Goal: Transaction & Acquisition: Purchase product/service

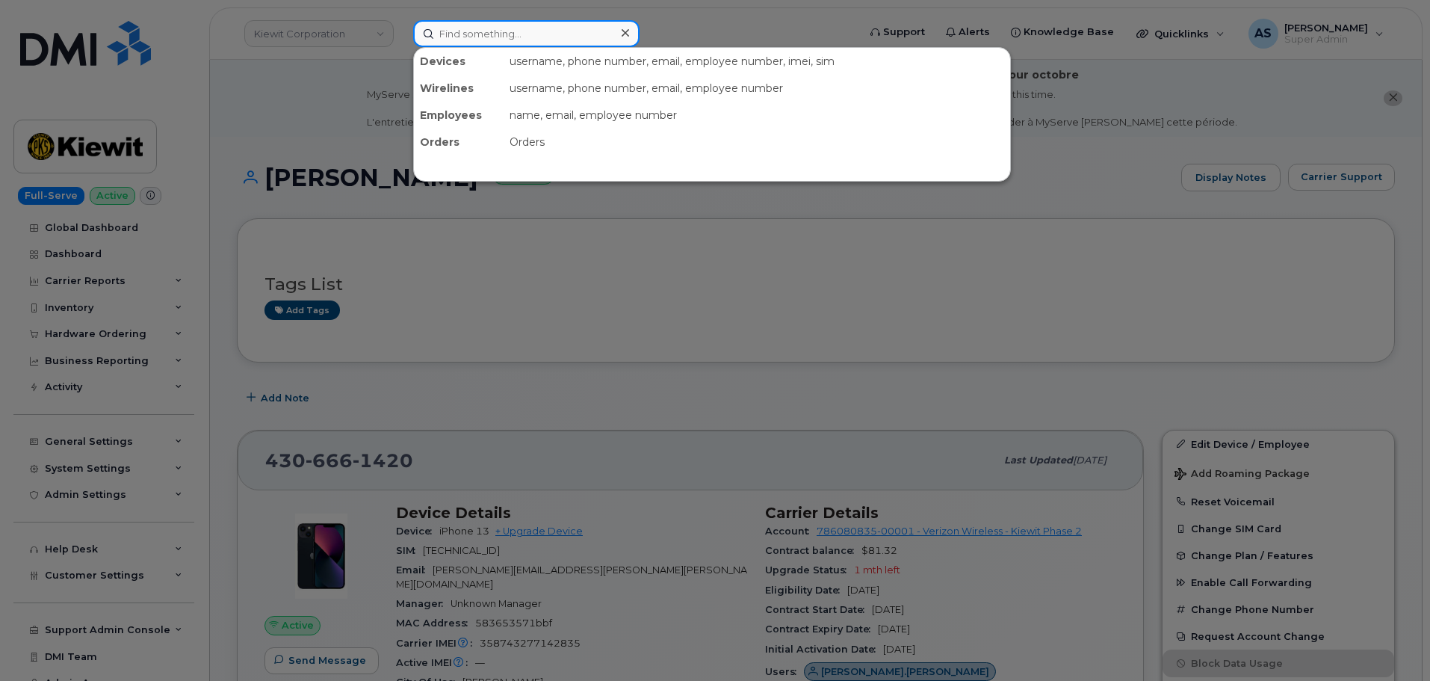
click at [496, 23] on input at bounding box center [526, 33] width 226 height 27
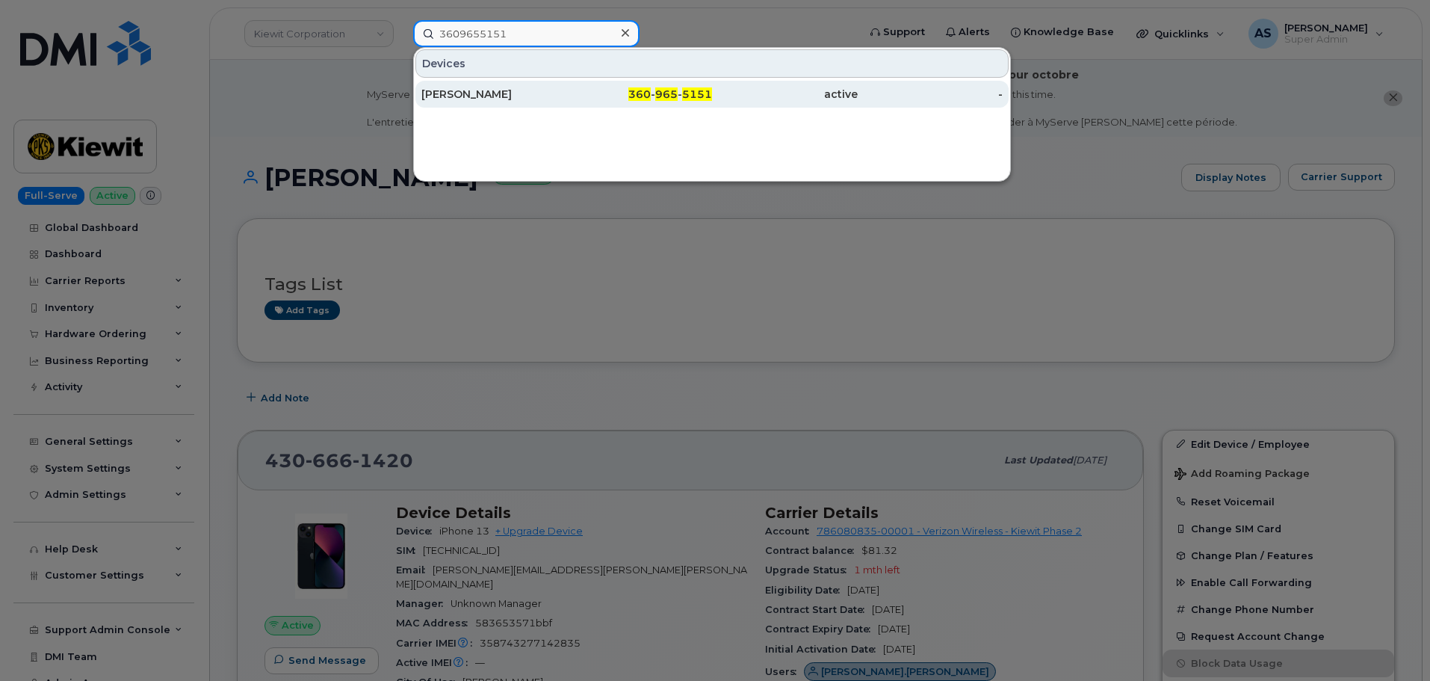
type input "3609655151"
click at [548, 93] on div "[PERSON_NAME]" at bounding box center [494, 94] width 146 height 15
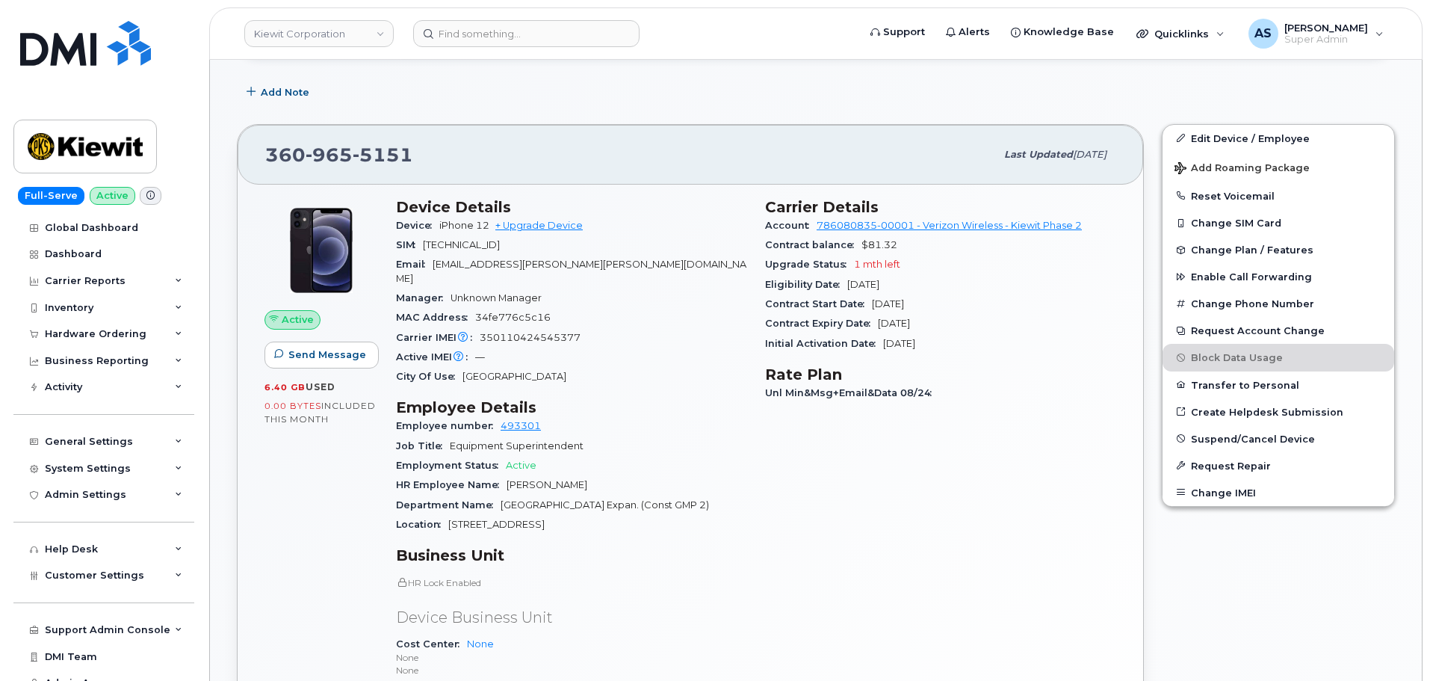
scroll to position [448, 0]
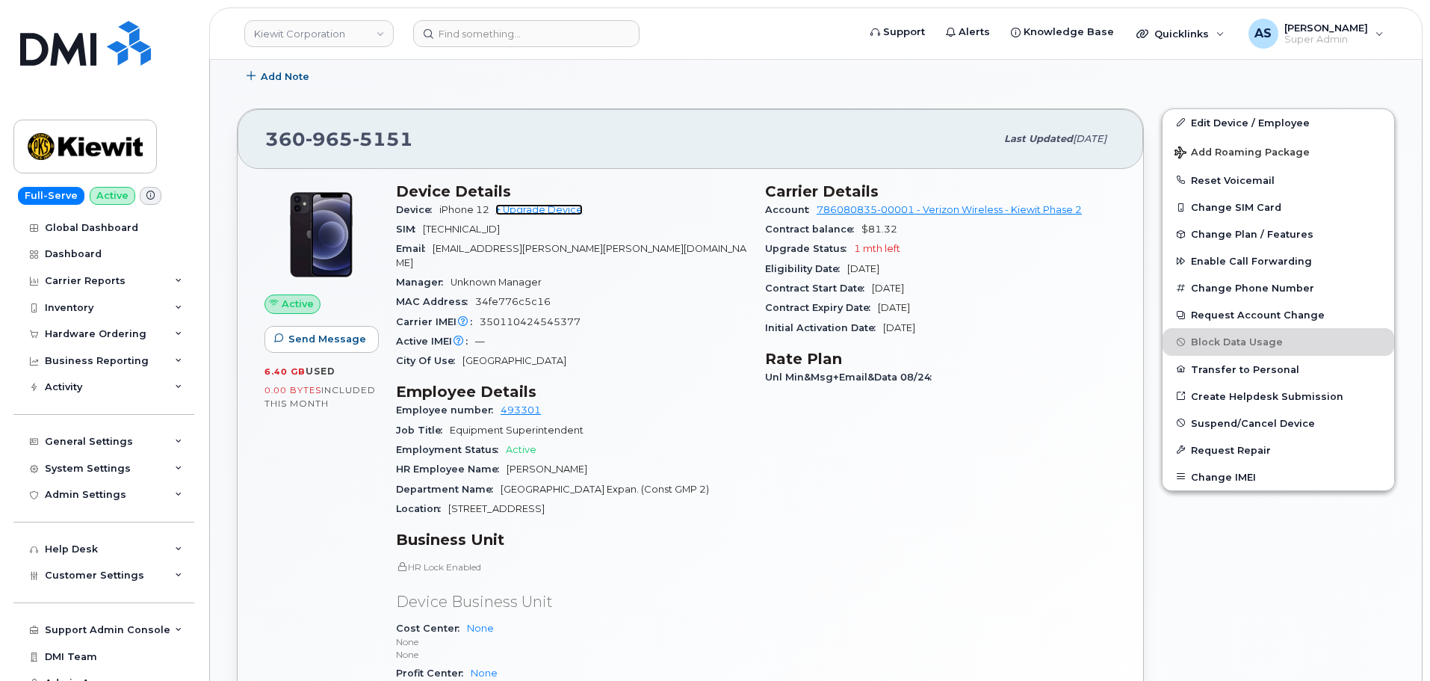
click at [536, 211] on link "+ Upgrade Device" at bounding box center [538, 209] width 87 height 11
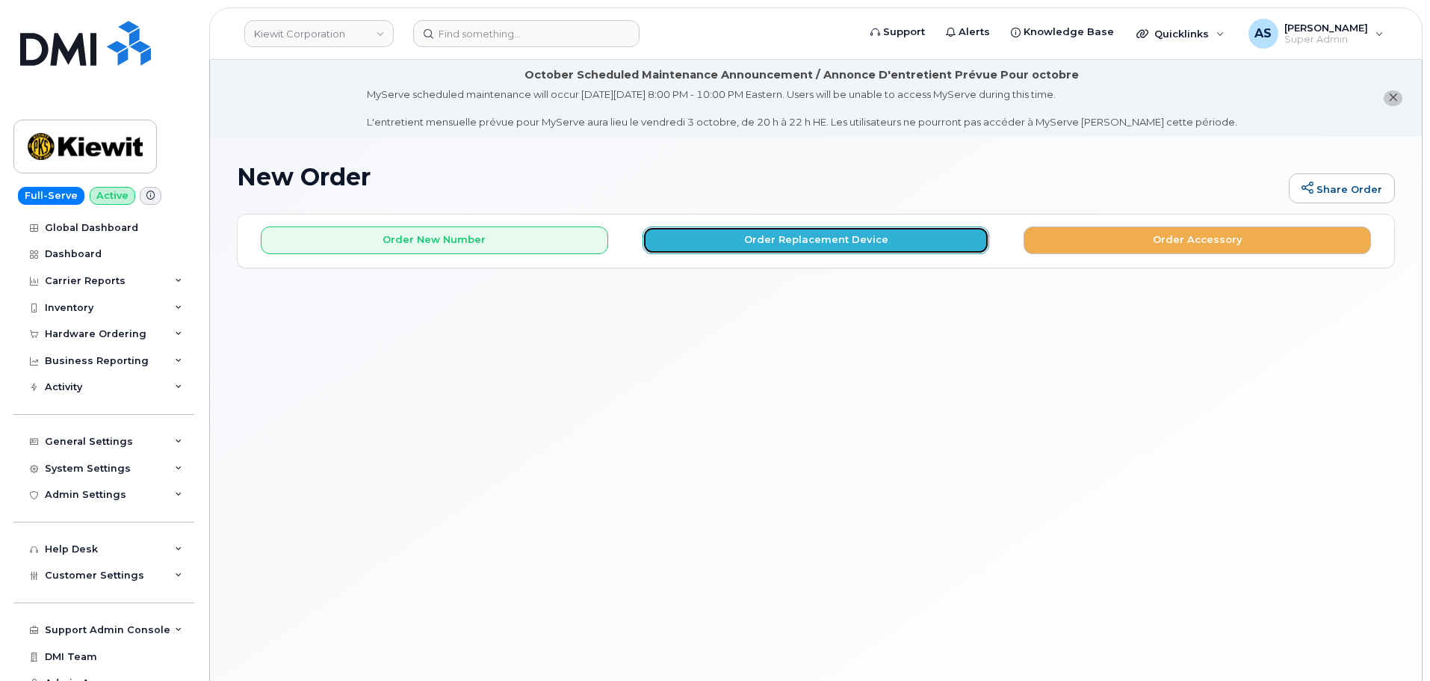
click at [885, 235] on button "Order Replacement Device" at bounding box center [815, 240] width 347 height 28
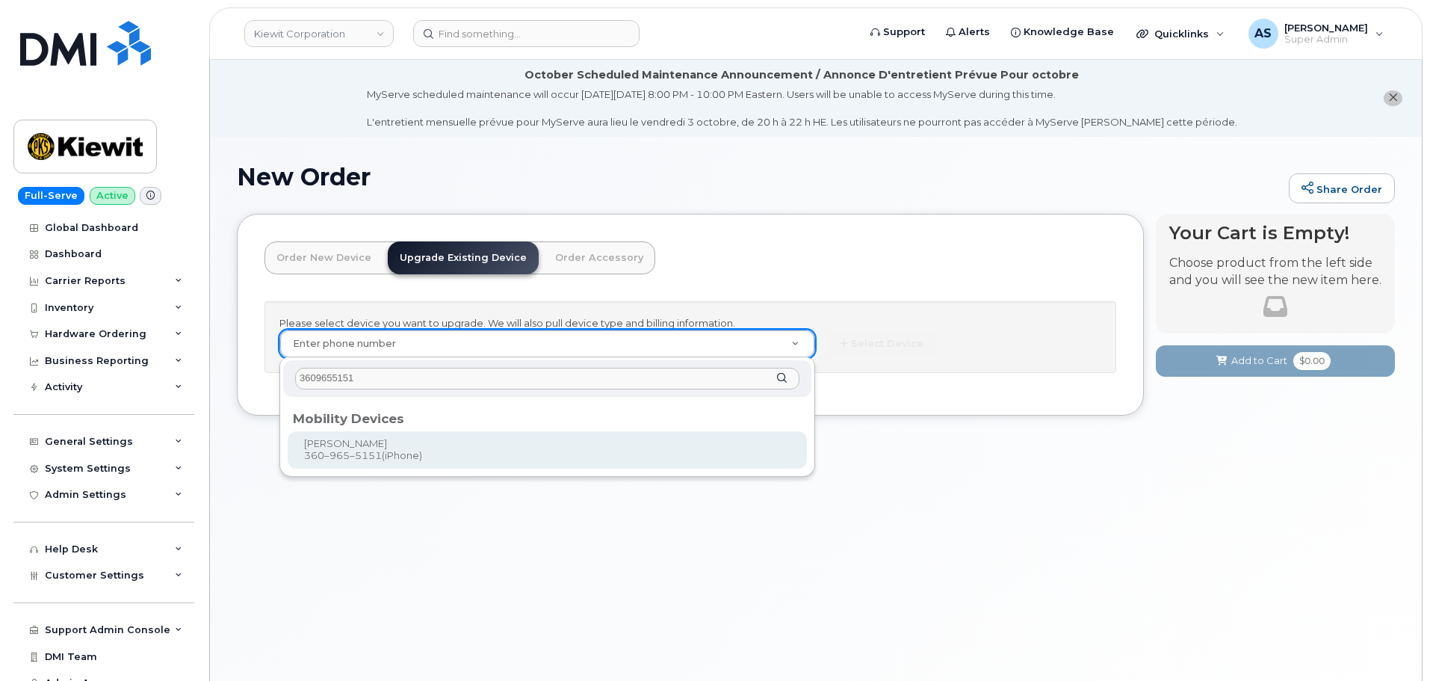
type input "3609655151"
type input "1166952"
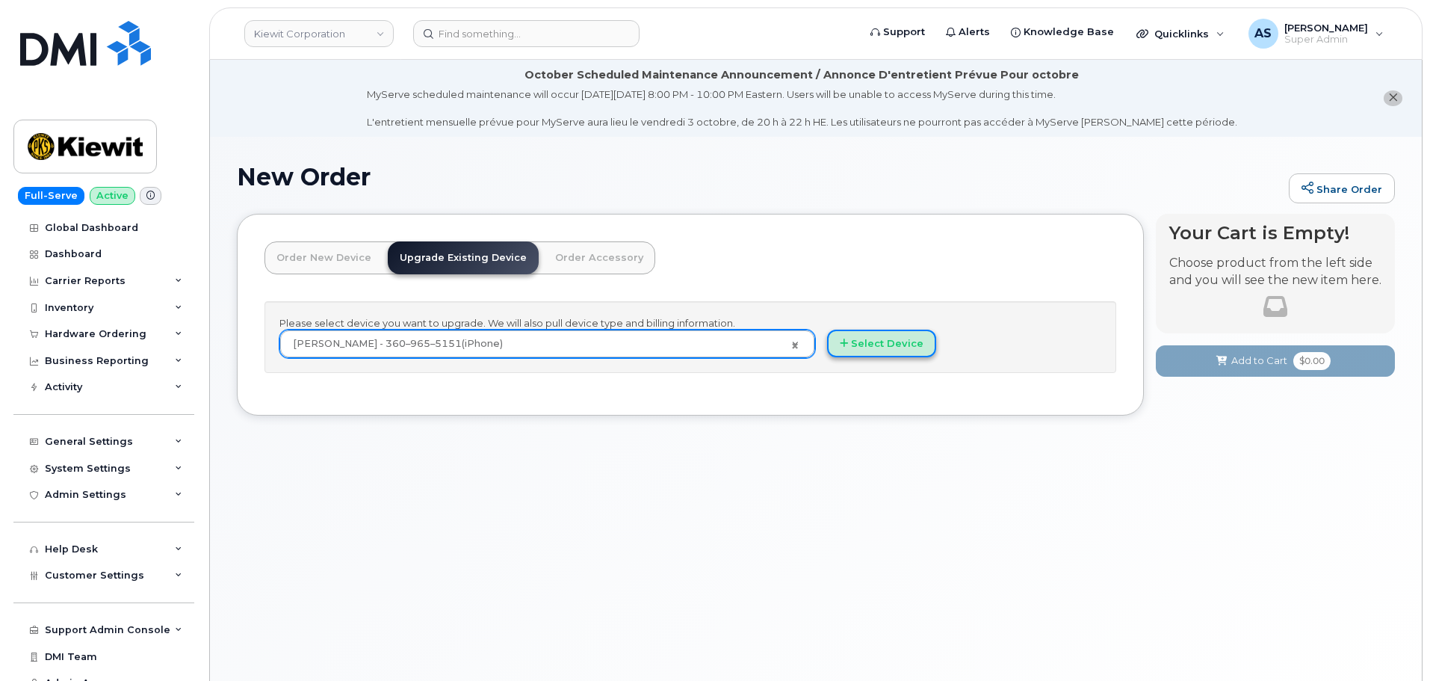
click at [893, 346] on button "Select Device" at bounding box center [881, 343] width 109 height 28
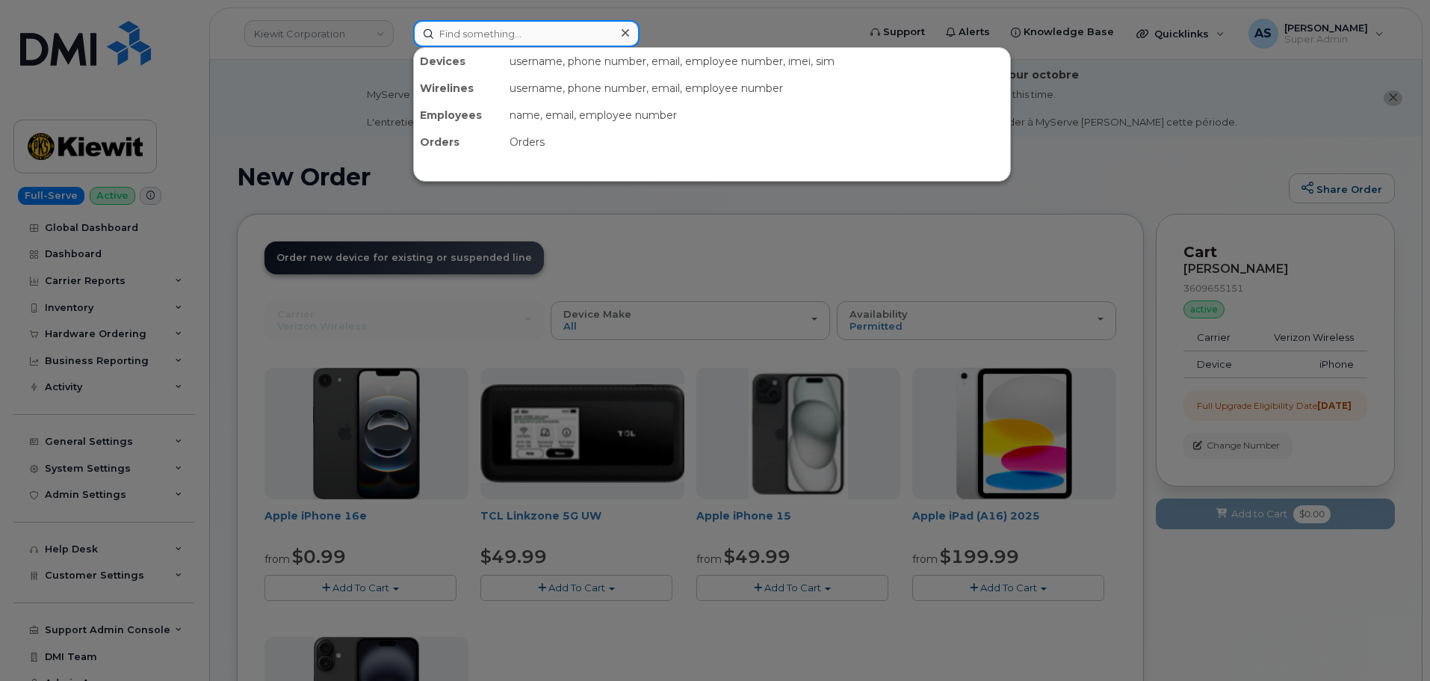
click at [478, 37] on input at bounding box center [526, 33] width 226 height 27
paste input "3609655151"
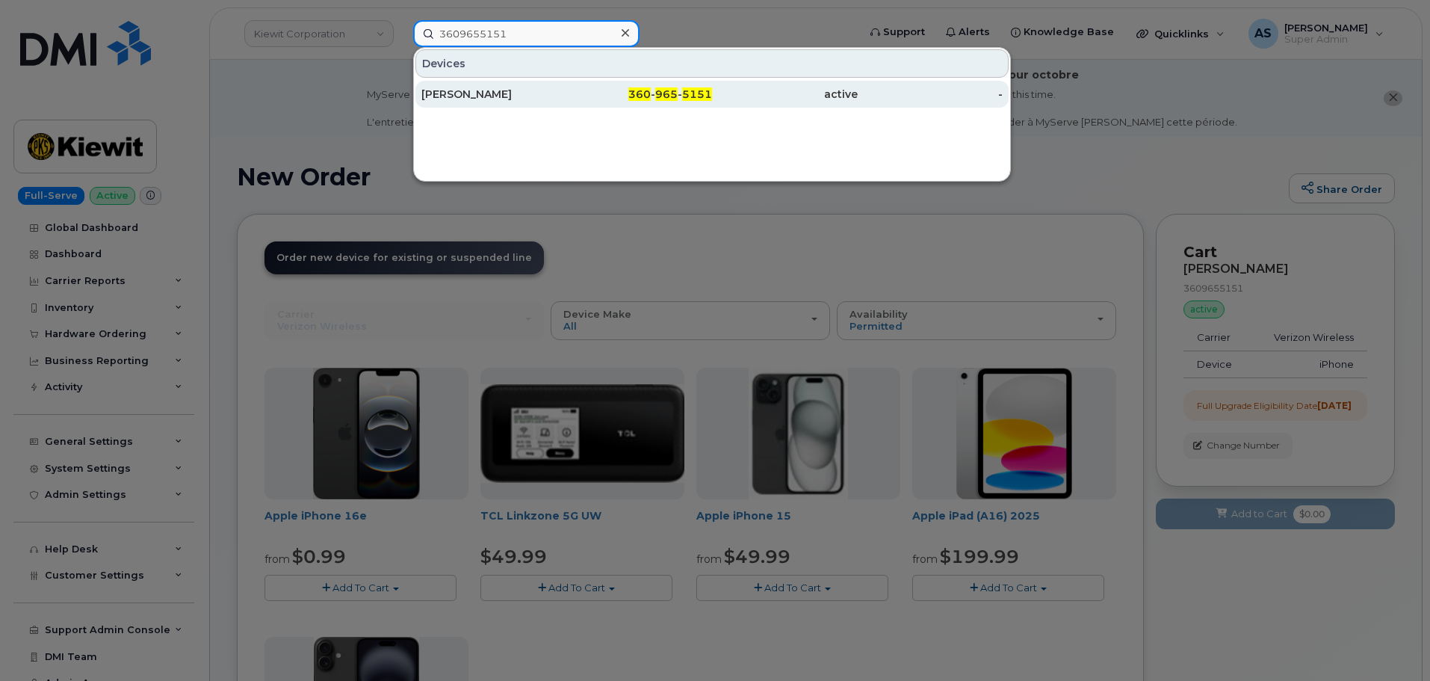
type input "3609655151"
drag, startPoint x: 500, startPoint y: 102, endPoint x: 486, endPoint y: 105, distance: 14.5
click at [498, 102] on div "[PERSON_NAME]" at bounding box center [494, 94] width 146 height 27
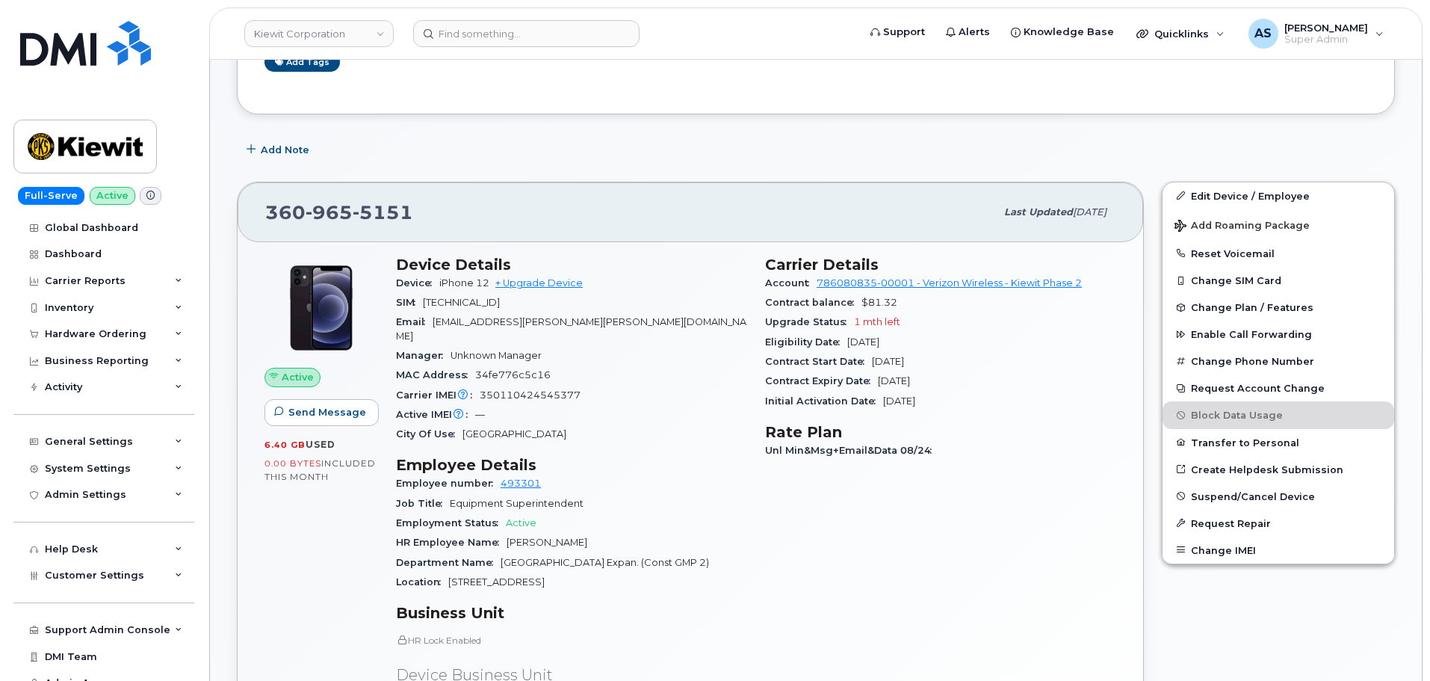
scroll to position [374, 0]
click at [532, 285] on link "+ Upgrade Device" at bounding box center [538, 284] width 87 height 11
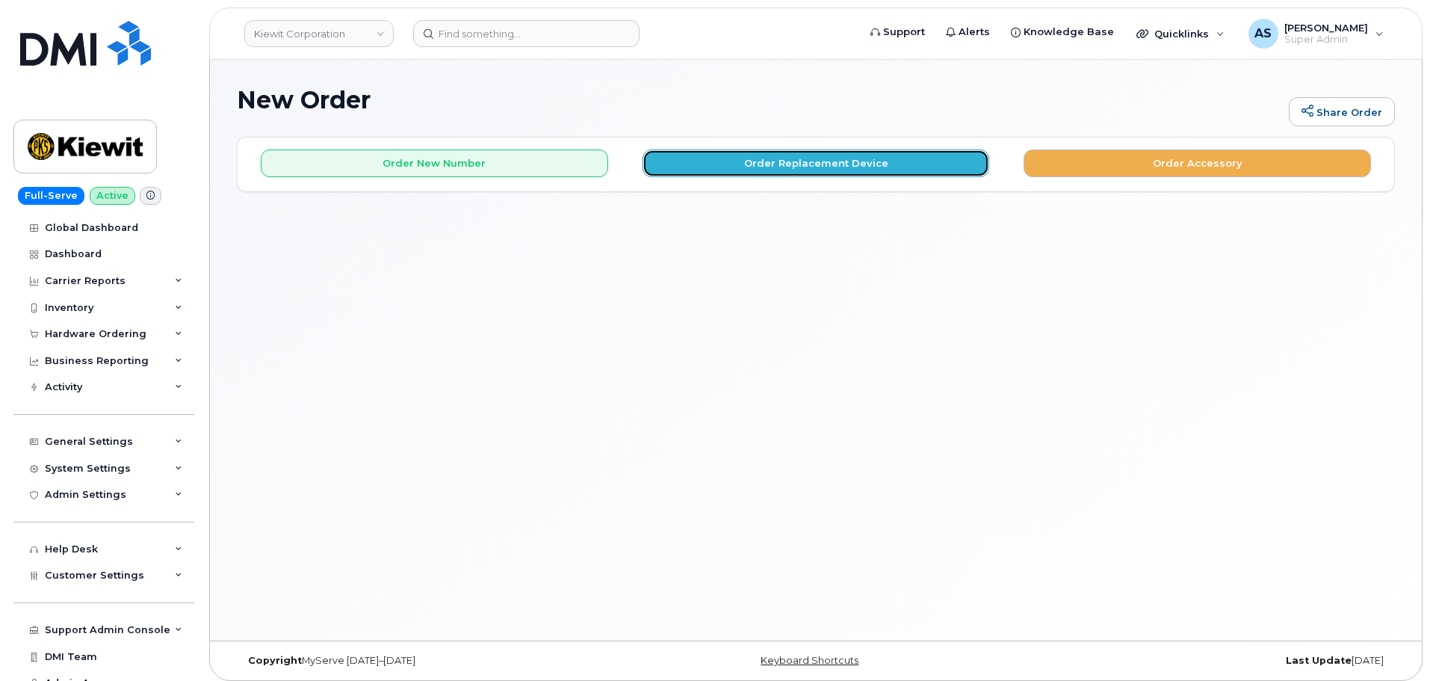
click at [756, 155] on button "Order Replacement Device" at bounding box center [815, 163] width 347 height 28
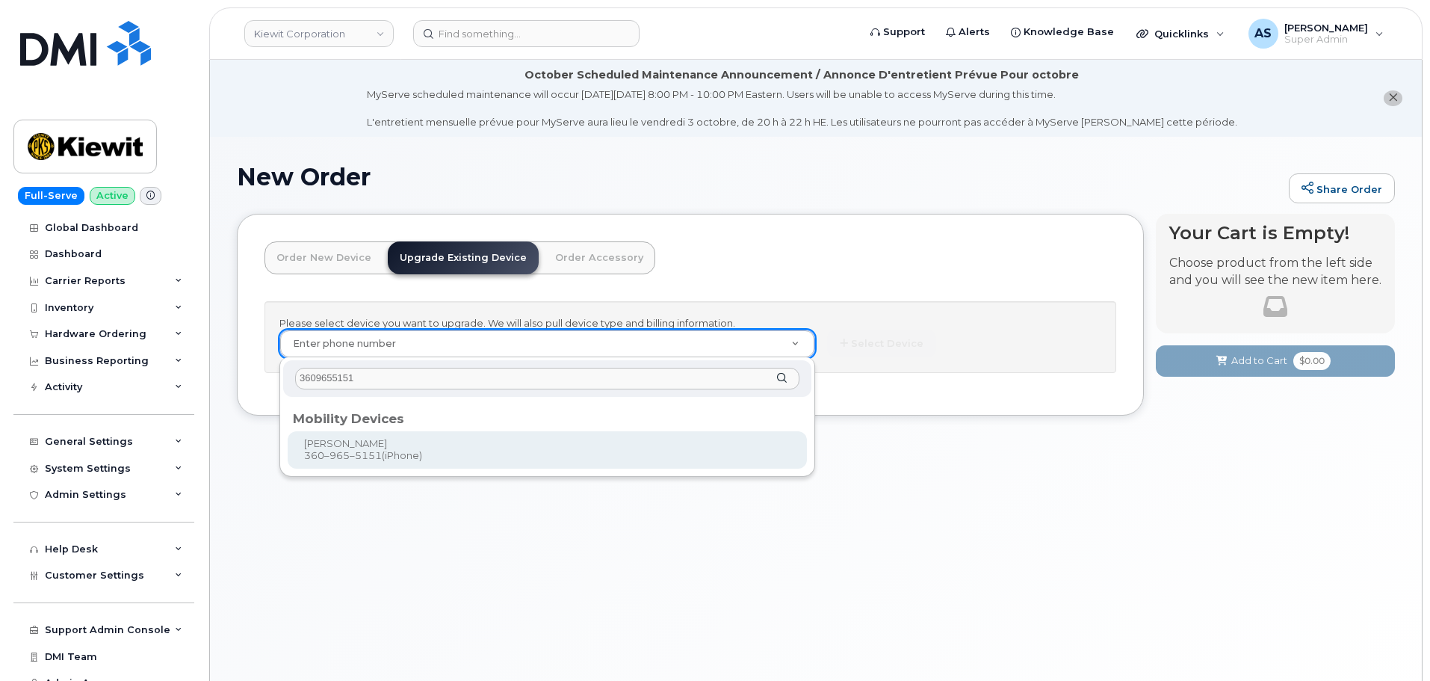
type input "3609655151"
type input "1166952"
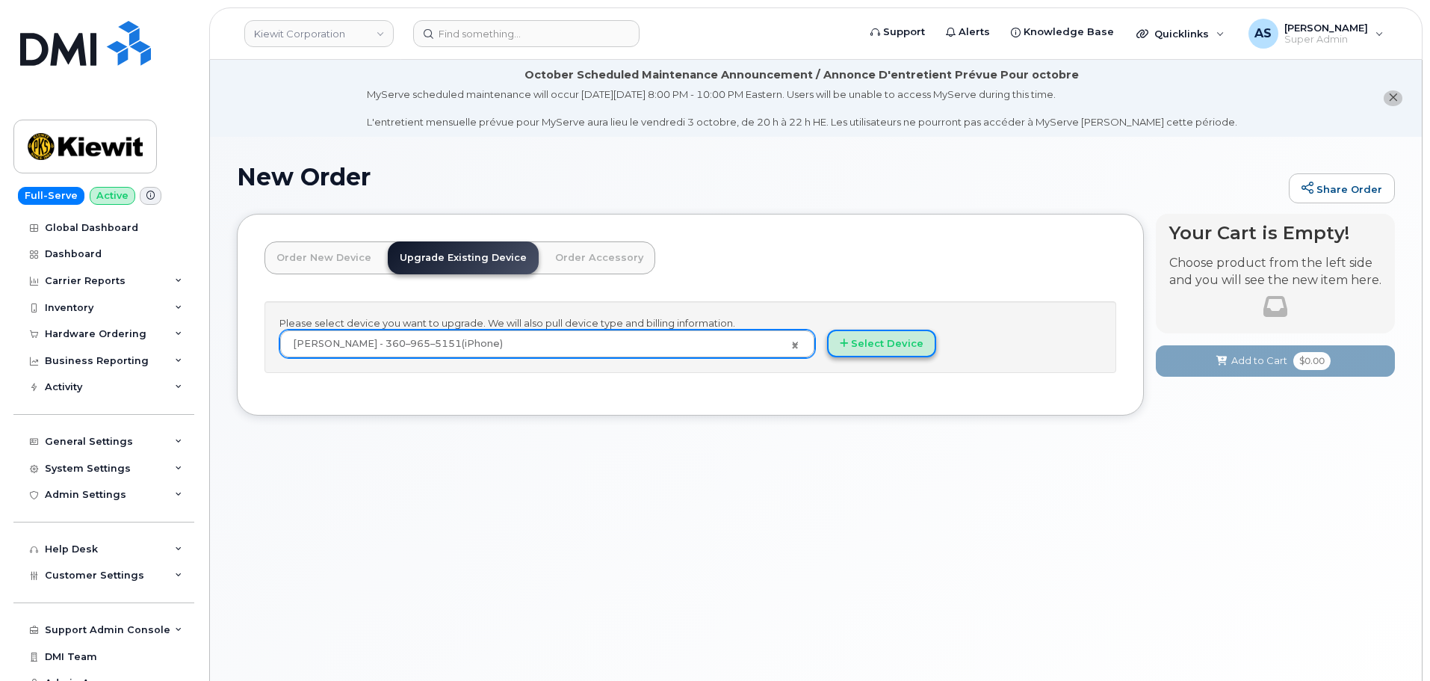
click at [885, 341] on button "Select Device" at bounding box center [881, 343] width 109 height 28
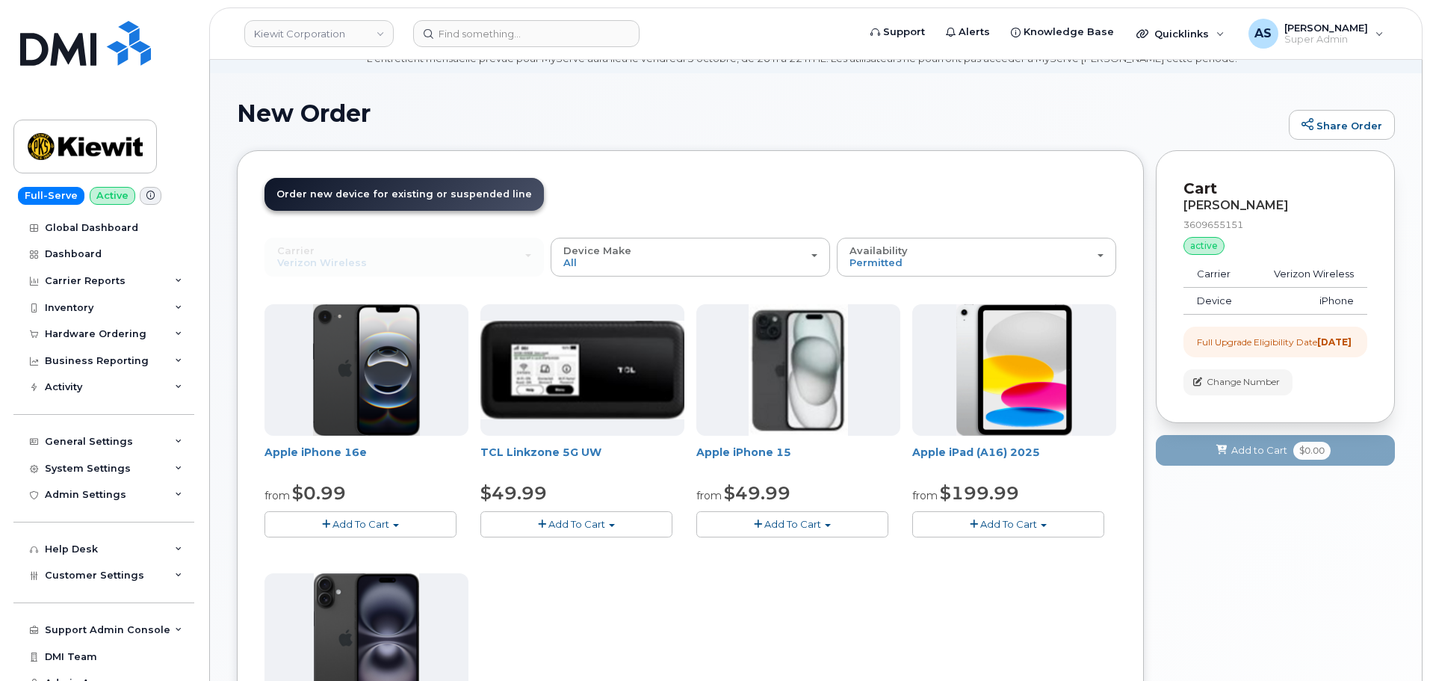
scroll to position [224, 0]
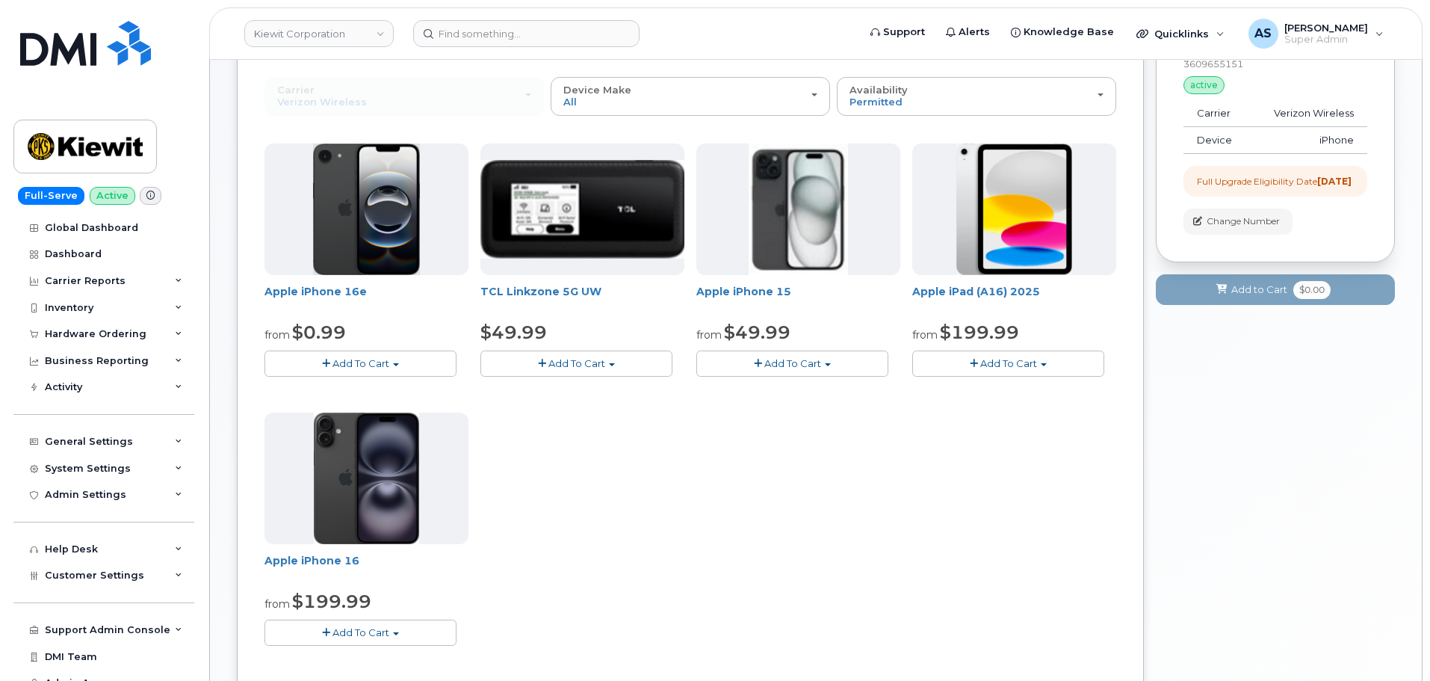
click at [824, 365] on button "Add To Cart" at bounding box center [792, 363] width 192 height 26
click at [819, 362] on span "Add To Cart" at bounding box center [792, 363] width 57 height 12
click at [802, 360] on span "Add To Cart" at bounding box center [792, 363] width 57 height 12
click at [801, 359] on span "Add To Cart" at bounding box center [792, 363] width 57 height 12
click at [343, 363] on span "Add To Cart" at bounding box center [360, 363] width 57 height 12
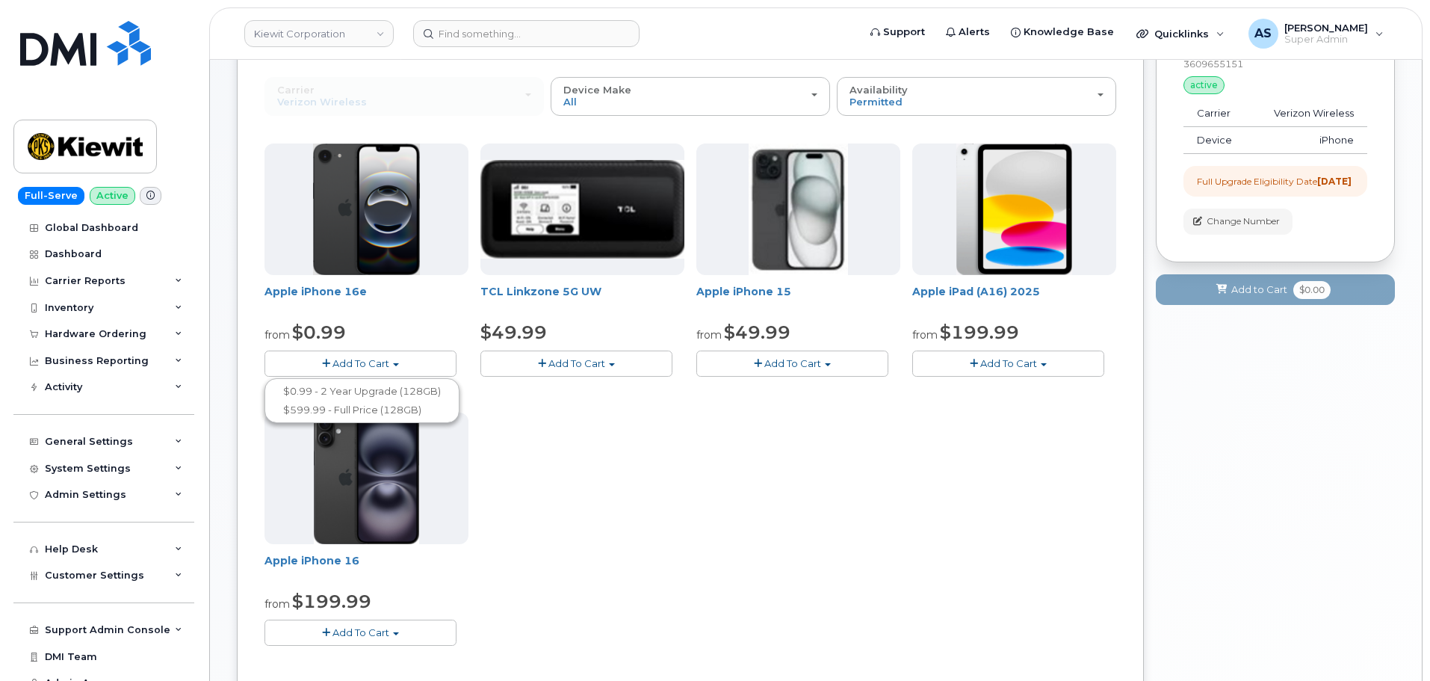
click at [342, 362] on span "Add To Cart" at bounding box center [360, 363] width 57 height 12
click at [387, 622] on button "Add To Cart" at bounding box center [360, 632] width 192 height 26
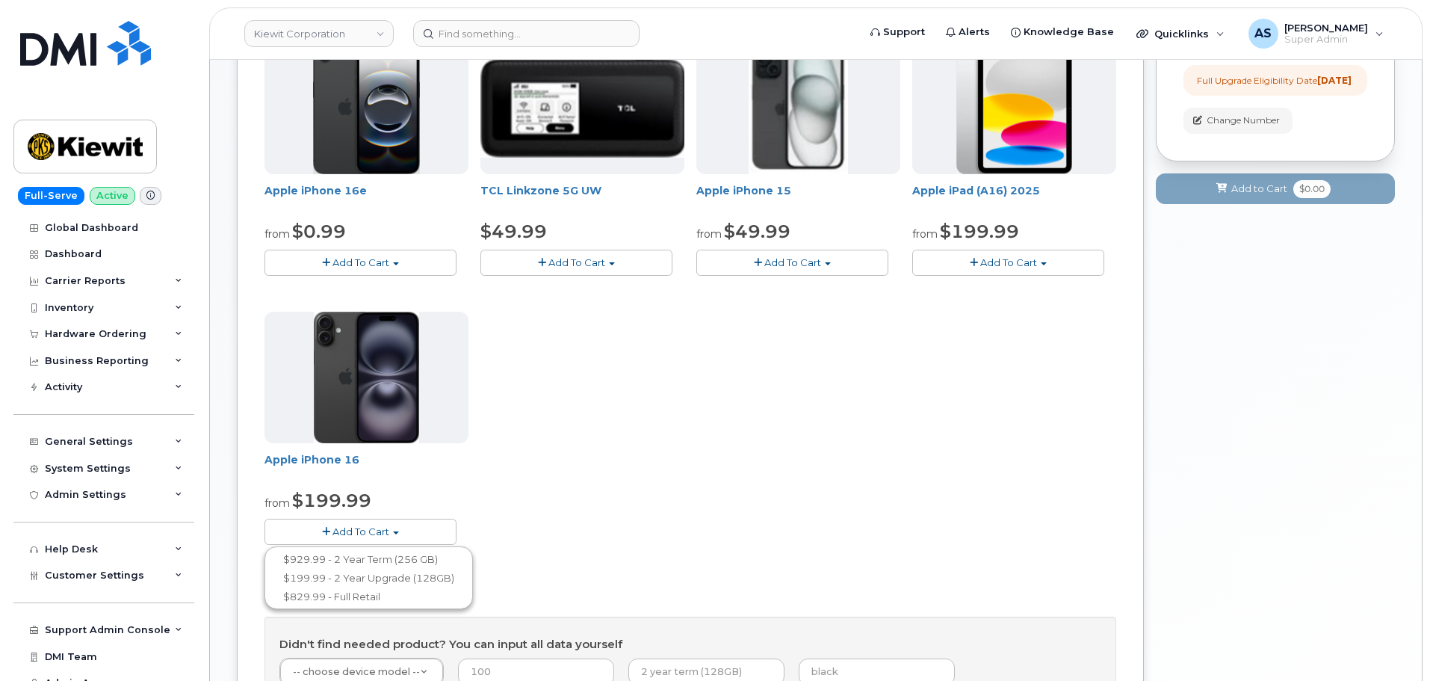
scroll to position [299, 0]
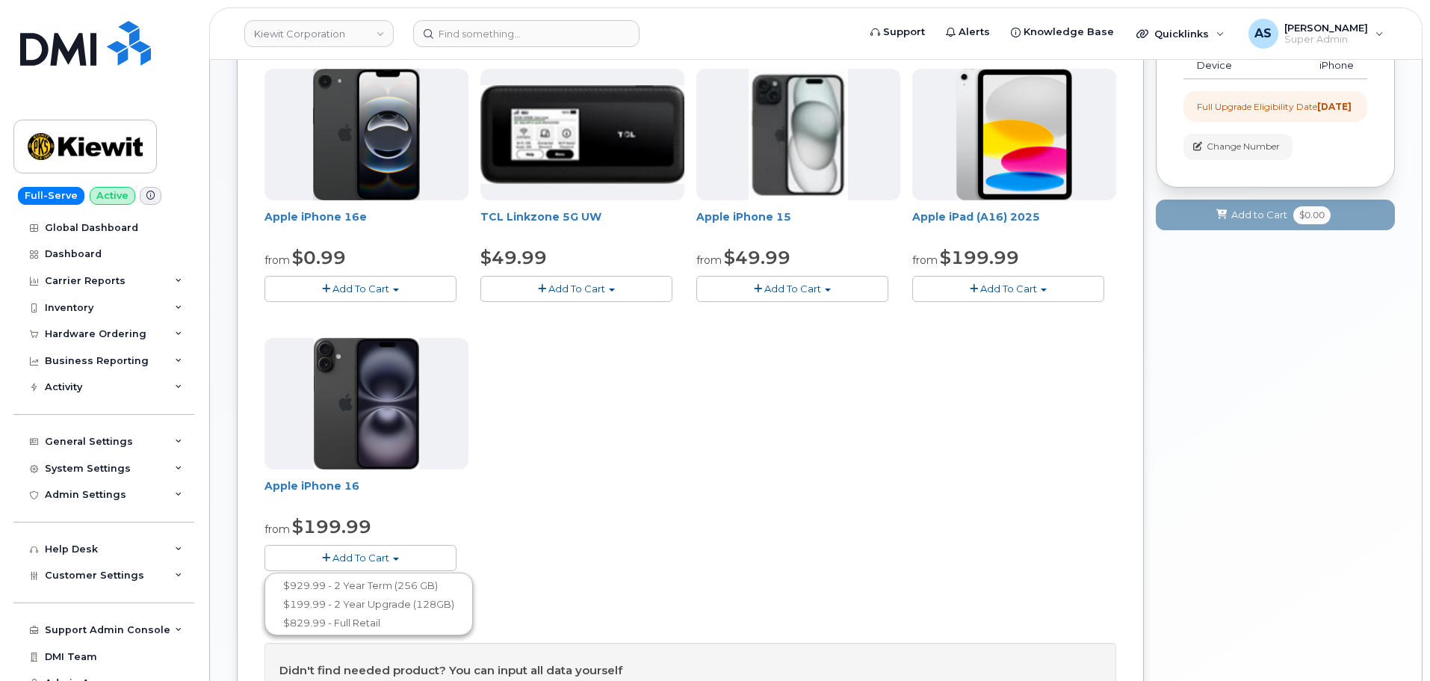
click at [799, 285] on span "Add To Cart" at bounding box center [792, 288] width 57 height 12
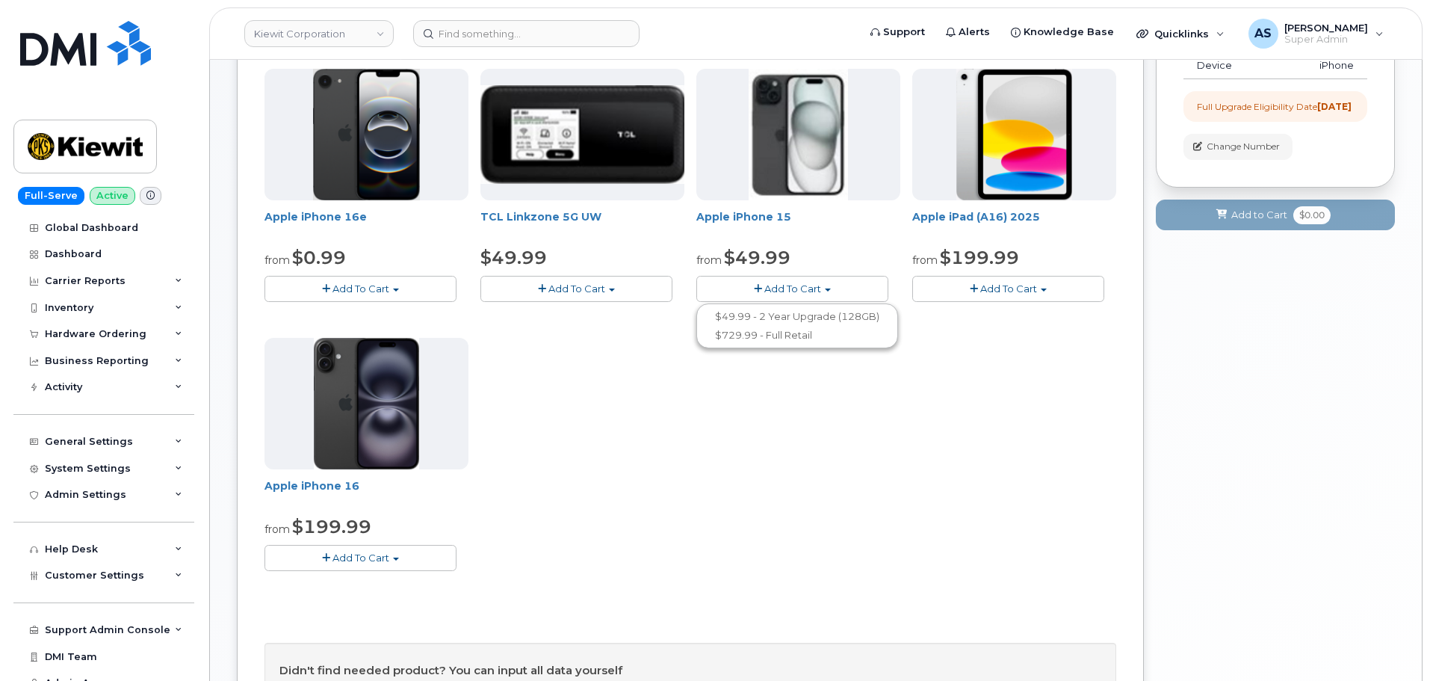
click at [430, 557] on button "Add To Cart" at bounding box center [360, 558] width 192 height 26
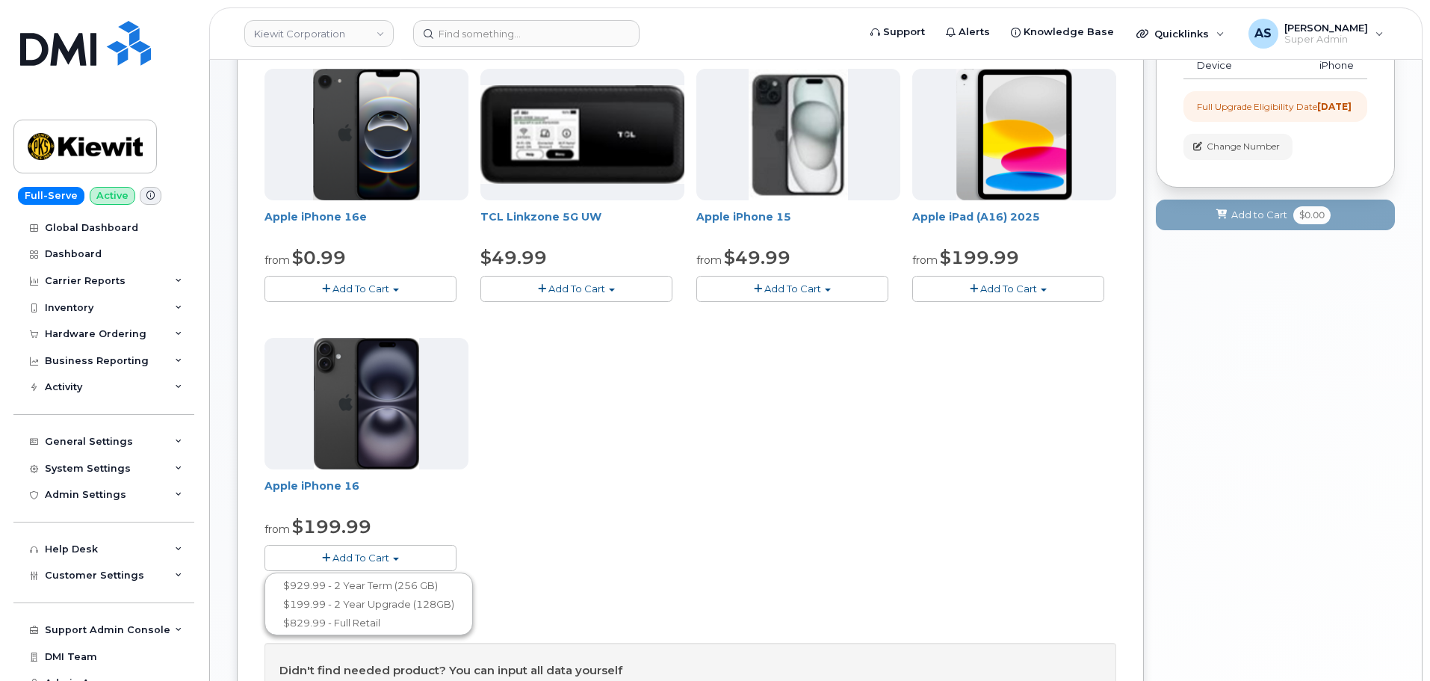
click at [350, 288] on span "Add To Cart" at bounding box center [360, 288] width 57 height 12
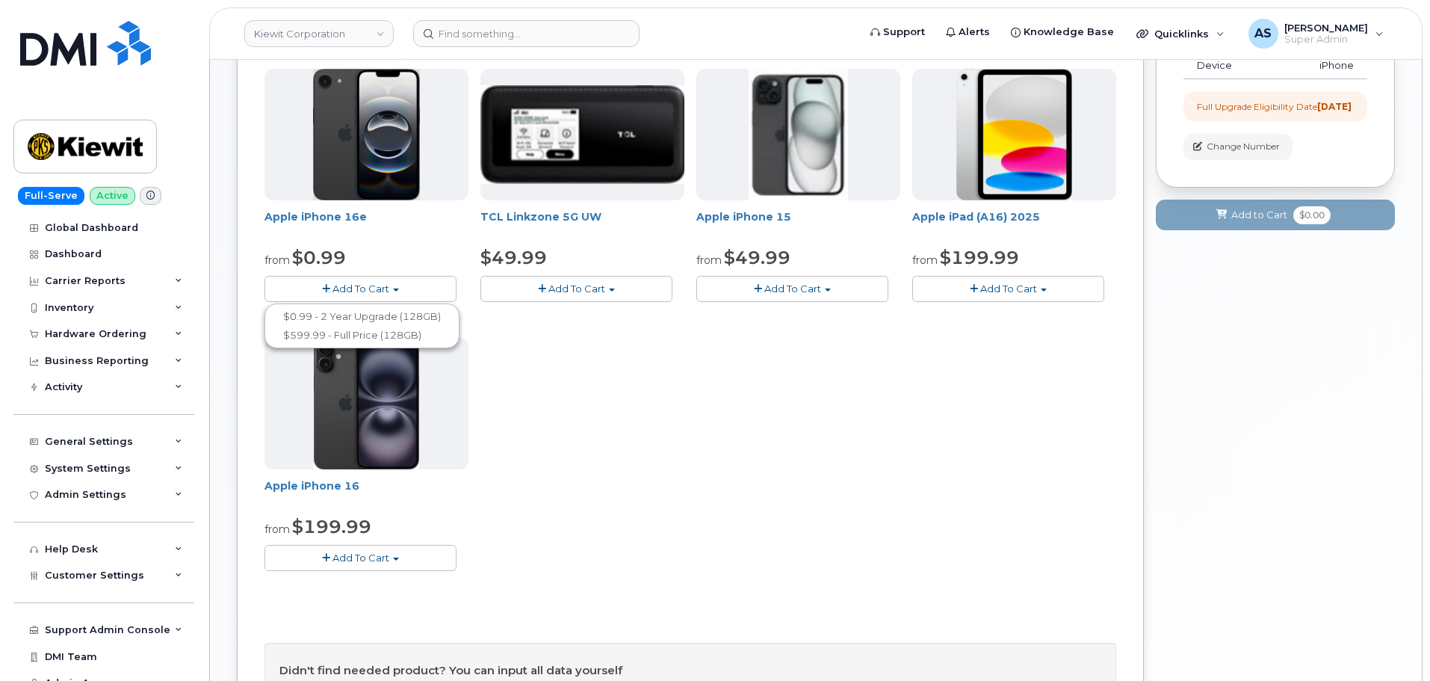
click at [585, 389] on div "Apple iPhone 16e from $0.99 Add To Cart $0.99 - 2 Year Upgrade (128GB) $599.99 …" at bounding box center [690, 332] width 852 height 526
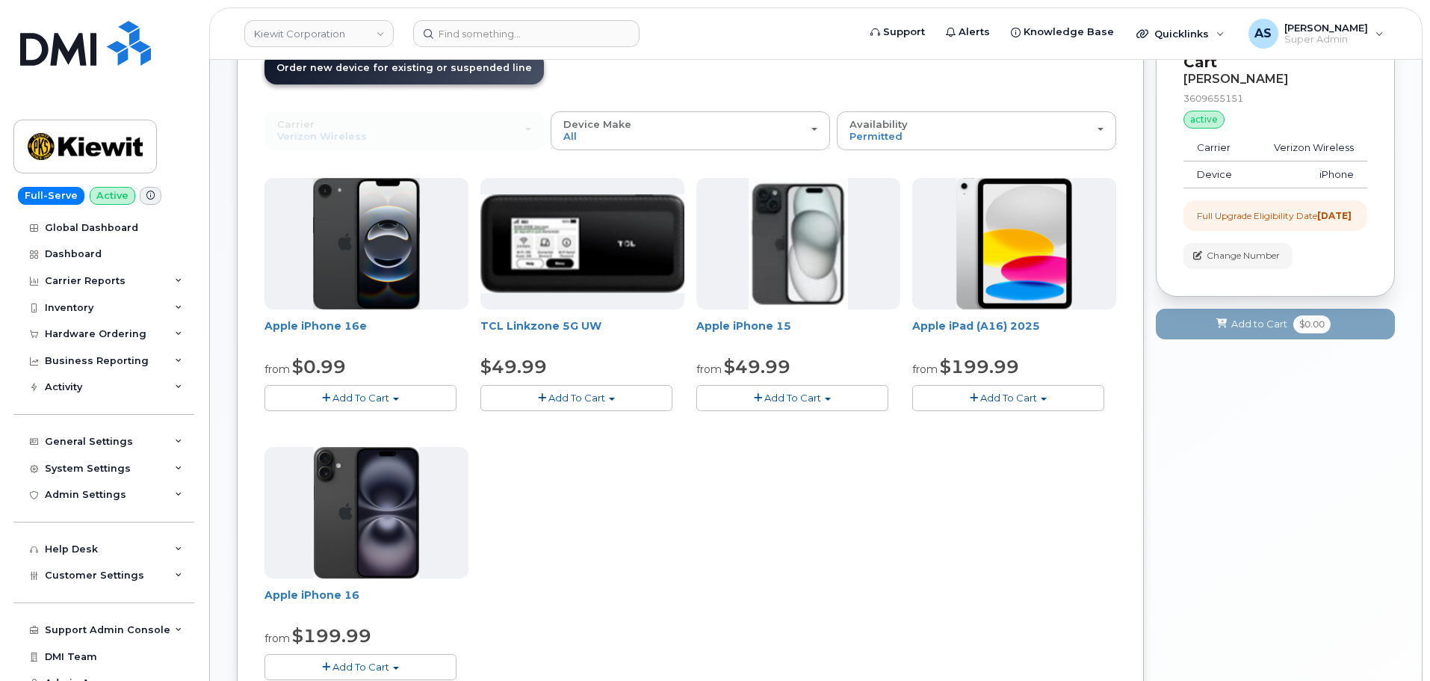
scroll to position [224, 0]
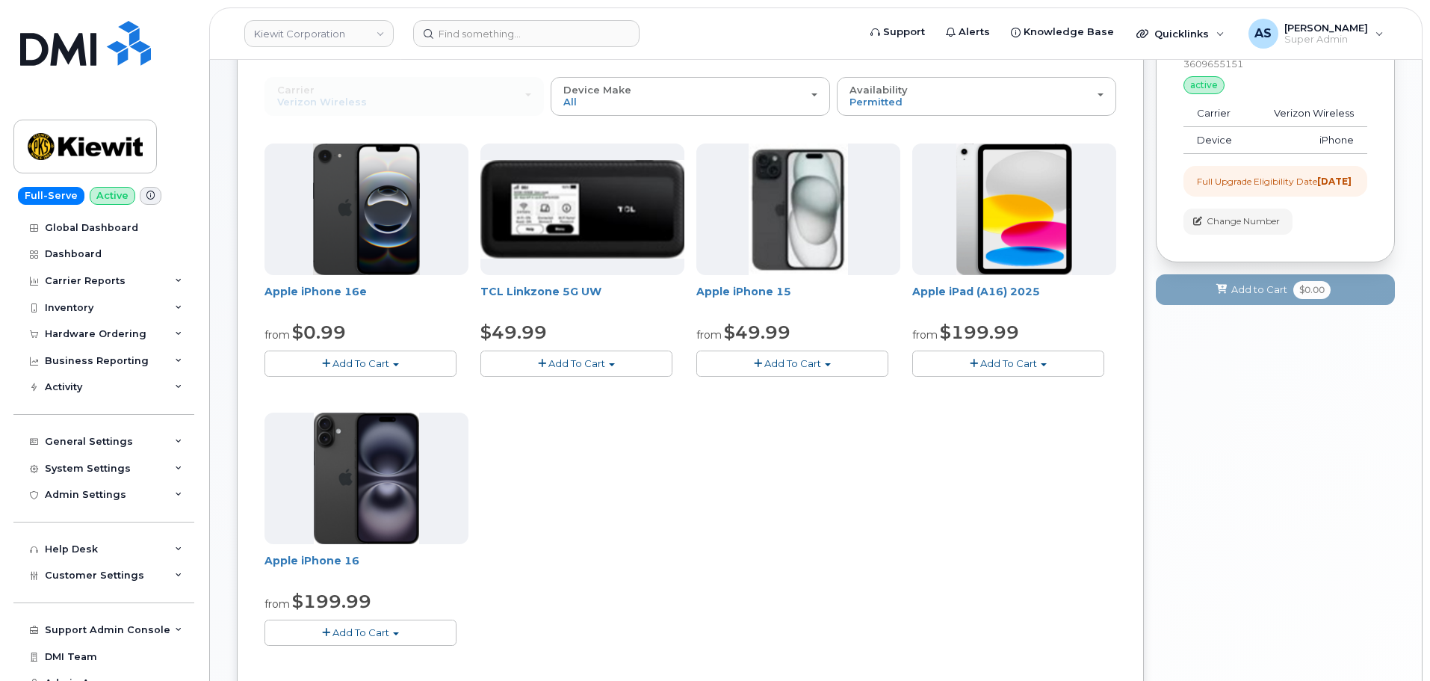
click at [386, 362] on span "Add To Cart" at bounding box center [360, 363] width 57 height 12
click at [381, 403] on link "$599.99 - Full Price (128GB)" at bounding box center [361, 409] width 187 height 19
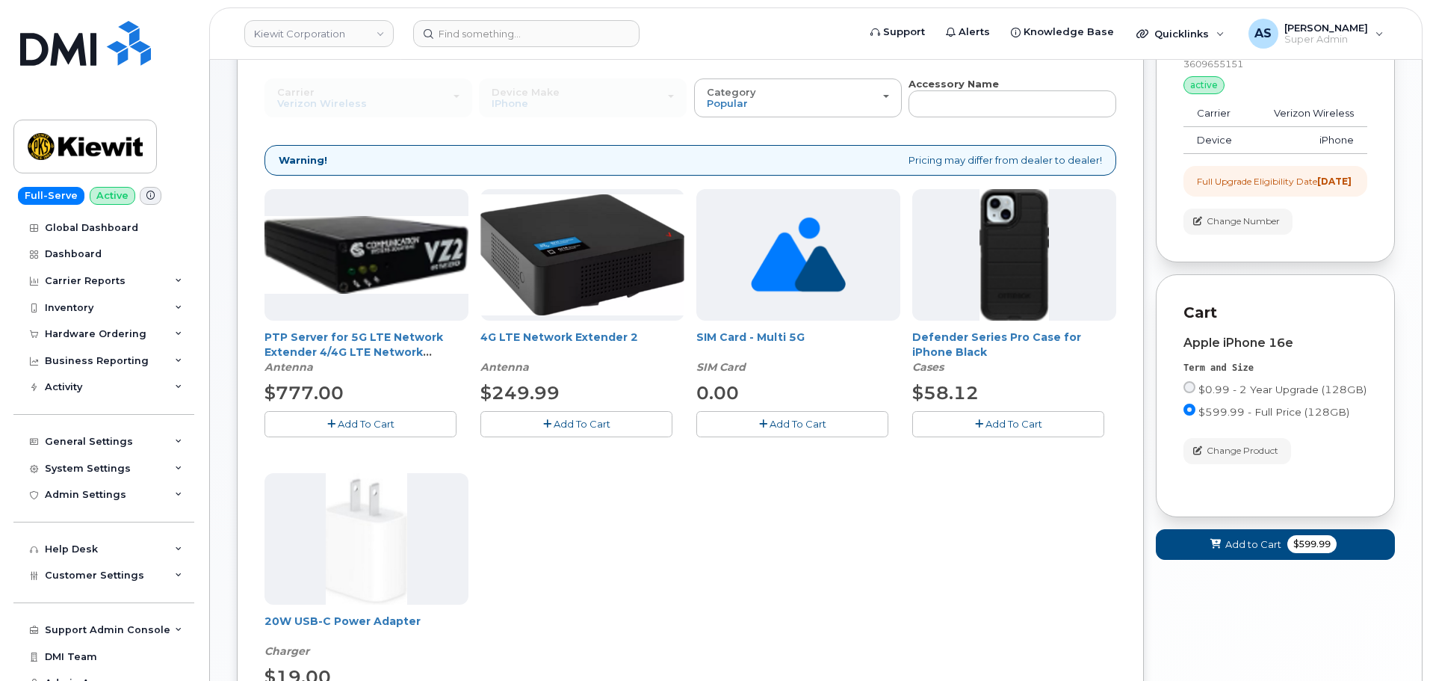
click at [1003, 430] on button "Add To Cart" at bounding box center [1008, 424] width 192 height 26
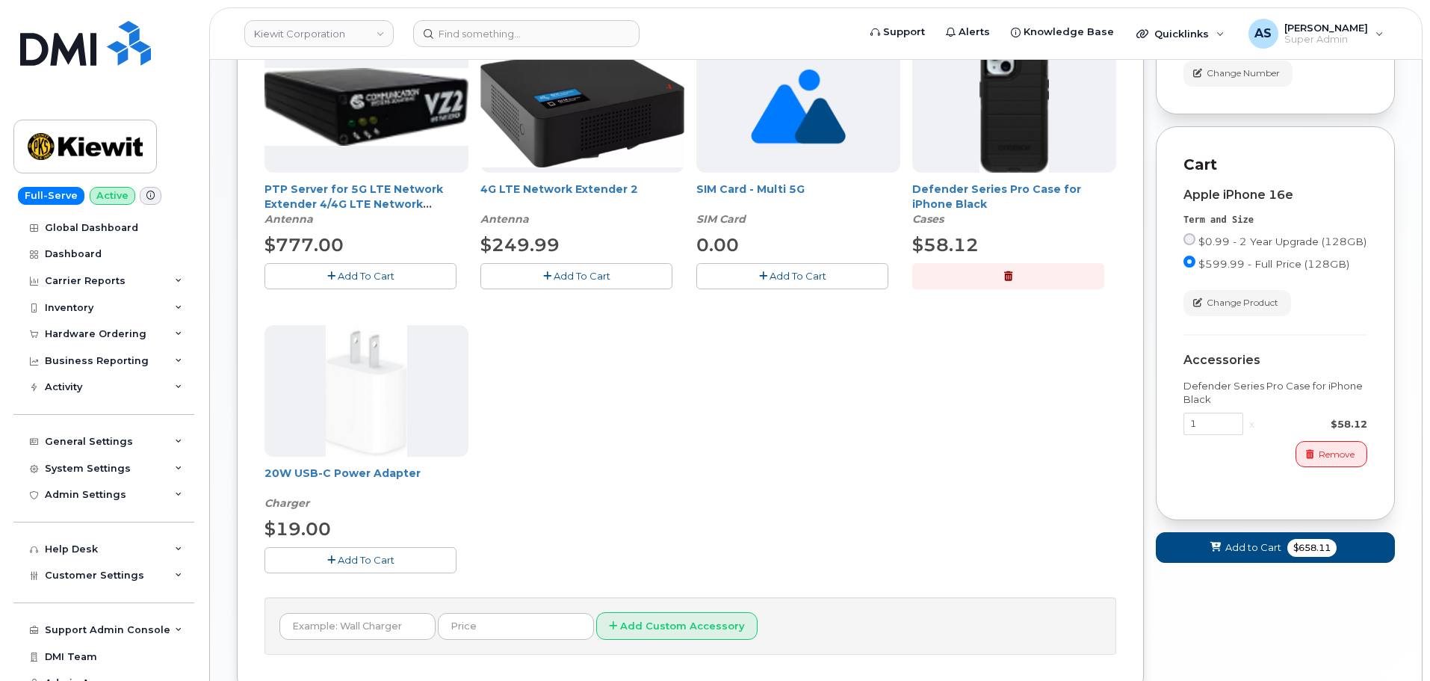
scroll to position [374, 0]
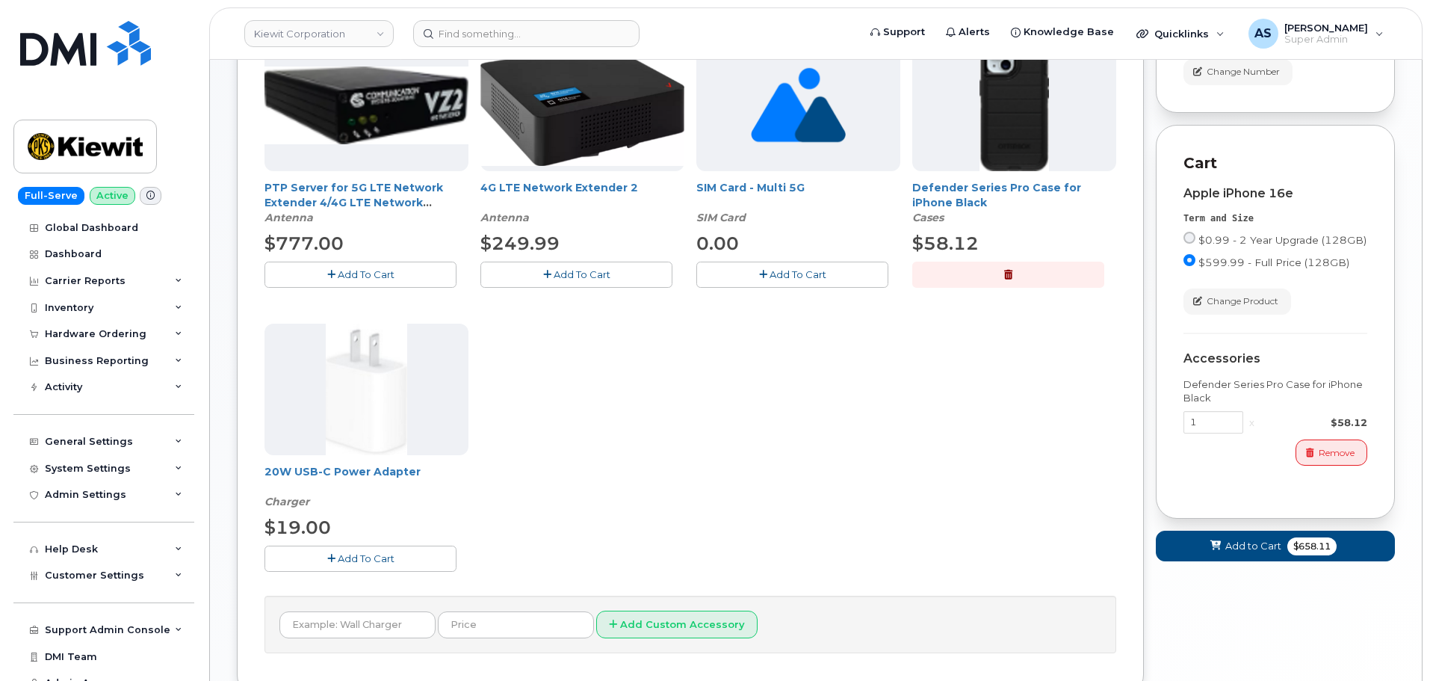
click at [363, 555] on span "Add To Cart" at bounding box center [366, 558] width 57 height 12
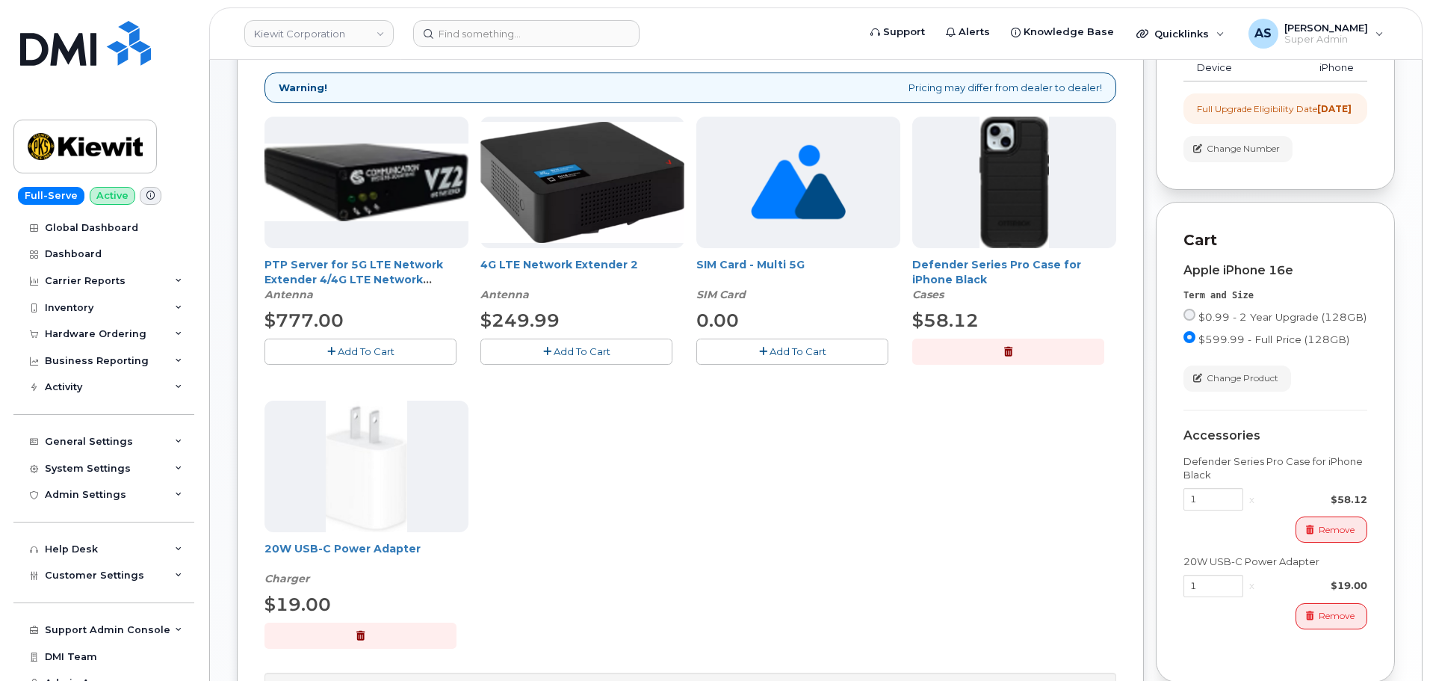
scroll to position [224, 0]
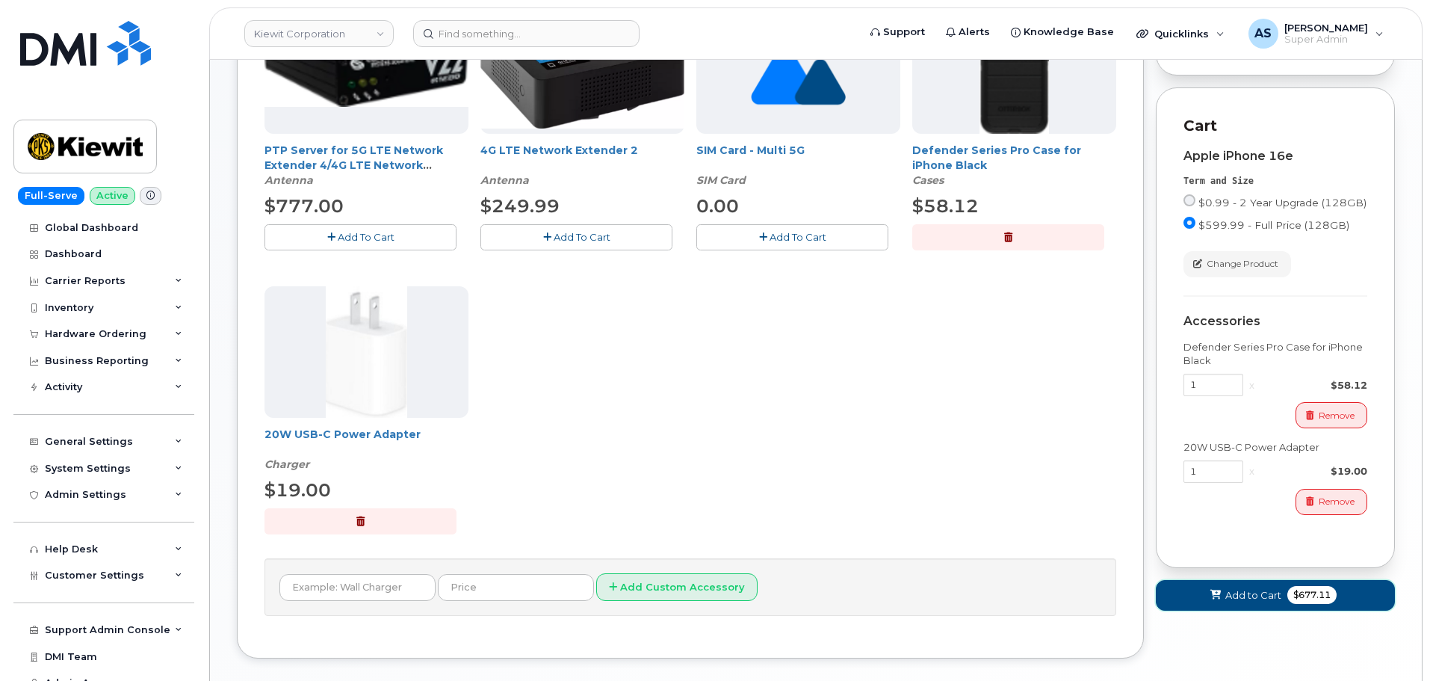
click at [1249, 602] on span "Add to Cart" at bounding box center [1253, 595] width 56 height 14
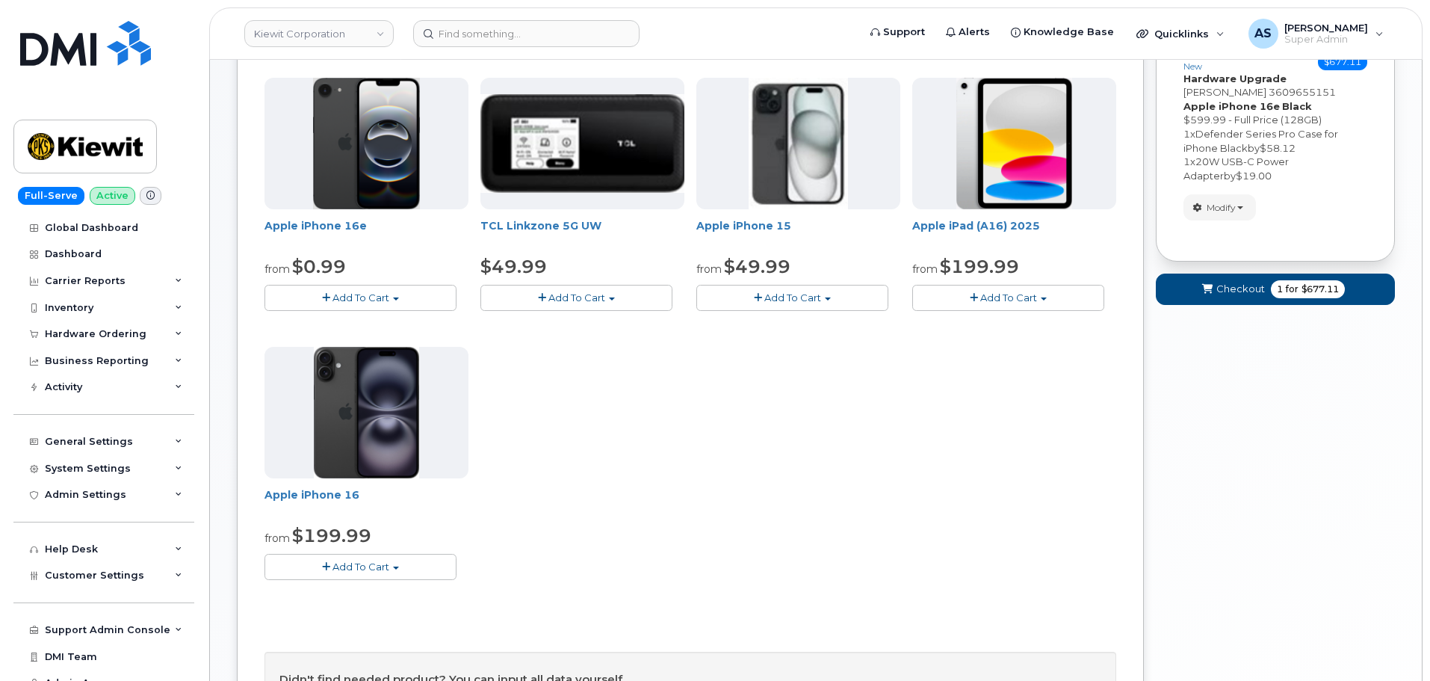
scroll to position [270, 0]
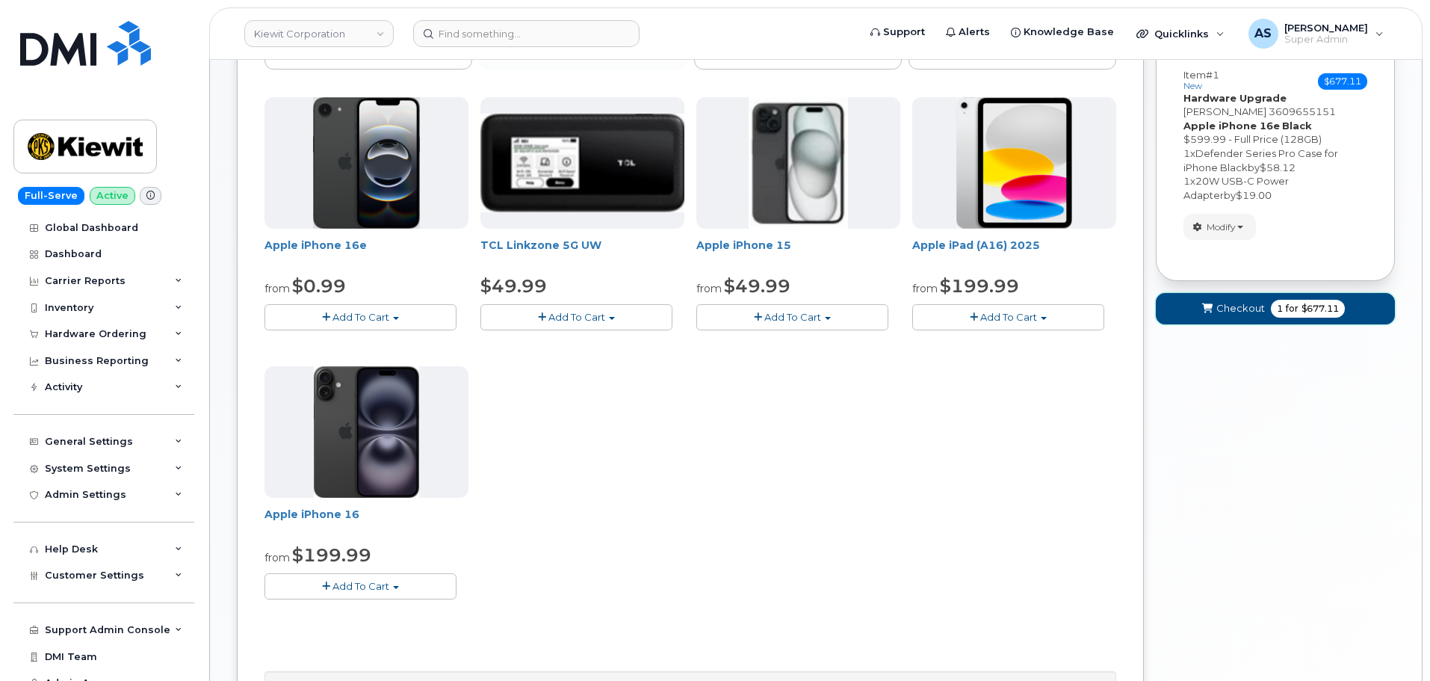
click at [1232, 313] on span "Checkout" at bounding box center [1240, 308] width 49 height 14
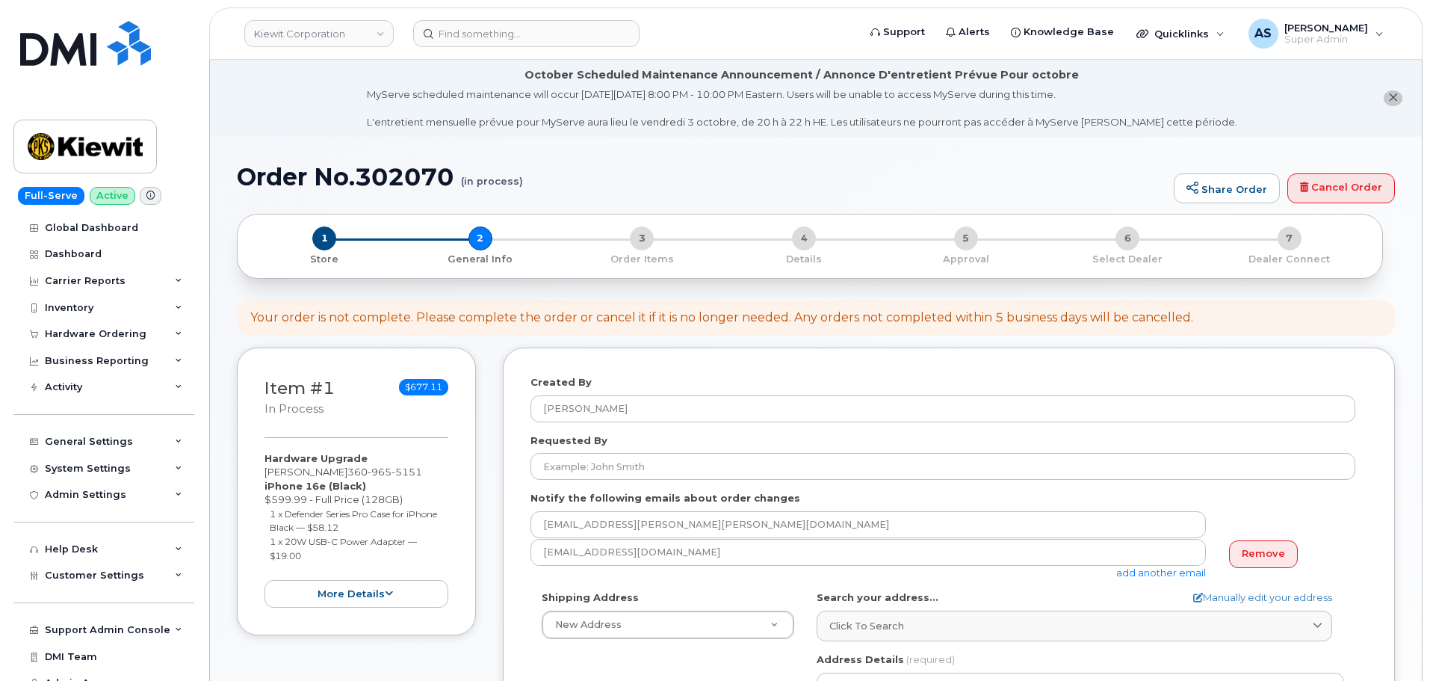
select select
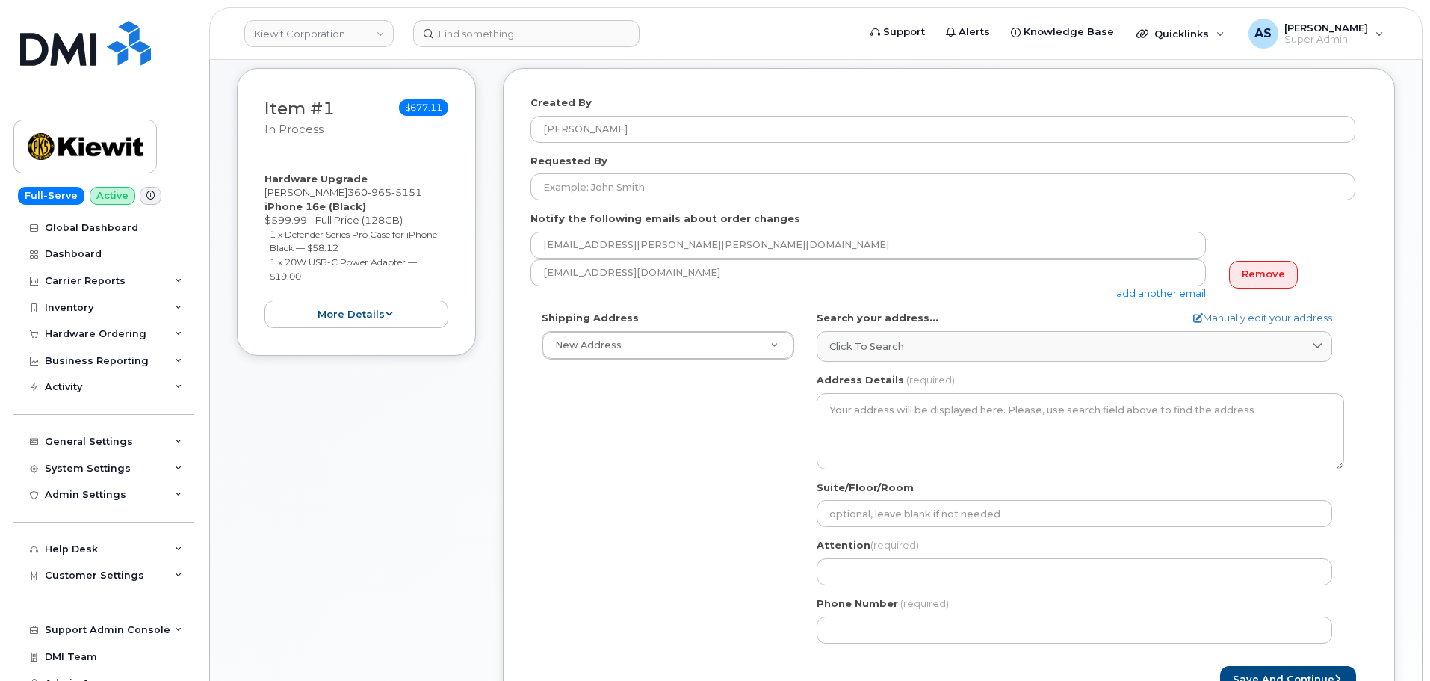
scroll to position [224, 0]
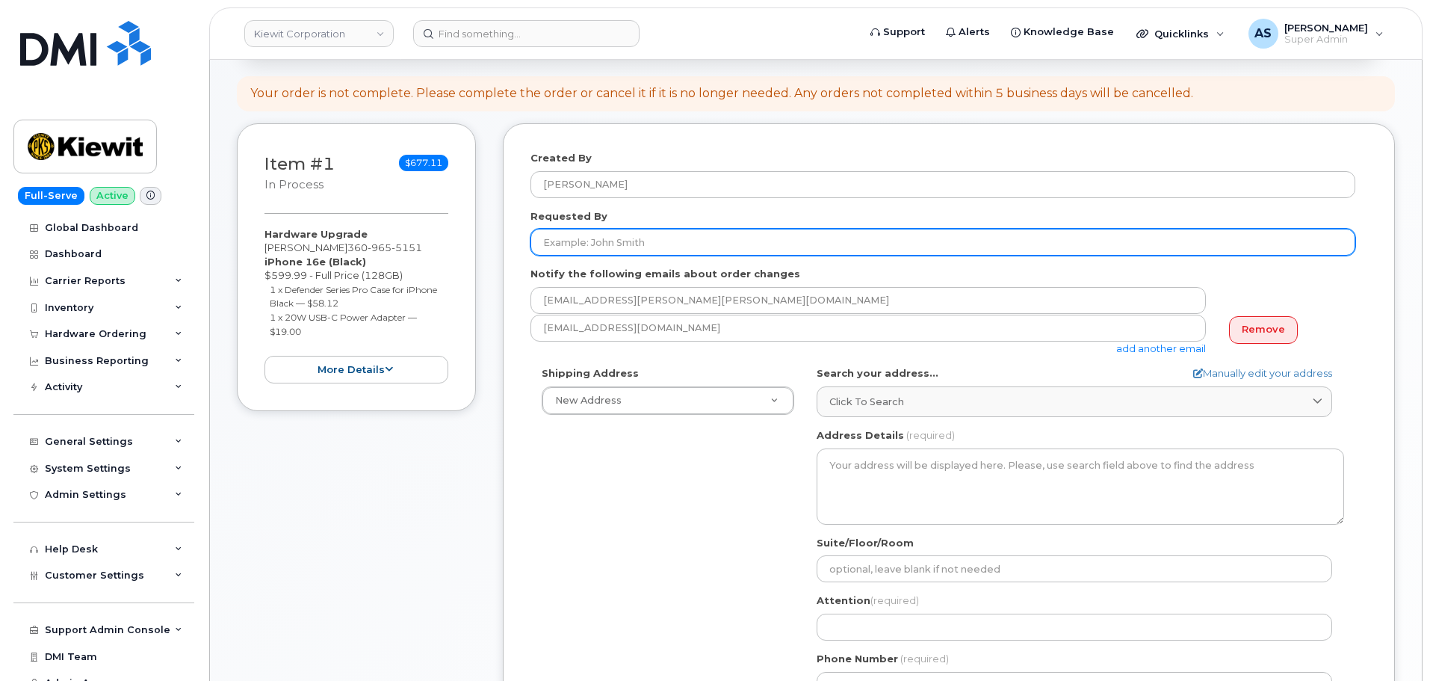
click at [618, 242] on input "Requested By" at bounding box center [942, 242] width 825 height 27
click at [674, 246] on input "Requested By" at bounding box center [942, 242] width 825 height 27
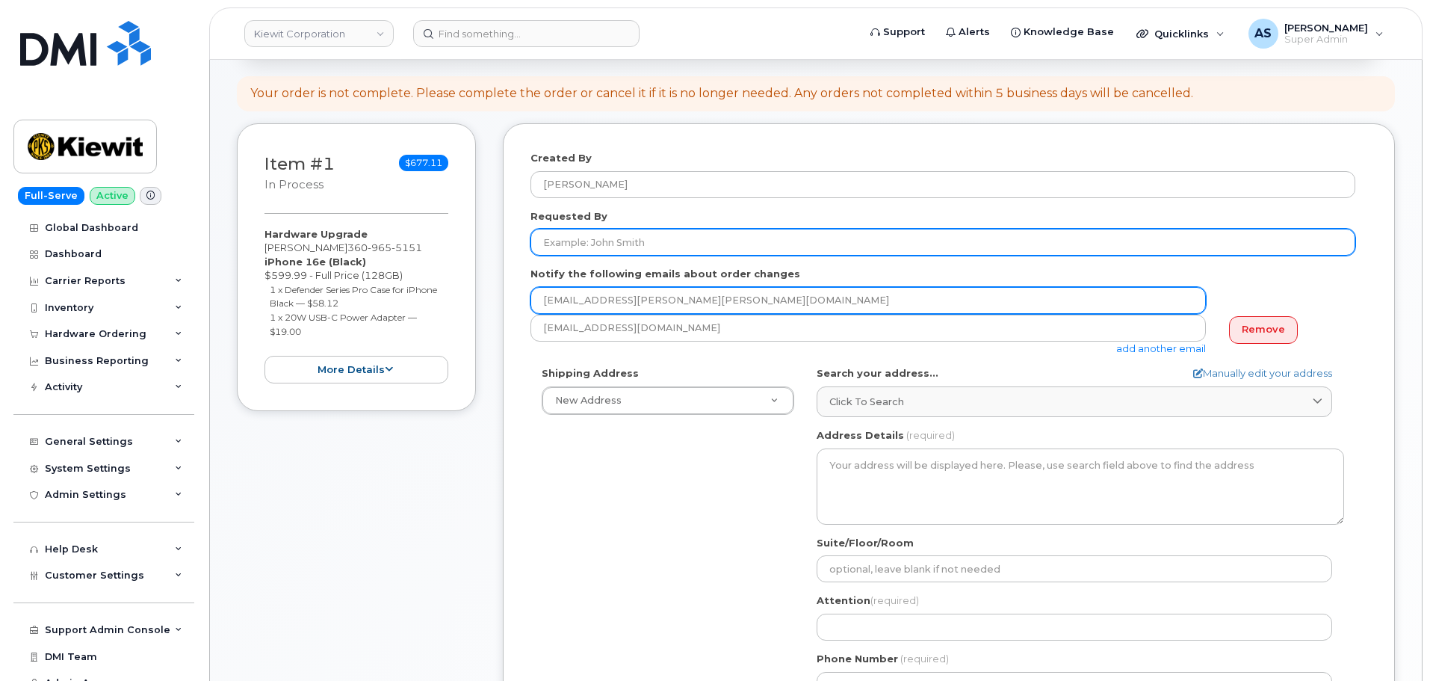
paste input "[PERSON_NAME]"
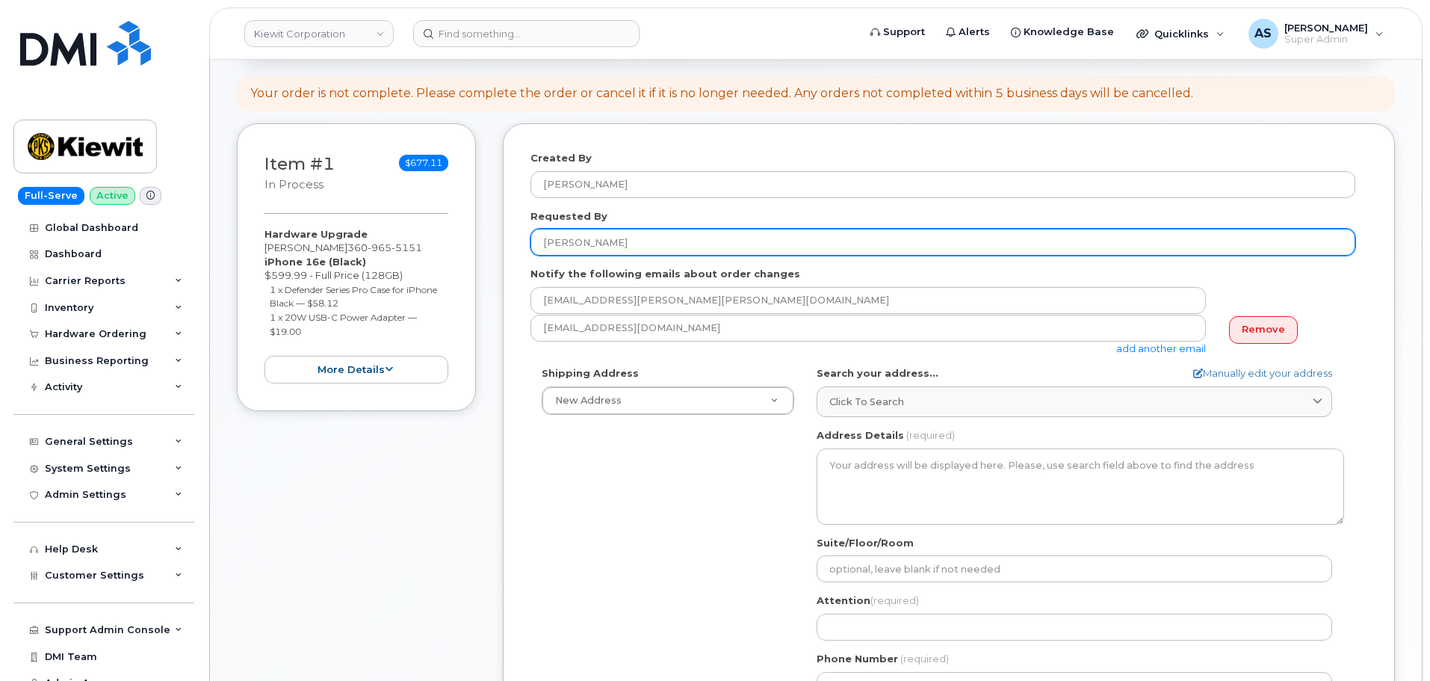
type input "[PERSON_NAME]"
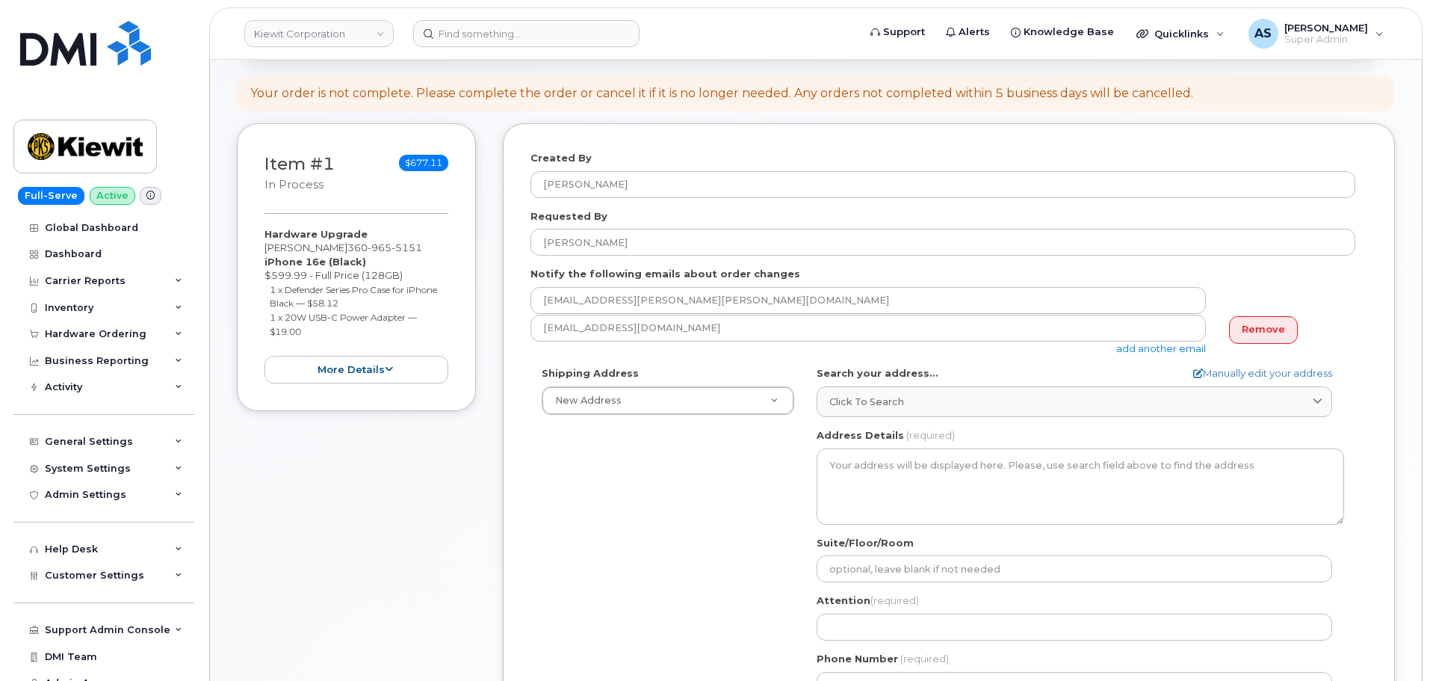
drag, startPoint x: 636, startPoint y: 568, endPoint x: 622, endPoint y: 510, distance: 59.4
click at [617, 548] on div "Shipping Address New Address New Address [STREET_ADDRESS][GEOGRAPHIC_DATA][PERS…" at bounding box center [942, 537] width 825 height 343
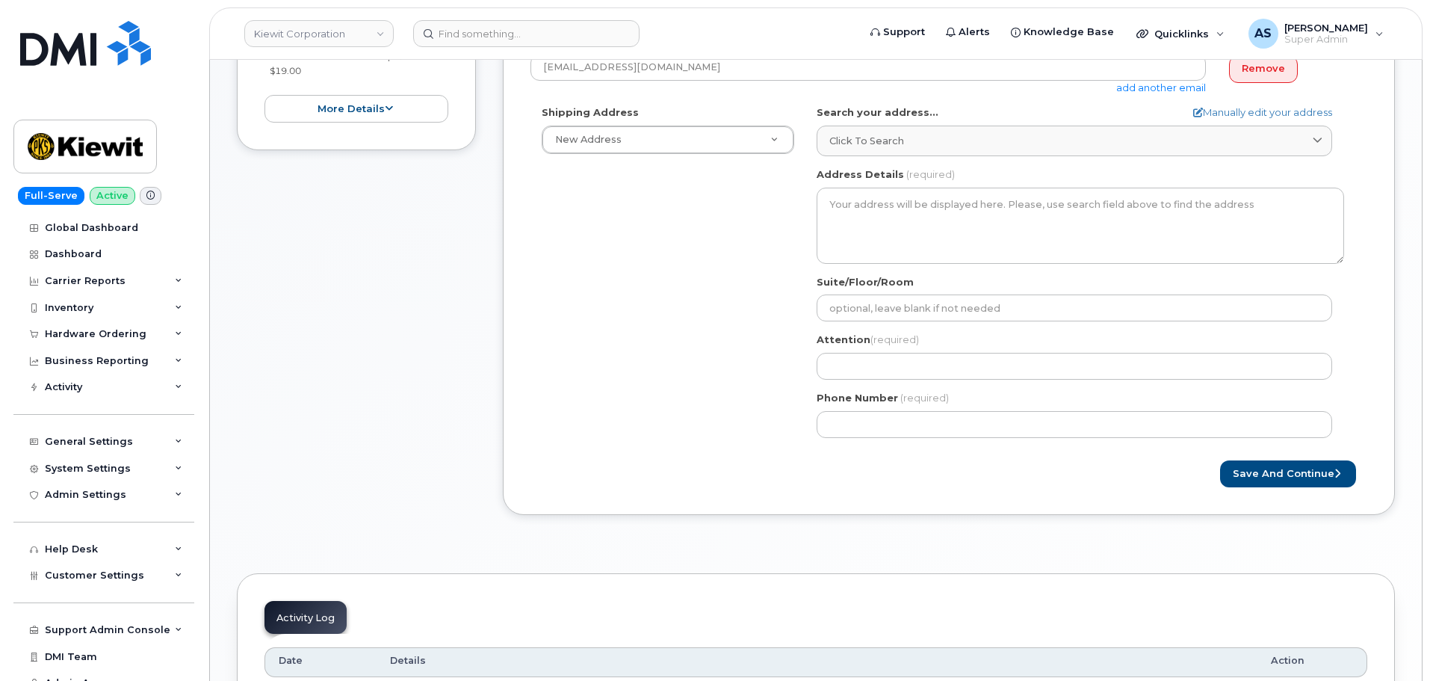
scroll to position [523, 0]
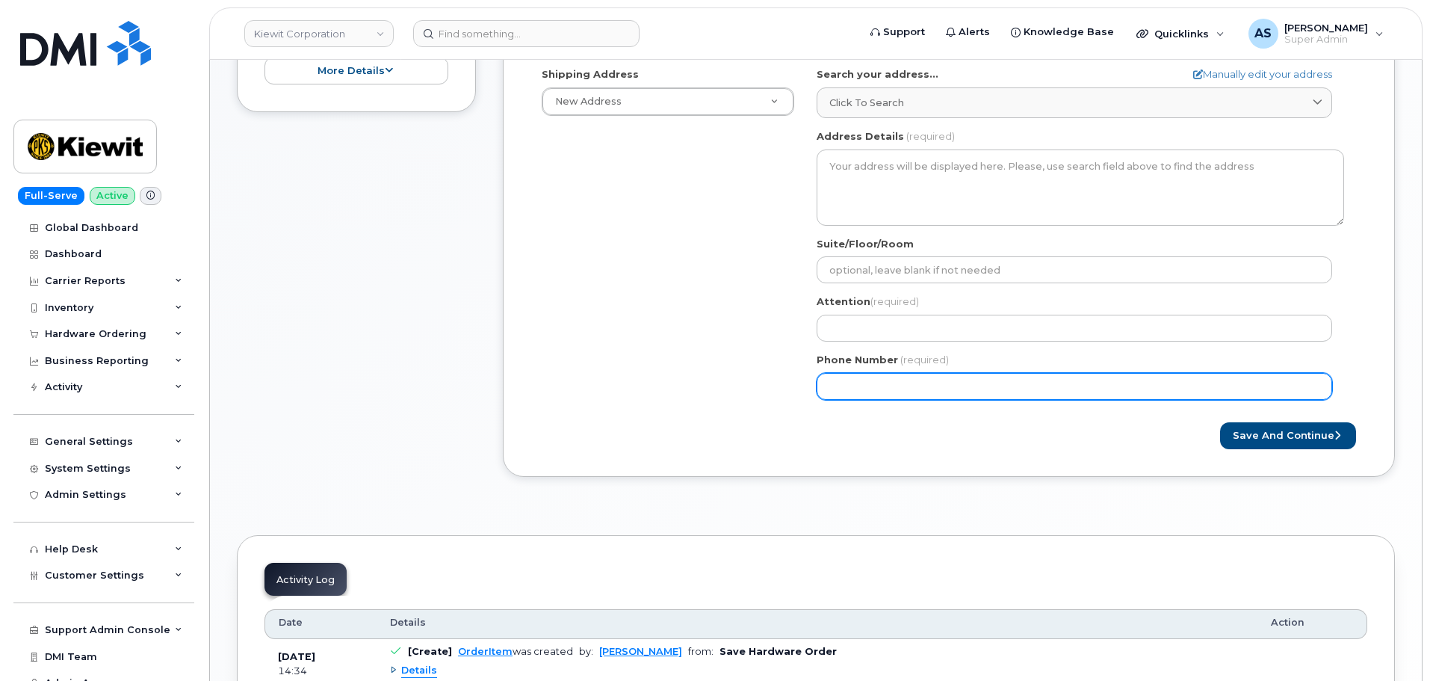
click at [891, 385] on input "Phone Number" at bounding box center [1073, 386] width 515 height 27
paste input "3609655151"
select select
type input "3609655151"
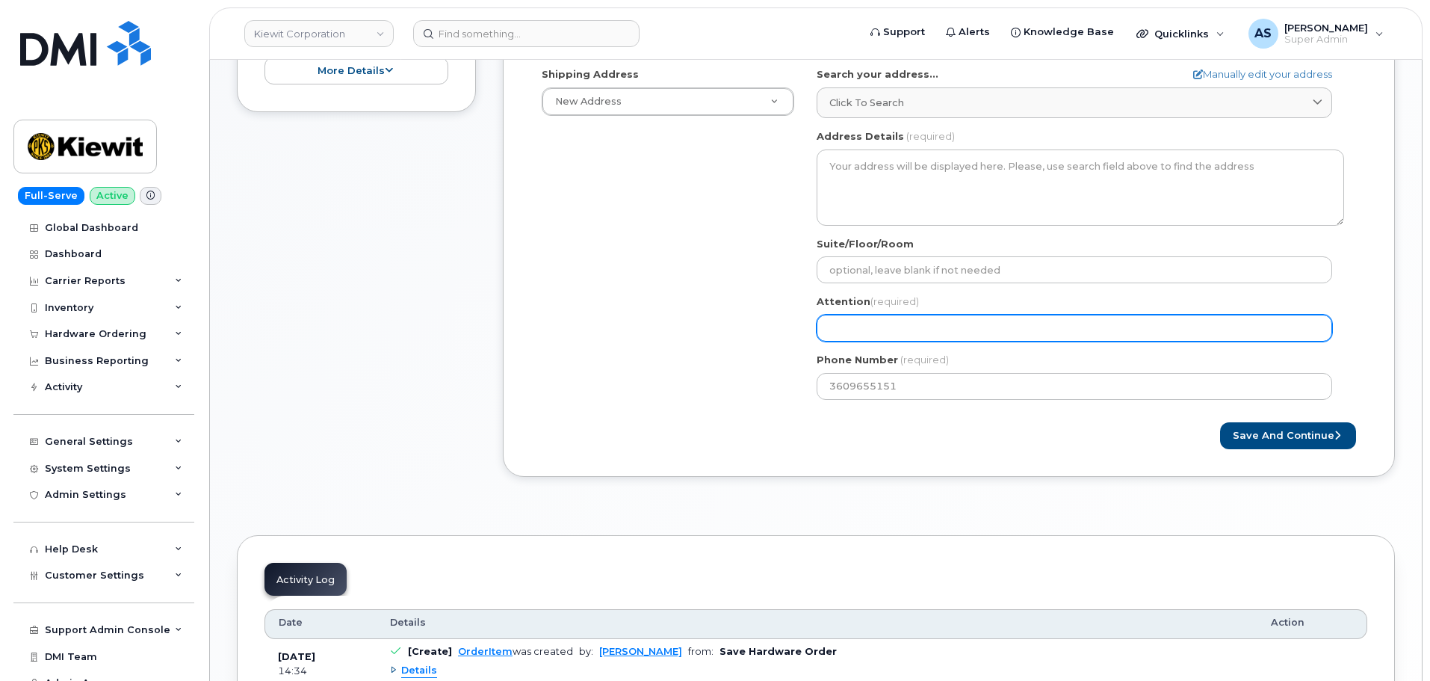
click at [909, 326] on input "Attention (required)" at bounding box center [1073, 327] width 515 height 27
paste input "[PERSON_NAME]"
select select
type input "[PERSON_NAME]"
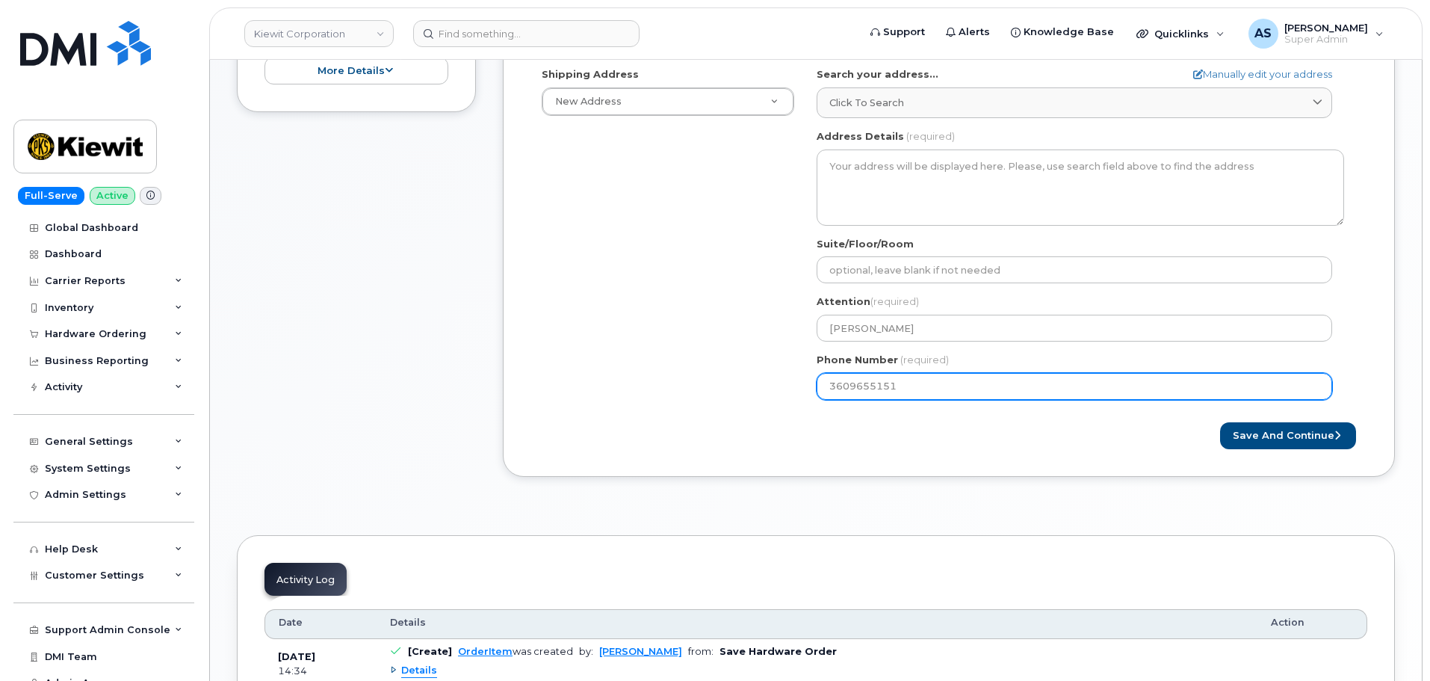
click at [650, 382] on div "Shipping Address New Address New Address 2306 Foreman Rd 118 Caddo Dr 2306 fore…" at bounding box center [942, 238] width 825 height 343
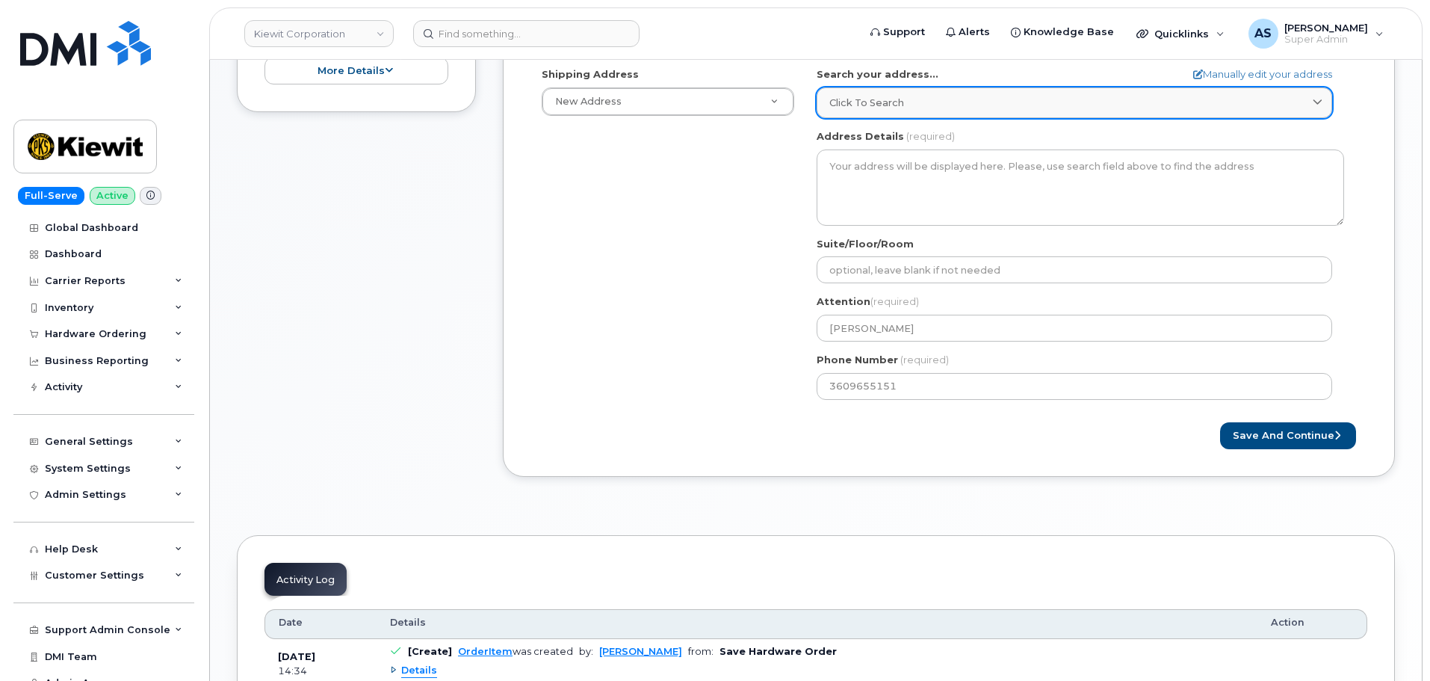
drag, startPoint x: 895, startPoint y: 105, endPoint x: 884, endPoint y: 112, distance: 13.1
click at [893, 105] on span "Click to search" at bounding box center [866, 103] width 75 height 14
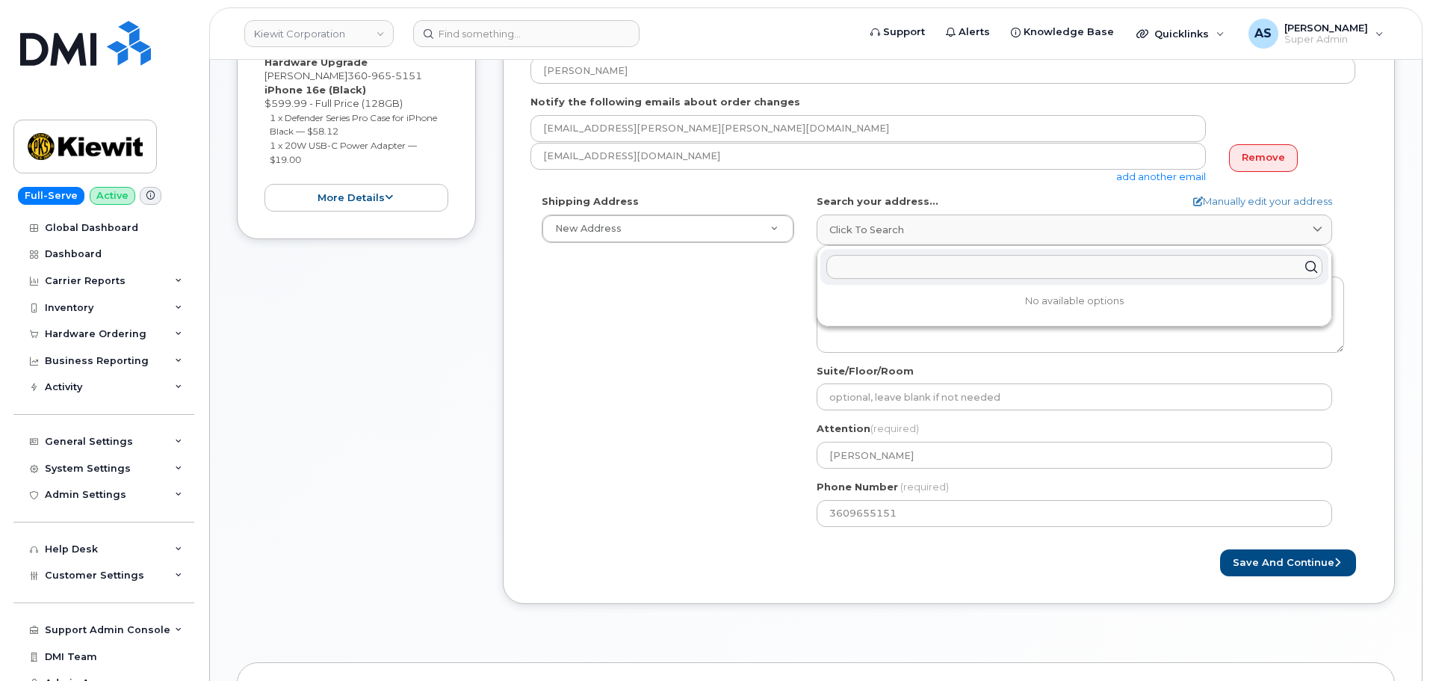
scroll to position [299, 0]
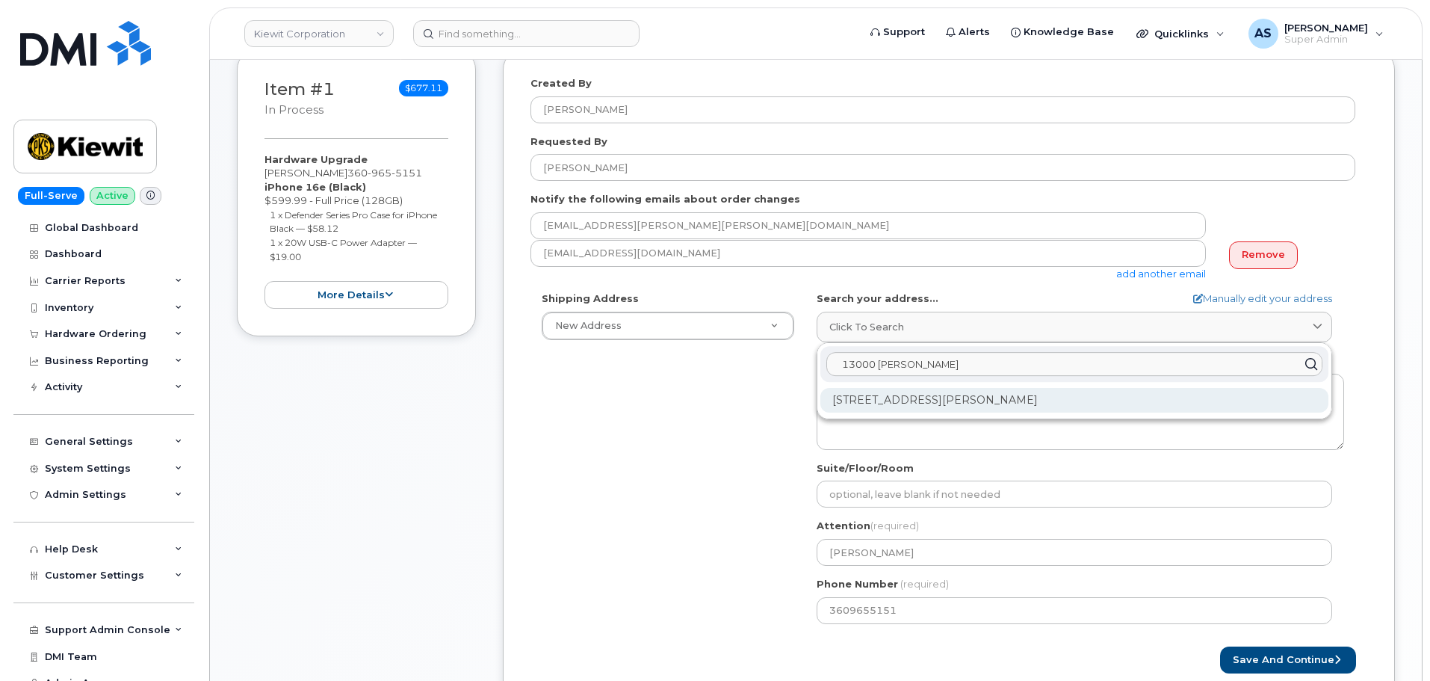
type input "13000 ne whitaker"
click at [999, 399] on div "13000 NE Whitaker Way Portland OR 97230-1112" at bounding box center [1074, 400] width 508 height 25
select select
type textarea "13000 NE Whitaker Way PORTLAND OR 97230-1112 UNITED STATES"
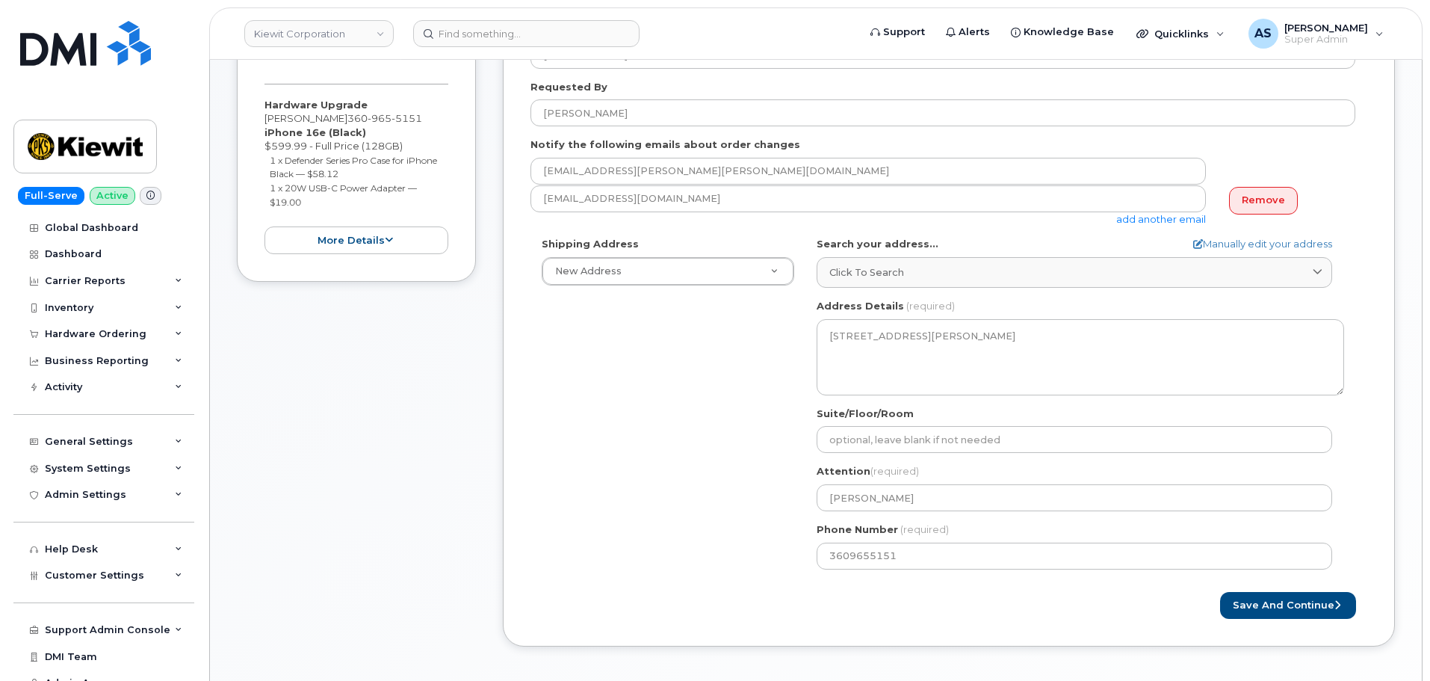
scroll to position [448, 0]
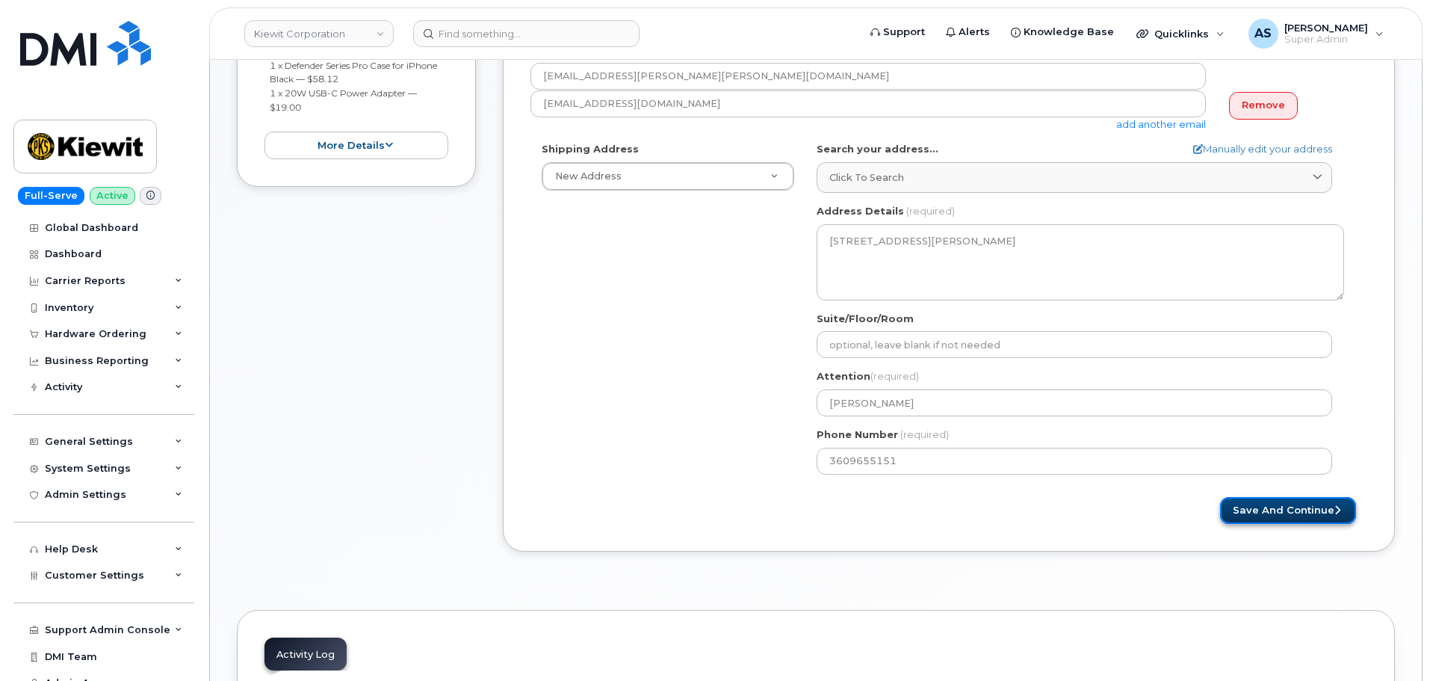
click at [1265, 502] on button "Save and Continue" at bounding box center [1288, 511] width 136 height 28
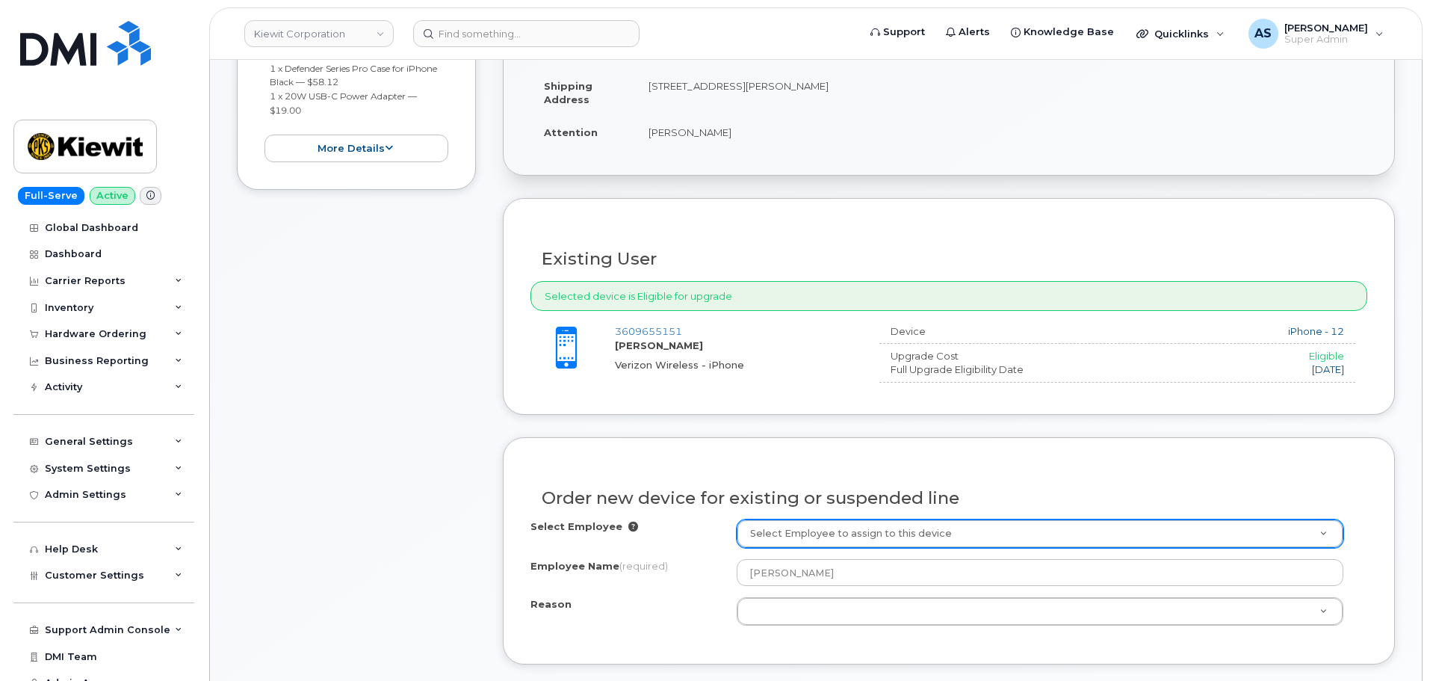
scroll to position [598, 0]
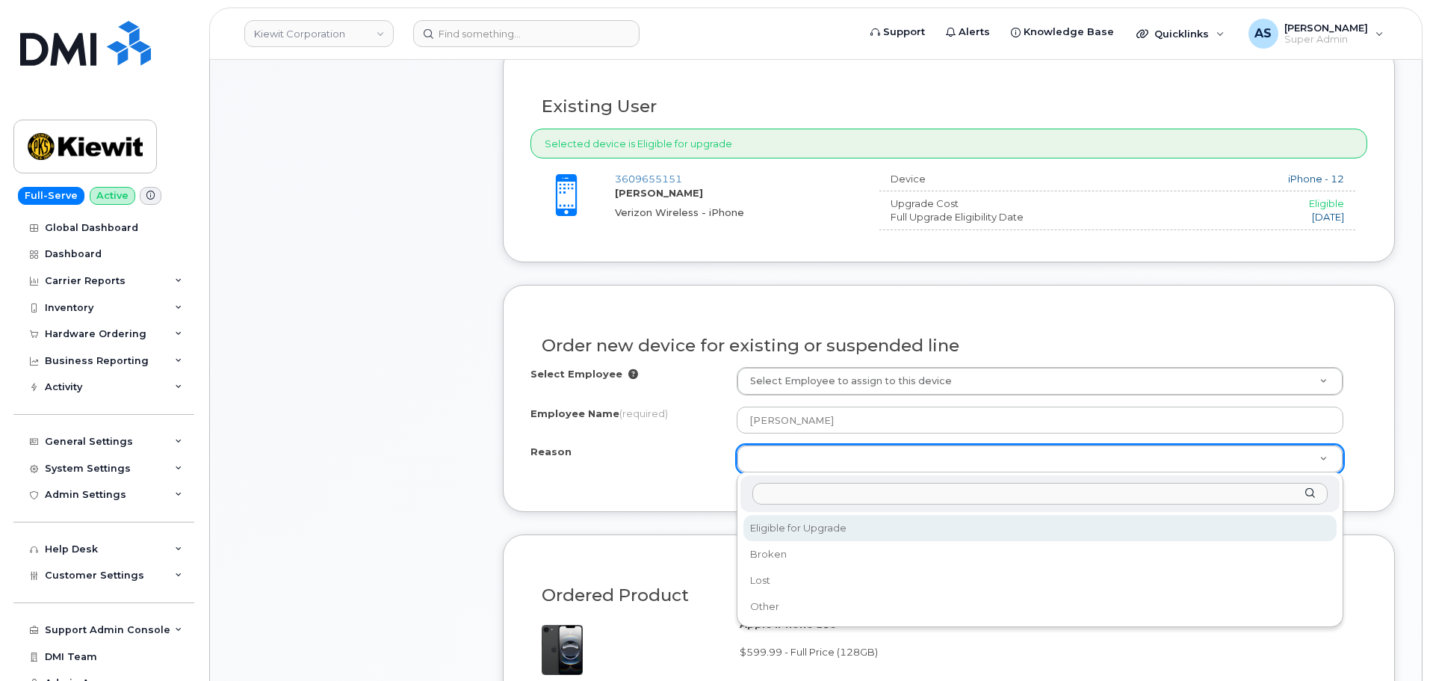
select select "eligible_for_upgrade"
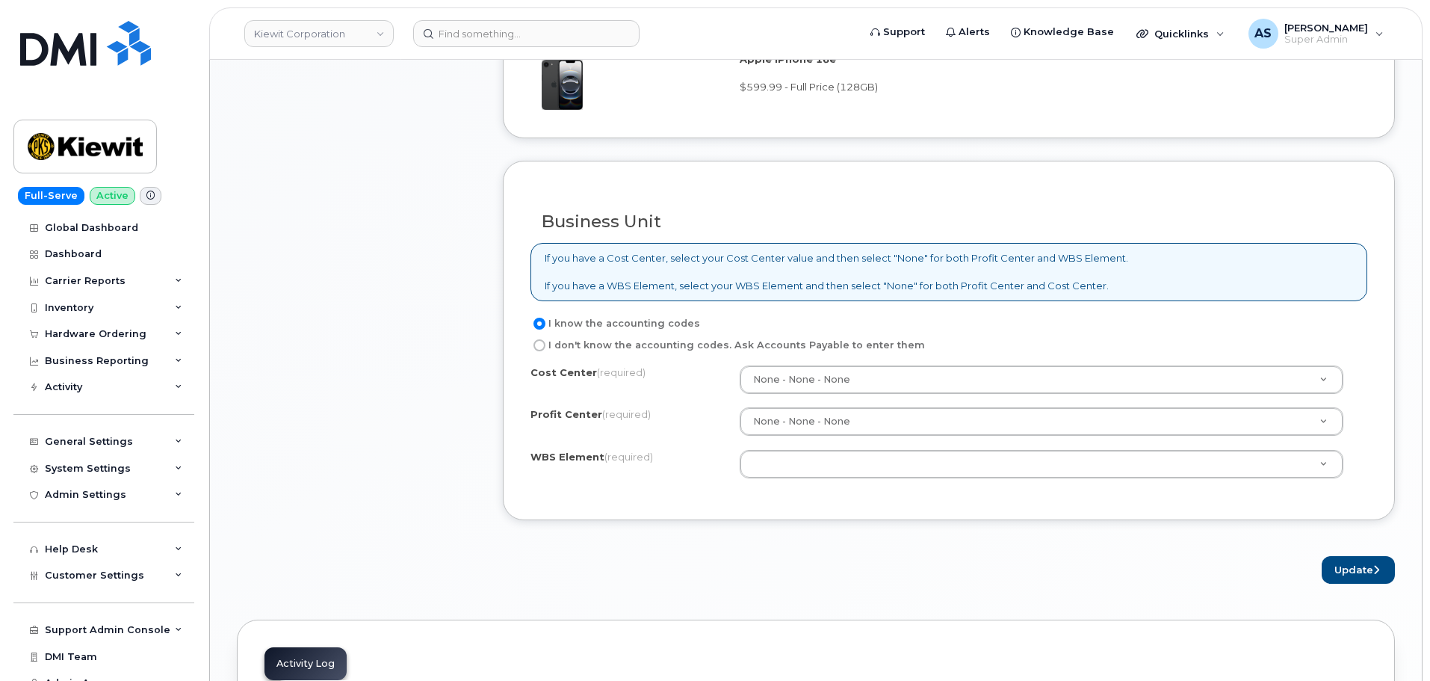
scroll to position [1195, 0]
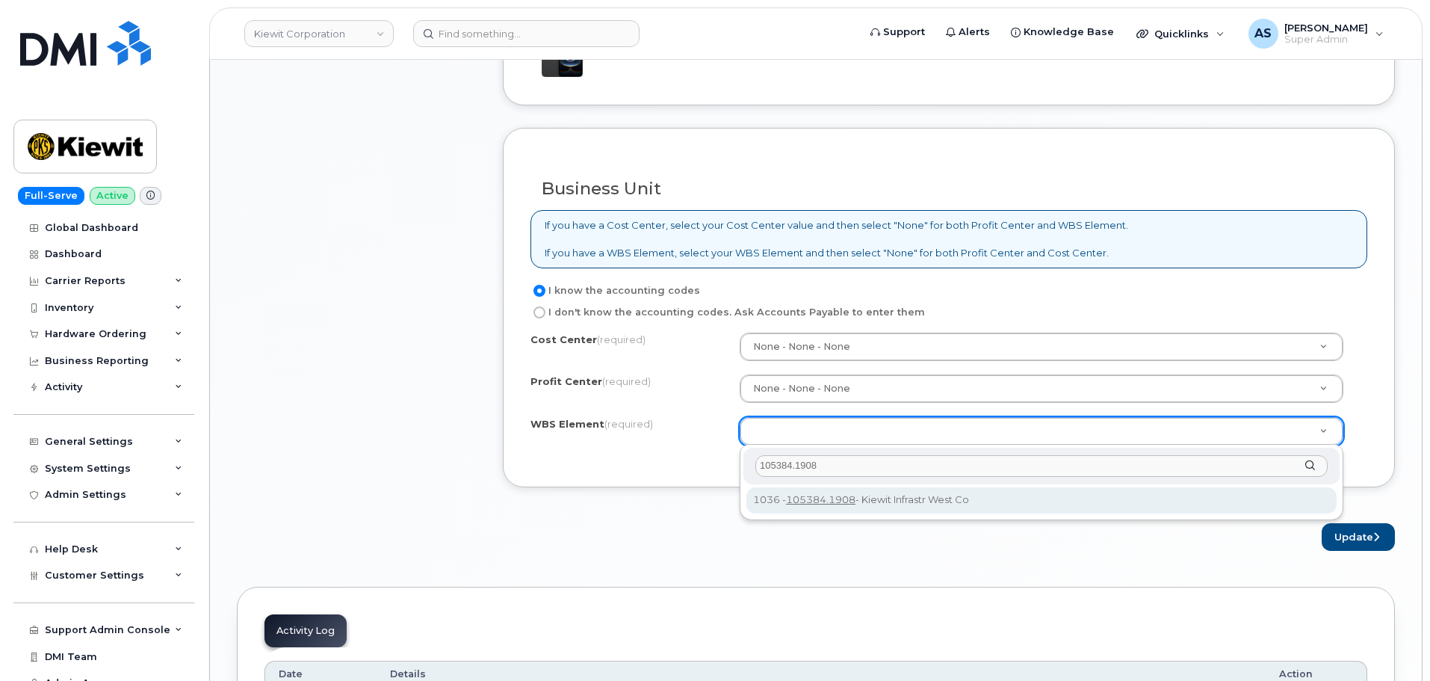
type input "105384.1908"
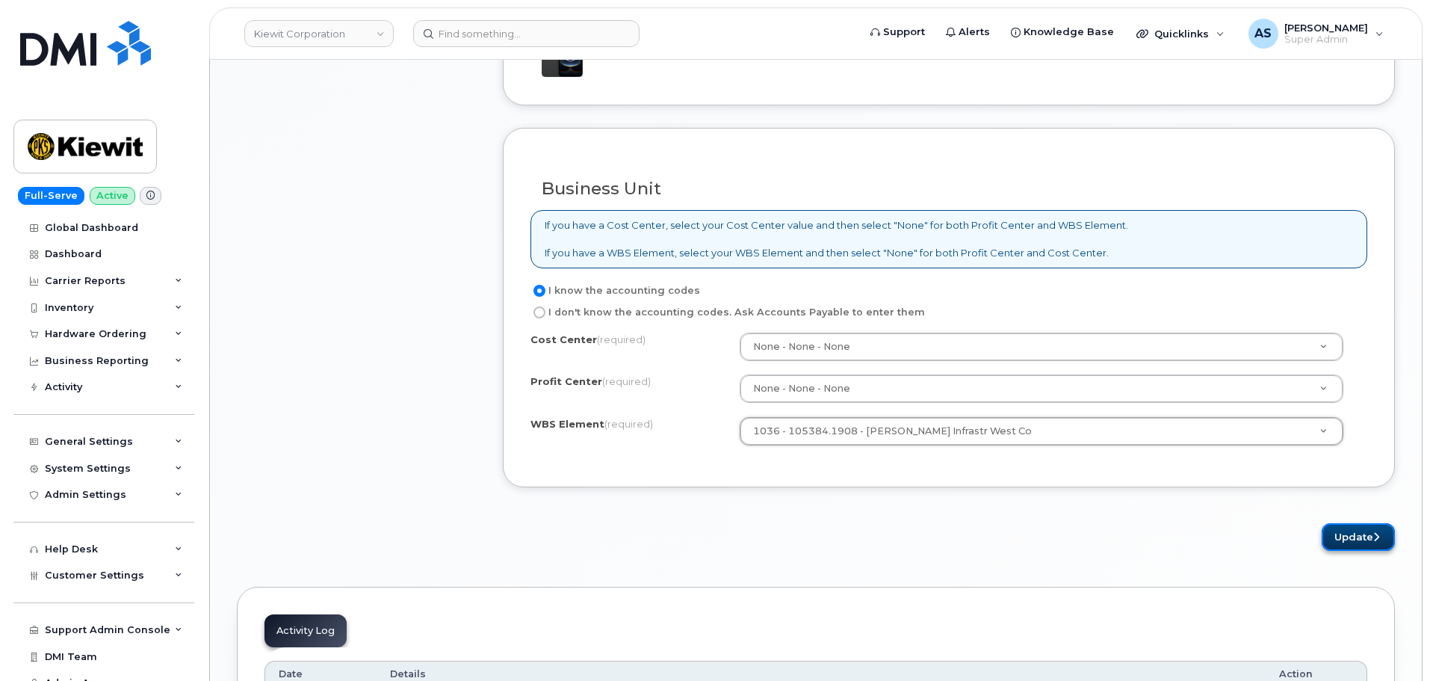
click at [1356, 526] on button "Update" at bounding box center [1357, 537] width 73 height 28
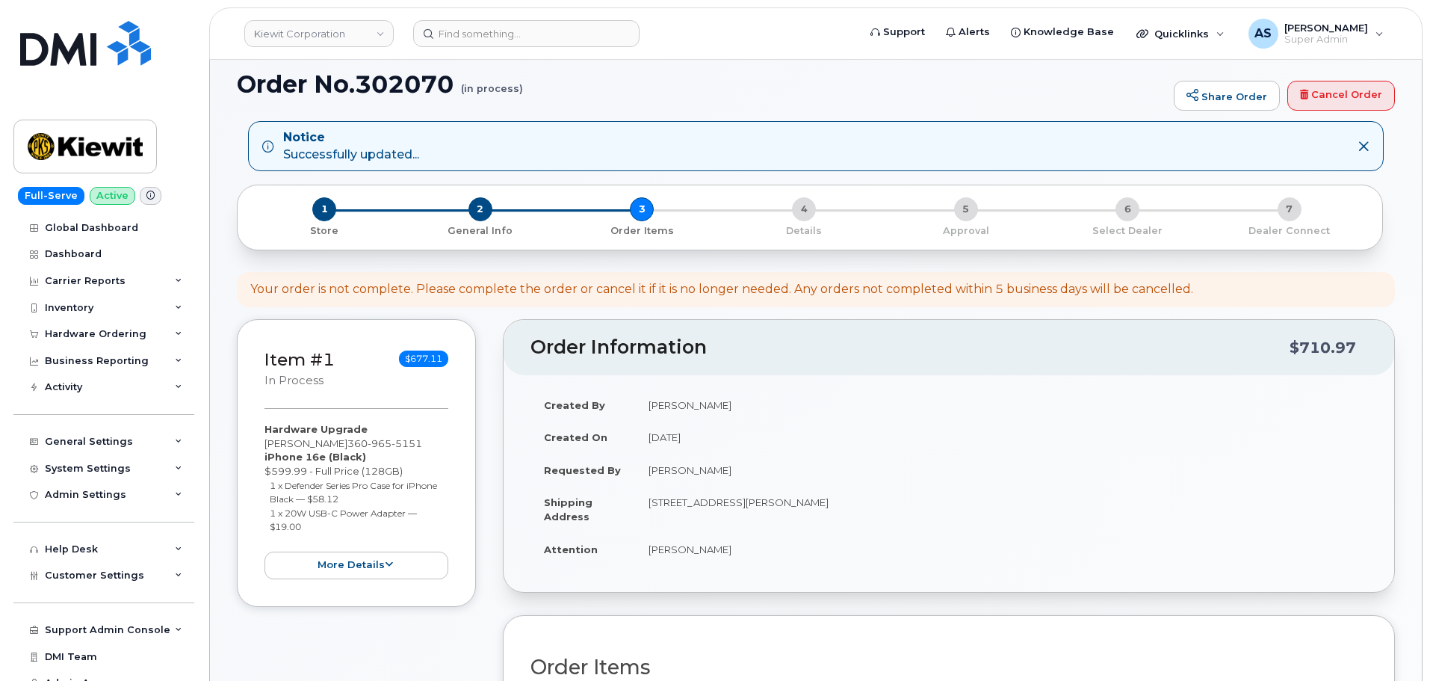
scroll to position [448, 0]
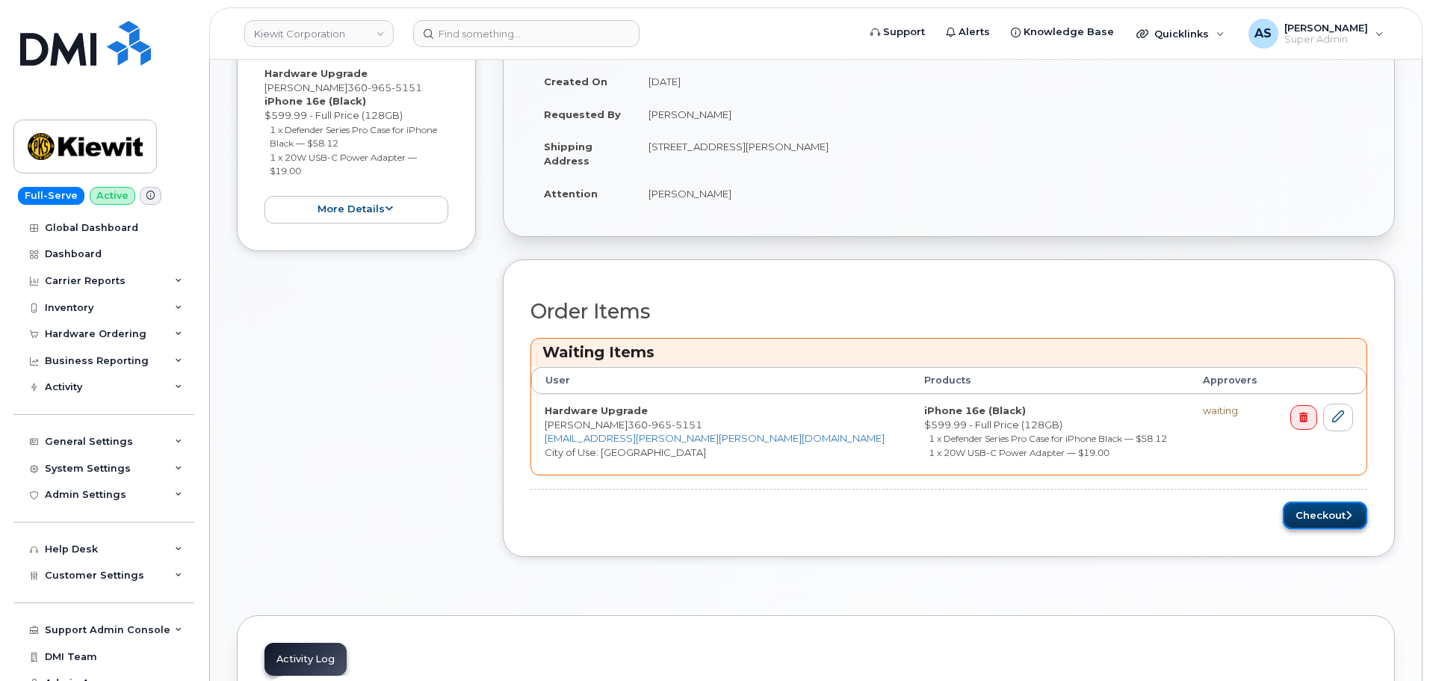
click at [1336, 512] on button "Checkout" at bounding box center [1325, 515] width 84 height 28
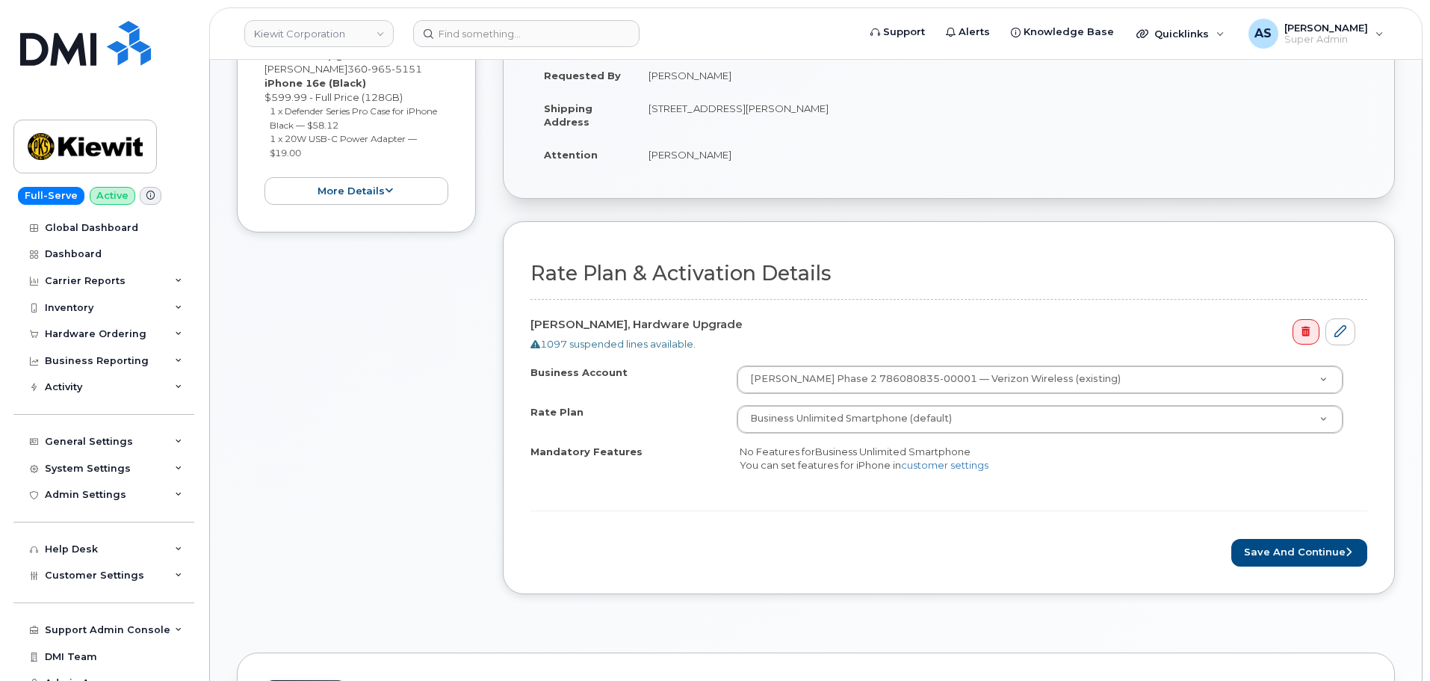
scroll to position [448, 0]
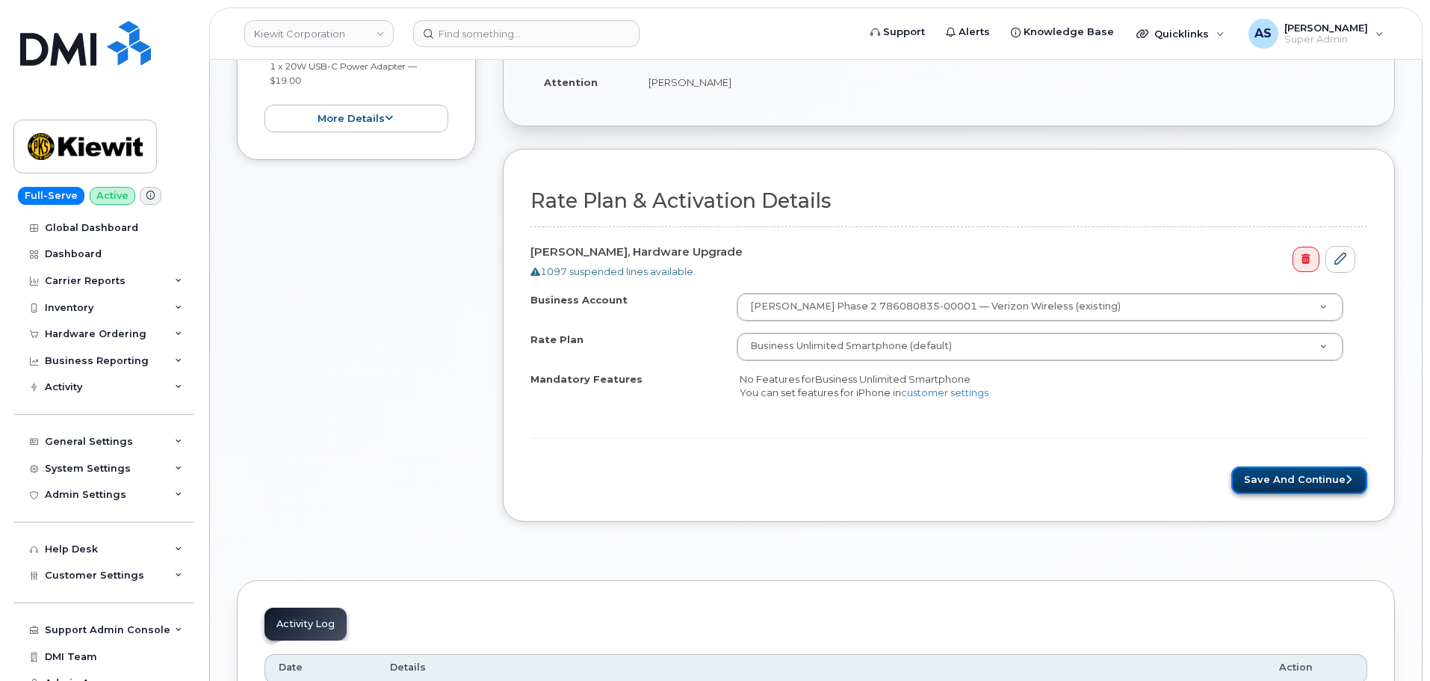
click at [1312, 478] on button "Save and Continue" at bounding box center [1299, 480] width 136 height 28
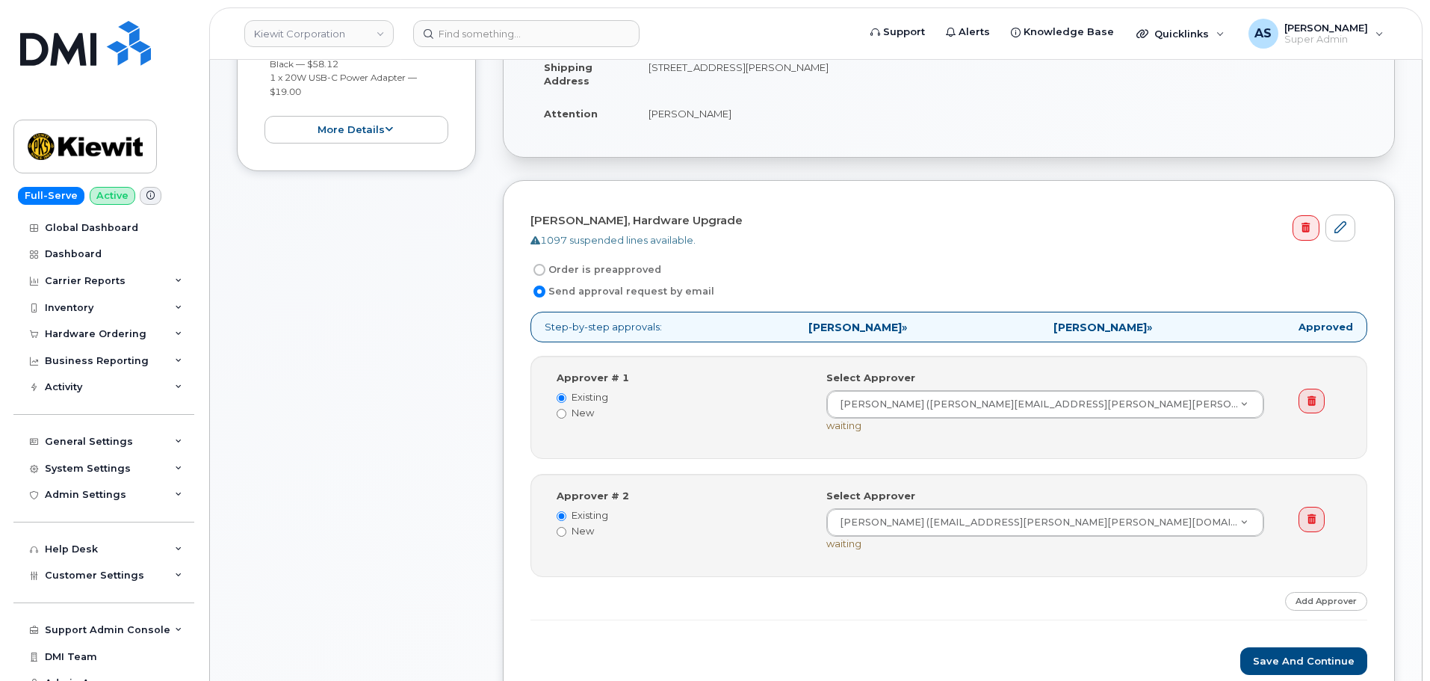
scroll to position [448, 0]
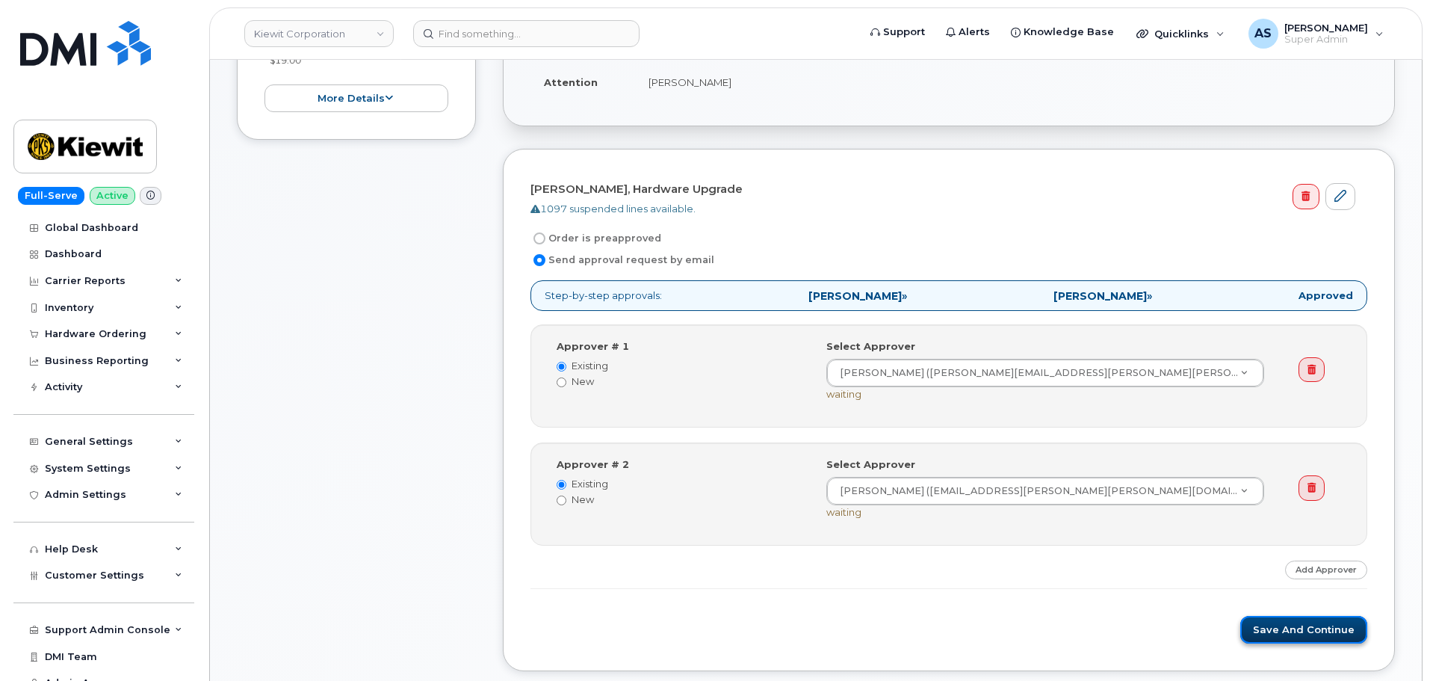
click at [1304, 630] on button "Save and Continue" at bounding box center [1303, 630] width 127 height 28
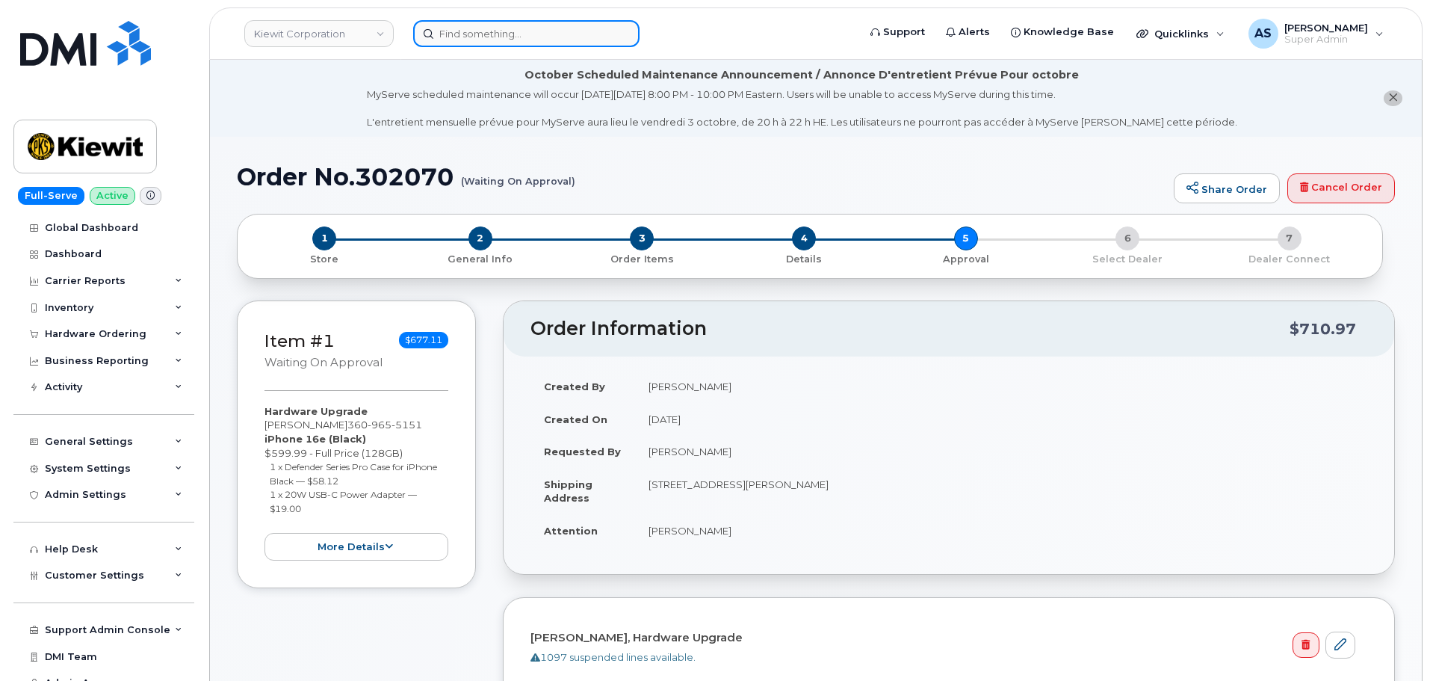
click at [494, 38] on input at bounding box center [526, 33] width 226 height 27
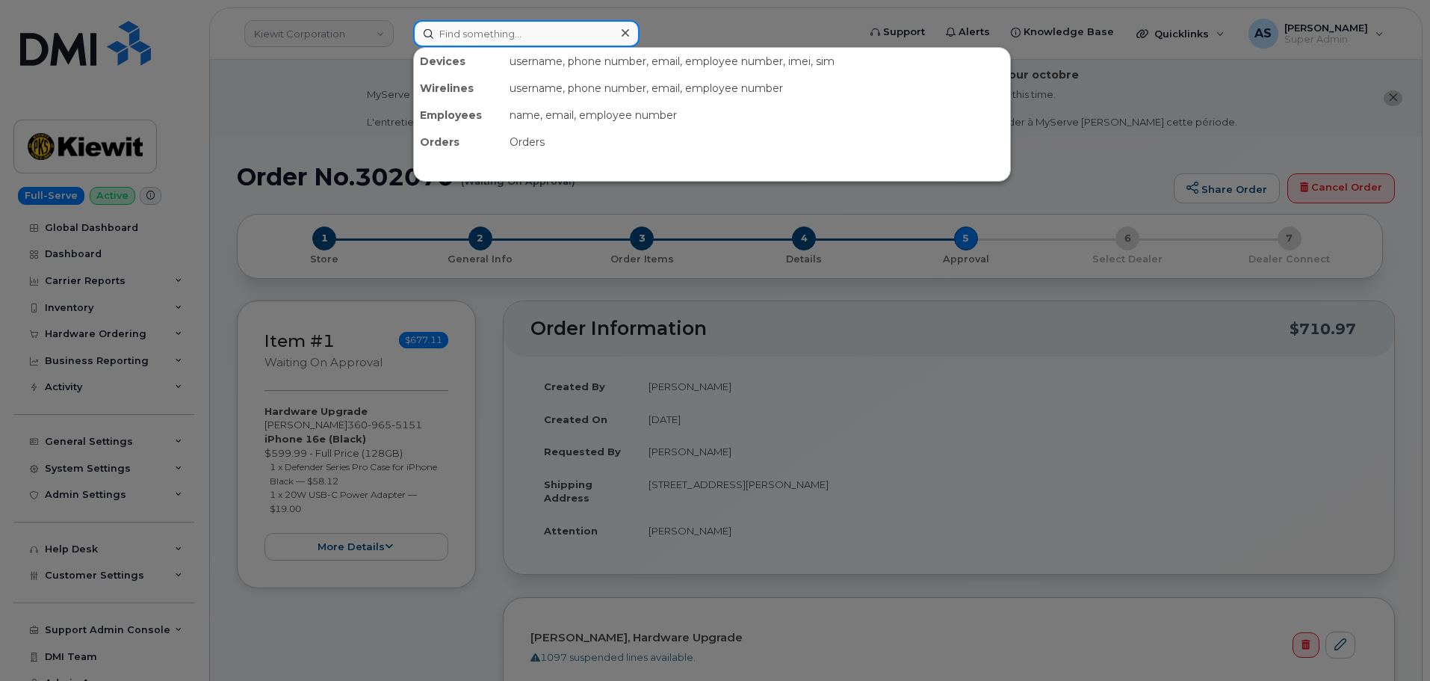
paste input "4313374171"
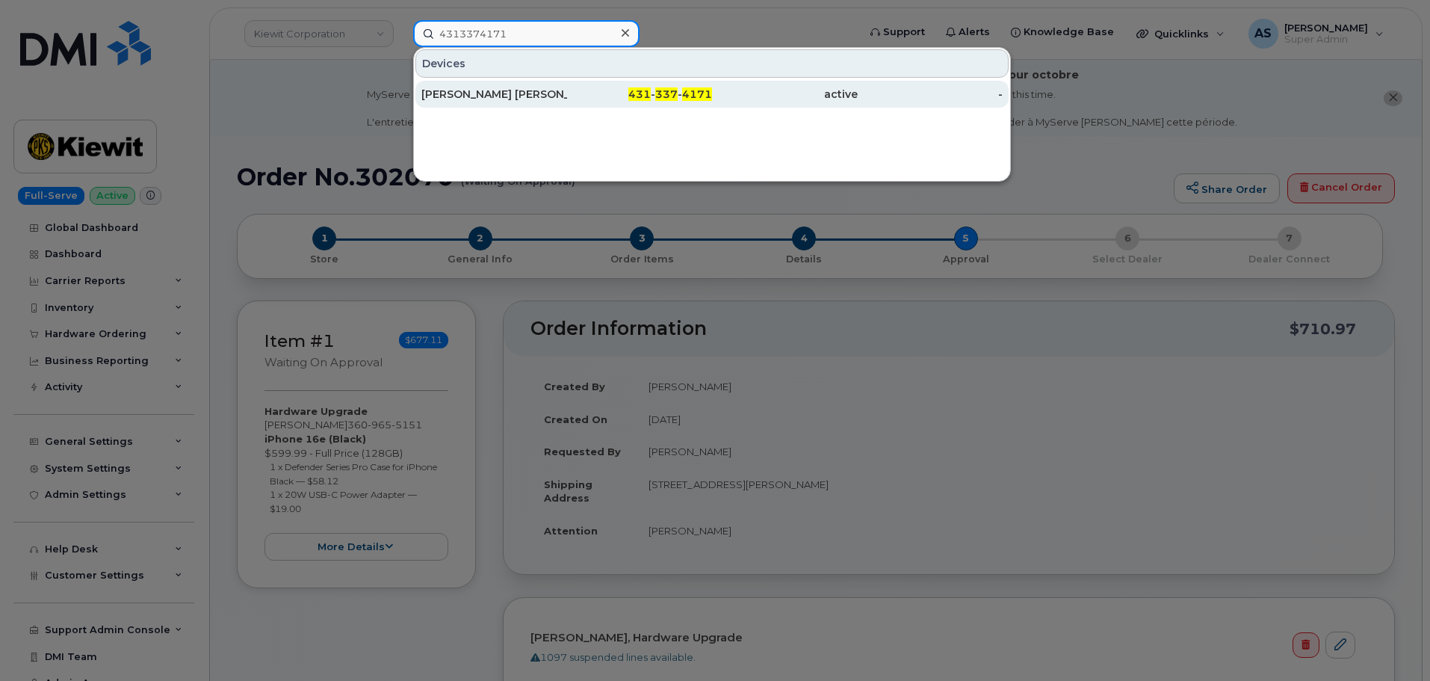
type input "4313374171"
click at [571, 94] on div "431 - 337 - 4171" at bounding box center [640, 94] width 146 height 15
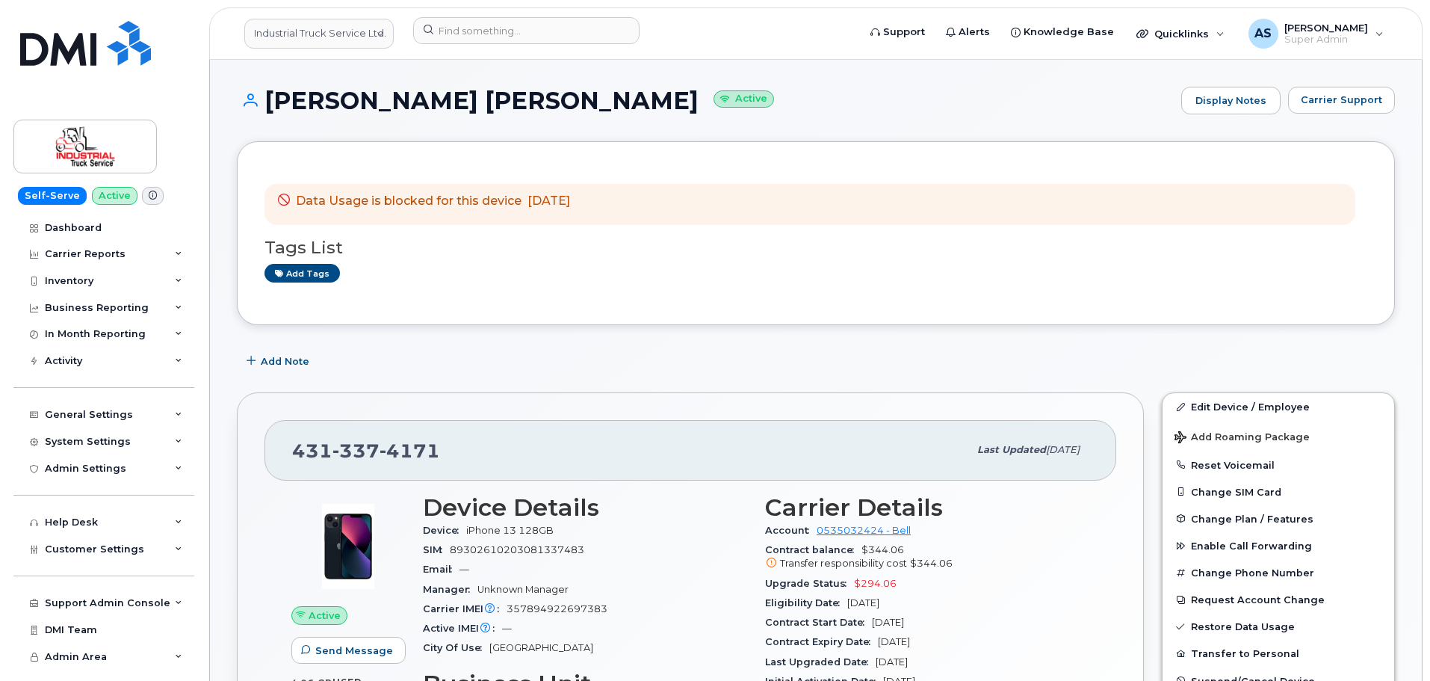
scroll to position [149, 0]
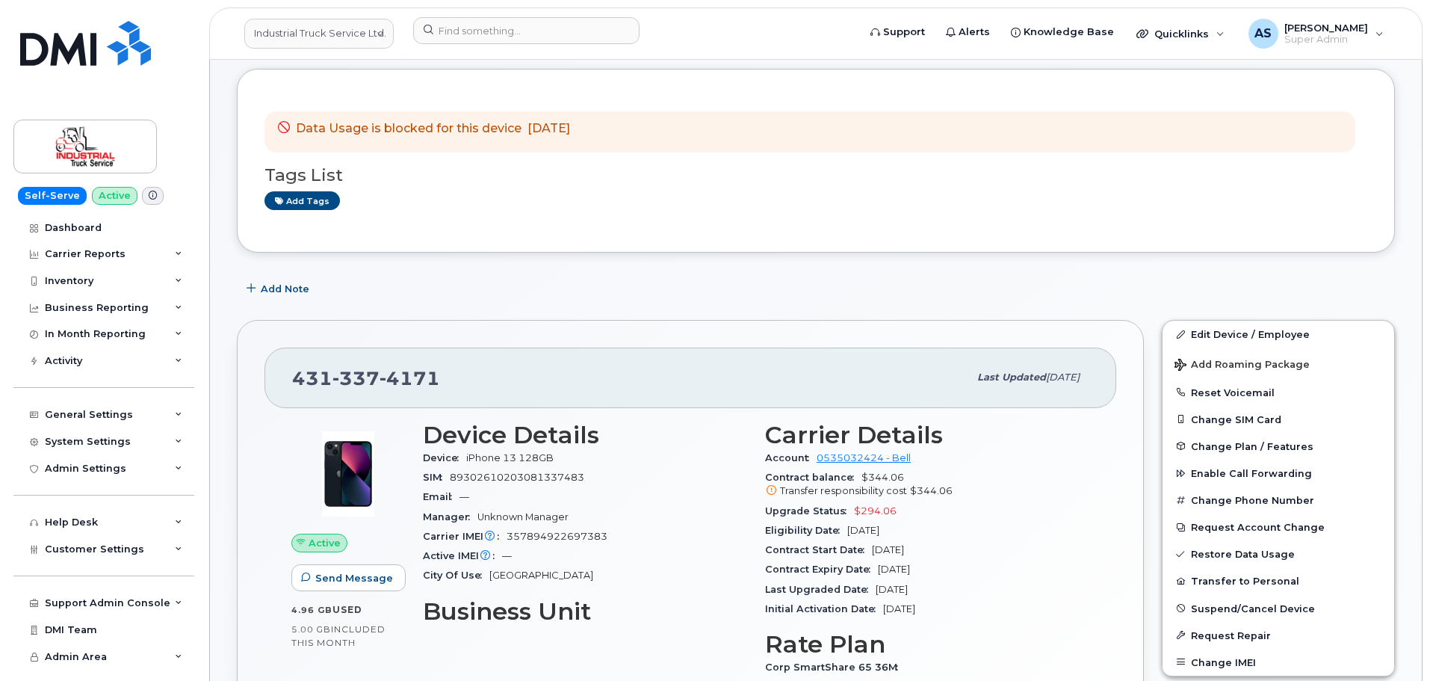
drag, startPoint x: 542, startPoint y: 275, endPoint x: 539, endPoint y: 267, distance: 9.0
click at [361, 37] on link "Industrial Truck Service Ltd." at bounding box center [318, 34] width 149 height 30
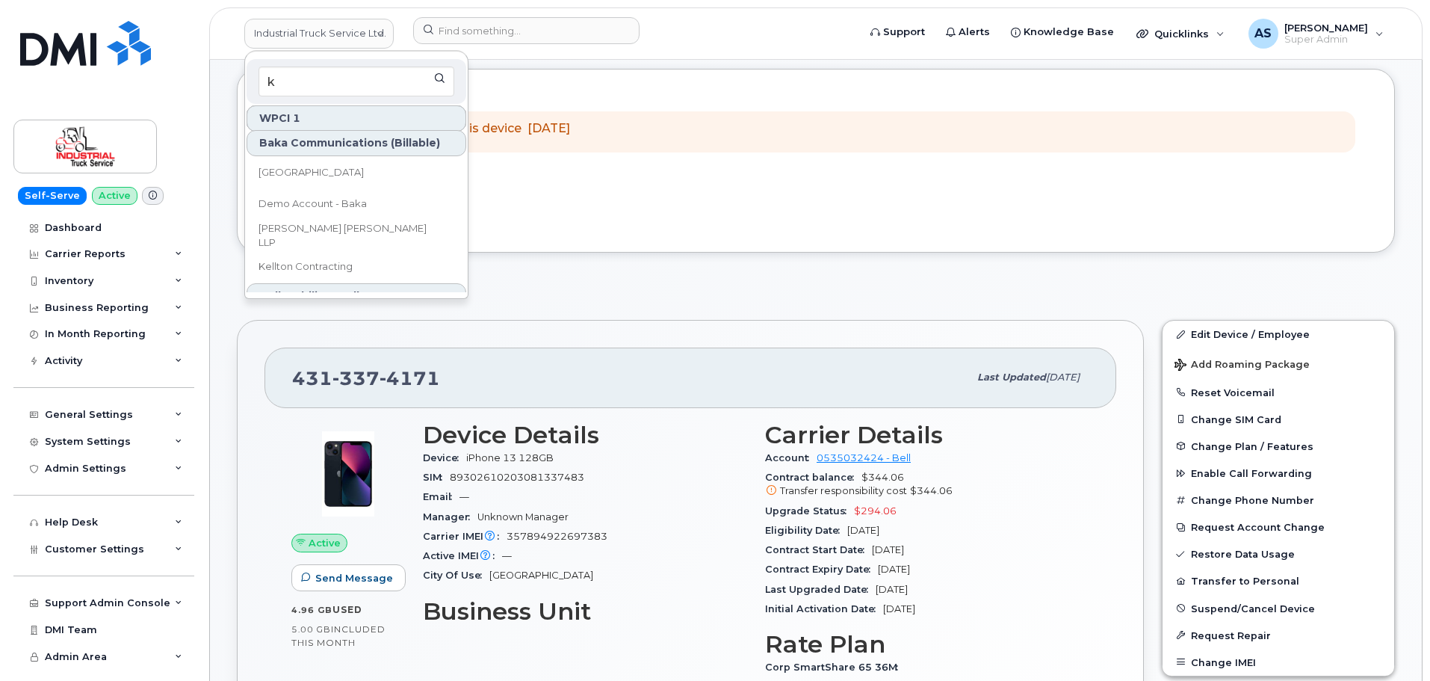
scroll to position [0, 0]
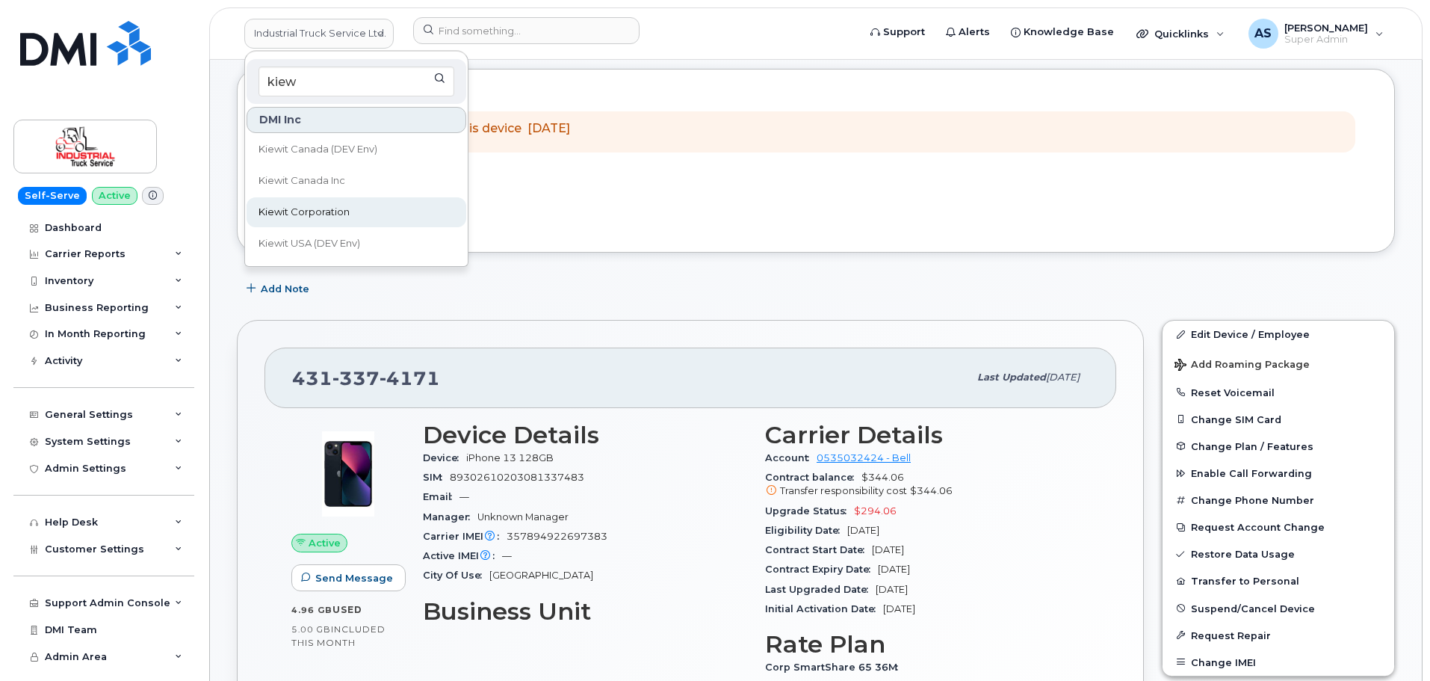
type input "kiew"
click at [351, 218] on link "Kiewit Corporation" at bounding box center [357, 212] width 220 height 30
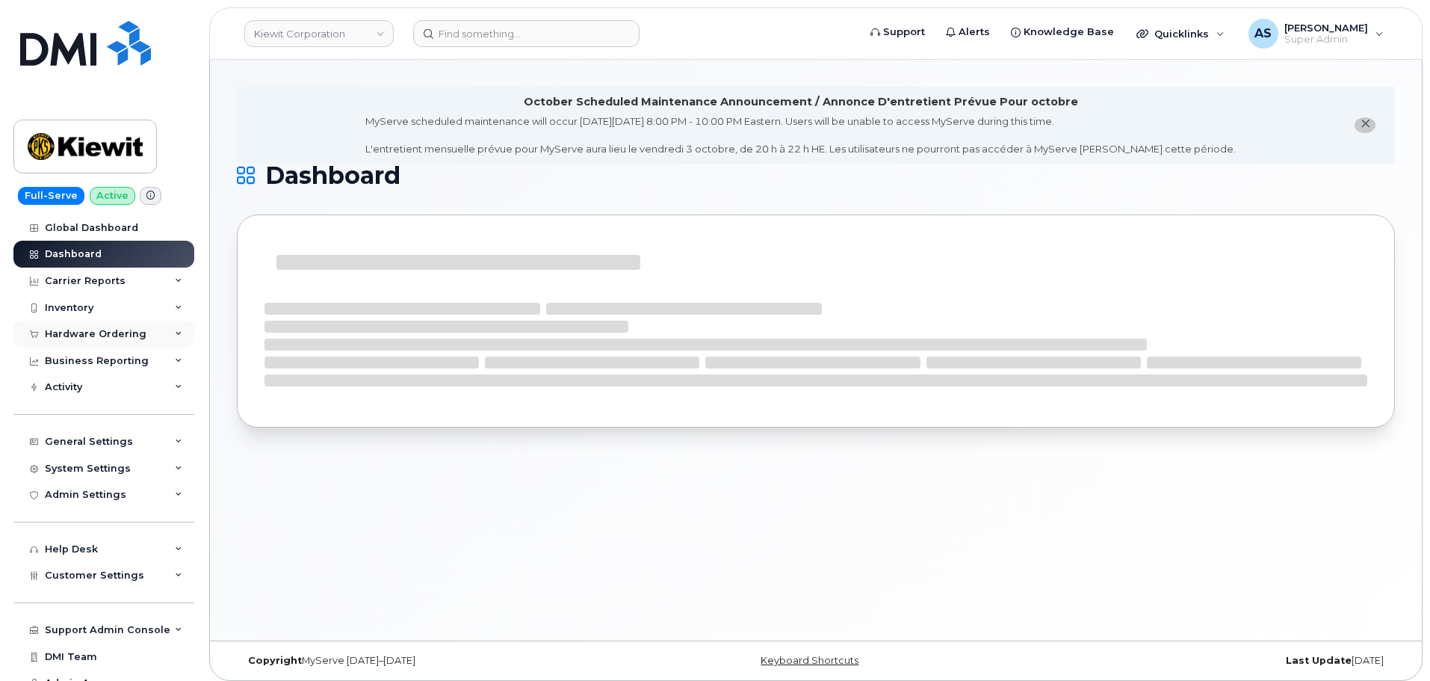
click at [102, 338] on div "Hardware Ordering" at bounding box center [96, 334] width 102 height 12
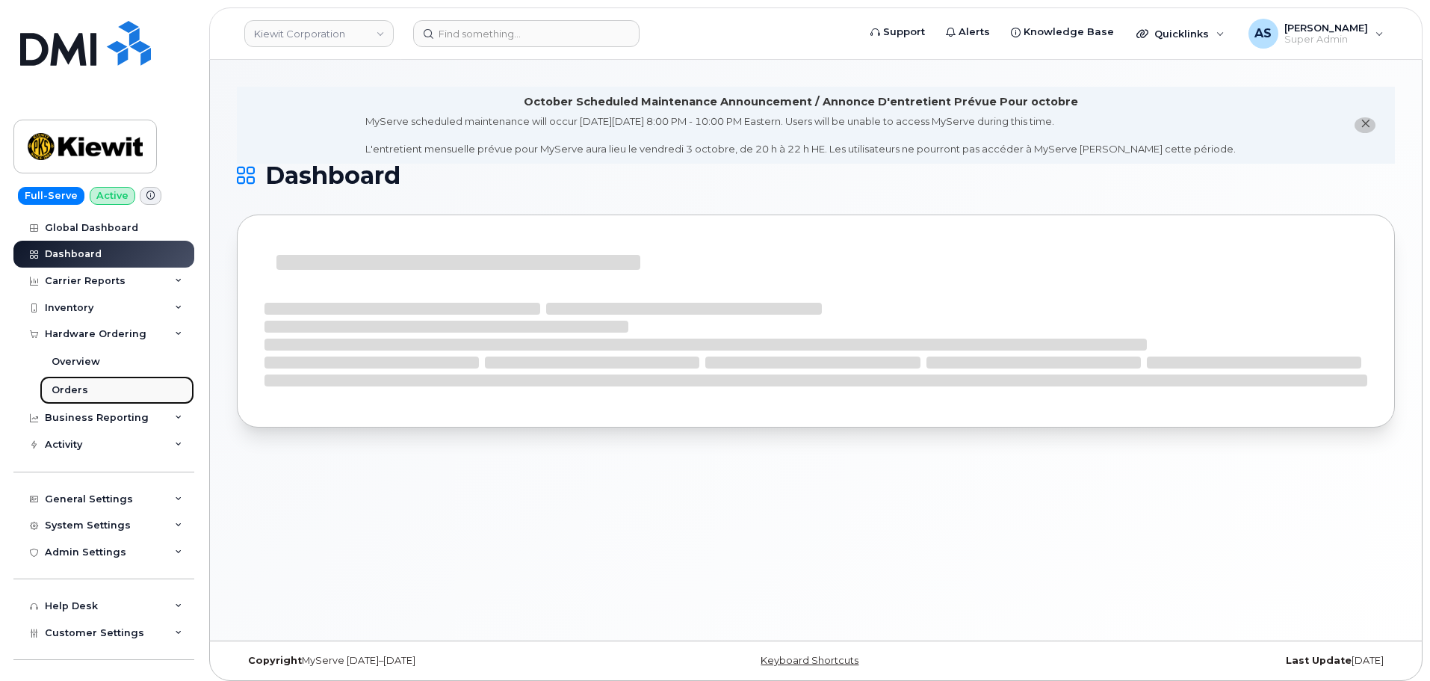
click at [96, 388] on link "Orders" at bounding box center [117, 390] width 155 height 28
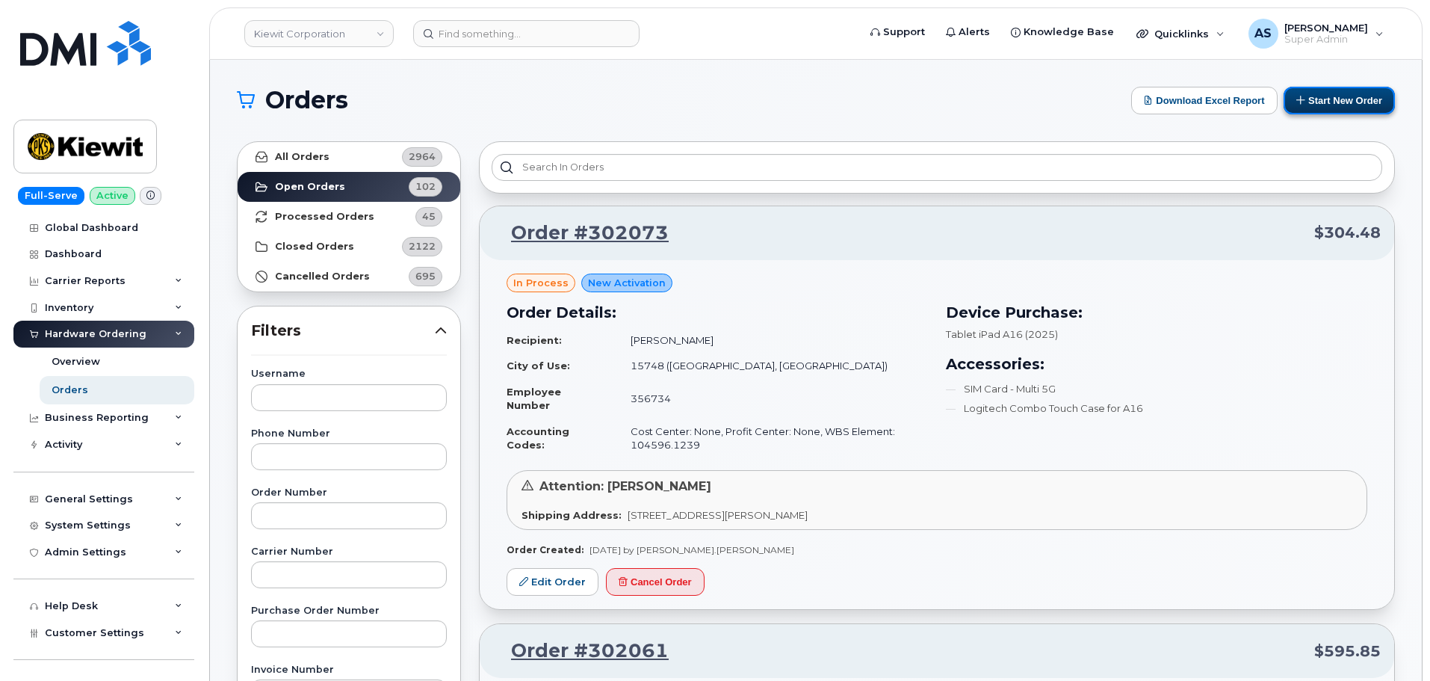
click at [1336, 102] on button "Start New Order" at bounding box center [1338, 101] width 111 height 28
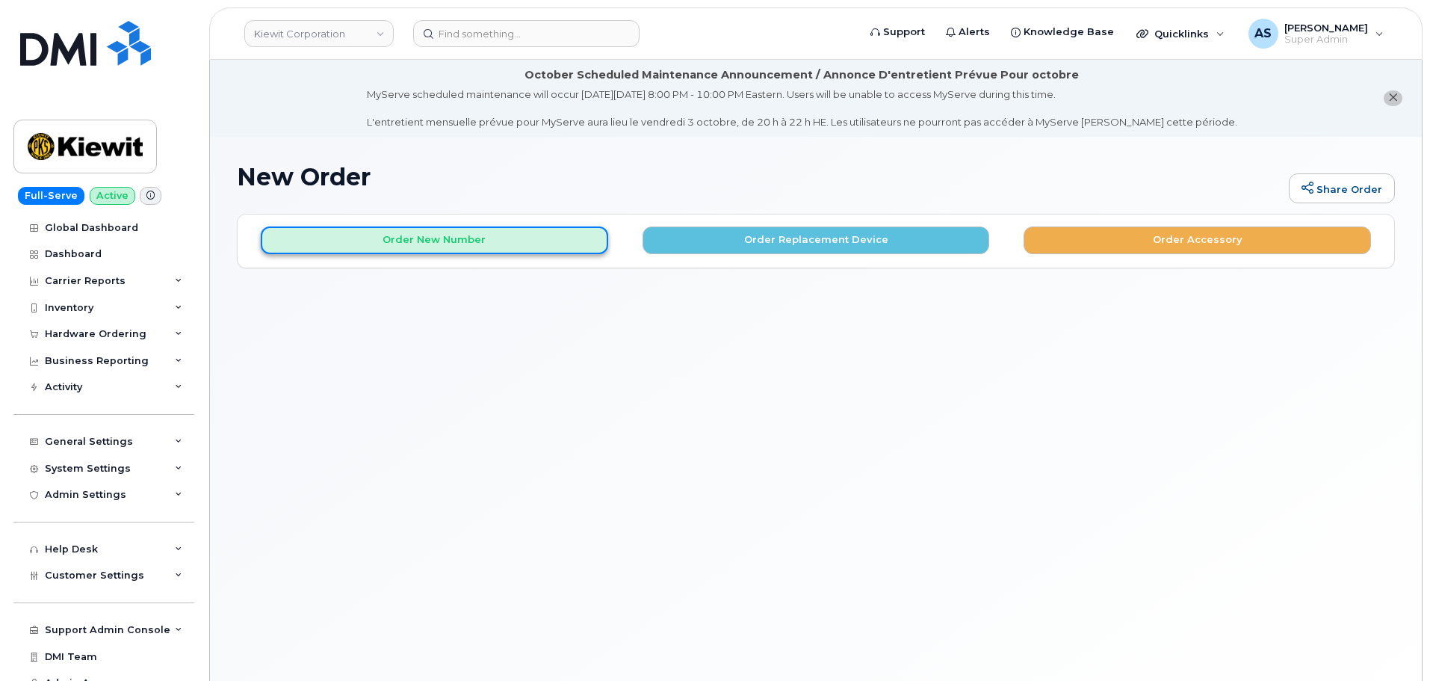
click at [556, 243] on button "Order New Number" at bounding box center [434, 240] width 347 height 28
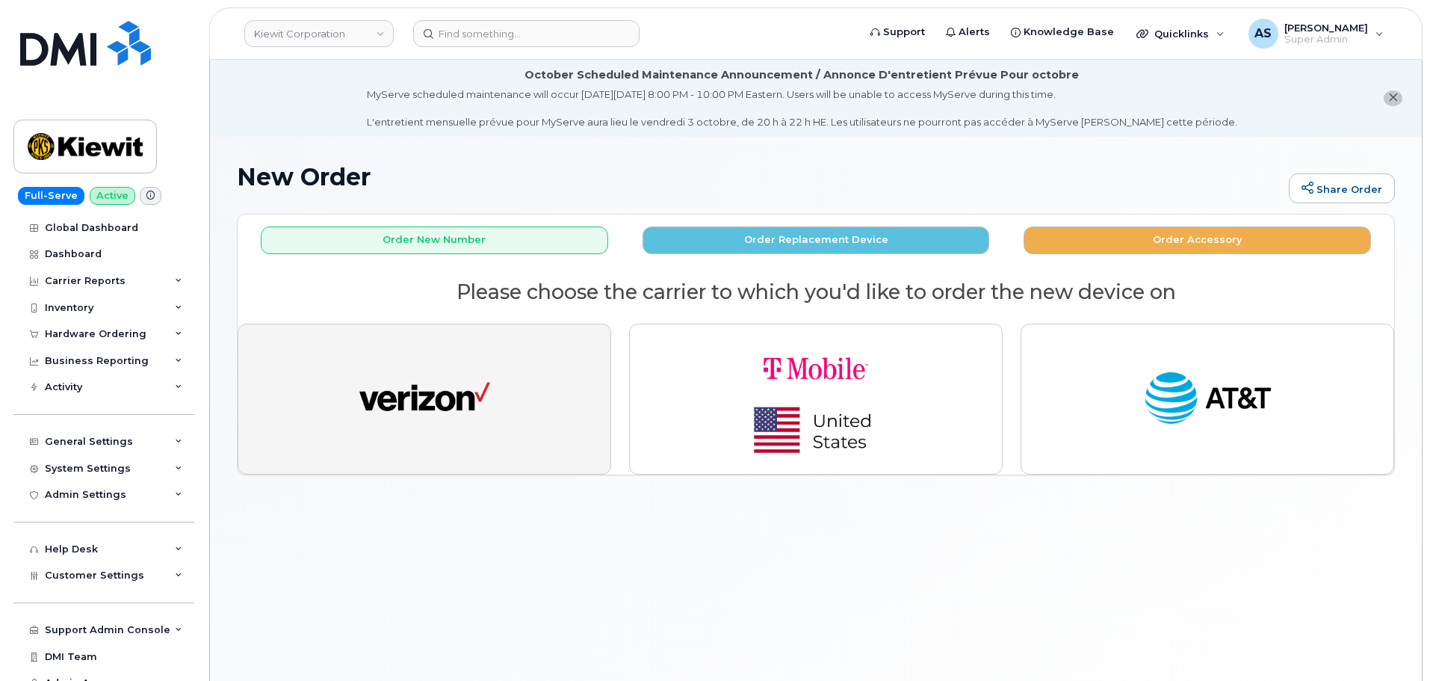
drag, startPoint x: 491, startPoint y: 406, endPoint x: 482, endPoint y: 409, distance: 9.7
click at [482, 409] on button "button" at bounding box center [425, 398] width 374 height 151
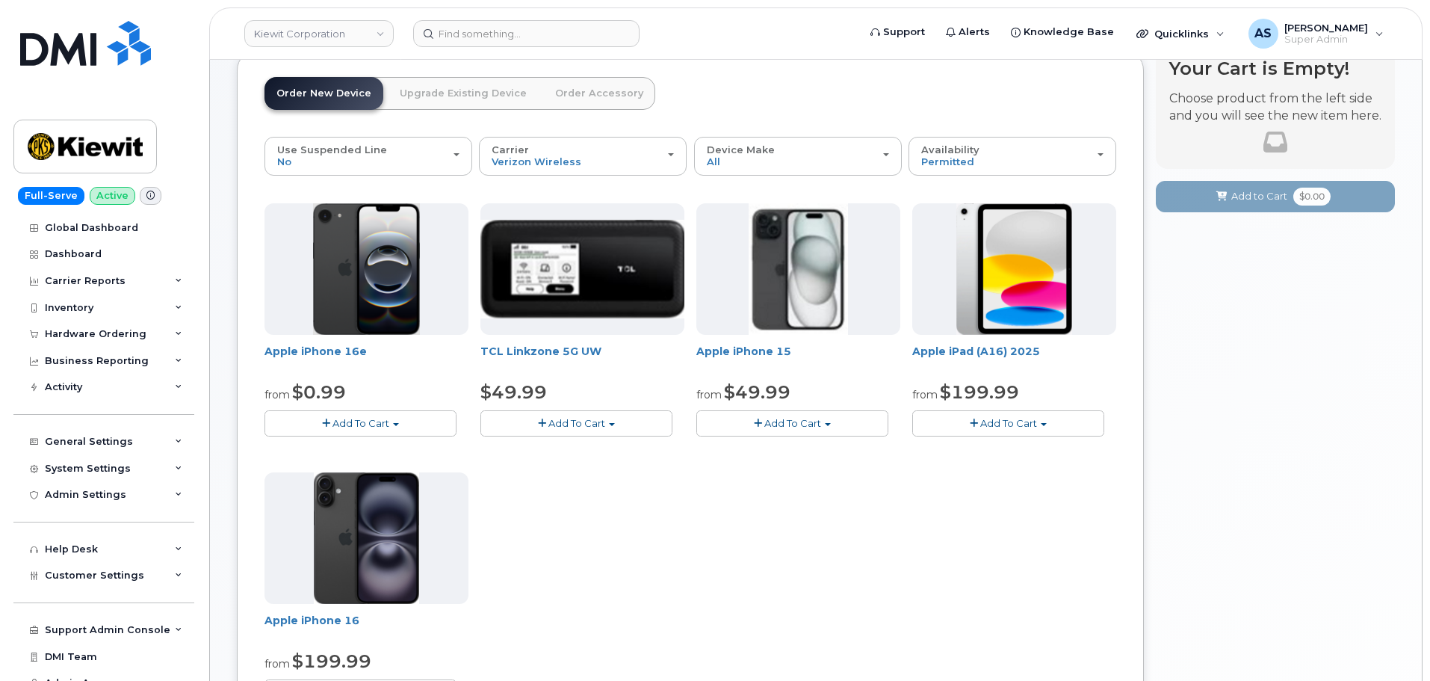
scroll to position [224, 0]
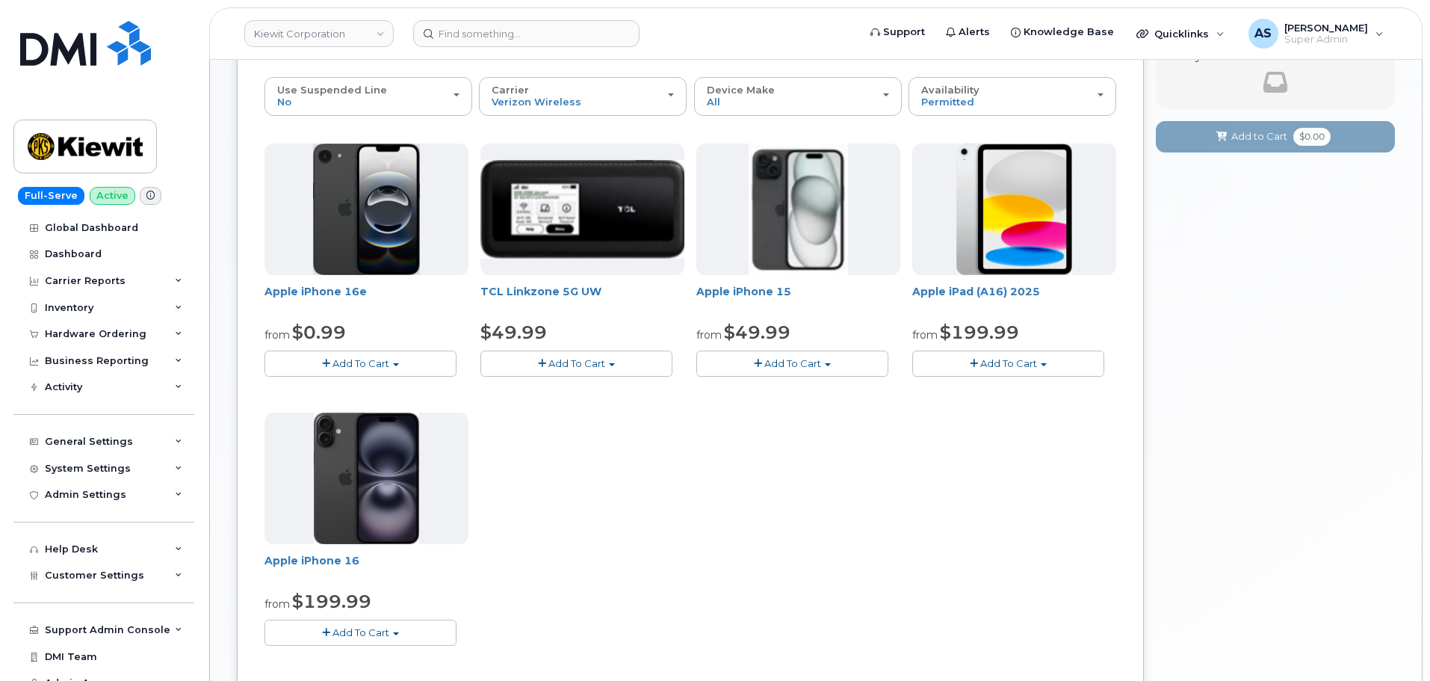
click at [397, 362] on button "Add To Cart" at bounding box center [360, 363] width 192 height 26
click at [384, 386] on link "$0.99 - 2 Year Activation (128GB)" at bounding box center [364, 391] width 193 height 19
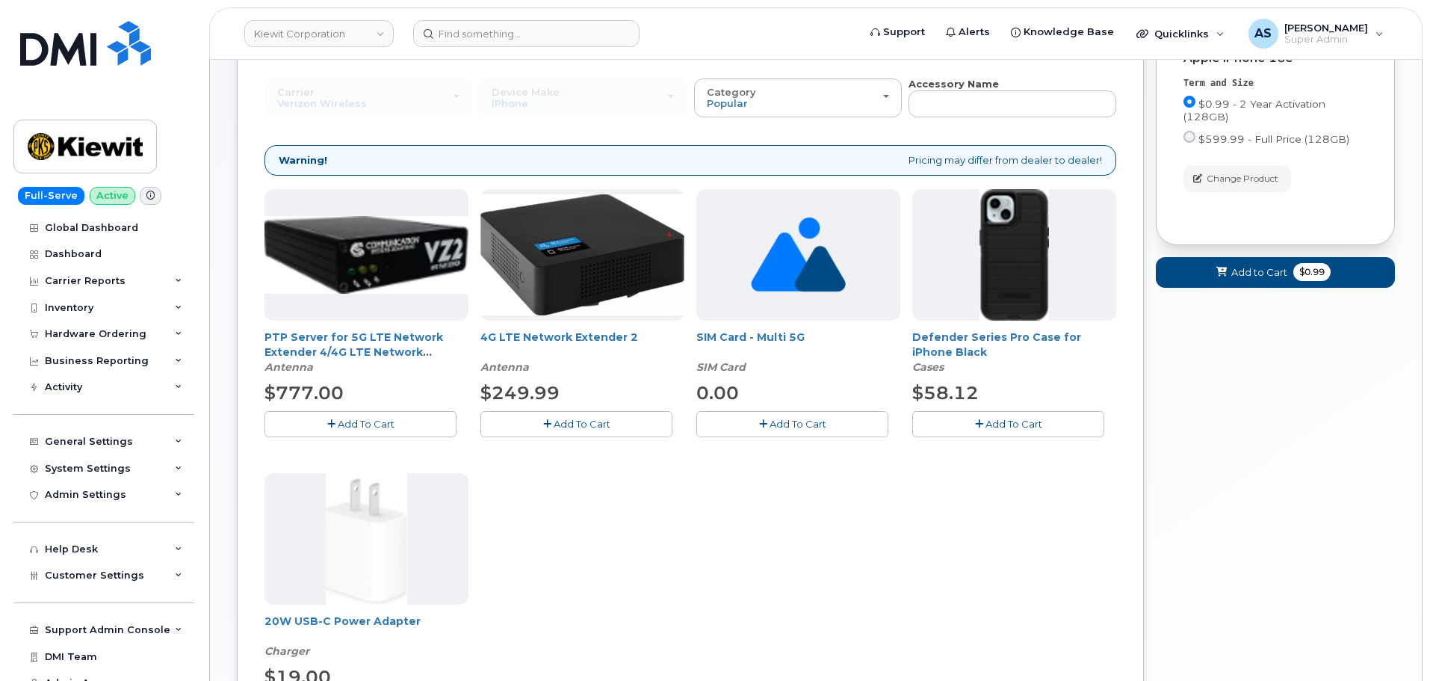
click at [1002, 433] on button "Add To Cart" at bounding box center [1008, 424] width 192 height 26
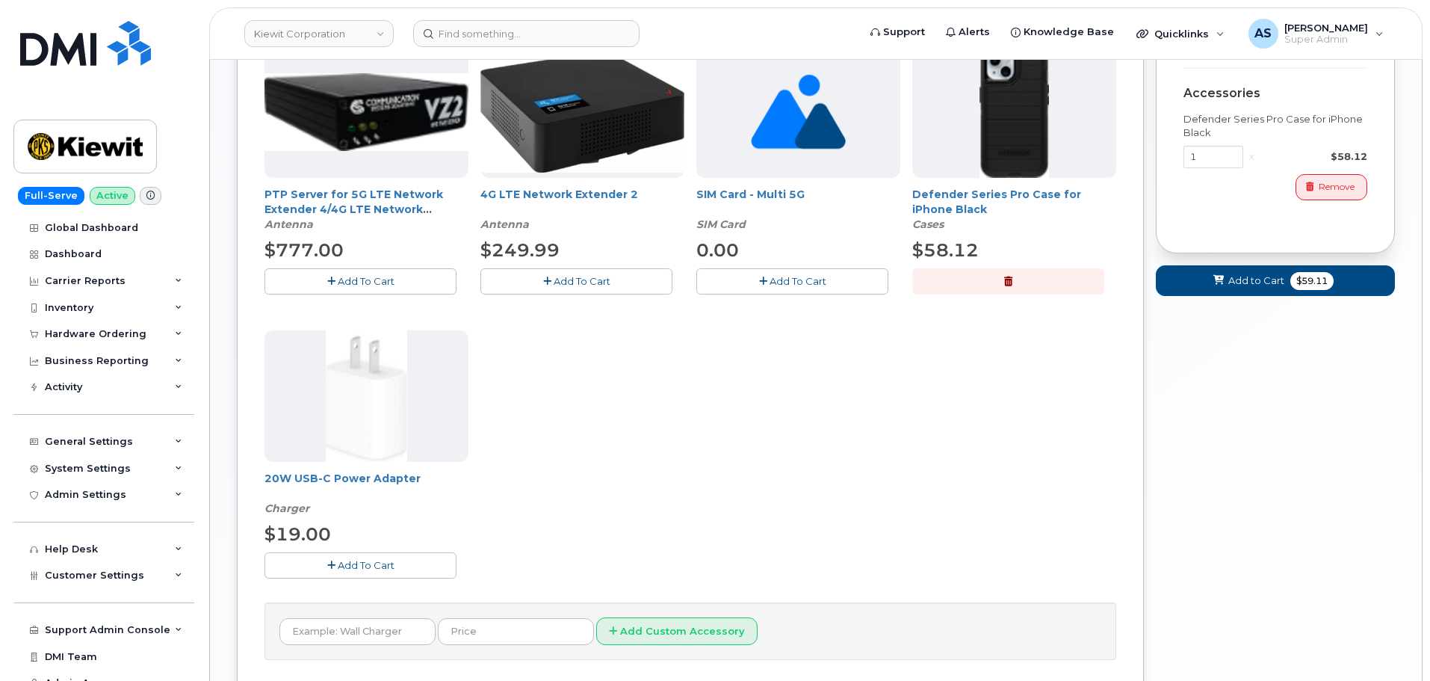
scroll to position [374, 0]
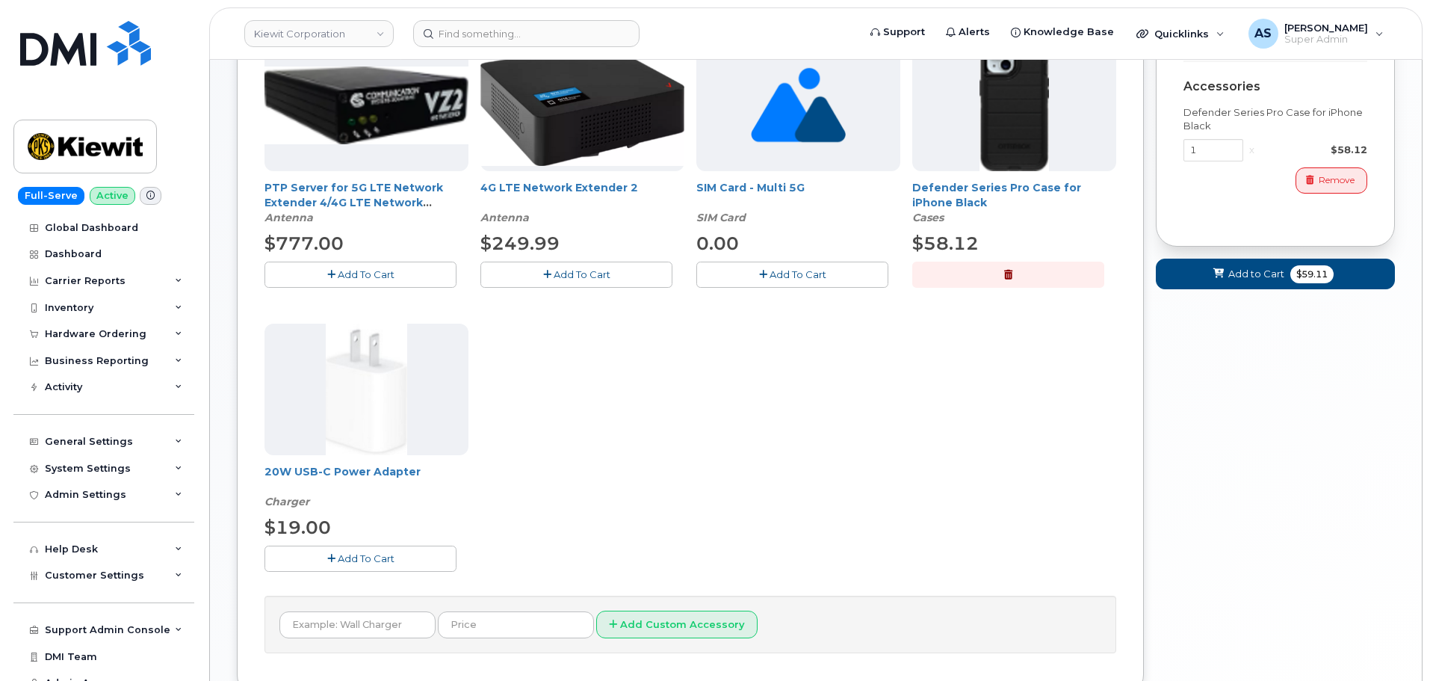
drag, startPoint x: 407, startPoint y: 559, endPoint x: 490, endPoint y: 546, distance: 83.9
click at [406, 559] on button "Add To Cart" at bounding box center [360, 558] width 192 height 26
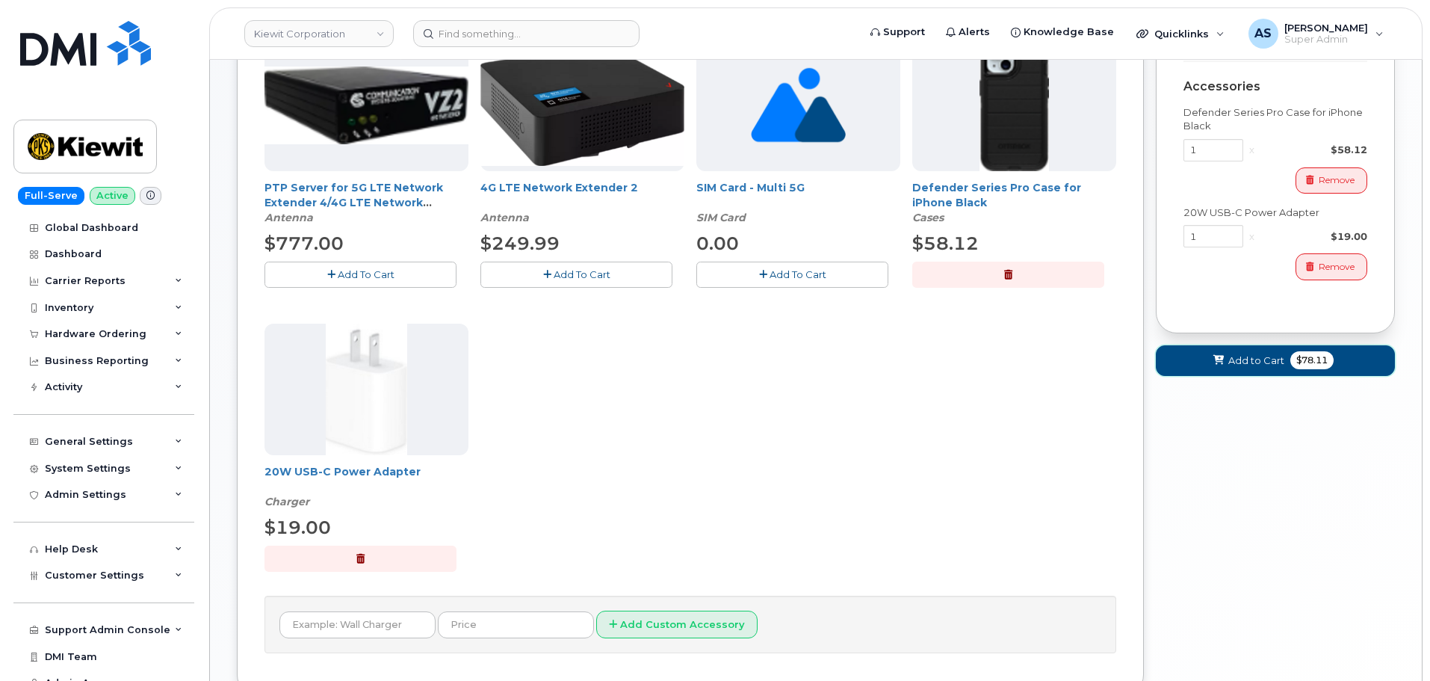
drag, startPoint x: 1253, startPoint y: 356, endPoint x: 1222, endPoint y: 374, distance: 35.5
click at [1251, 356] on span "Add to Cart" at bounding box center [1256, 360] width 56 height 14
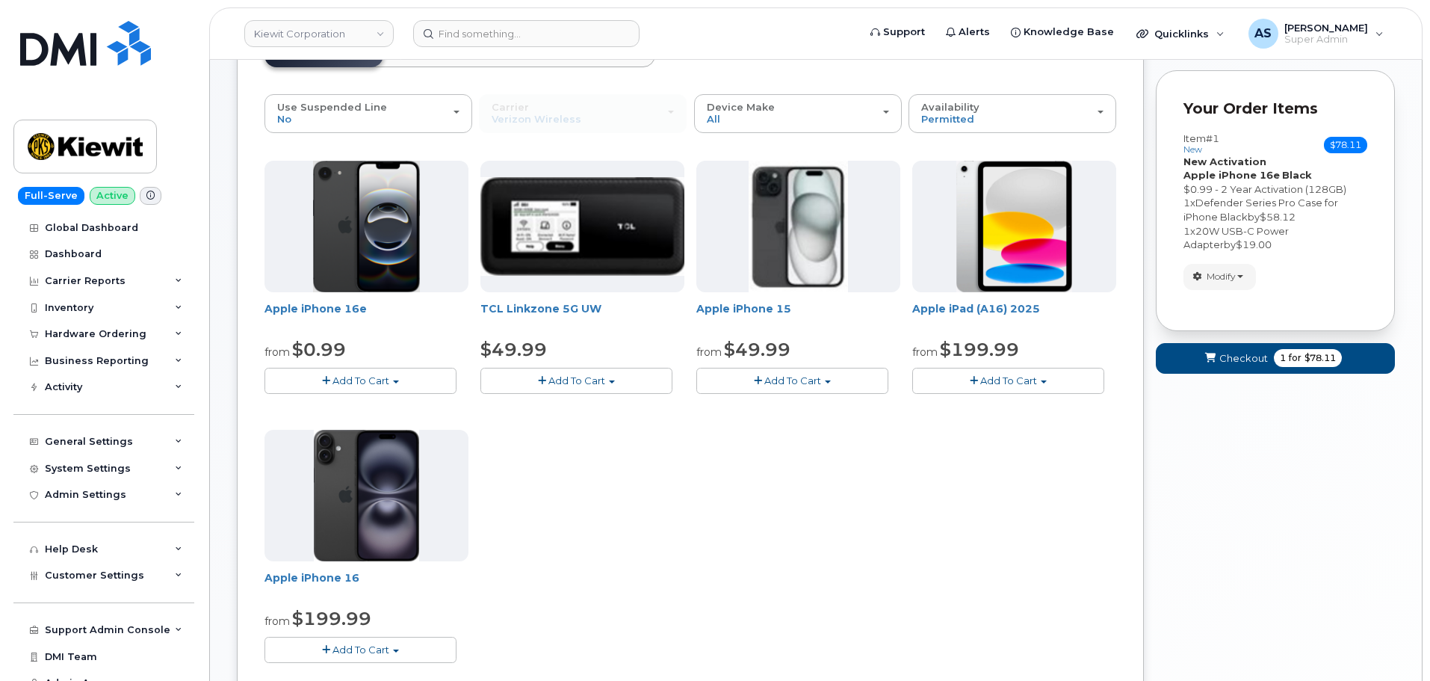
scroll to position [46, 0]
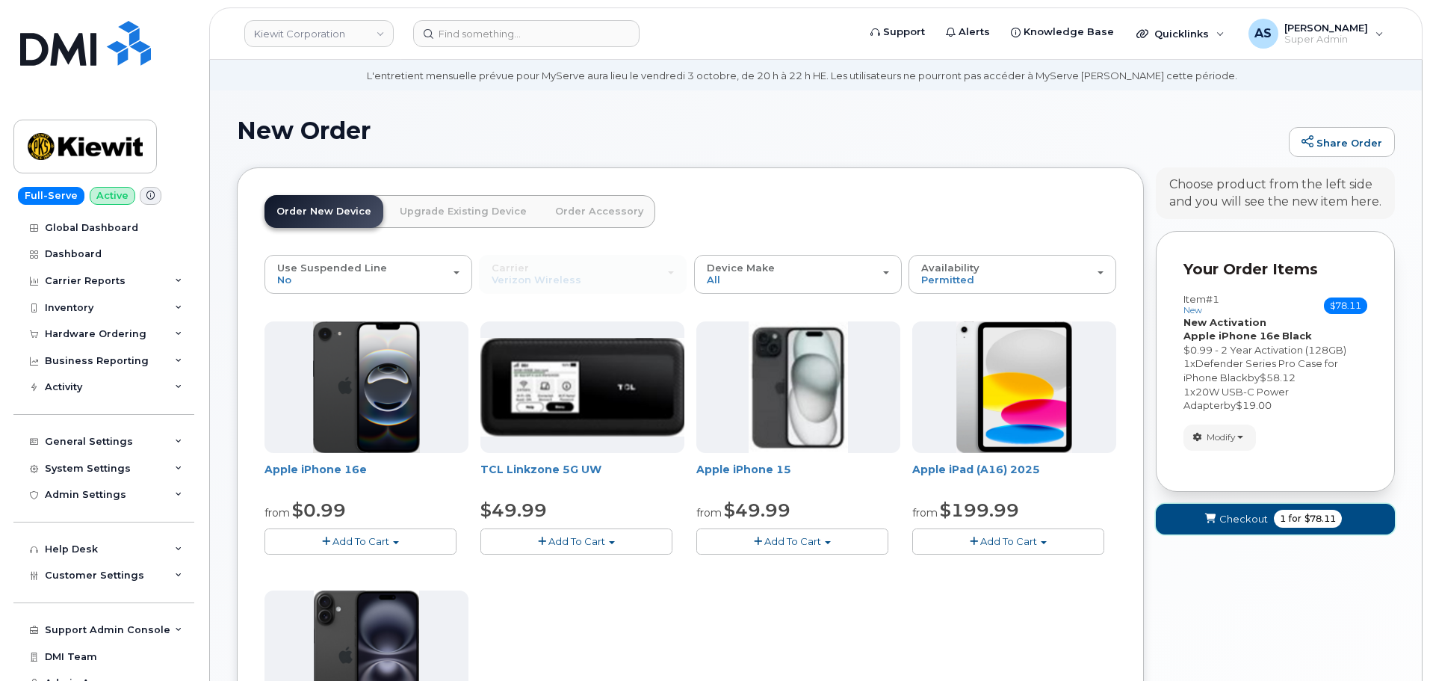
click at [1248, 513] on span "Checkout" at bounding box center [1243, 519] width 49 height 14
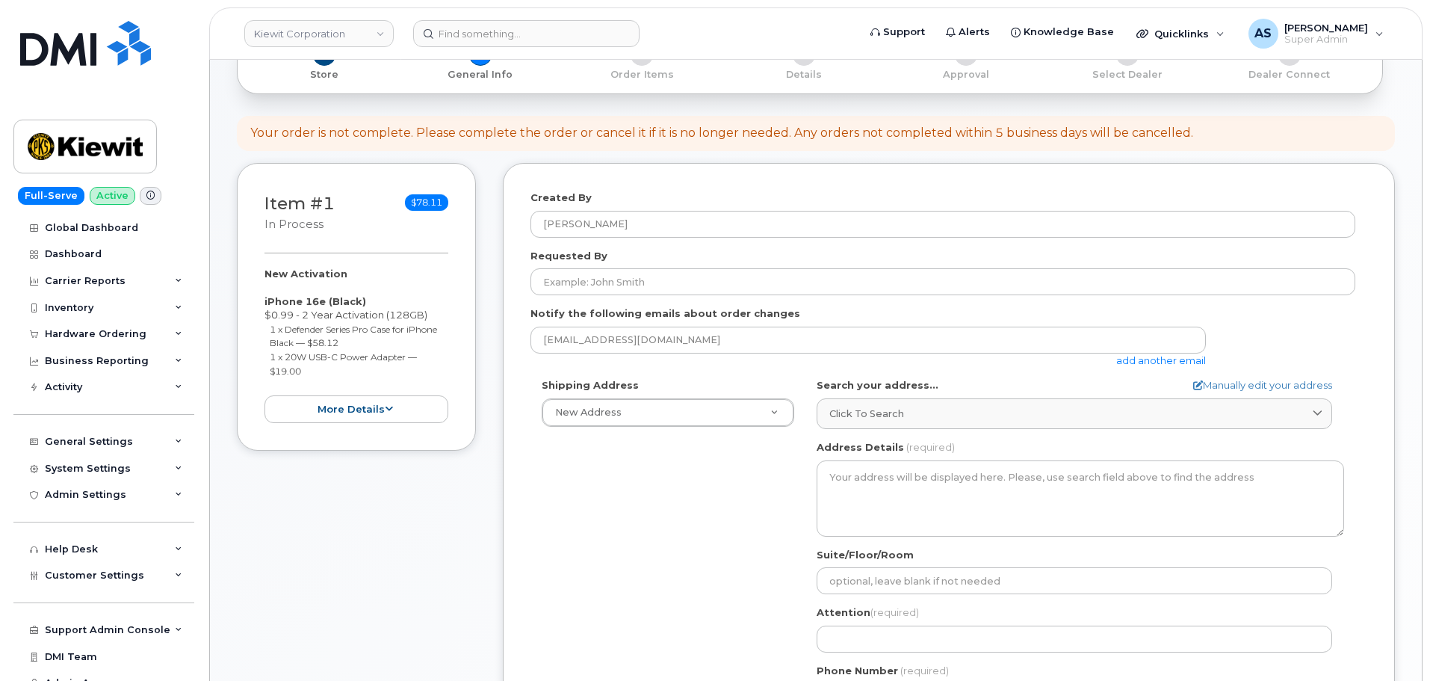
scroll to position [224, 0]
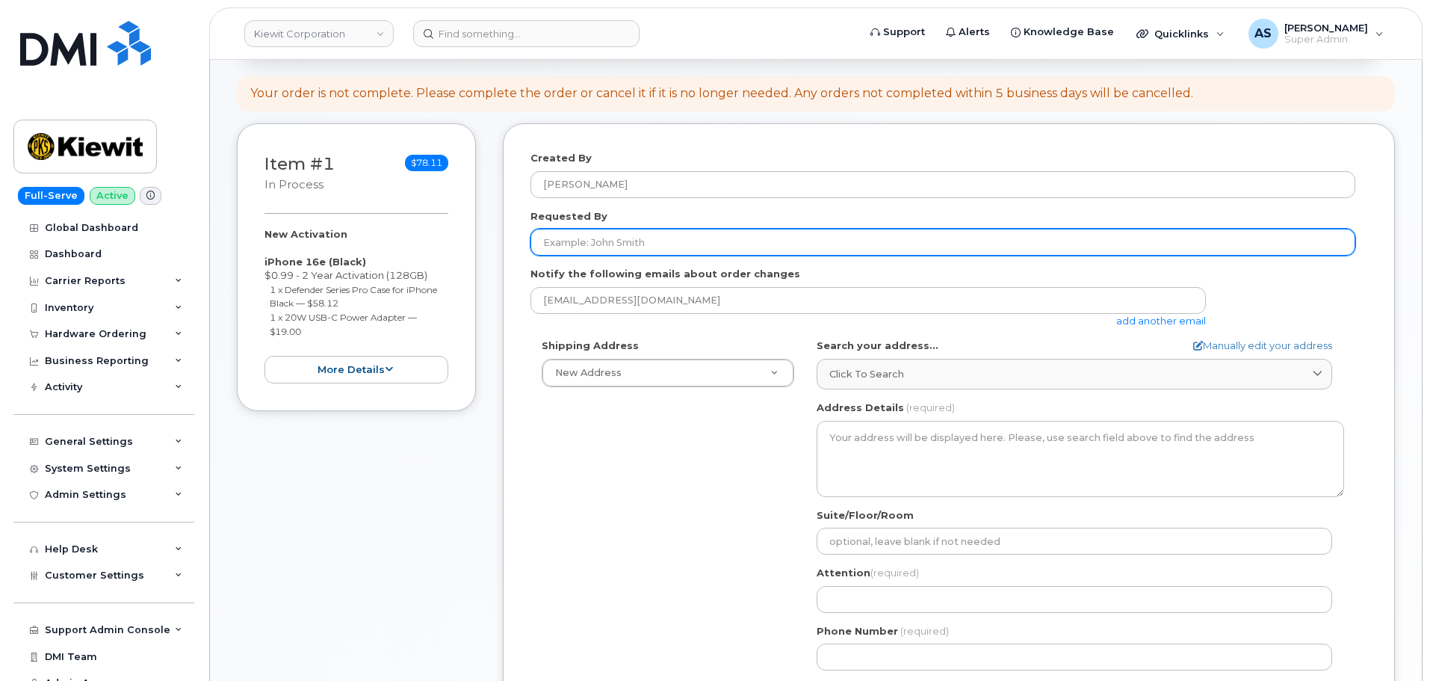
click at [639, 239] on input "Requested By" at bounding box center [942, 242] width 825 height 27
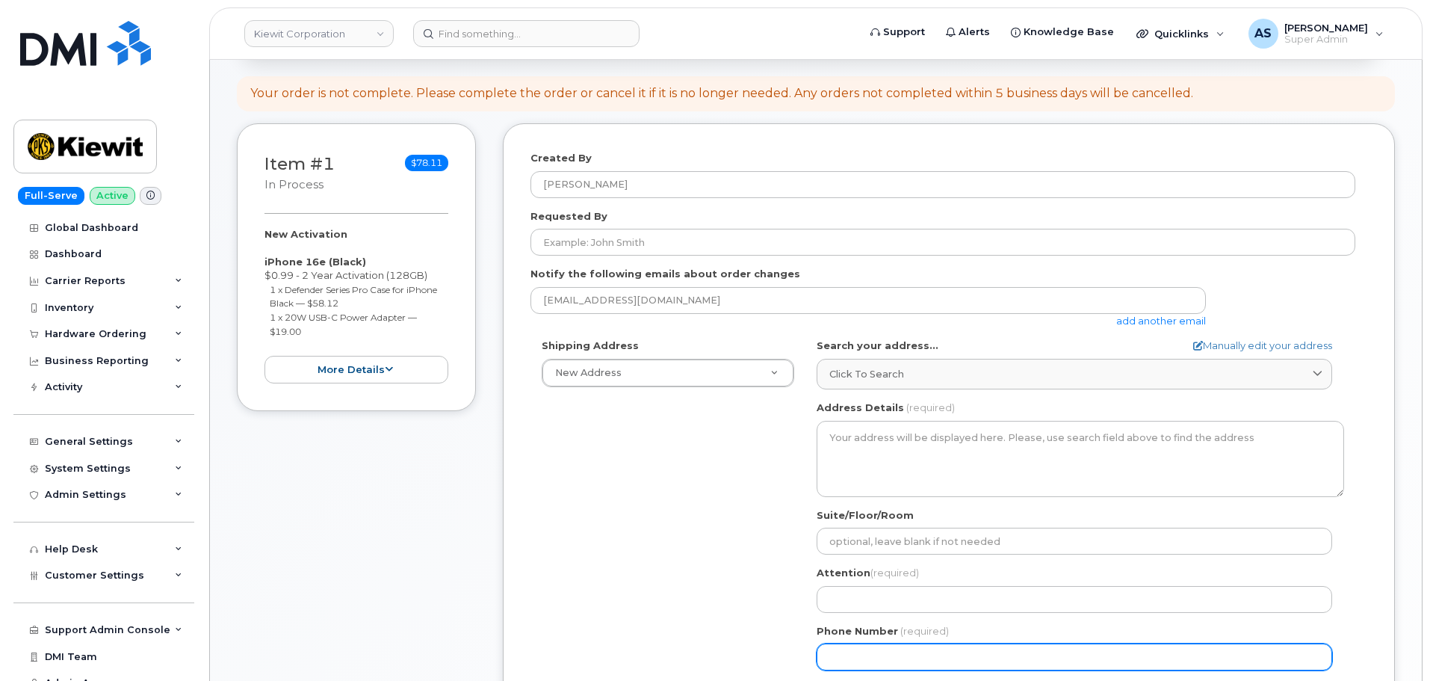
click at [569, 559] on div "Shipping Address New Address New Address [STREET_ADDRESS][GEOGRAPHIC_DATA][PERS…" at bounding box center [942, 509] width 825 height 343
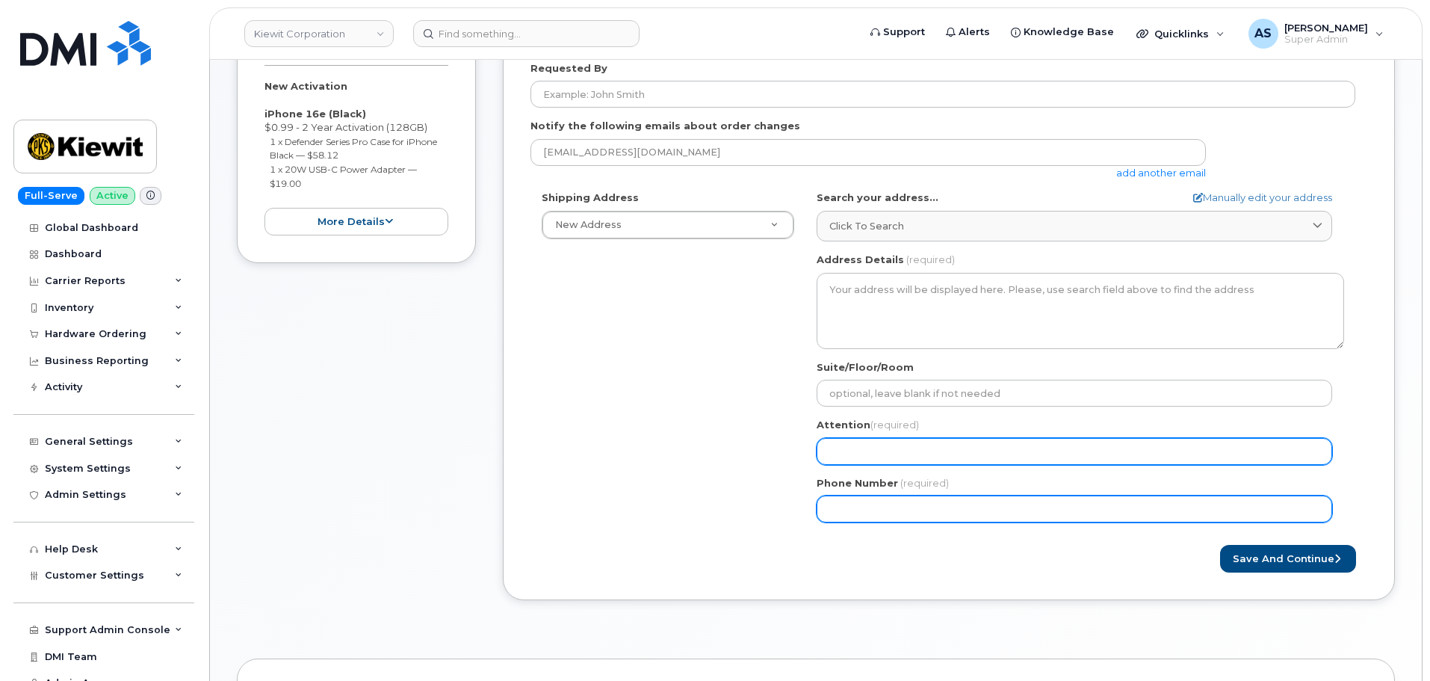
scroll to position [374, 0]
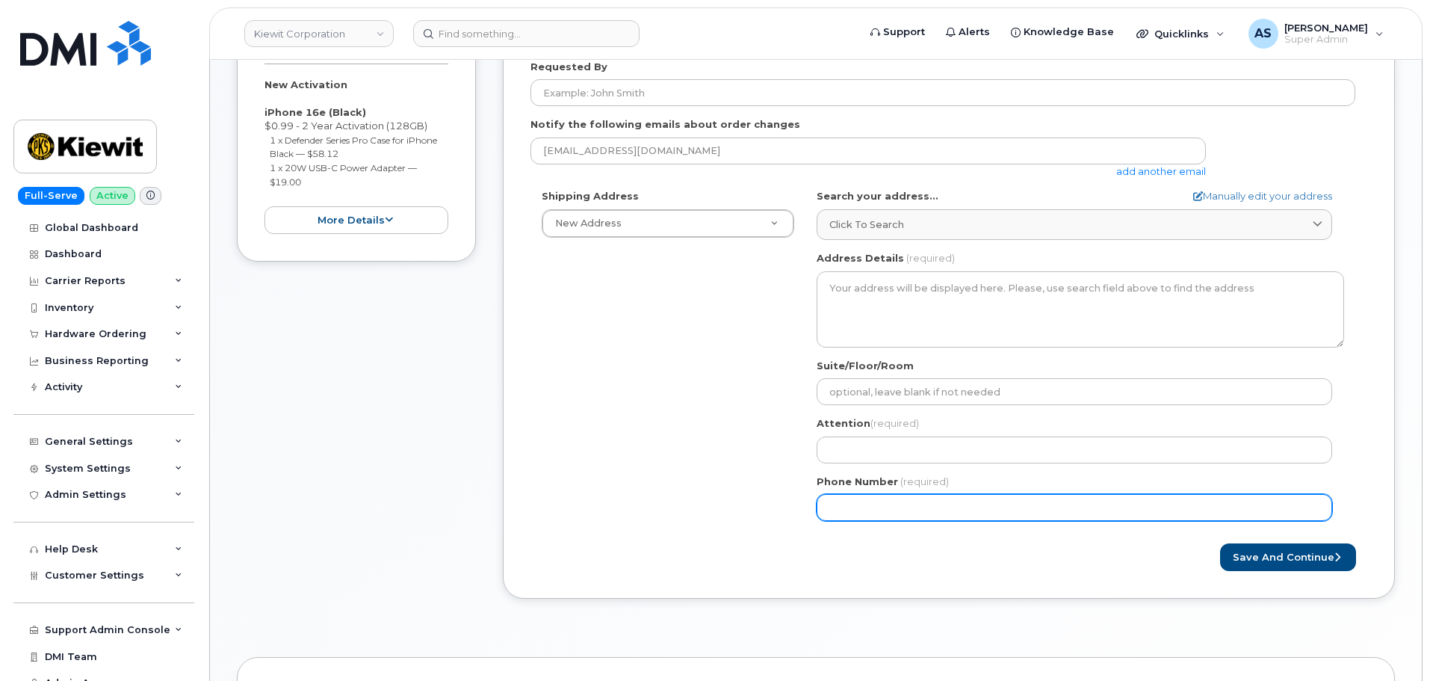
click at [876, 510] on input "Phone Number" at bounding box center [1073, 507] width 515 height 27
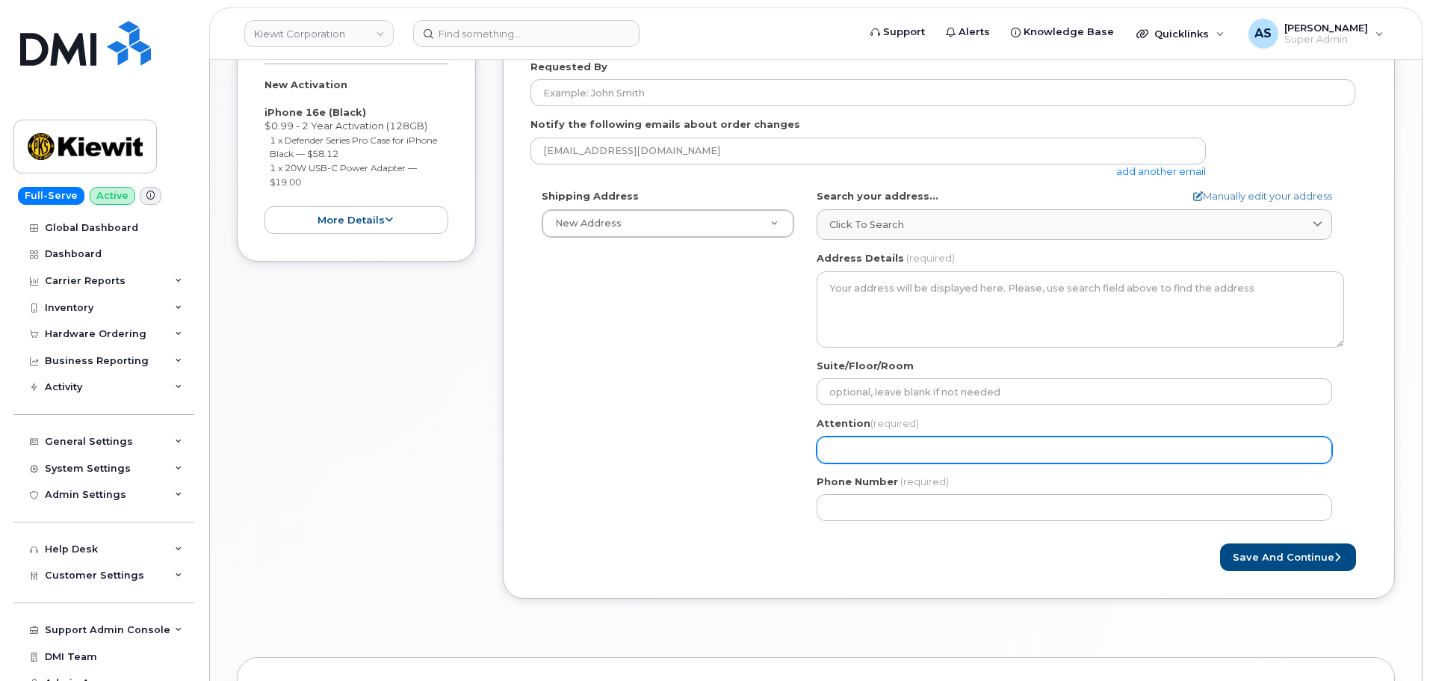
click at [863, 455] on input "Attention (required)" at bounding box center [1073, 449] width 515 height 27
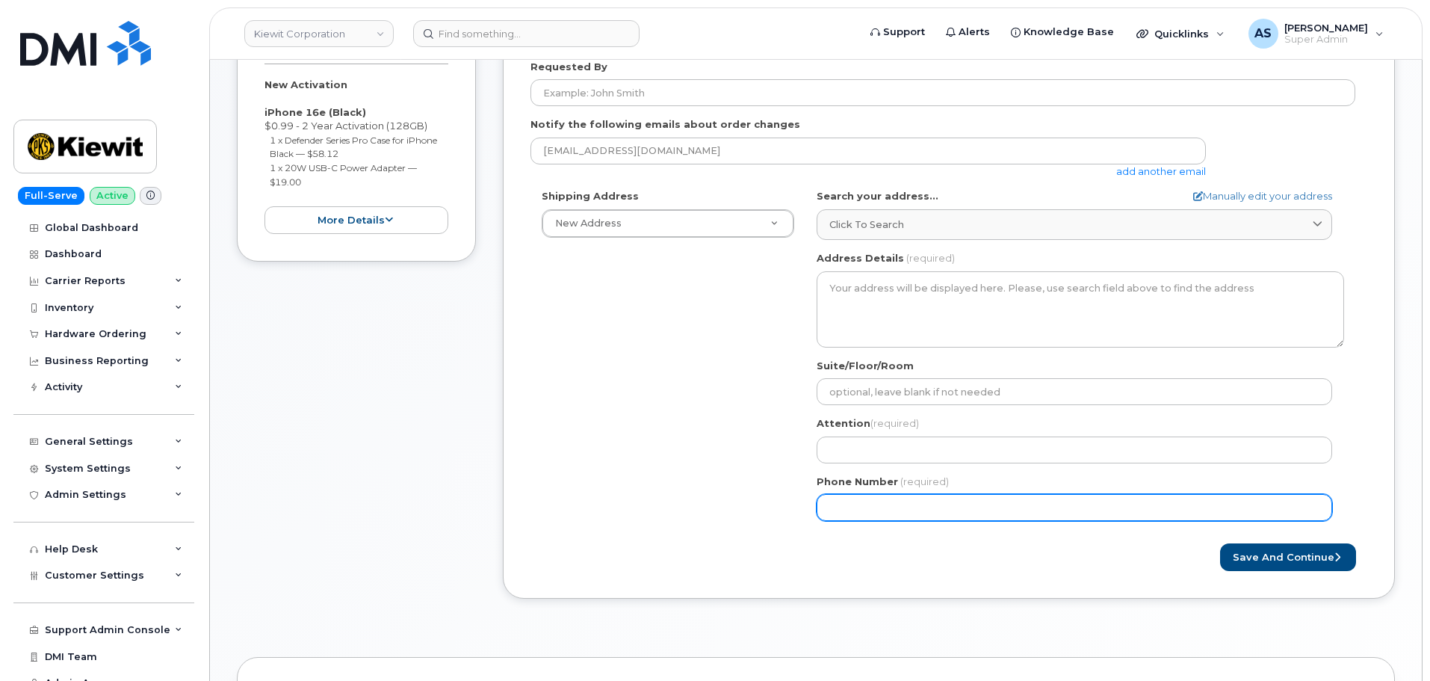
click at [870, 517] on input "Phone Number" at bounding box center [1073, 507] width 515 height 27
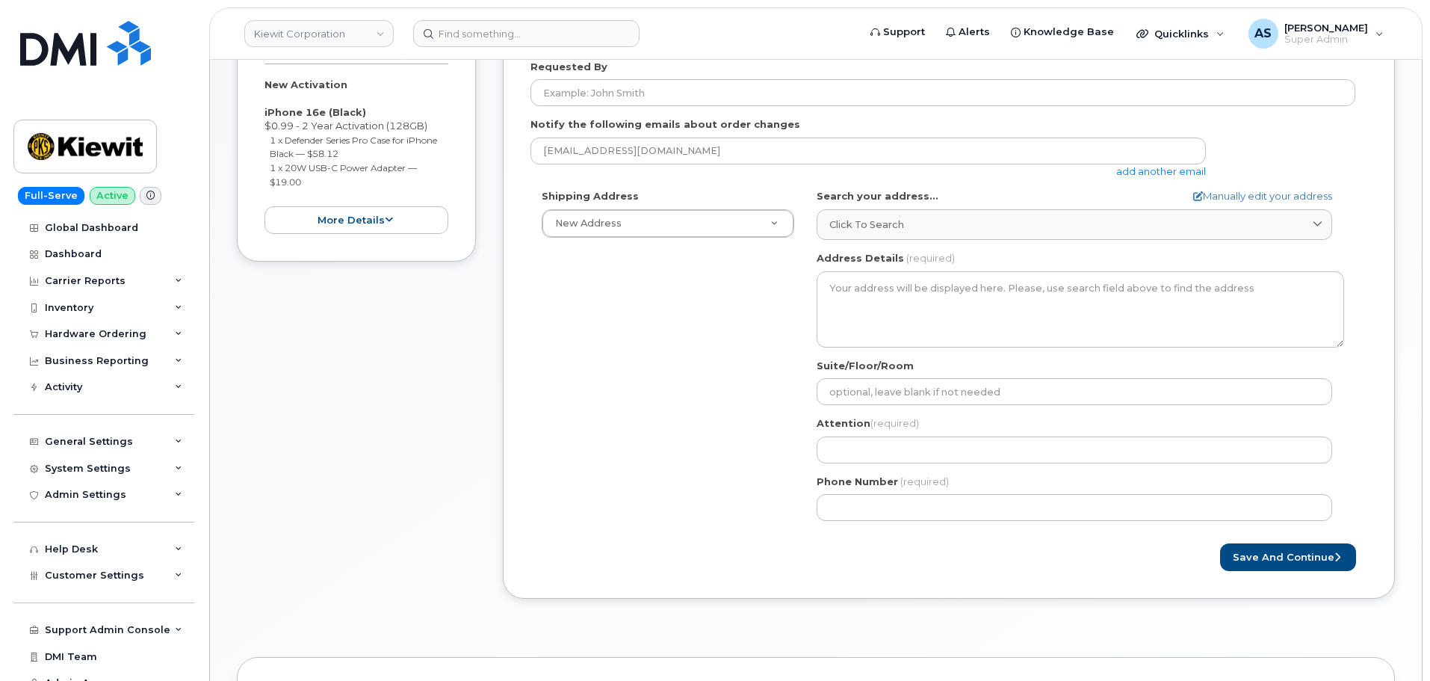
click at [862, 491] on div "Phone Number (required)" at bounding box center [1079, 497] width 527 height 47
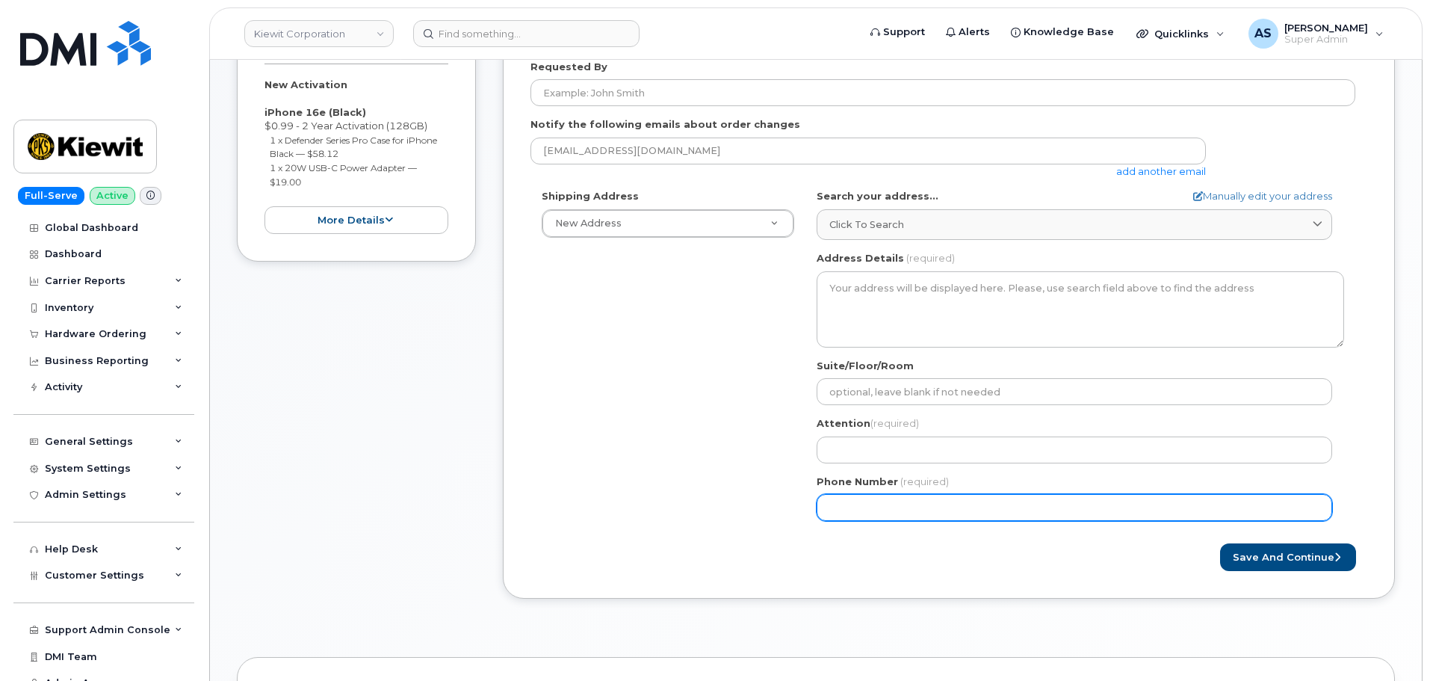
click at [855, 515] on input "Phone Number" at bounding box center [1073, 507] width 515 height 27
paste input "8323643552"
select select
type input "8323643552"
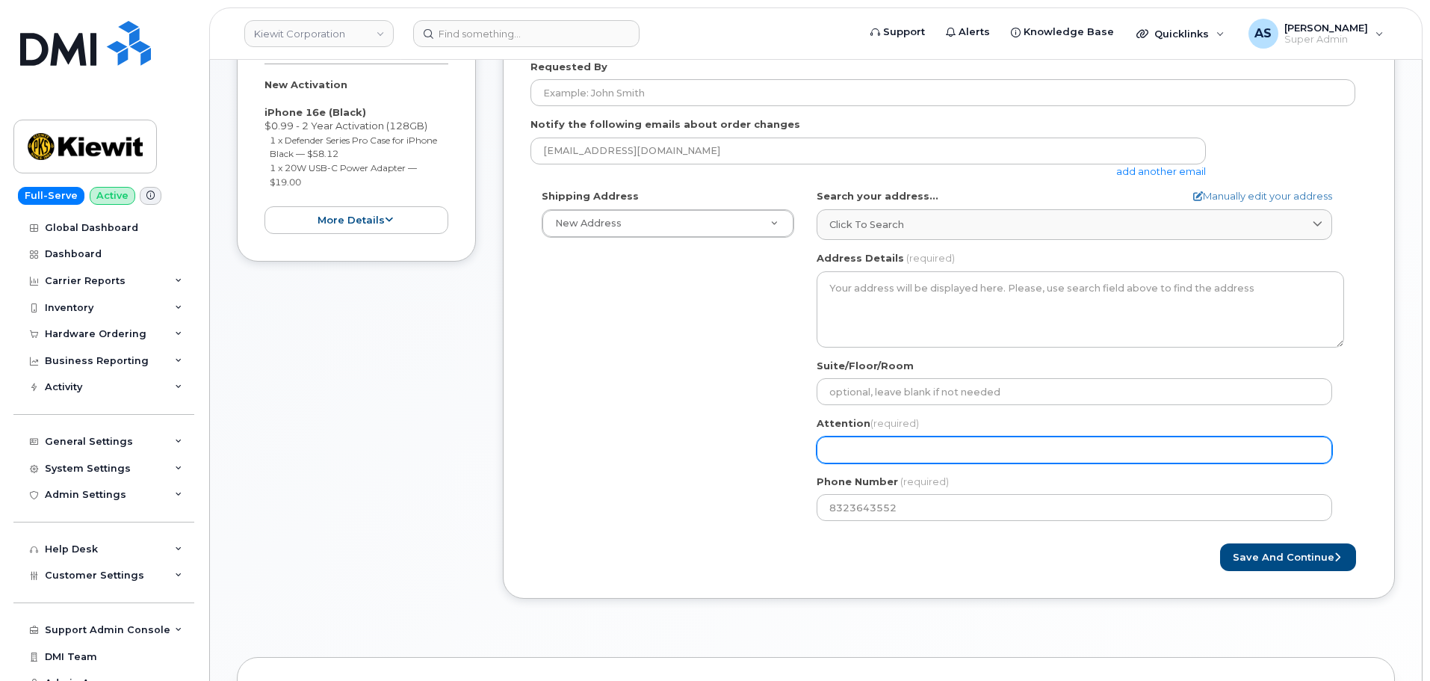
click at [887, 440] on input "Attention (required)" at bounding box center [1073, 449] width 515 height 27
paste input "[PERSON_NAME]"
select select
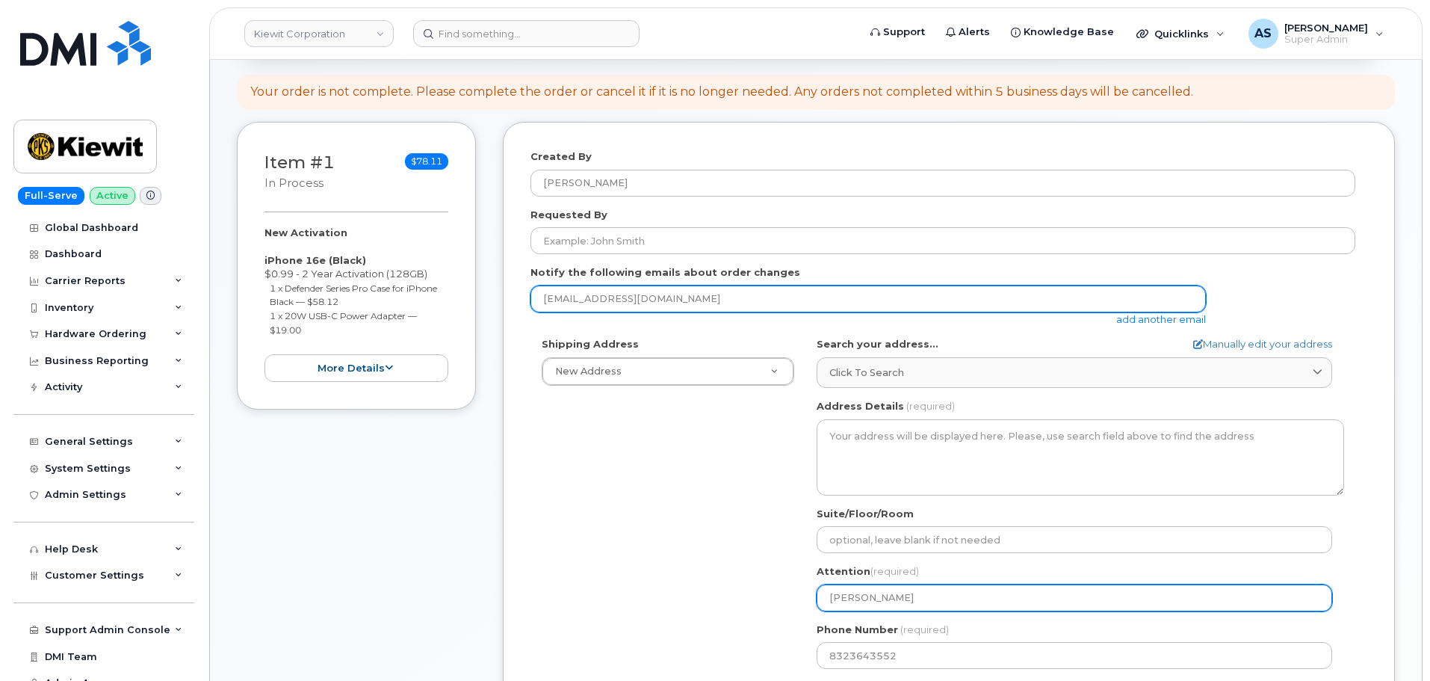
scroll to position [224, 0]
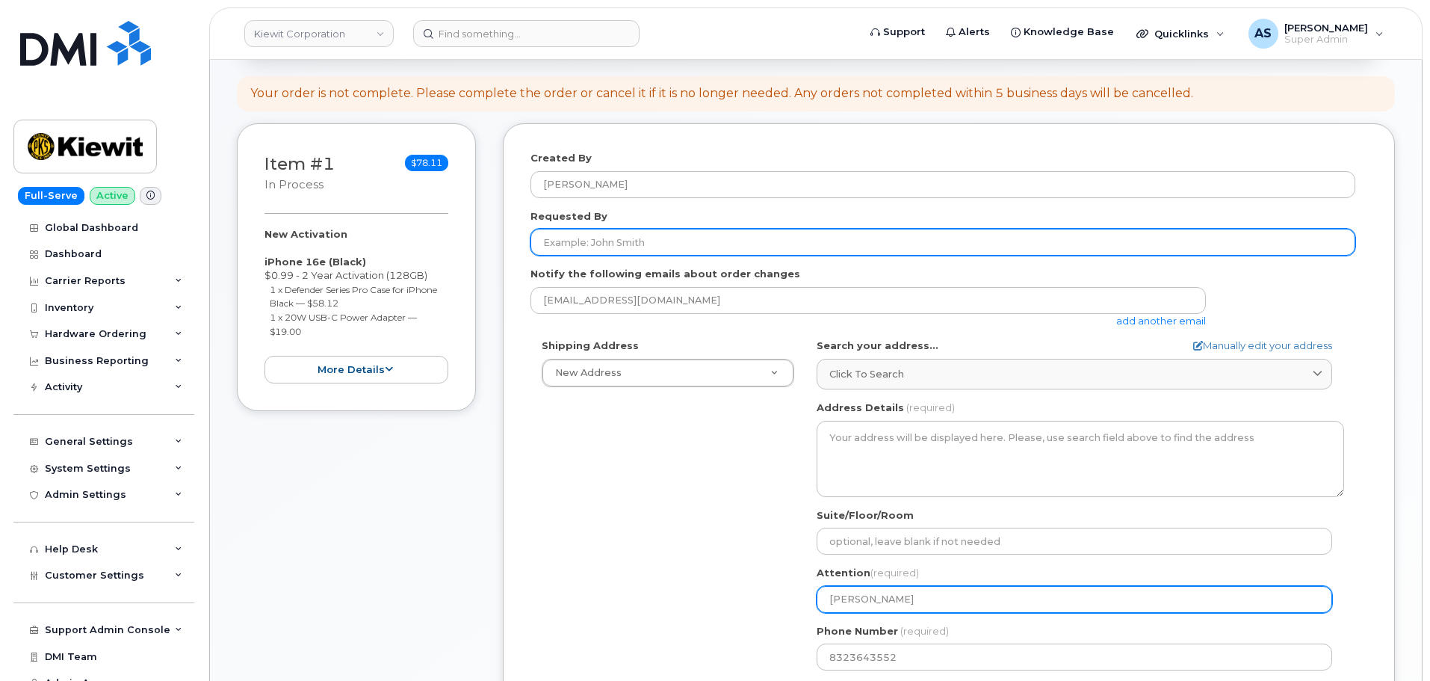
type input "[PERSON_NAME]"
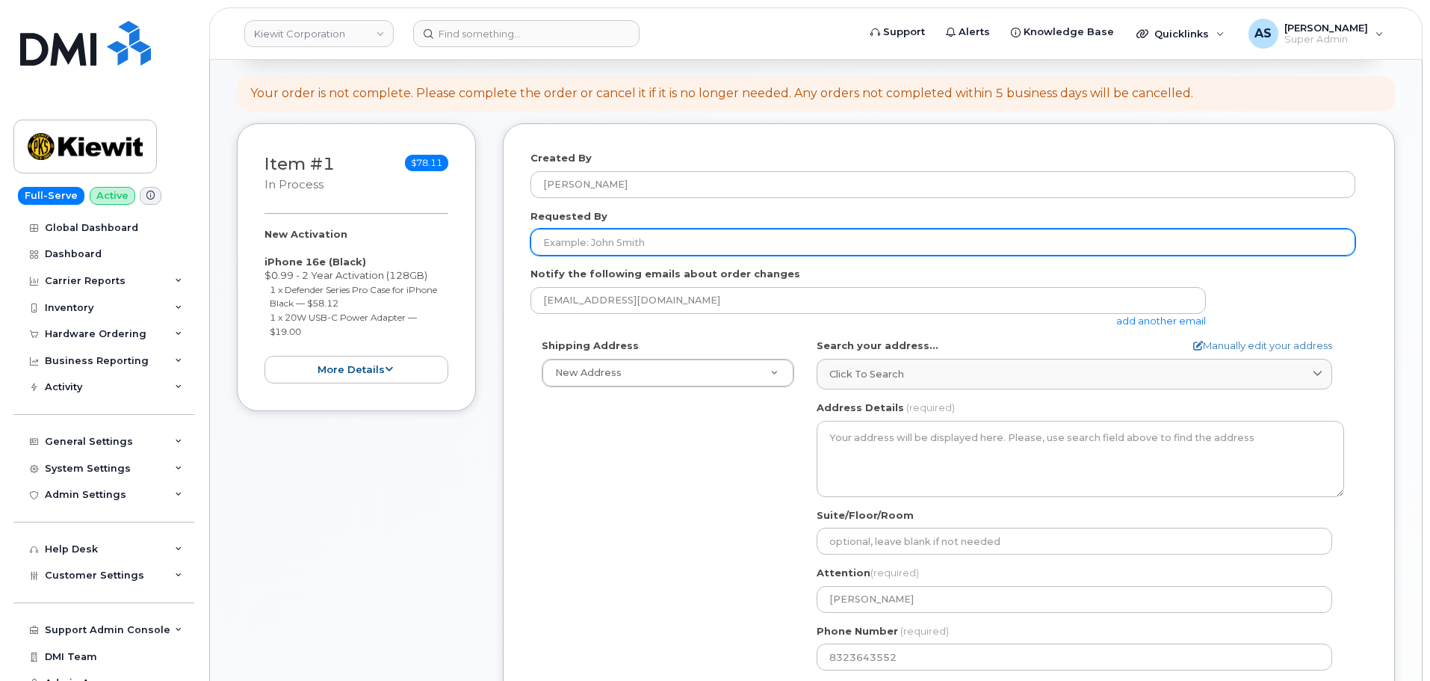
click at [630, 248] on input "Requested By" at bounding box center [942, 242] width 825 height 27
paste input "[PERSON_NAME]"
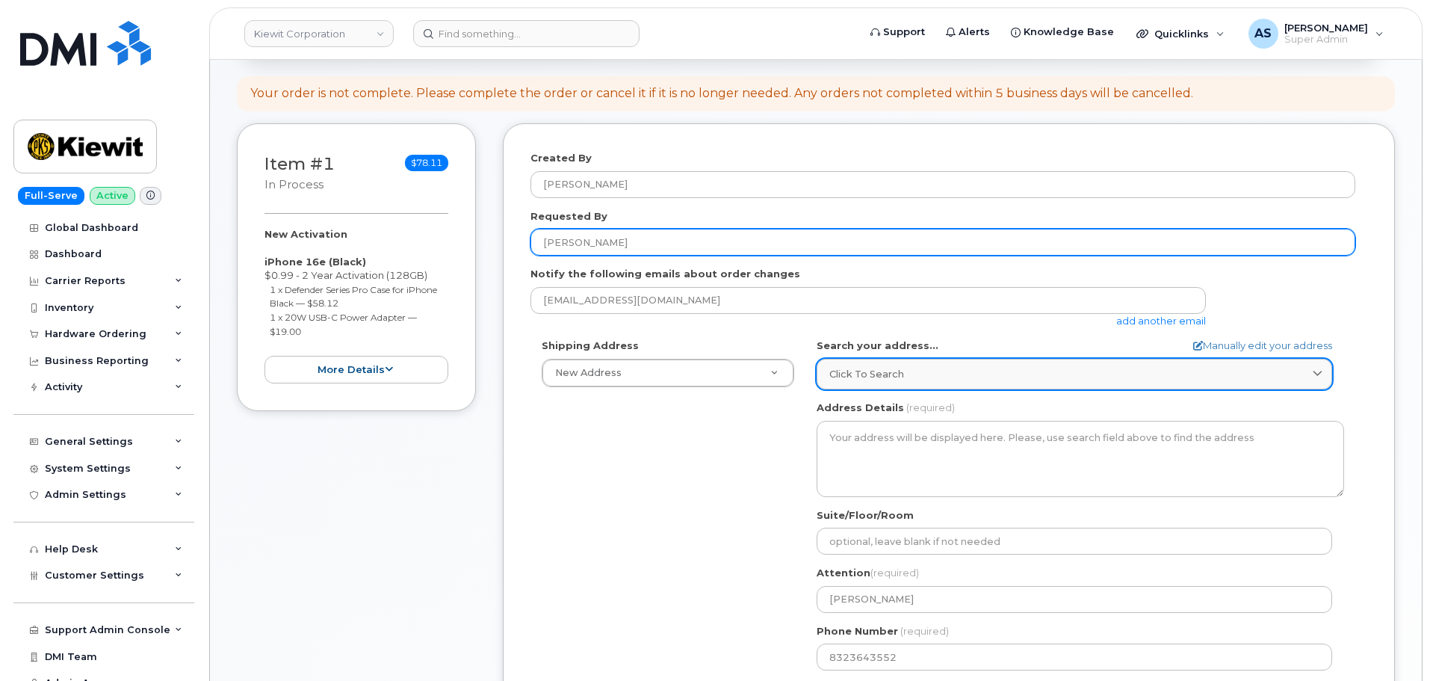
type input "[PERSON_NAME]"
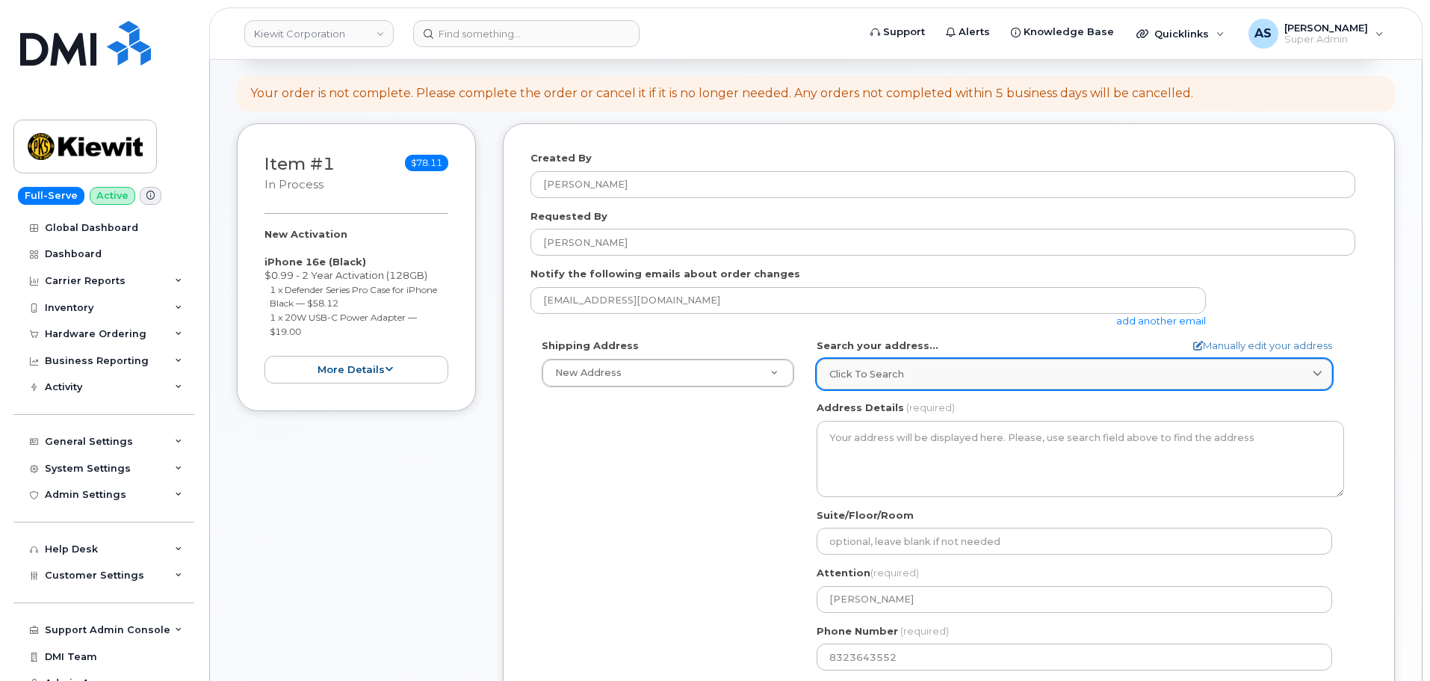
click at [890, 369] on span "Click to search" at bounding box center [866, 374] width 75 height 14
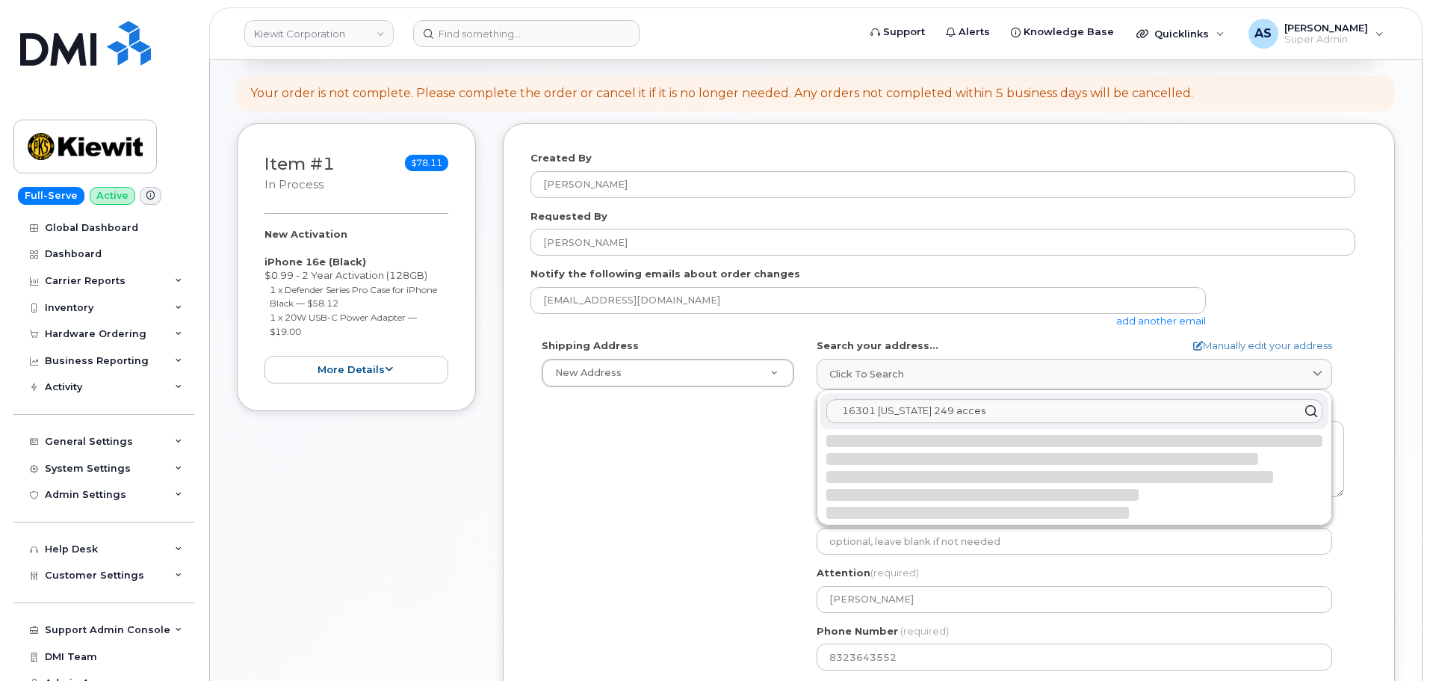
type input "16301 [US_STATE] 249 access"
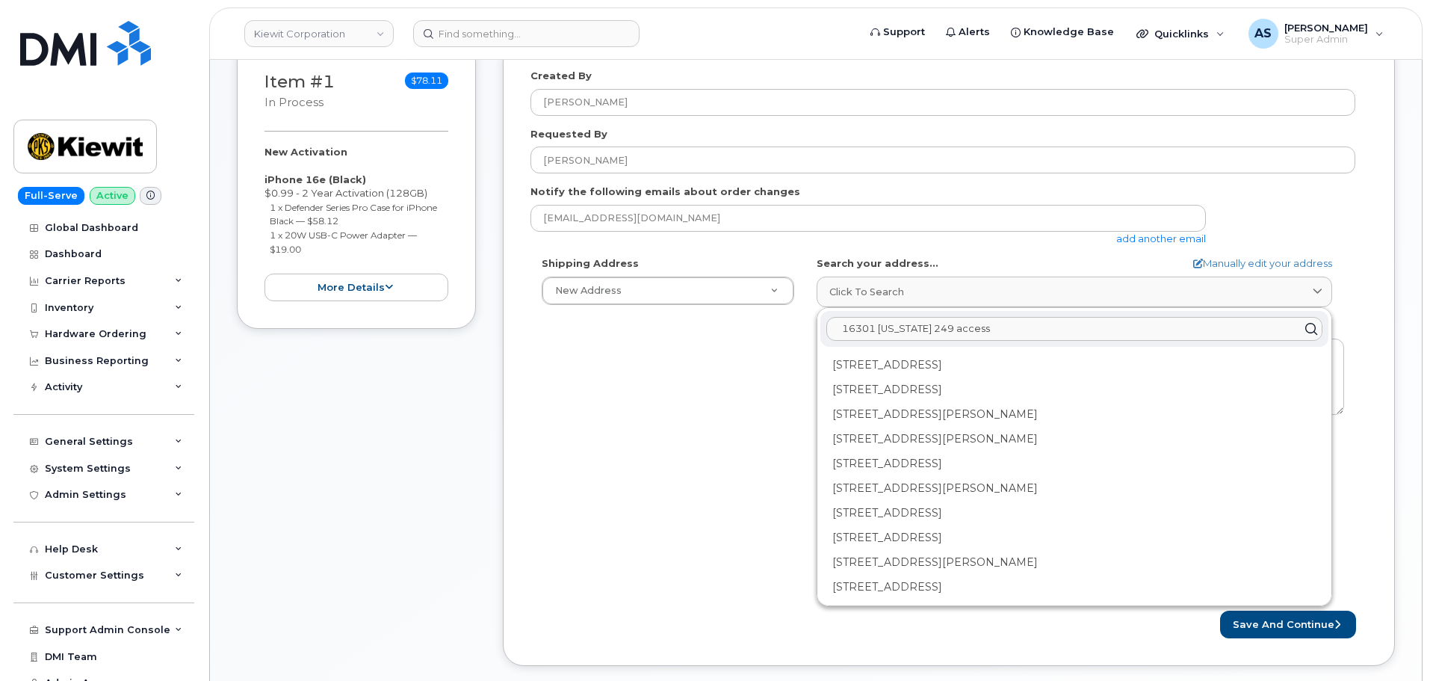
scroll to position [448, 0]
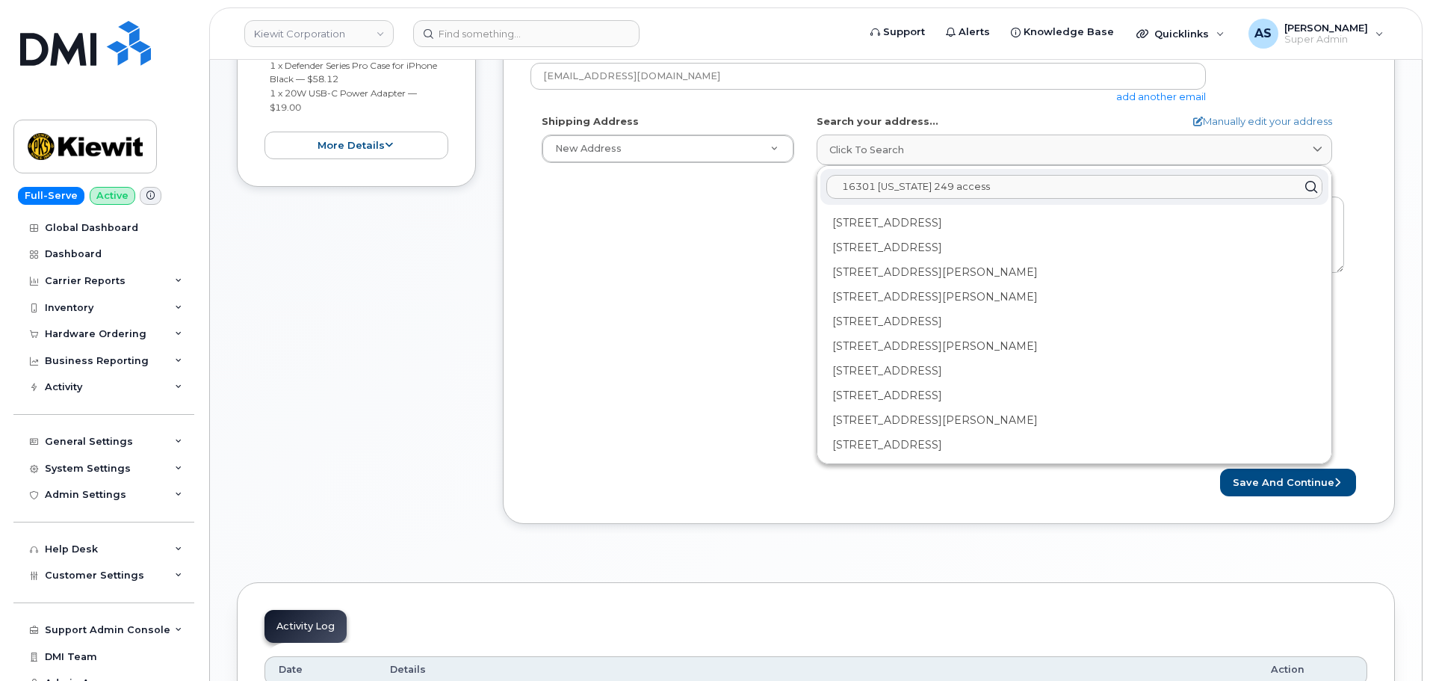
drag, startPoint x: 979, startPoint y: 181, endPoint x: 659, endPoint y: 173, distance: 320.6
click at [661, 170] on div "Shipping Address New Address New Address [STREET_ADDRESS][GEOGRAPHIC_DATA][PERS…" at bounding box center [942, 285] width 825 height 343
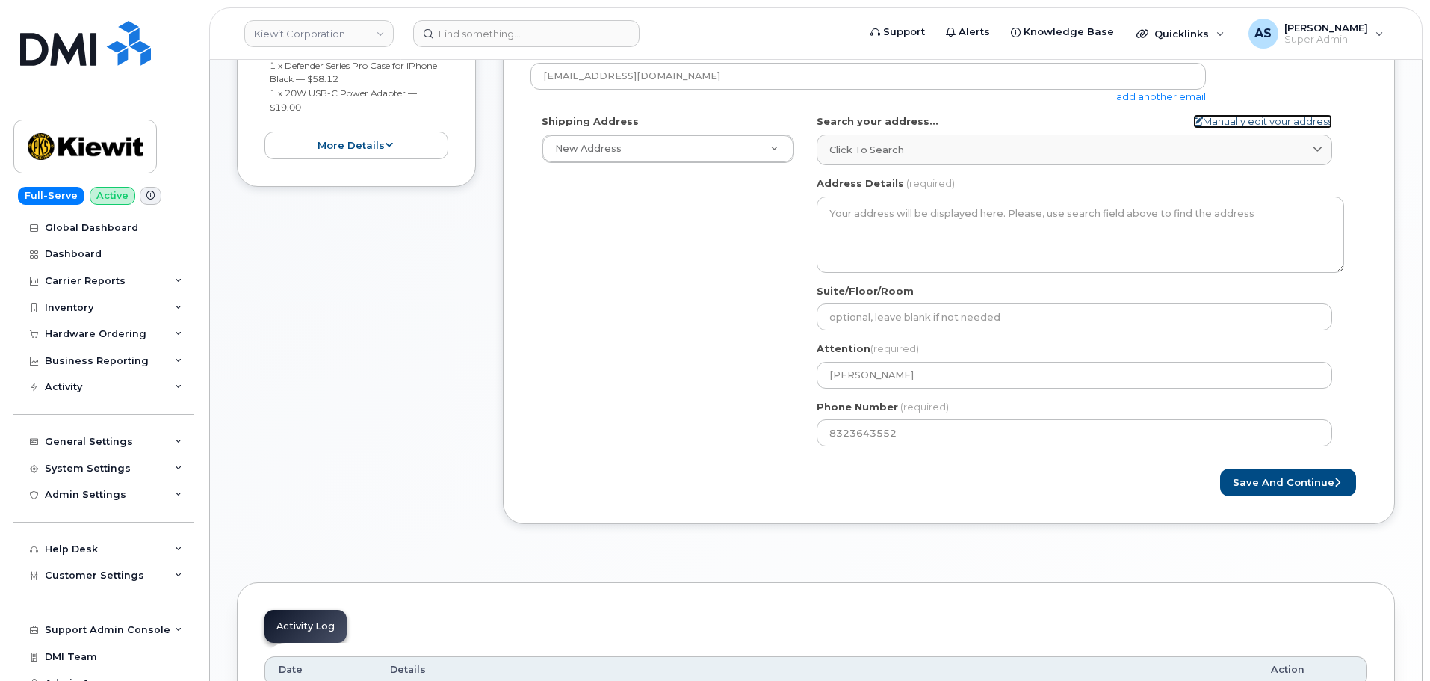
click at [1276, 114] on form "Created By [PERSON_NAME] Requested By [PERSON_NAME] Notify the following emails…" at bounding box center [948, 211] width 837 height 569
click at [1222, 125] on link "Manually edit your address" at bounding box center [1262, 121] width 139 height 14
select select
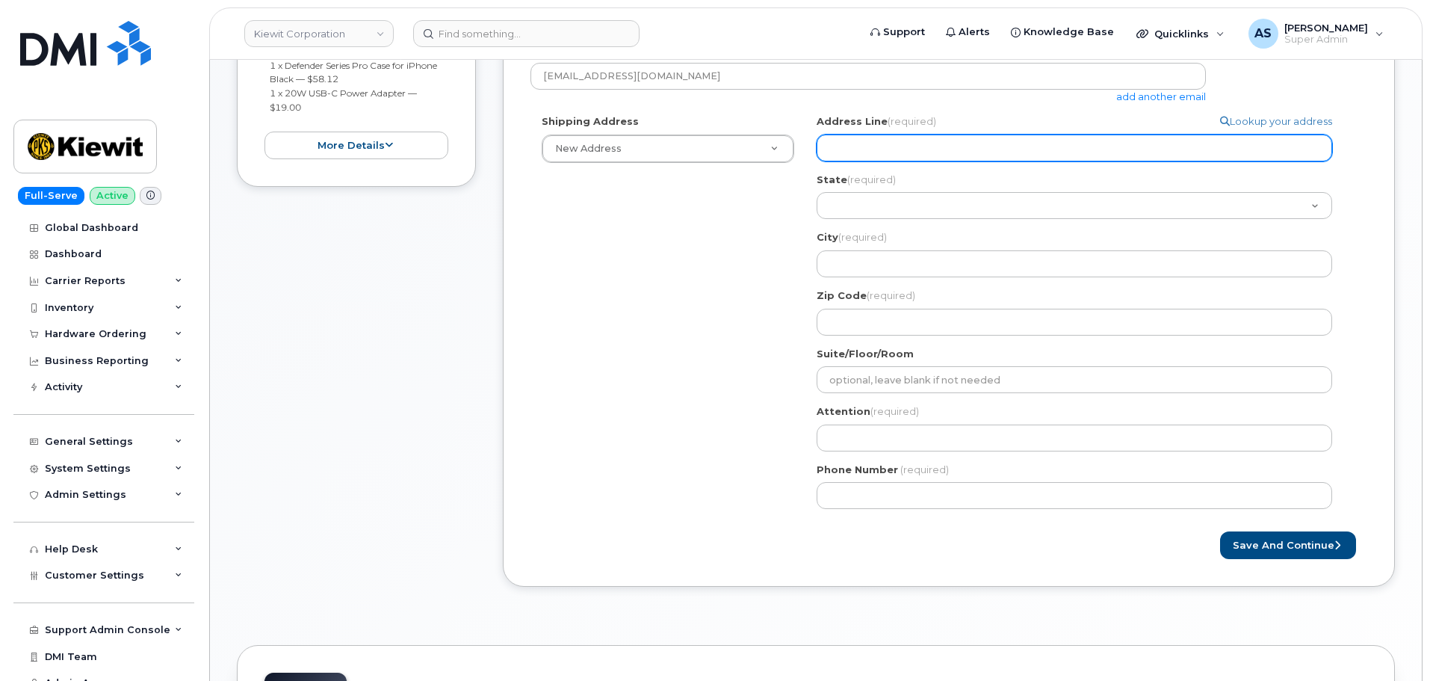
click at [875, 142] on input "Address Line (required)" at bounding box center [1073, 147] width 515 height 27
paste input "[PERSON_NAME]"
select select
type input "[PERSON_NAME]"
drag, startPoint x: 898, startPoint y: 150, endPoint x: 538, endPoint y: 111, distance: 362.1
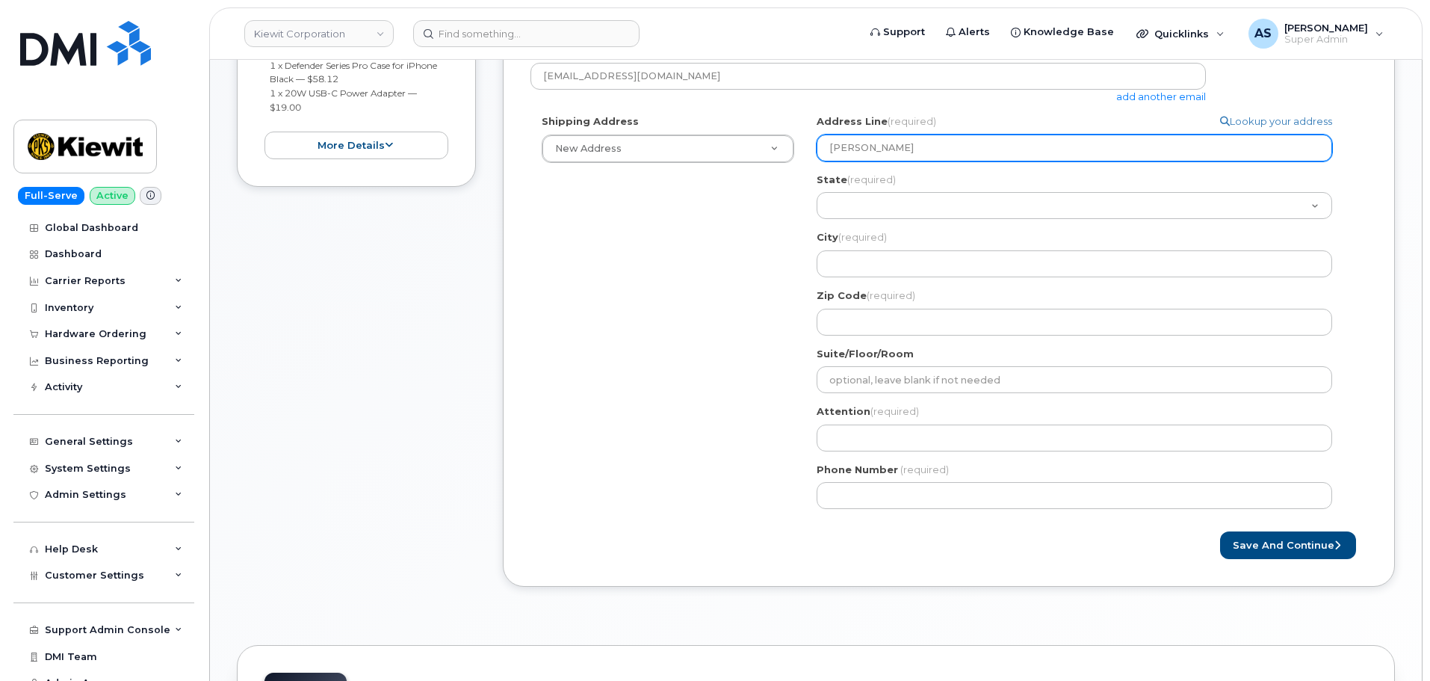
click at [538, 111] on form "Created By [PERSON_NAME] Requested By [PERSON_NAME] Notify the following emails…" at bounding box center [948, 243] width 837 height 632
click at [908, 142] on input "[PERSON_NAME]" at bounding box center [1073, 147] width 515 height 27
select select
type input "1"
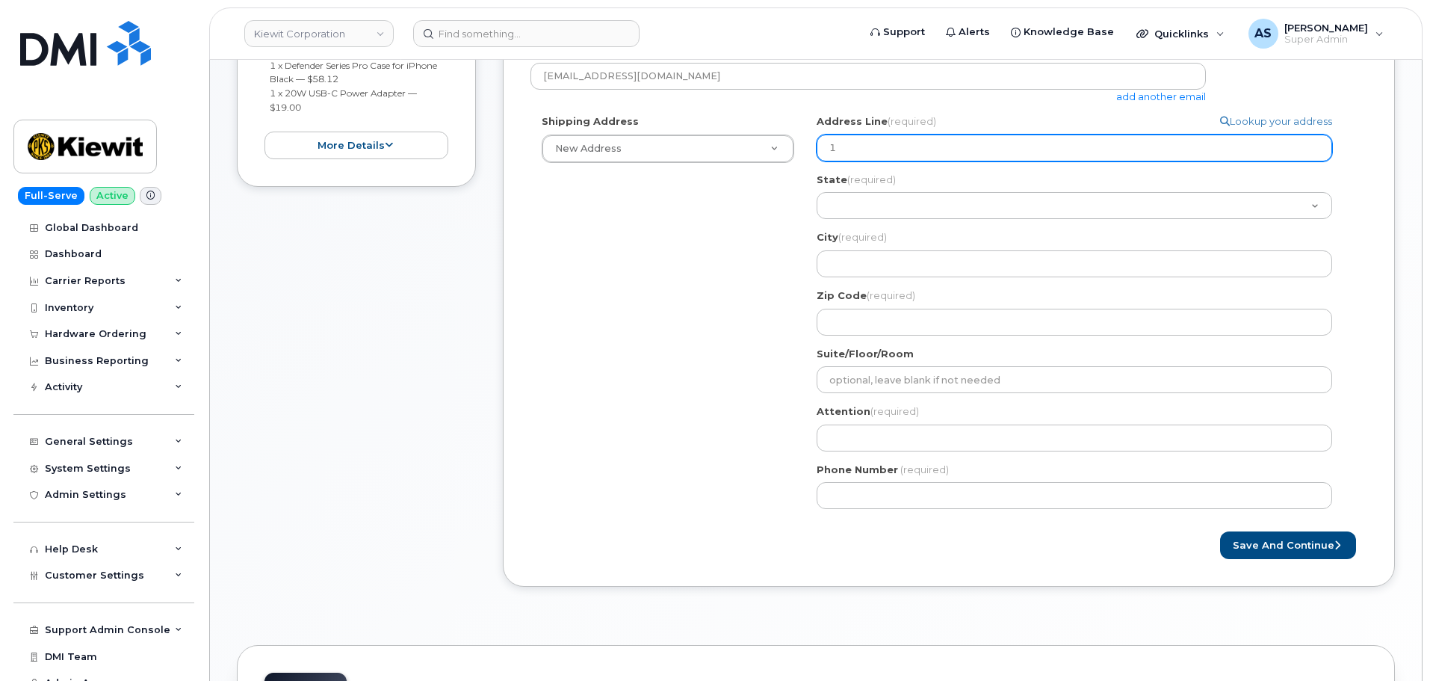
select select
type input "16"
select select
type input "163"
select select
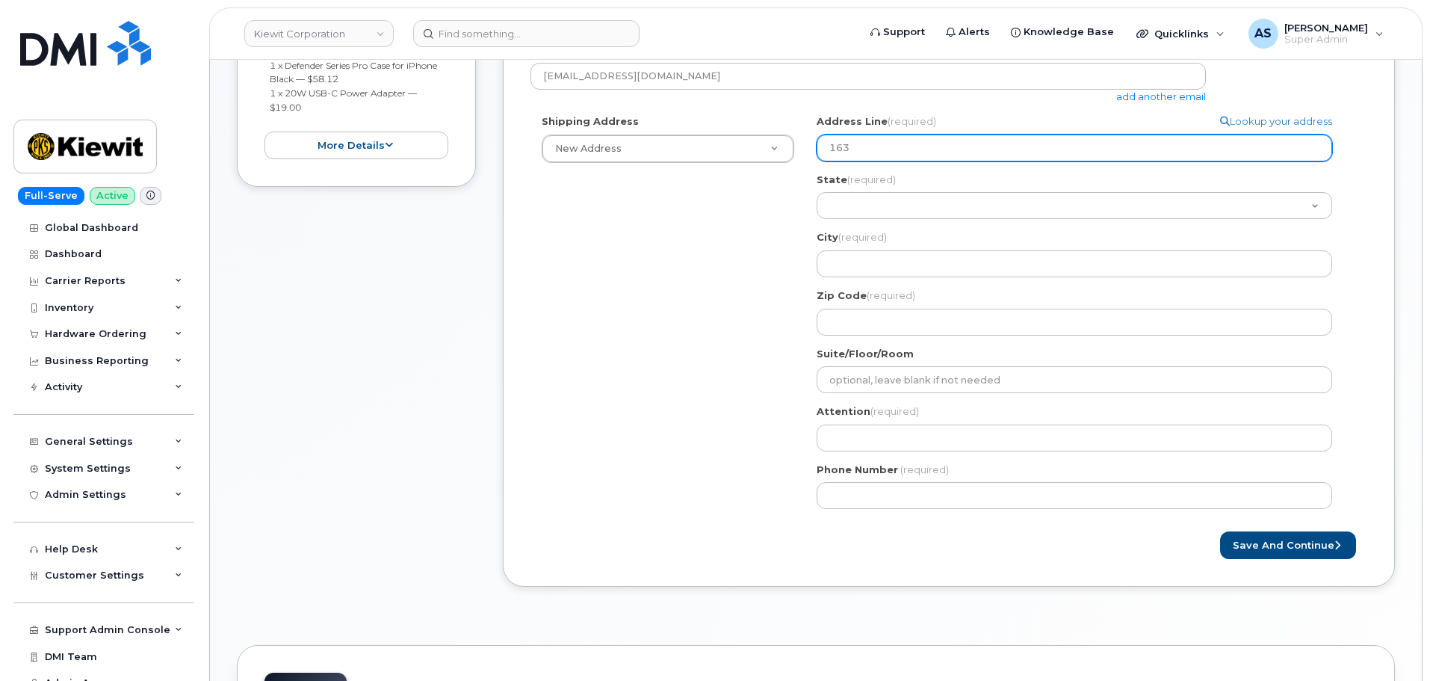
type input "1630"
select select
type input "16301"
select select
type input "16301 T"
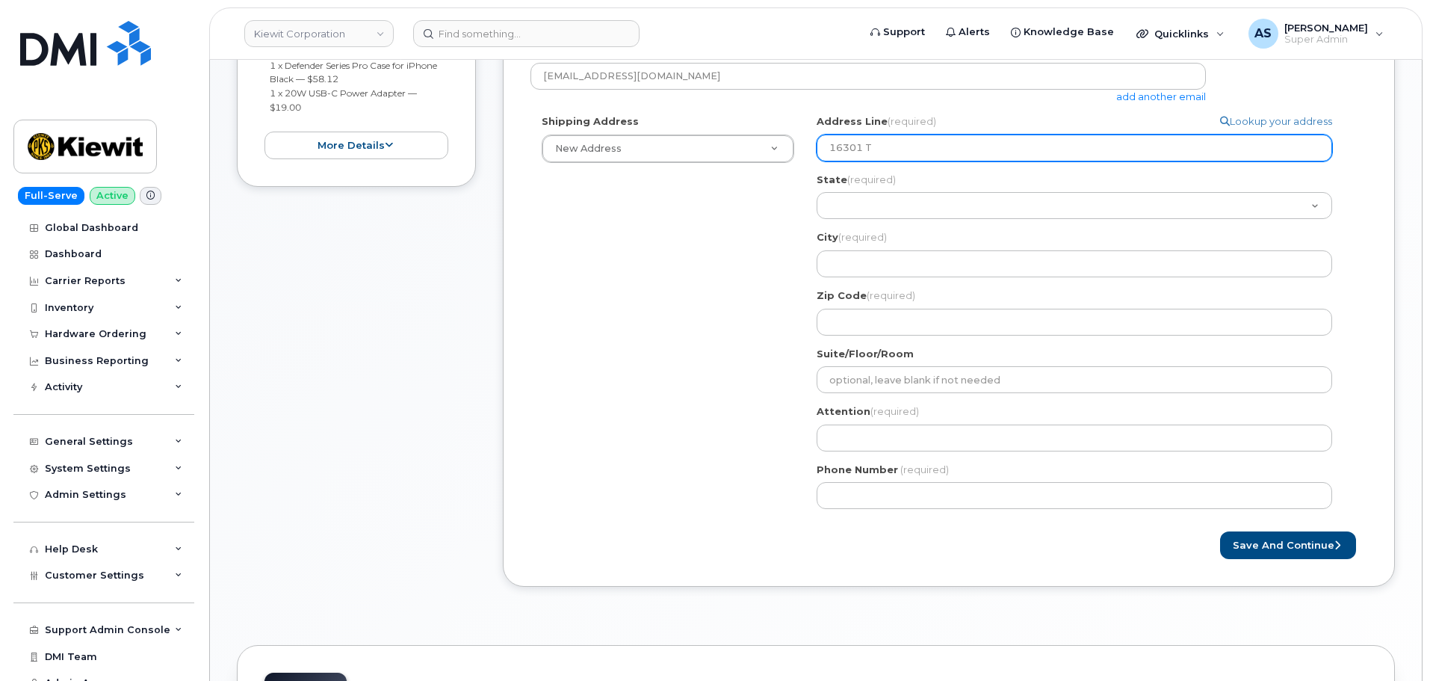
select select
type input "16301 Te"
select select
type input "16301 Tex"
select select
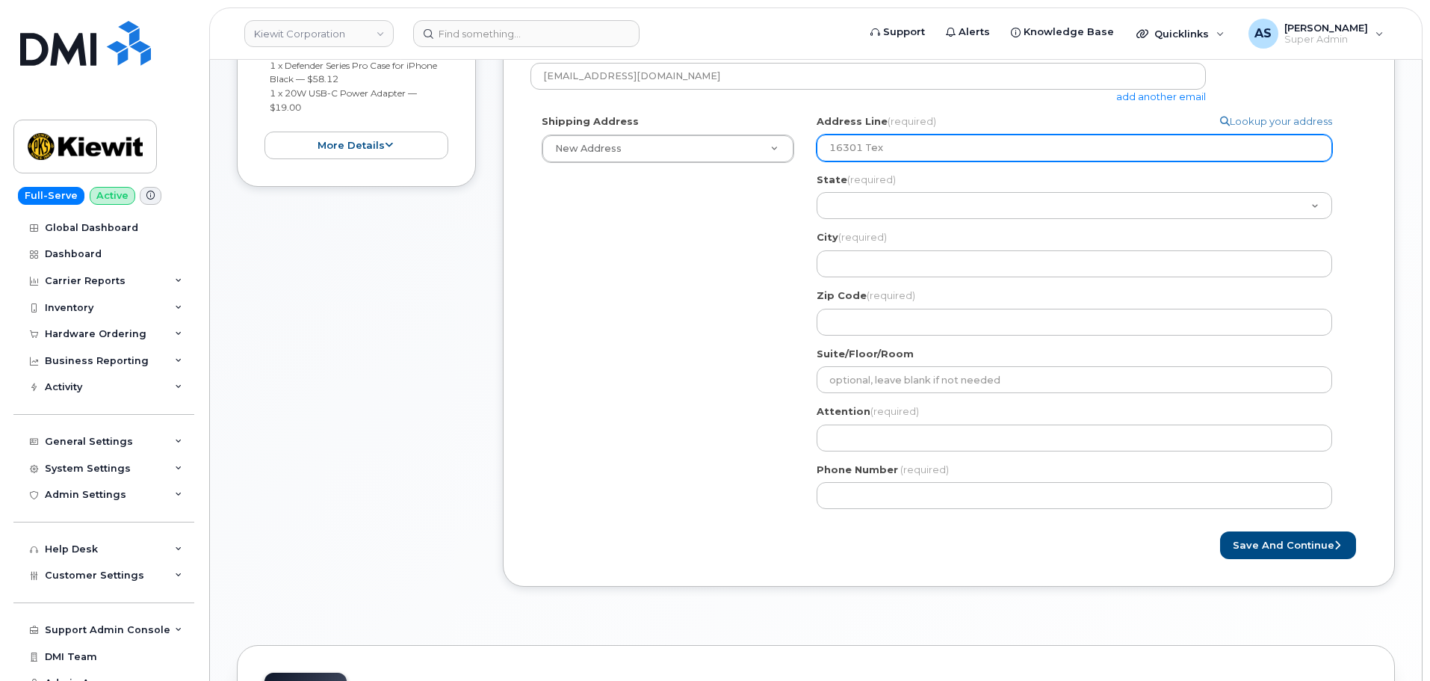
type input "16301 Texa"
select select
type input "16301 Texas"
select select
type input "16301 Texas 2"
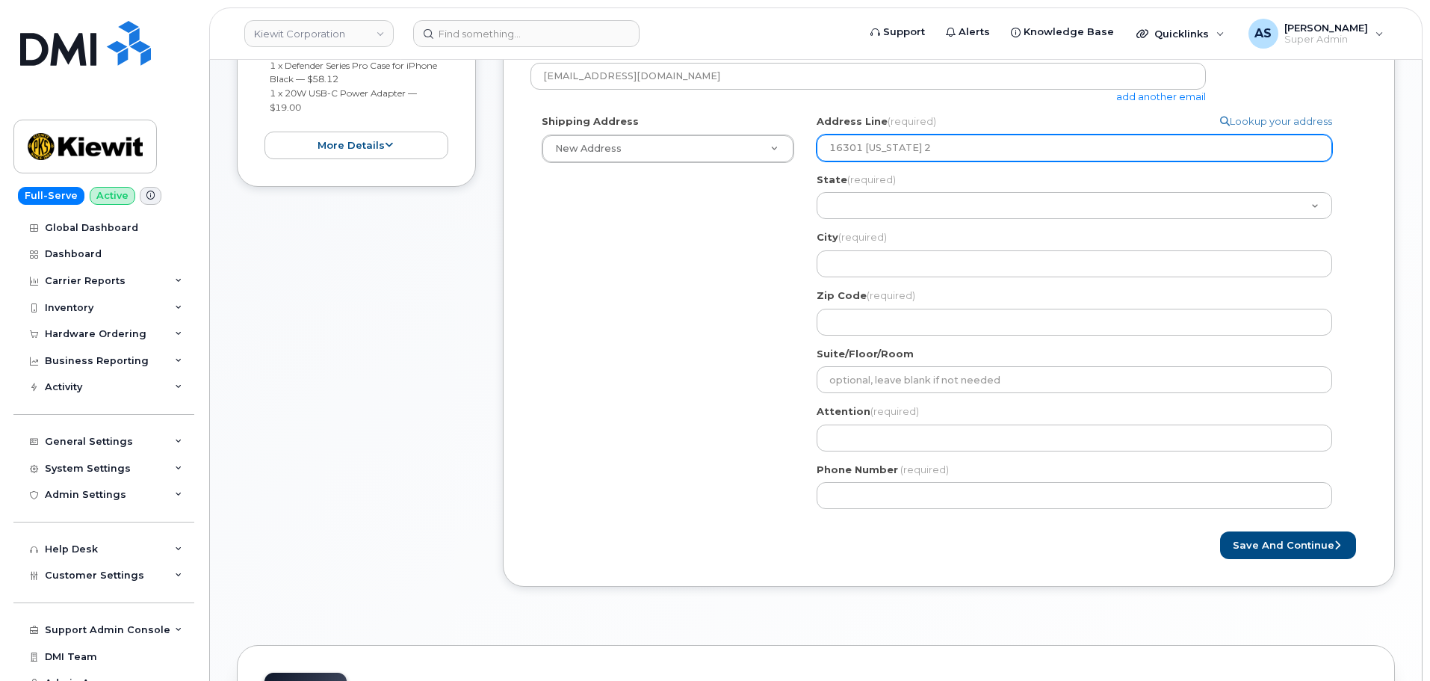
select select
type input "16301 Texas 24"
select select
type input "16301 Texas 249"
select select
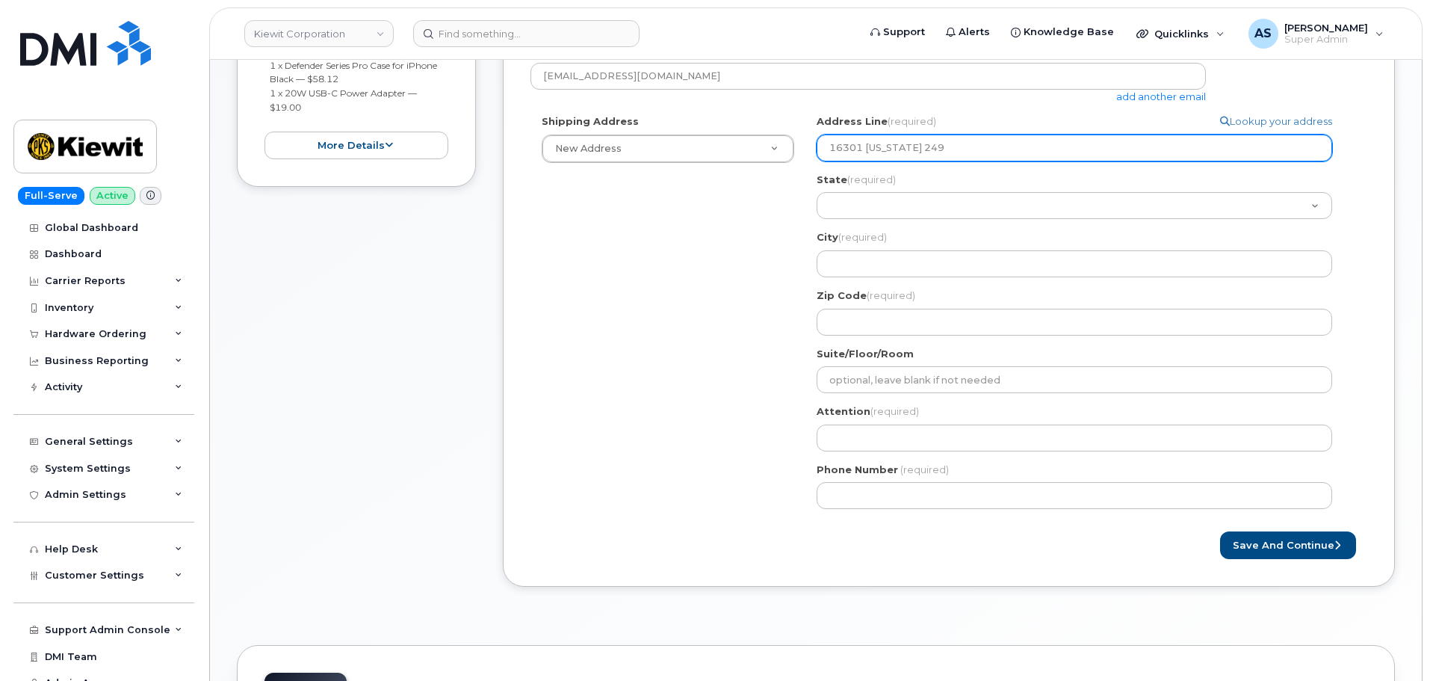
type input "16301 Texas 249 A"
select select
type input "16301 Texas 249 Ac"
select select
type input "16301 Texas 249 Acc"
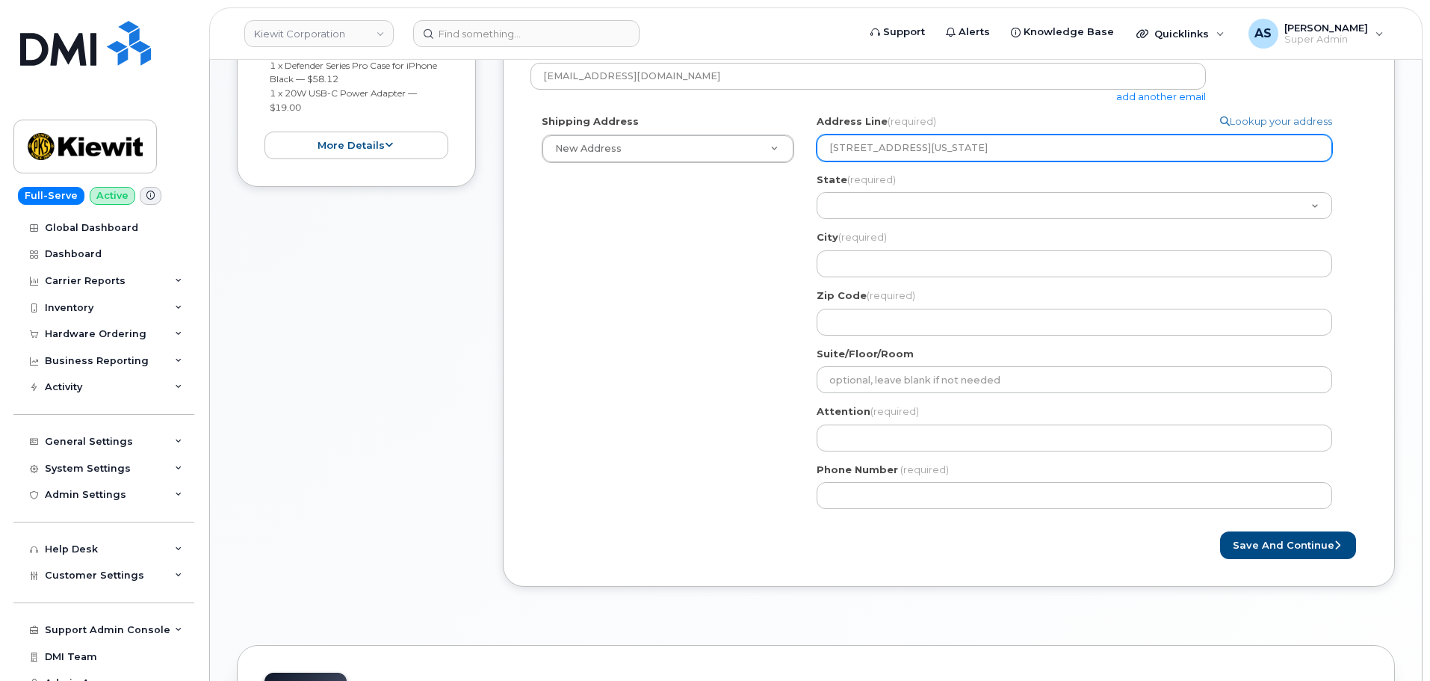
select select
type input "16301 Texas 249 Acce"
select select
type input "16301 Texas 249 Acces"
select select
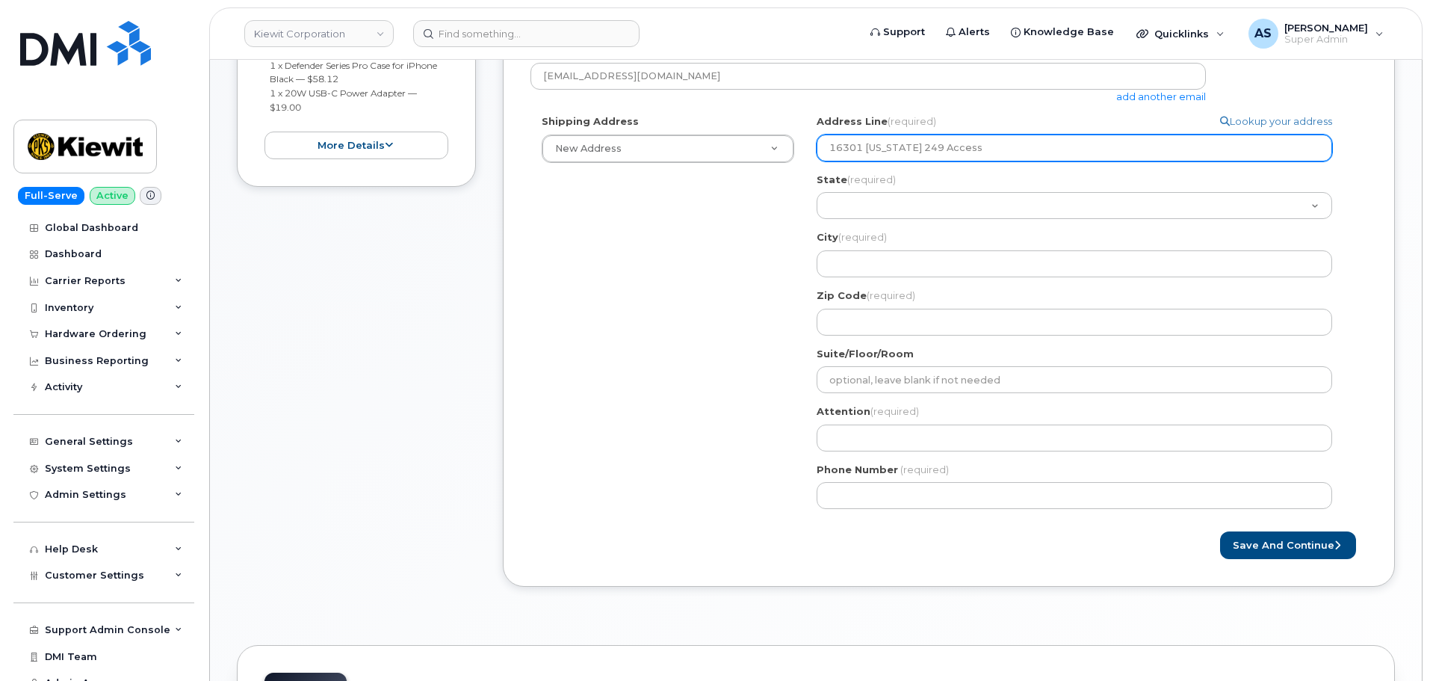
type input "16301 Texas 249 Access"
select select
type input "16301 Texas 249 Access R"
select select
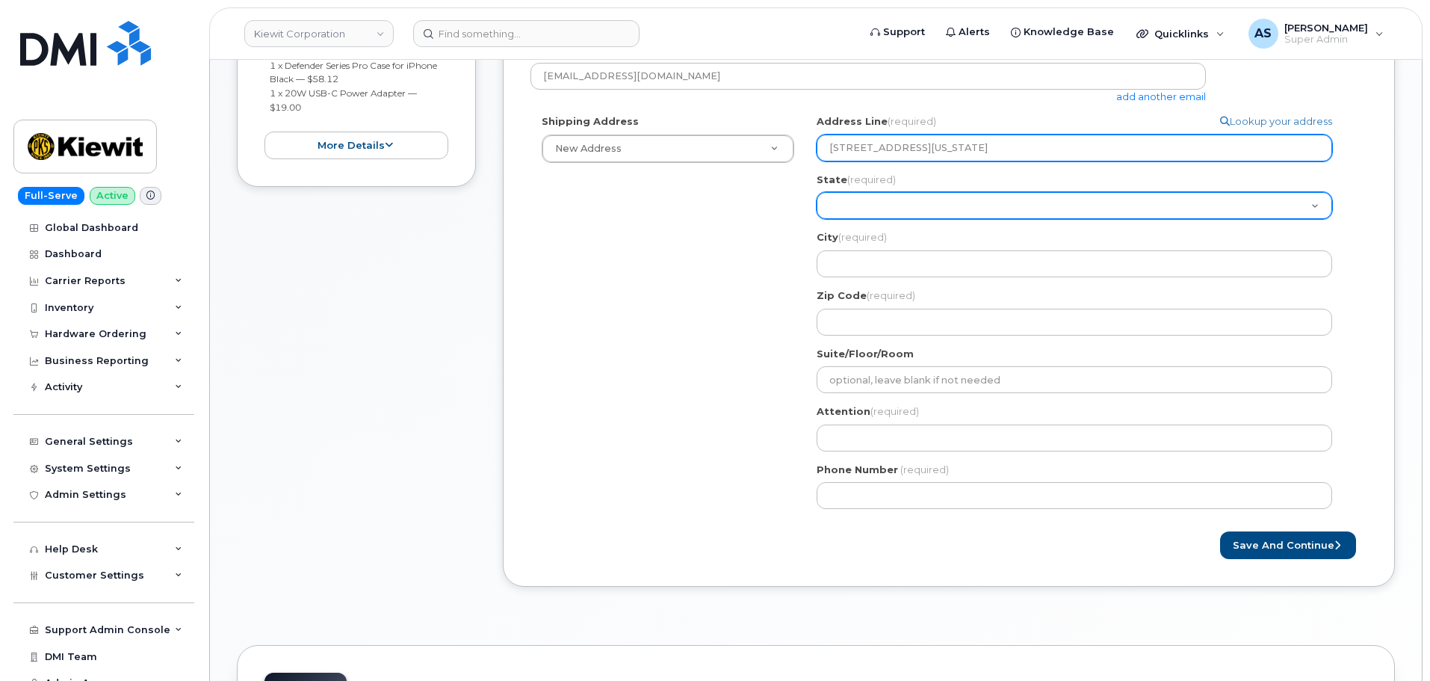
type input "16301 Texas 249 Access Rd"
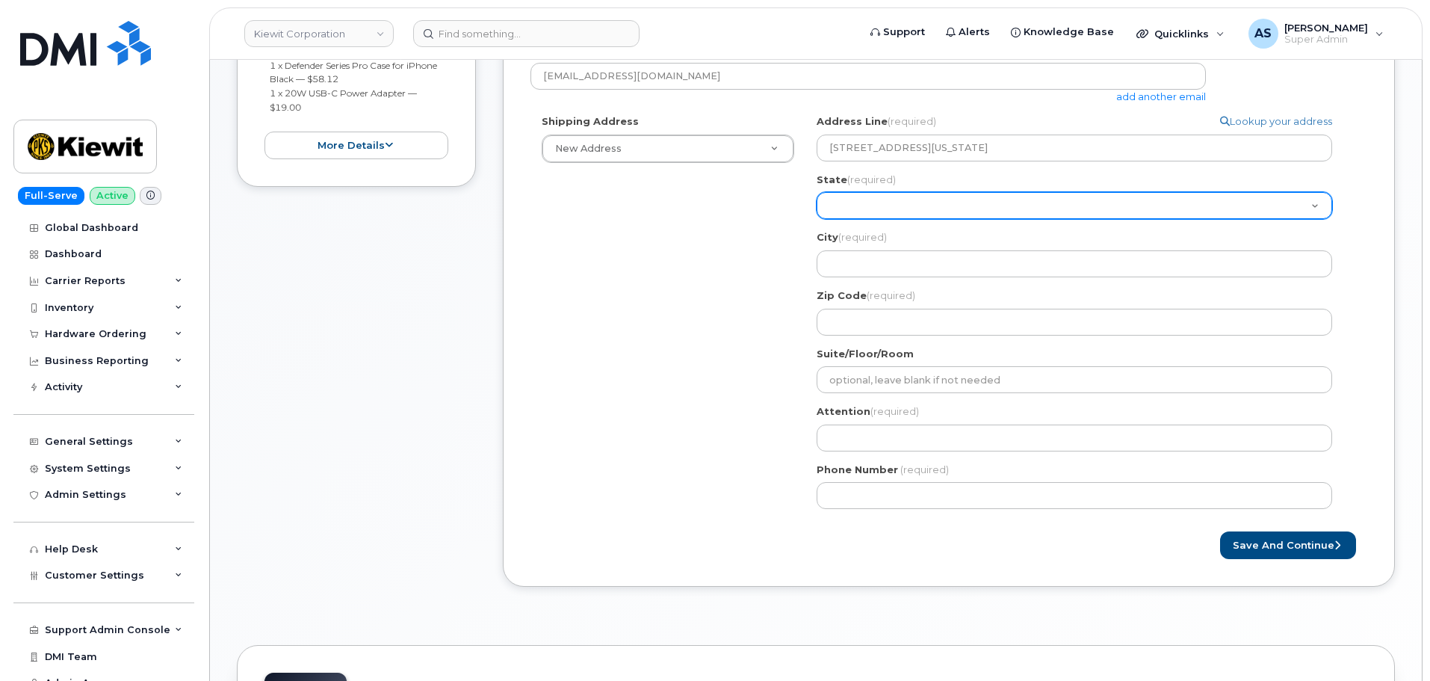
click at [892, 208] on select "Alabama Alaska American Samoa Arizona Arkansas California Colorado Connecticut …" at bounding box center [1073, 205] width 515 height 27
select select "TX"
click at [816, 192] on select "Alabama Alaska American Samoa Arizona Arkansas California Colorado Connecticut …" at bounding box center [1073, 205] width 515 height 27
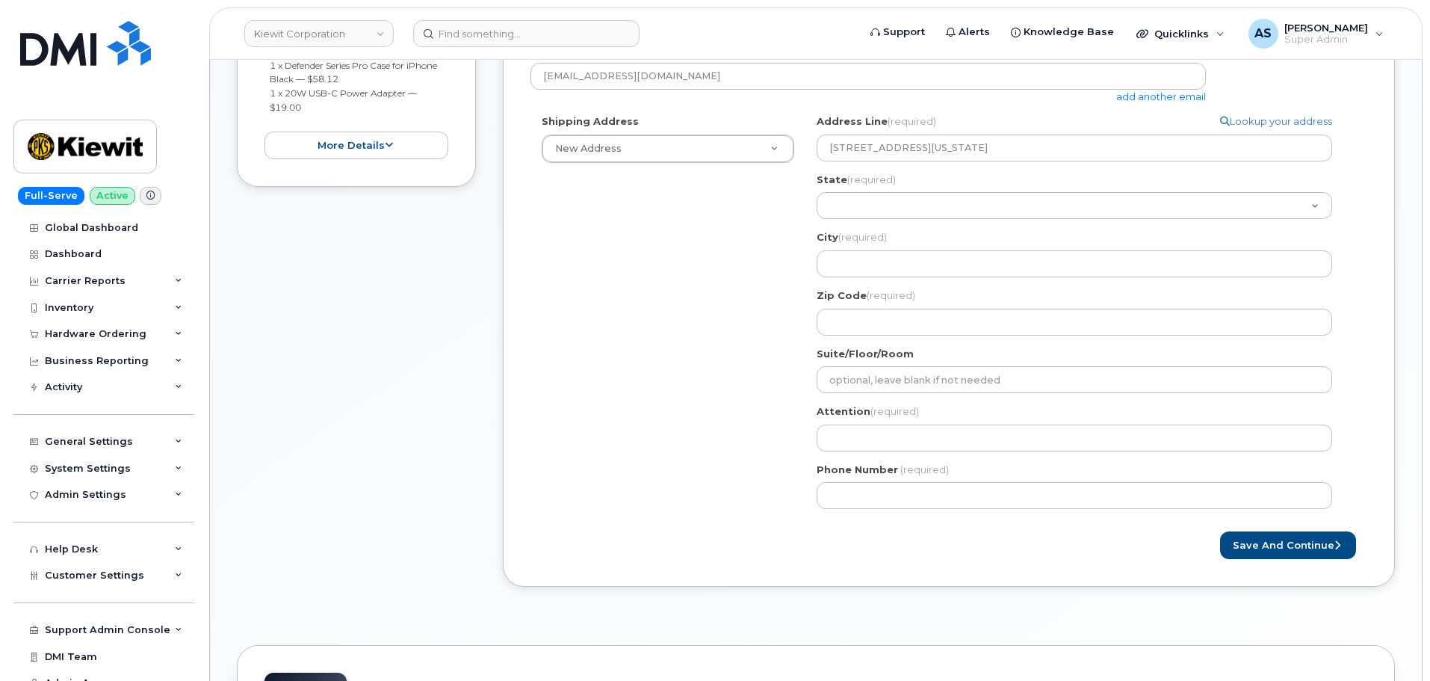
click at [693, 211] on div "Shipping Address New Address New Address 2306 Foreman Rd 118 Caddo Dr 2306 fore…" at bounding box center [942, 317] width 825 height 406
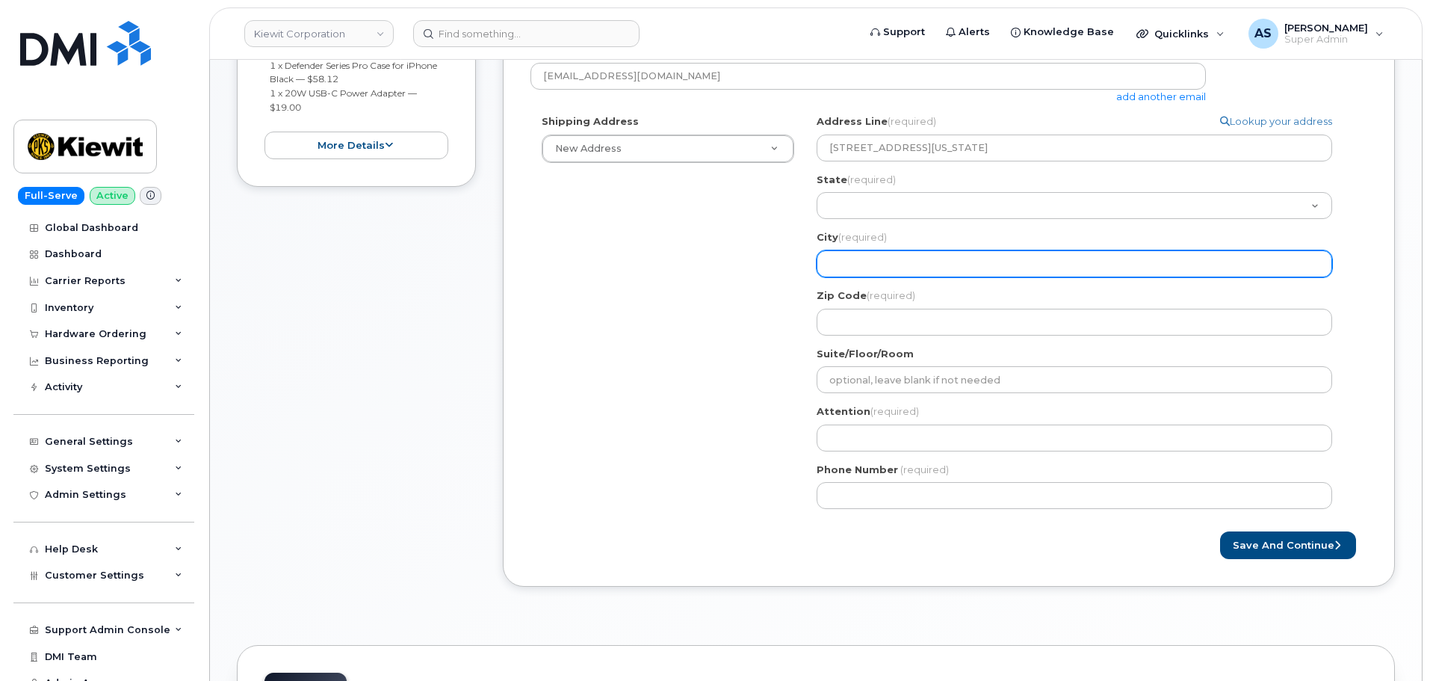
click at [858, 261] on input "City (required)" at bounding box center [1073, 263] width 515 height 27
select select
type input "H"
select select
type input "Hu"
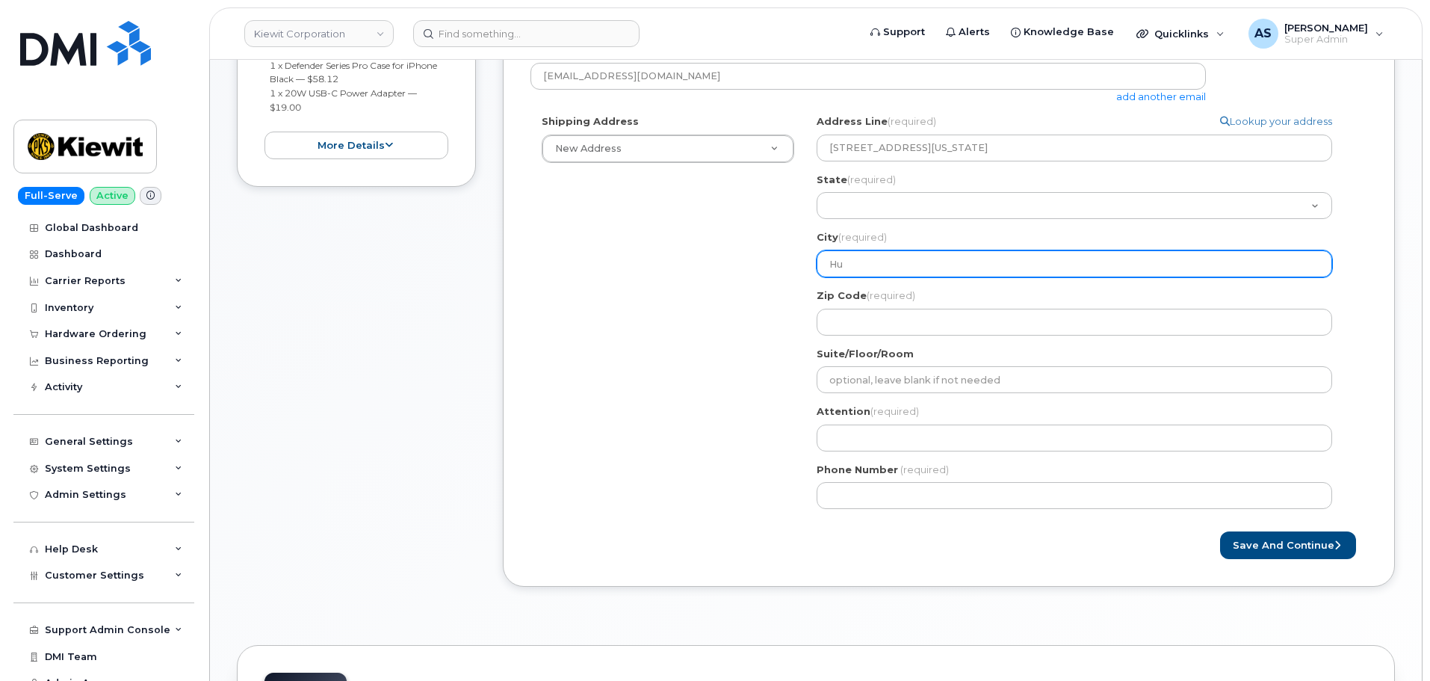
select select
type input "Hus"
select select
type input "Hust"
select select
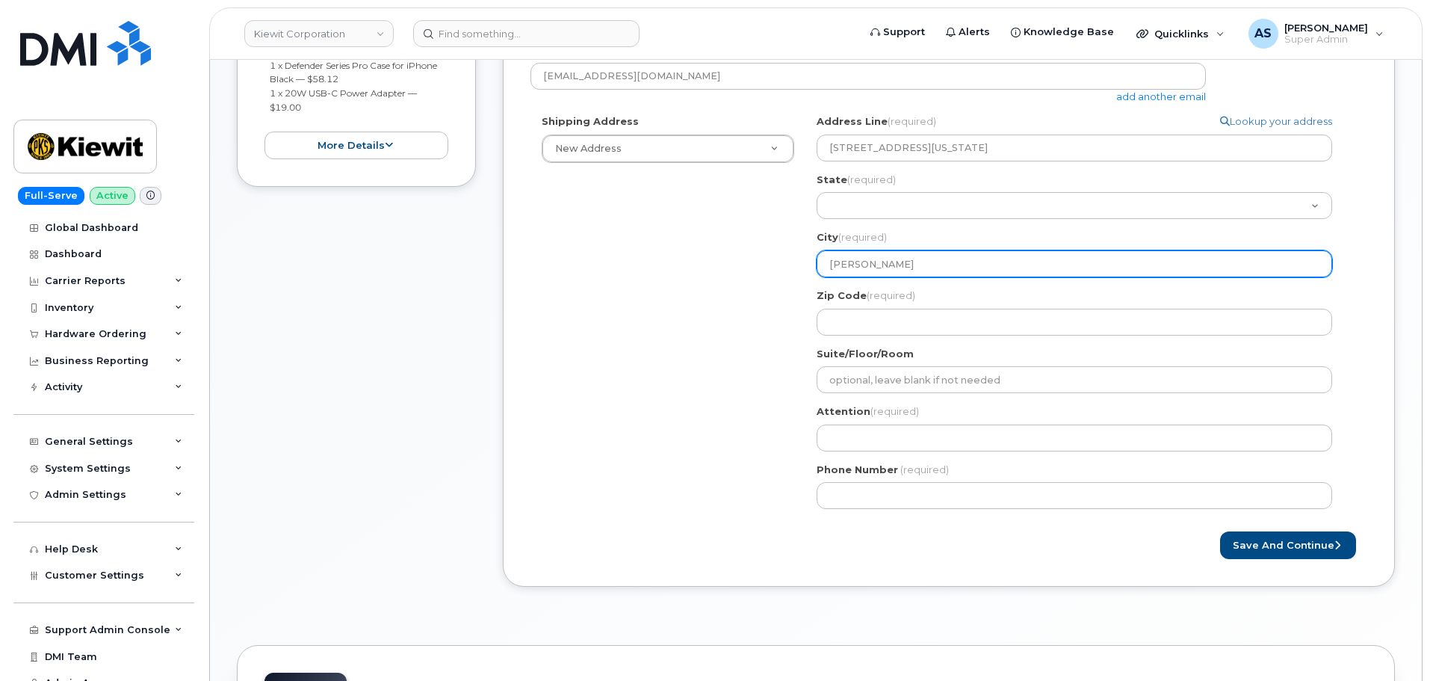
type input "Husto"
select select
type input "Huston"
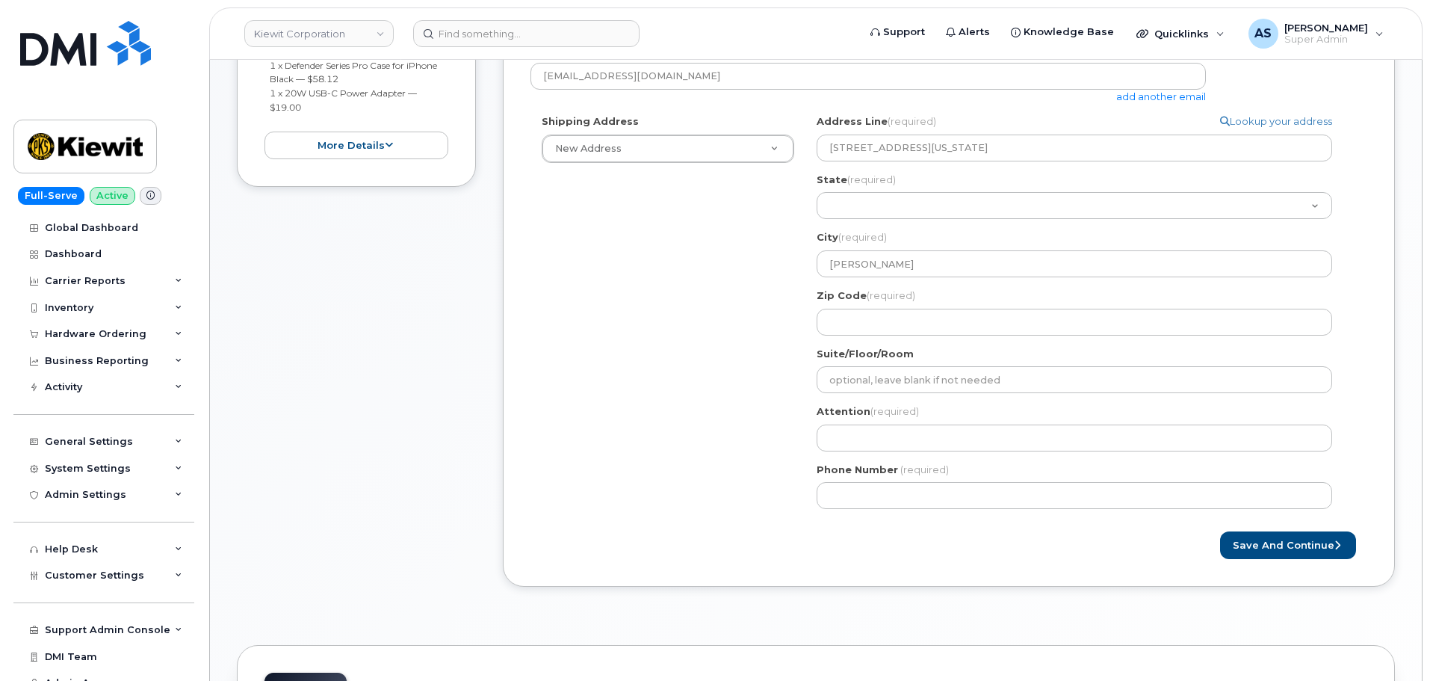
drag, startPoint x: 698, startPoint y: 323, endPoint x: 797, endPoint y: 361, distance: 106.4
click at [695, 323] on div "Shipping Address New Address New Address 2306 Foreman Rd 118 Caddo Dr 2306 fore…" at bounding box center [942, 317] width 825 height 406
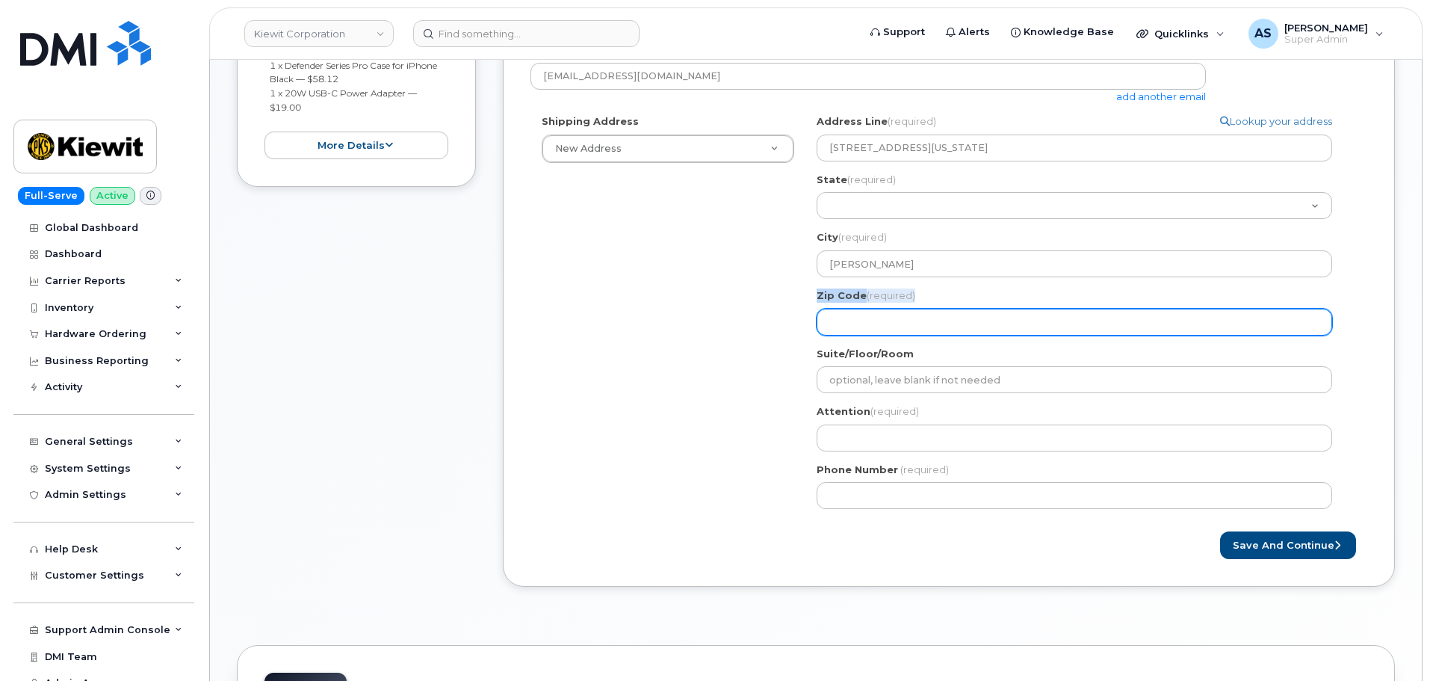
click at [884, 309] on div "Zip Code (required)" at bounding box center [1079, 311] width 527 height 47
click at [882, 316] on input "Zip Code (required)" at bounding box center [1073, 322] width 515 height 27
select select
type input "7"
select select
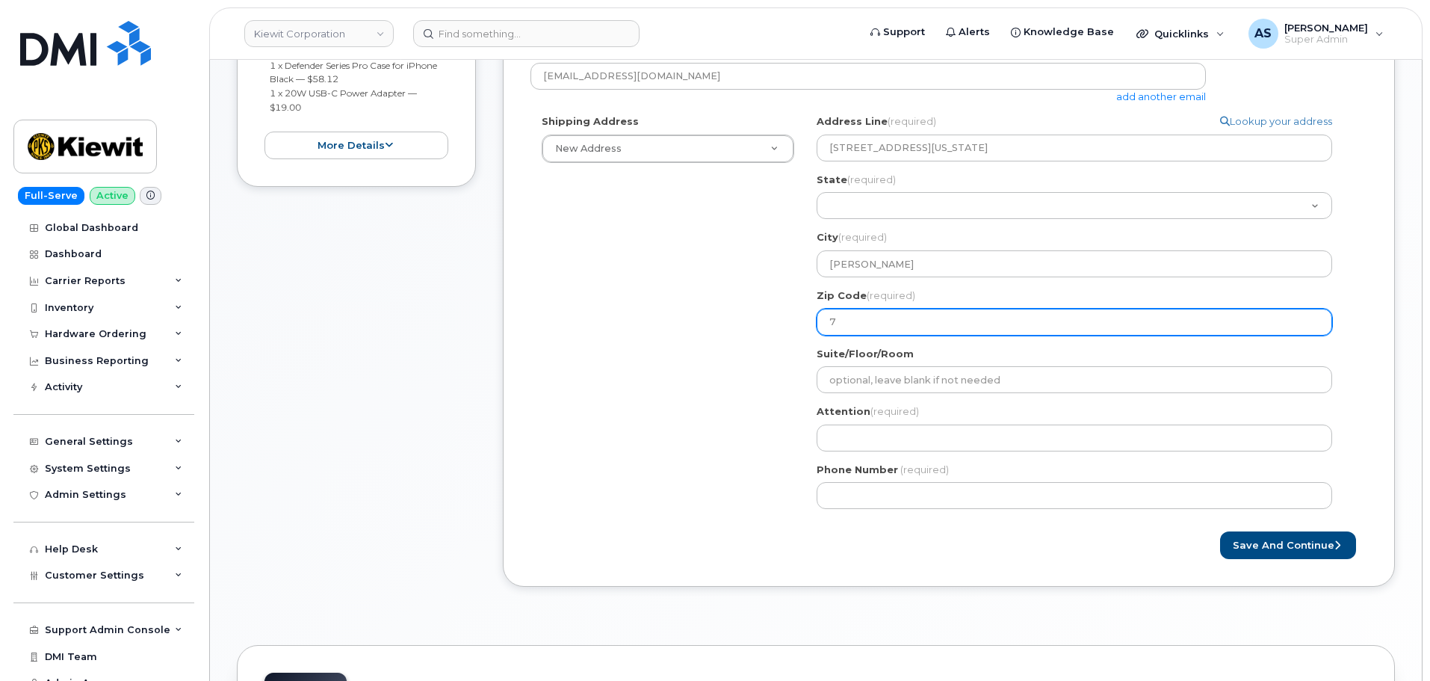
type input "77"
select select
type input "770"
select select
type input "7706"
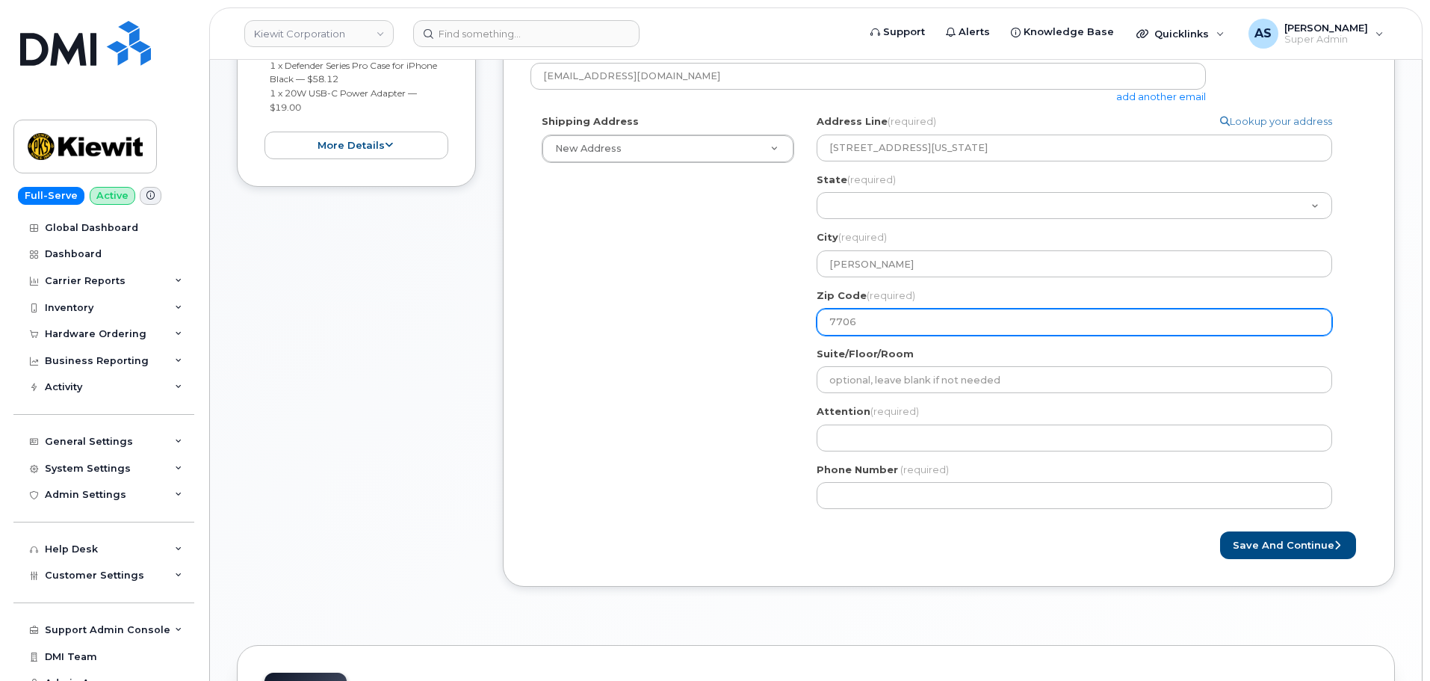
select select
type input "77064"
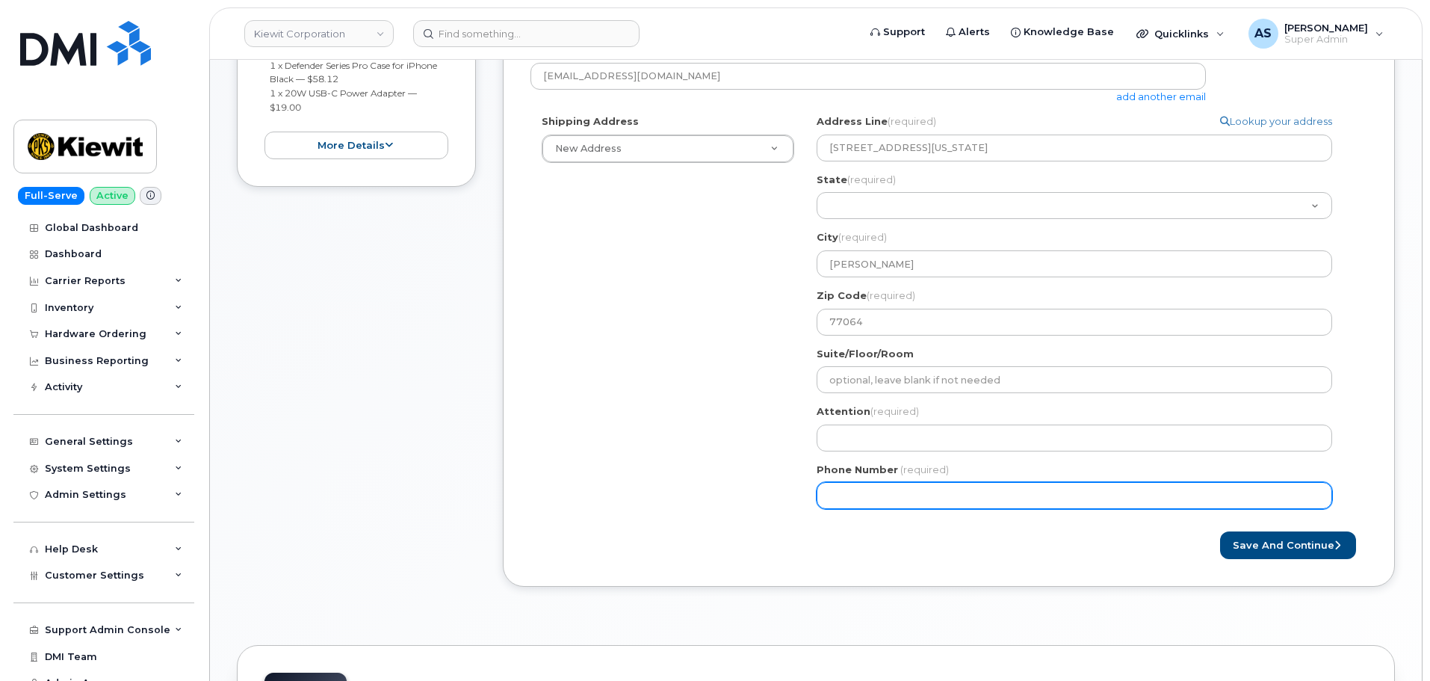
click at [536, 401] on div "Shipping Address New Address New Address 2306 Foreman Rd 118 Caddo Dr 2306 fore…" at bounding box center [942, 317] width 825 height 406
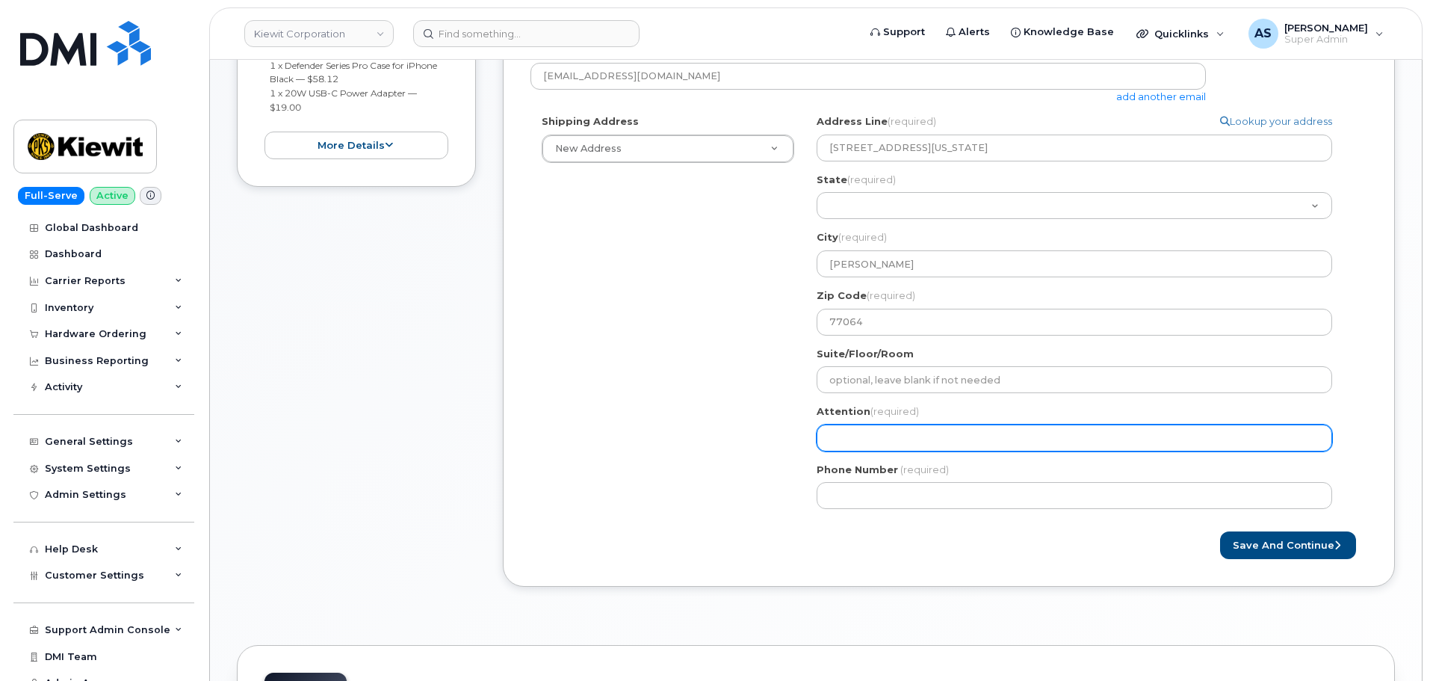
click at [885, 431] on input "Attention (required)" at bounding box center [1073, 437] width 515 height 27
paste input "[PERSON_NAME]"
select select
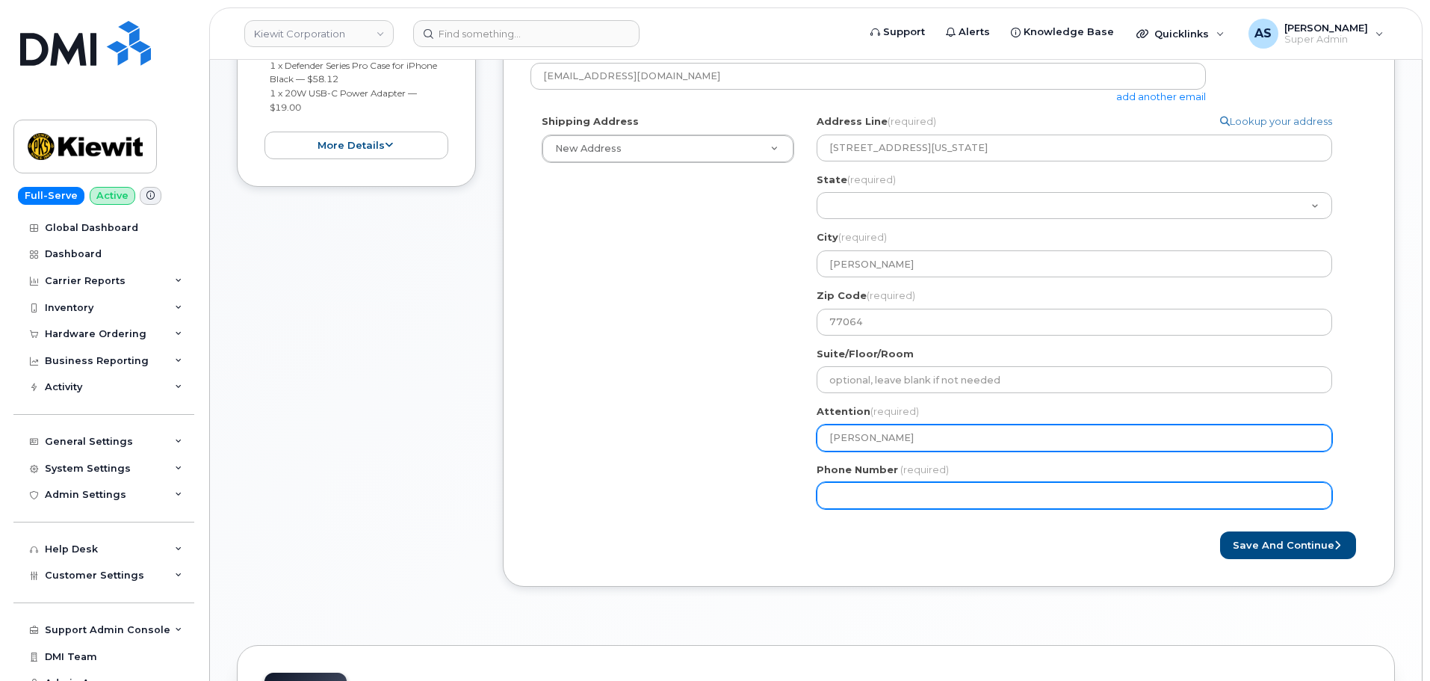
type input "[PERSON_NAME]"
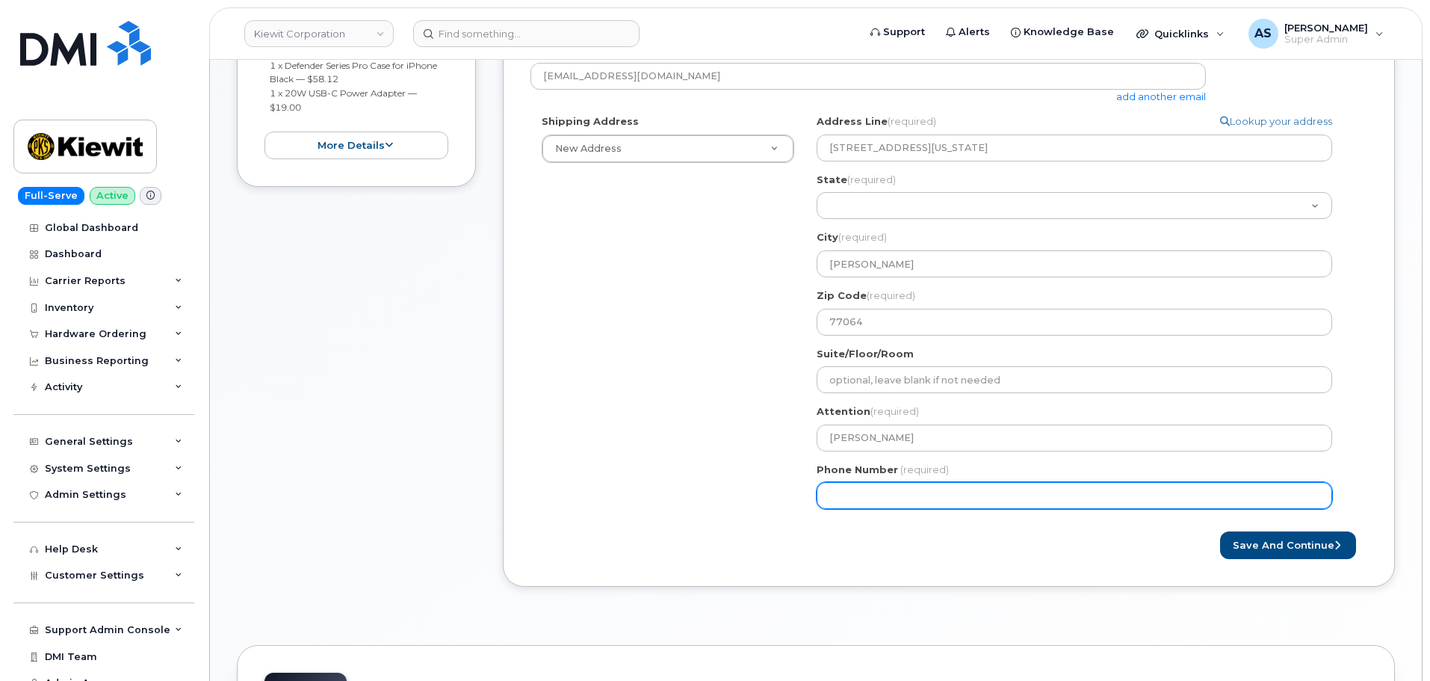
click at [855, 492] on input "Phone Number" at bounding box center [1073, 495] width 515 height 27
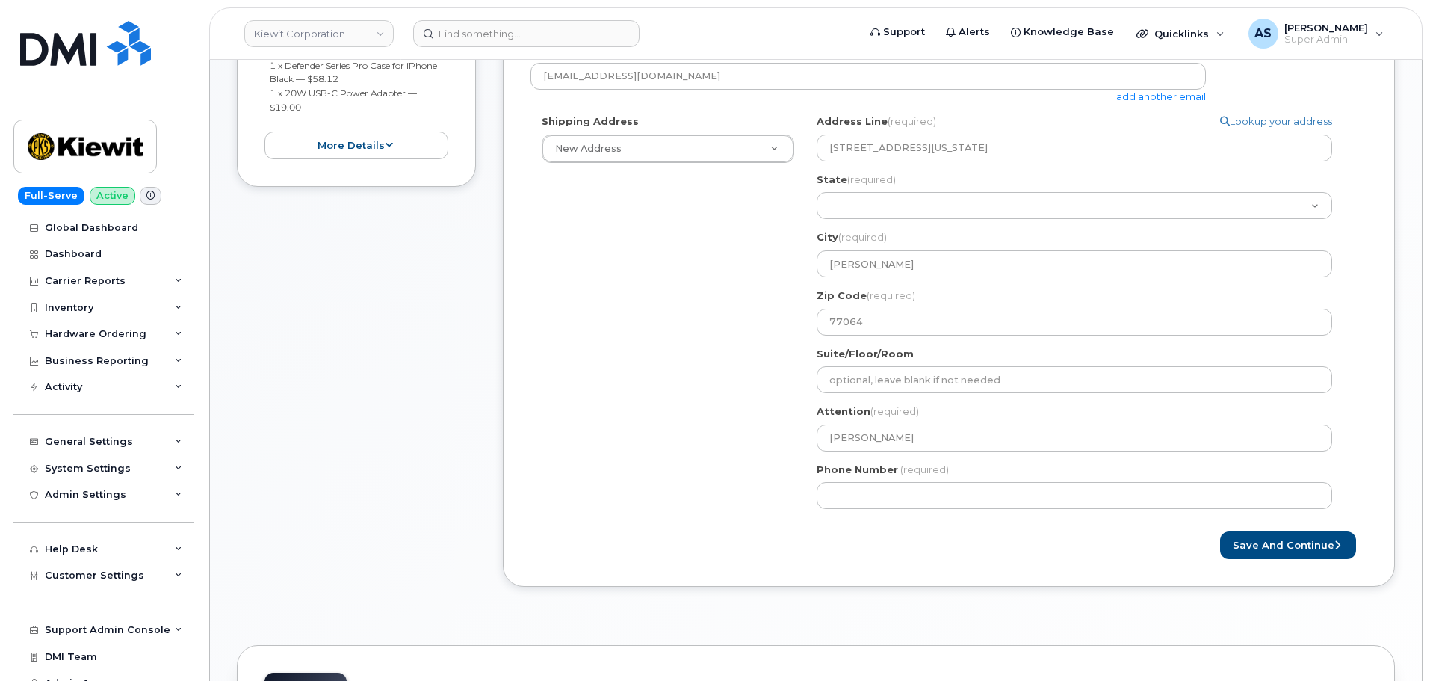
click at [867, 481] on div "Phone Number (required)" at bounding box center [1079, 485] width 527 height 47
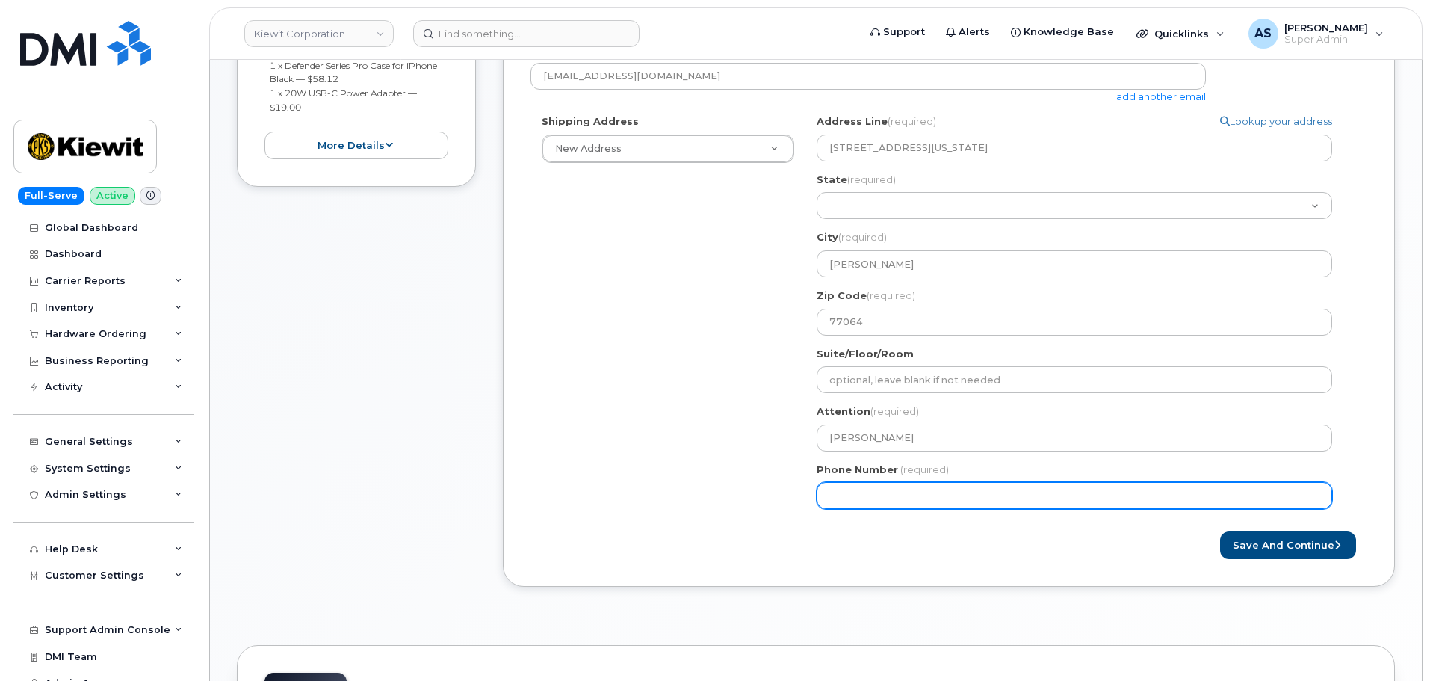
click at [882, 497] on input "Phone Number" at bounding box center [1073, 495] width 515 height 27
paste input "8323643552"
select select
type input "8323643552"
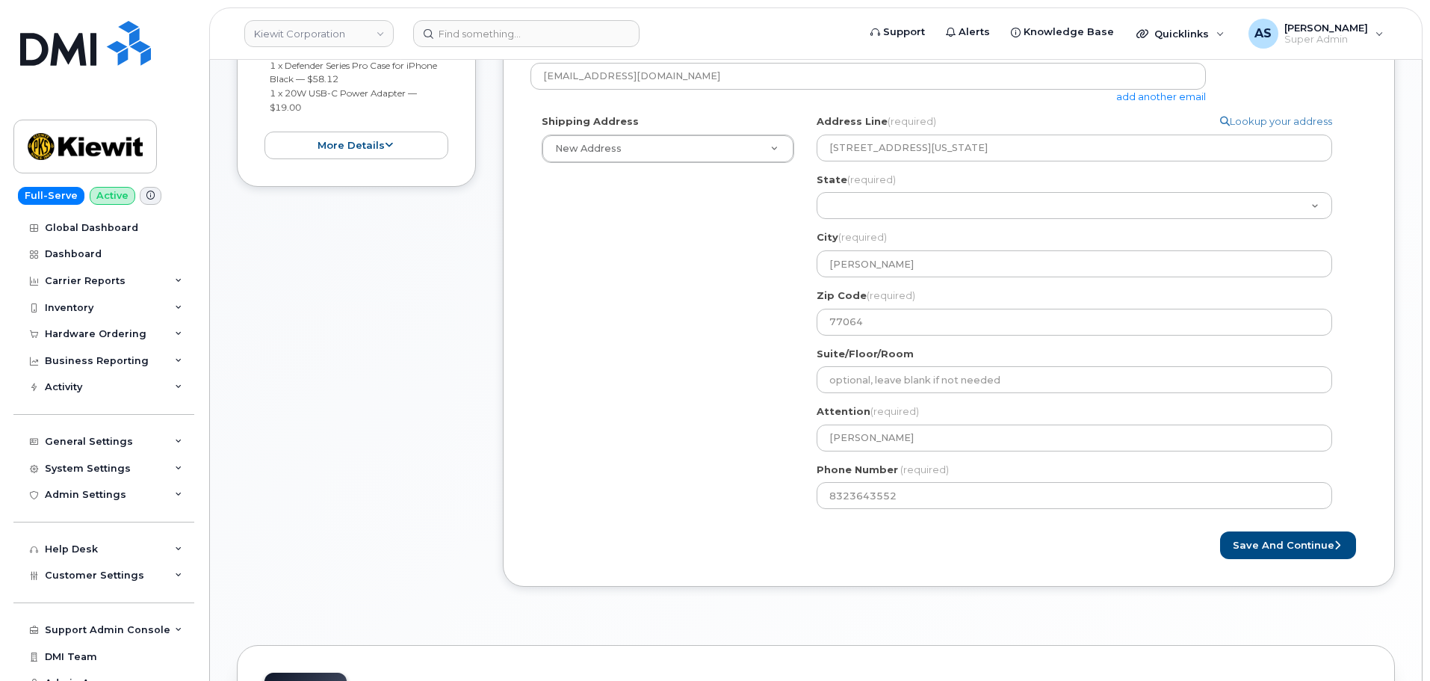
click at [788, 574] on div "Created By Alexander Strull Requested By Brian Sagen Notify the following email…" at bounding box center [949, 242] width 892 height 687
click at [1307, 545] on button "Save and Continue" at bounding box center [1288, 545] width 136 height 28
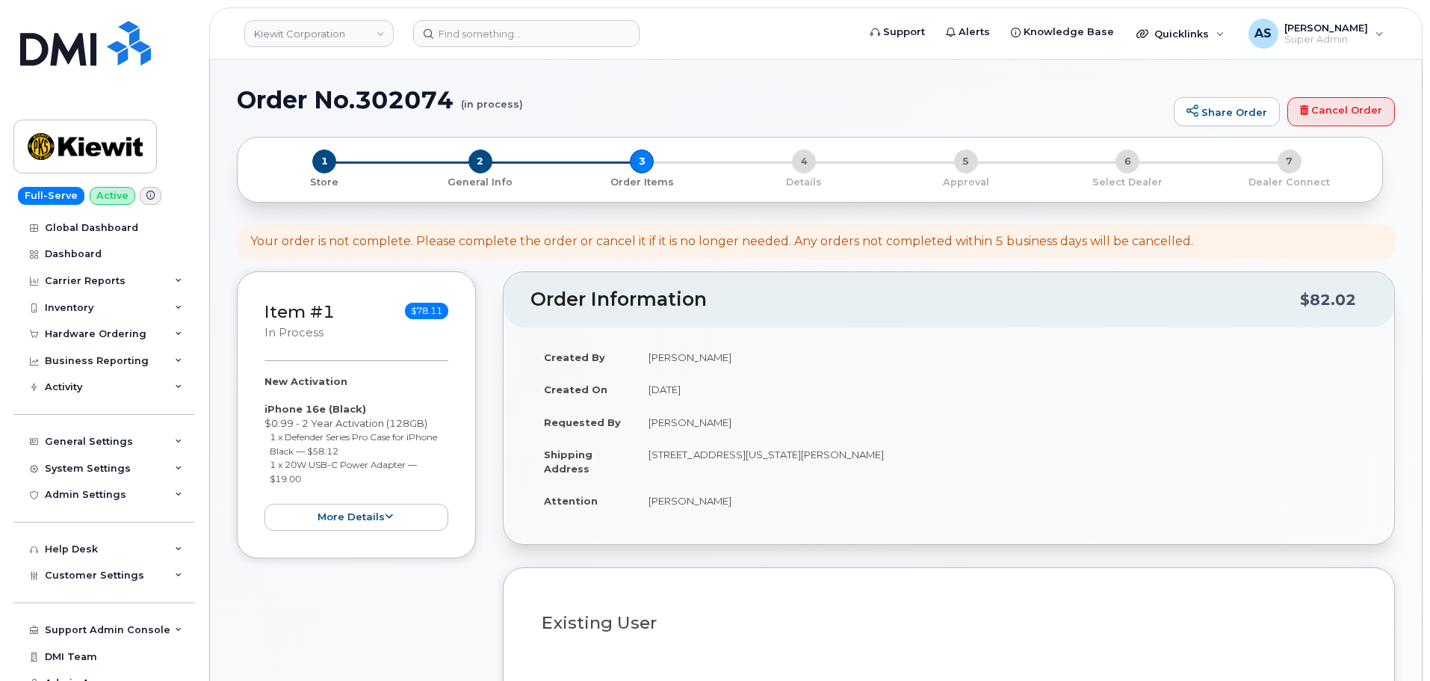
select select
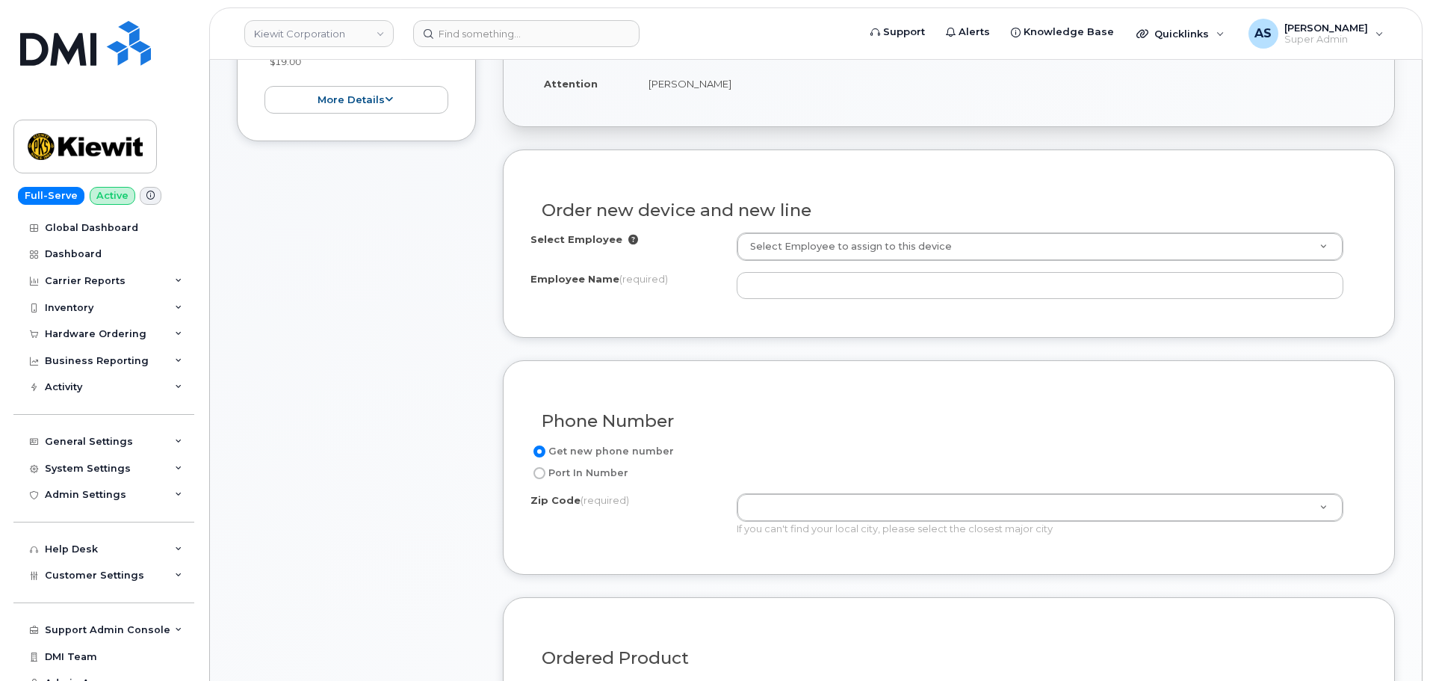
scroll to position [523, 0]
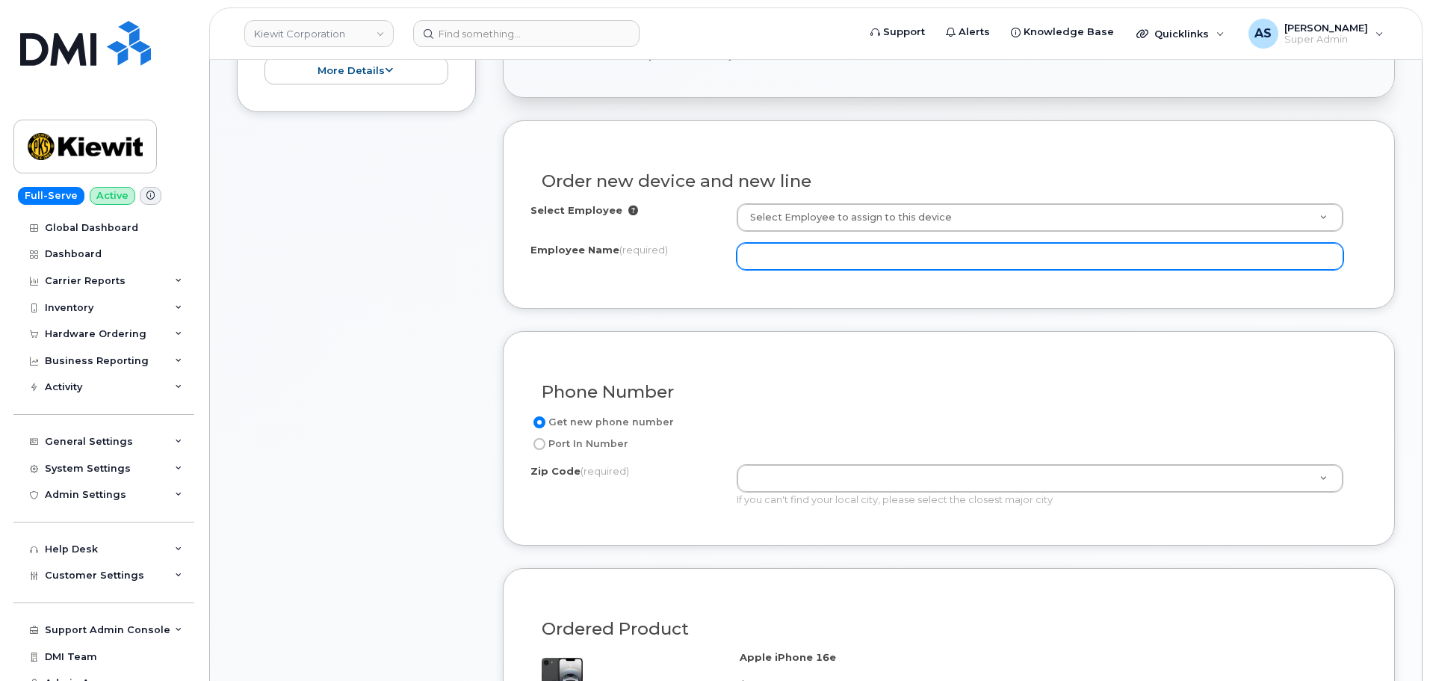
click at [834, 248] on input "Employee Name (required)" at bounding box center [1040, 256] width 607 height 27
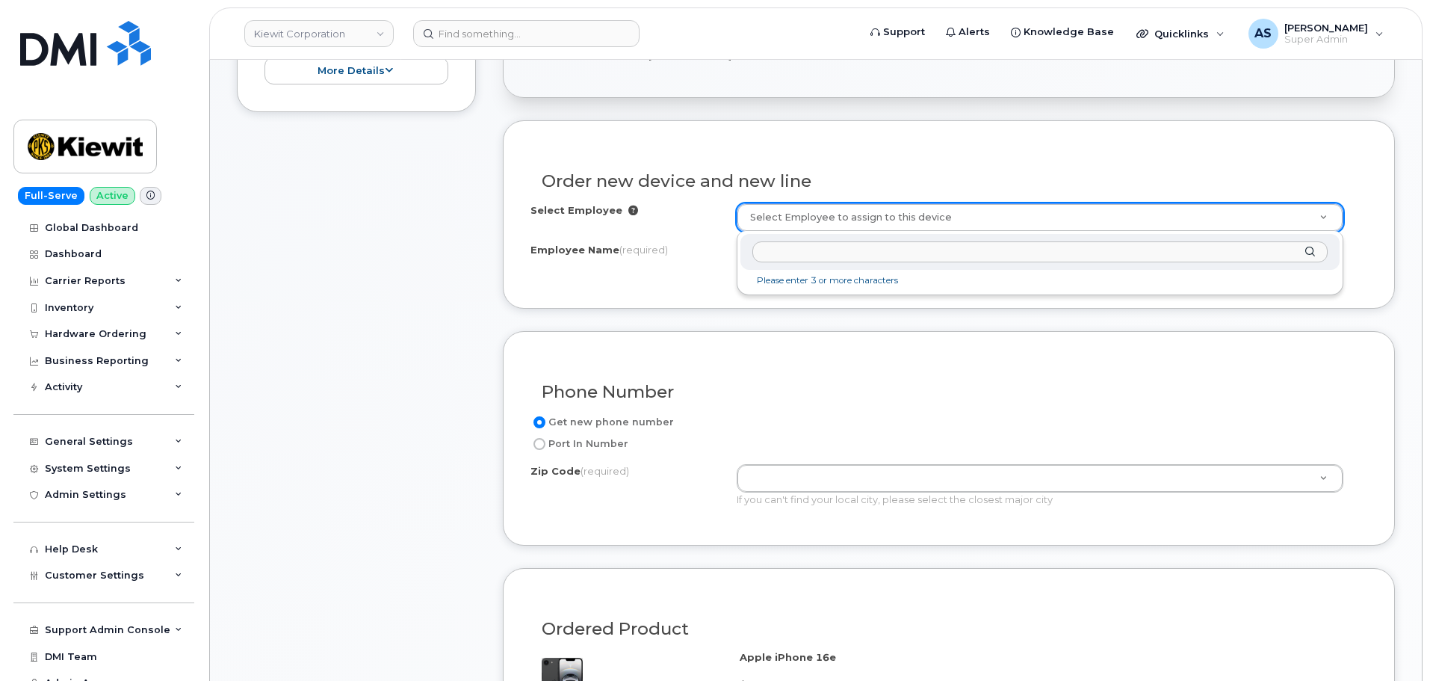
click at [810, 258] on input "text" at bounding box center [1039, 252] width 575 height 22
type input "Andrew Luna"
type input "2968280"
type input "[PERSON_NAME]"
type input "16301 Texas 249 Access rd"
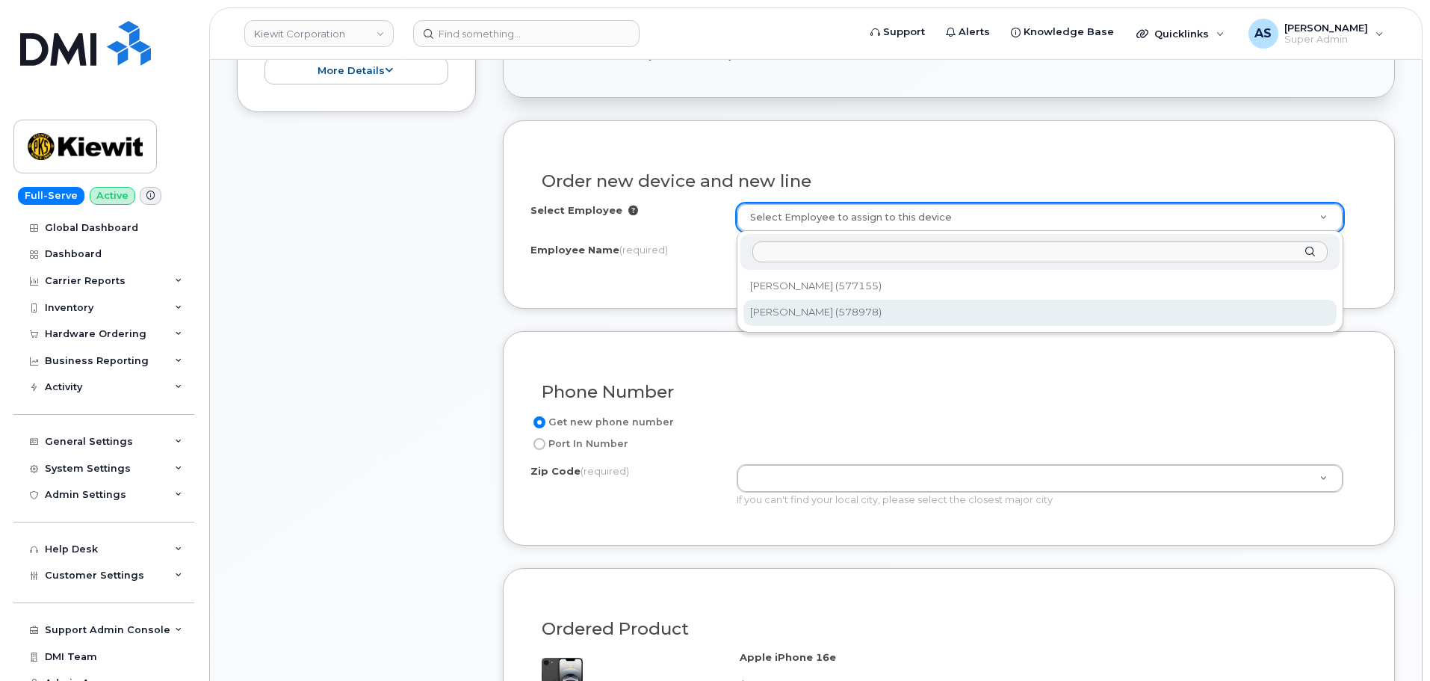
type input "16301 (Oil City, PA)"
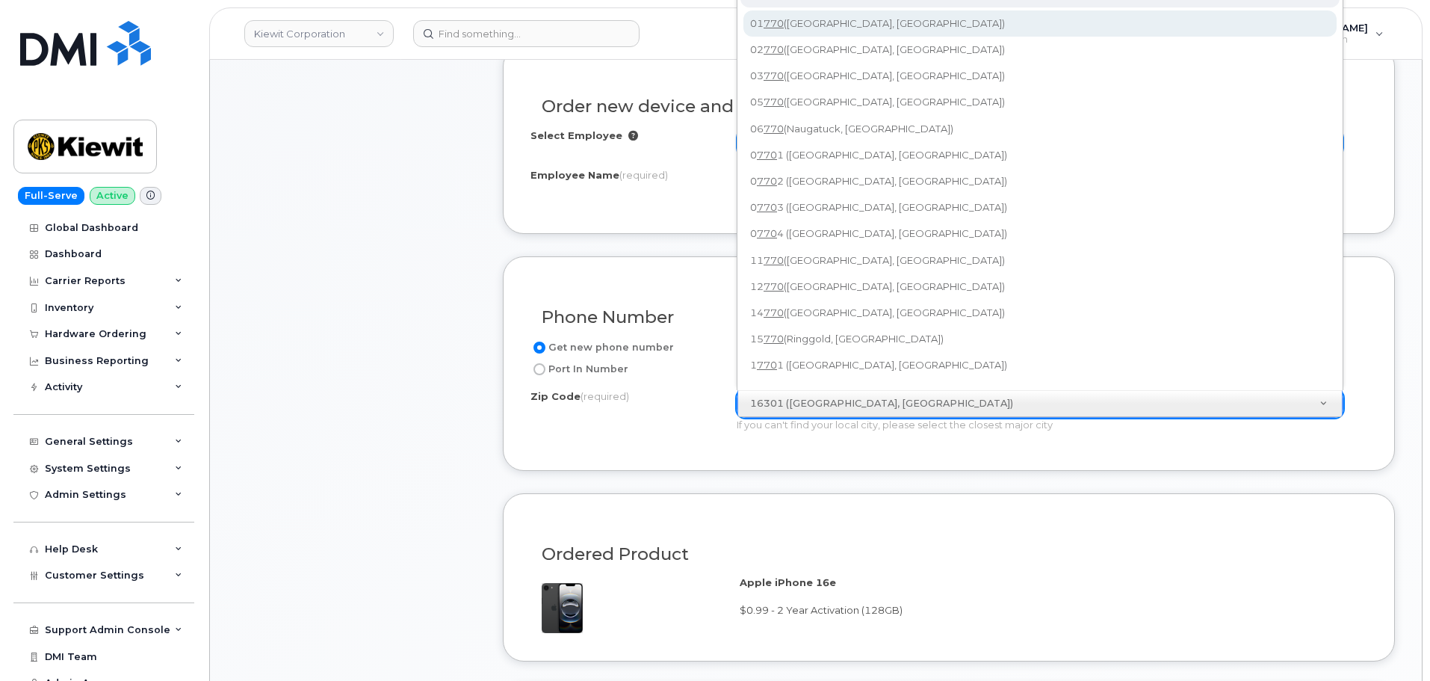
scroll to position [580, 0]
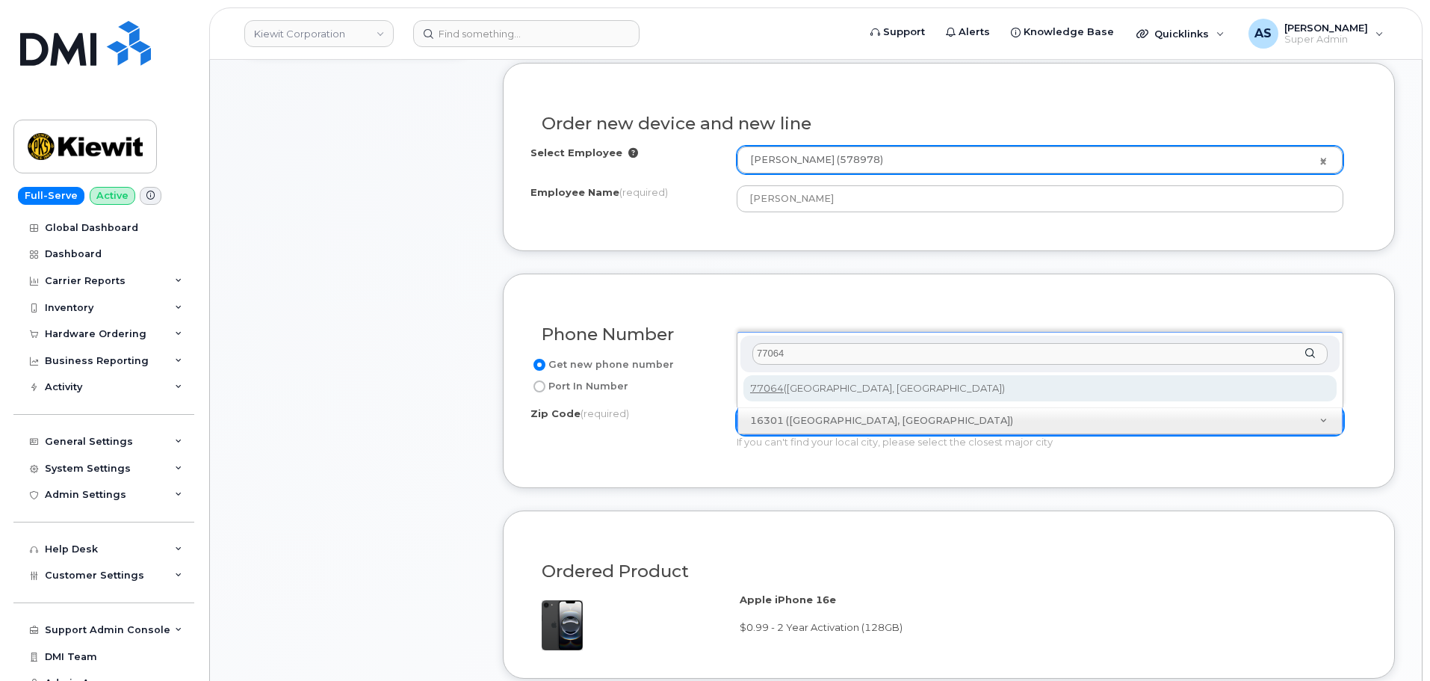
type input "77064"
type input "77064 (Houston, TX)"
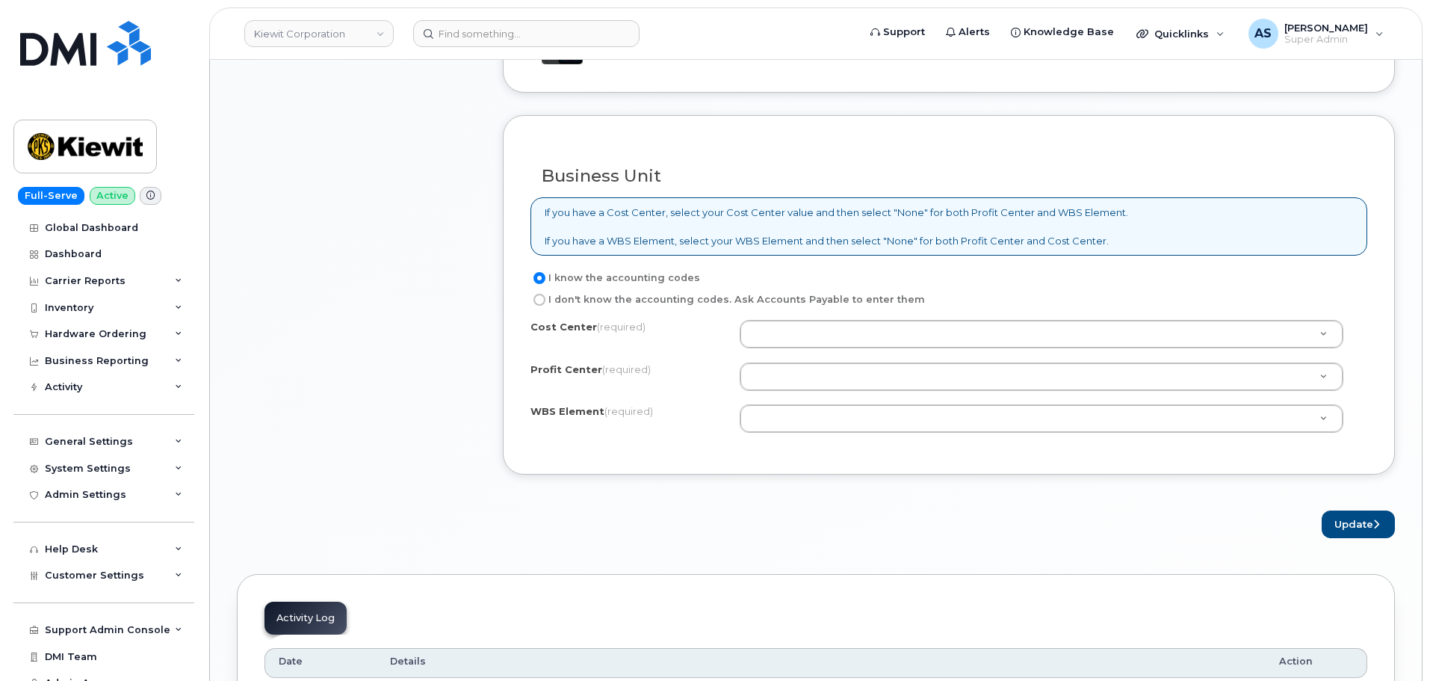
scroll to position [1178, 0]
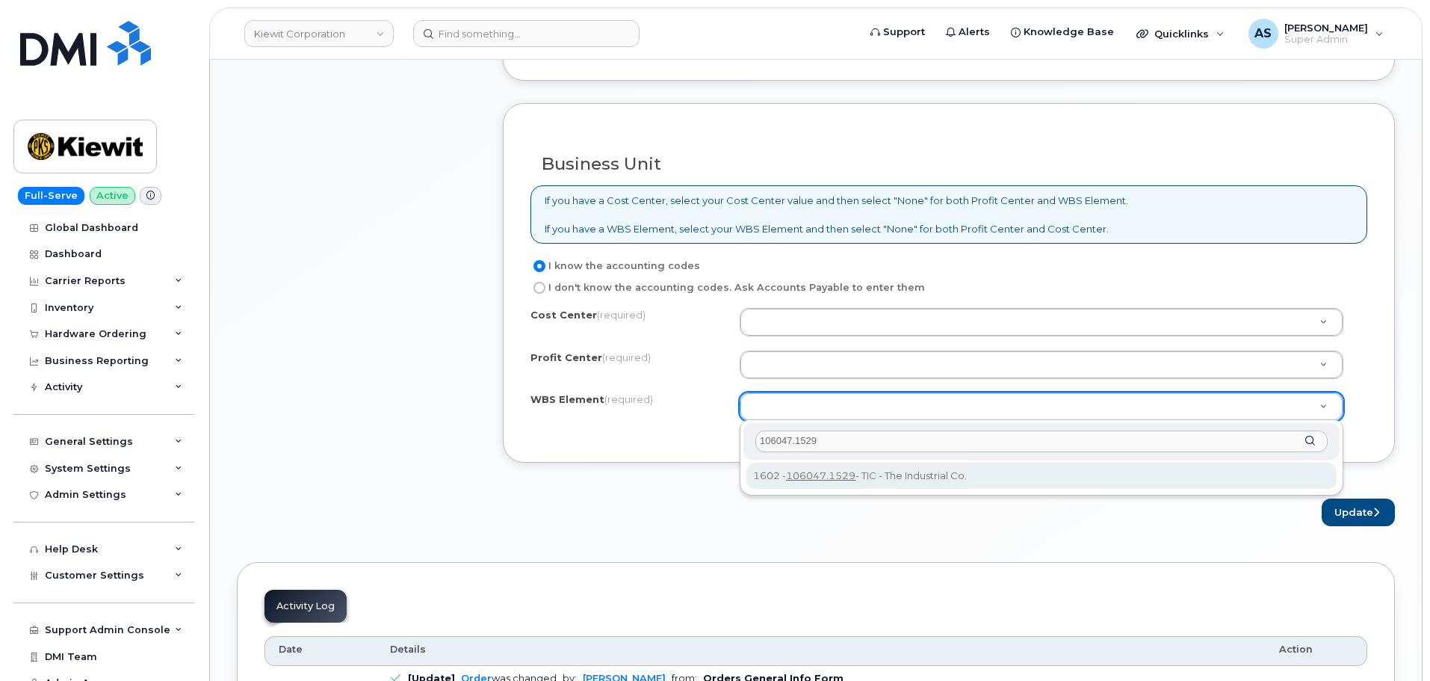
type input "106047.1529"
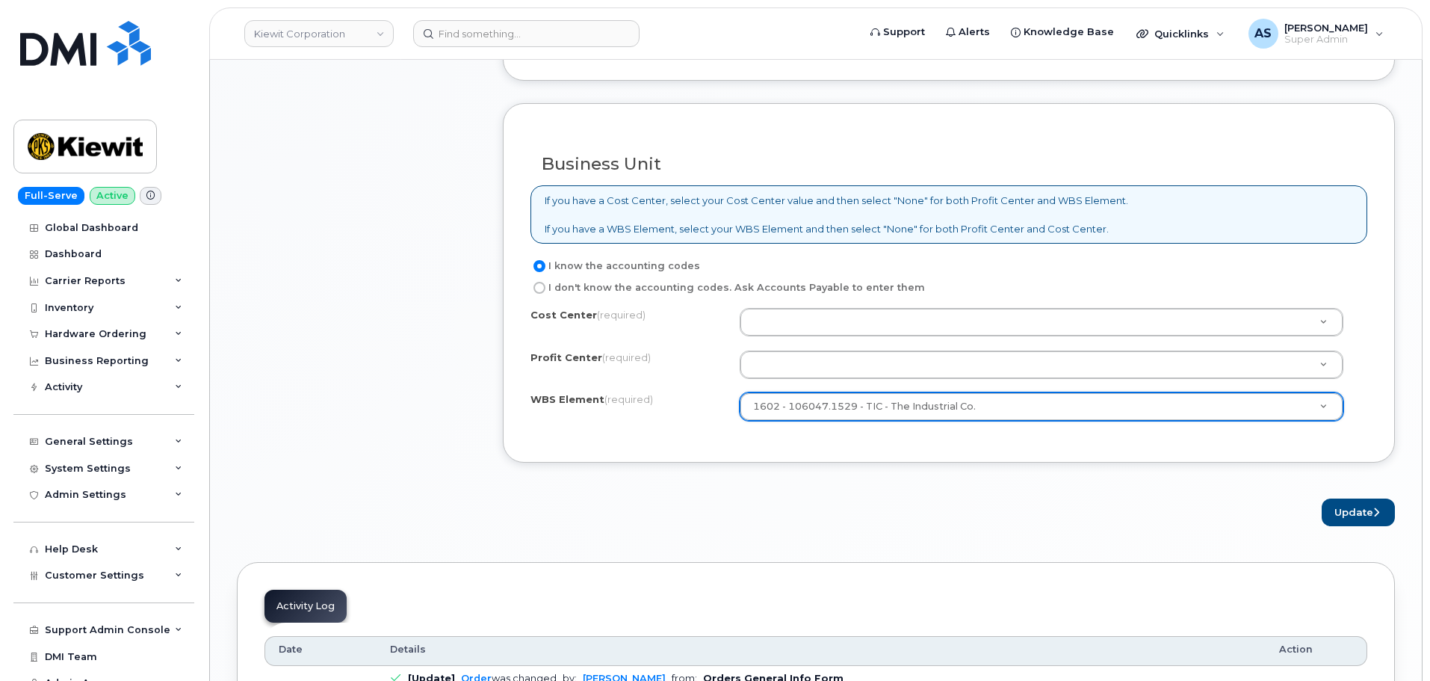
drag, startPoint x: 980, startPoint y: 314, endPoint x: 975, endPoint y: 322, distance: 9.1
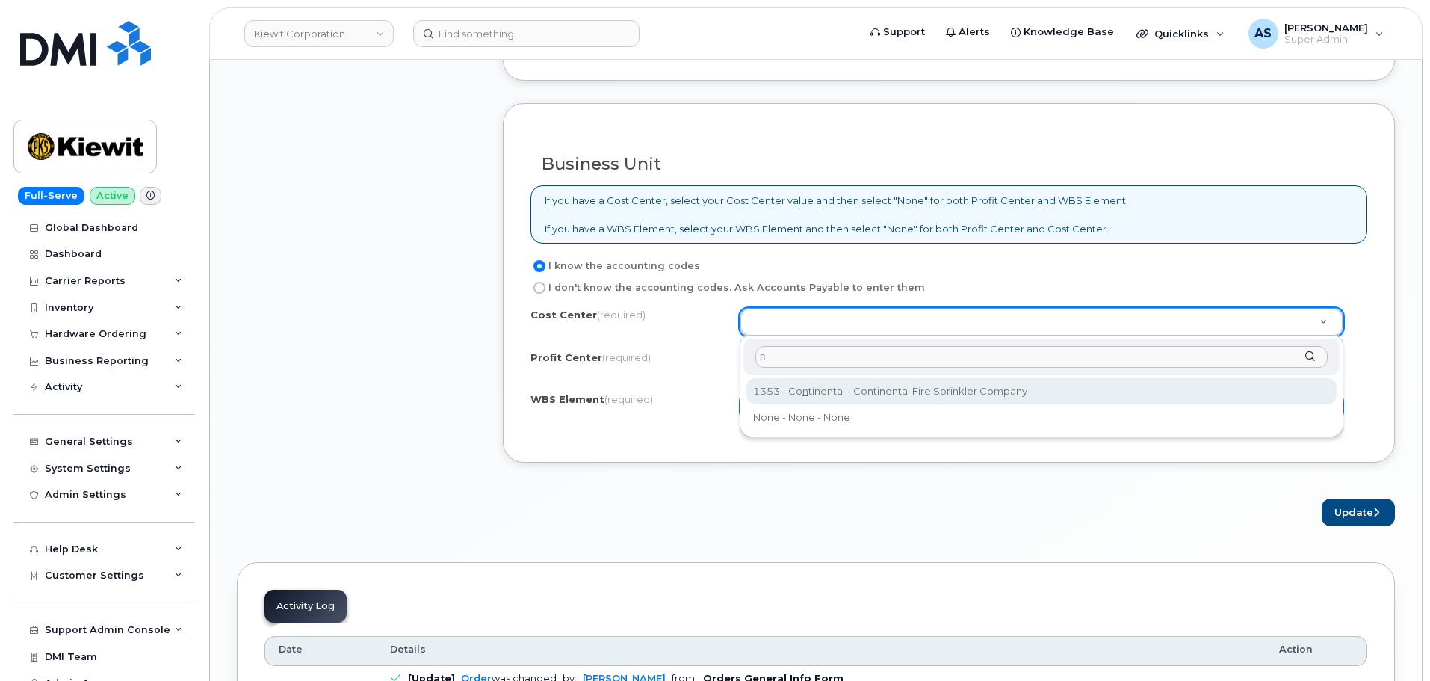
type input "n"
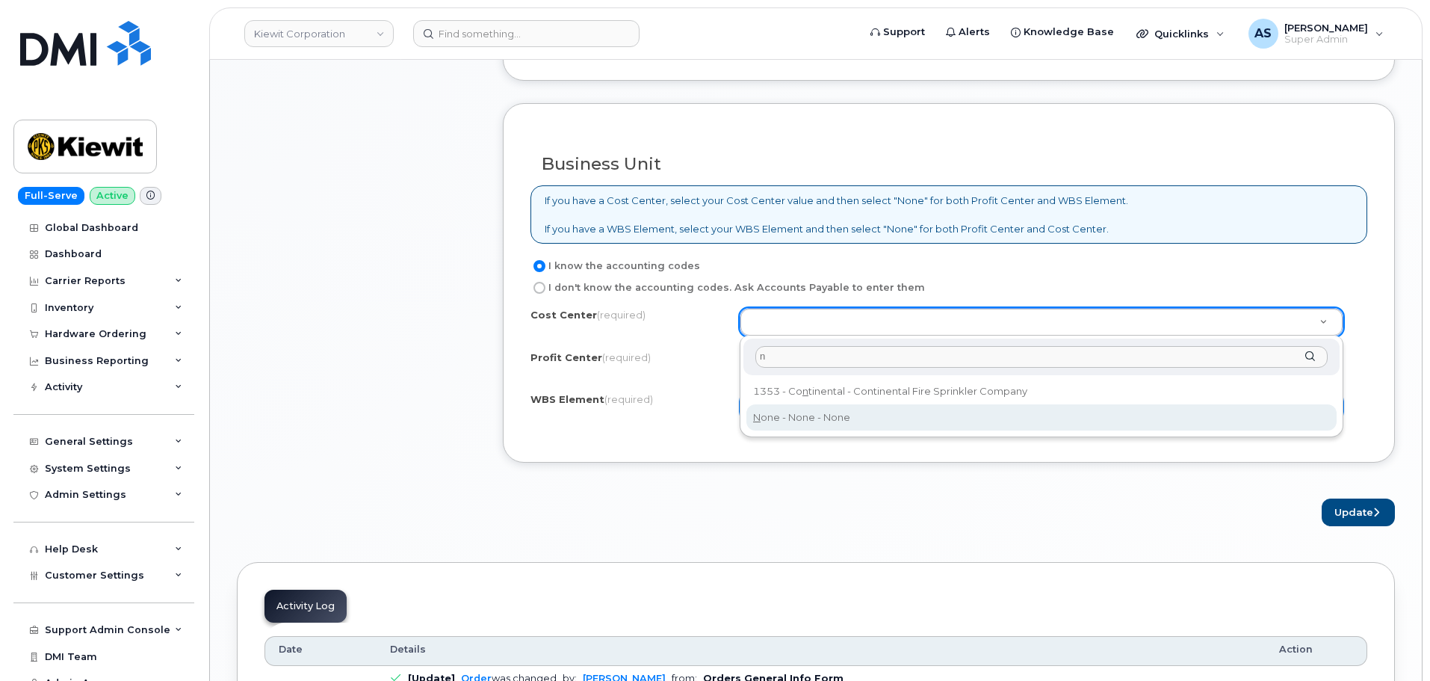
drag, startPoint x: 858, startPoint y: 414, endPoint x: 858, endPoint y: 386, distance: 27.6
type input "None"
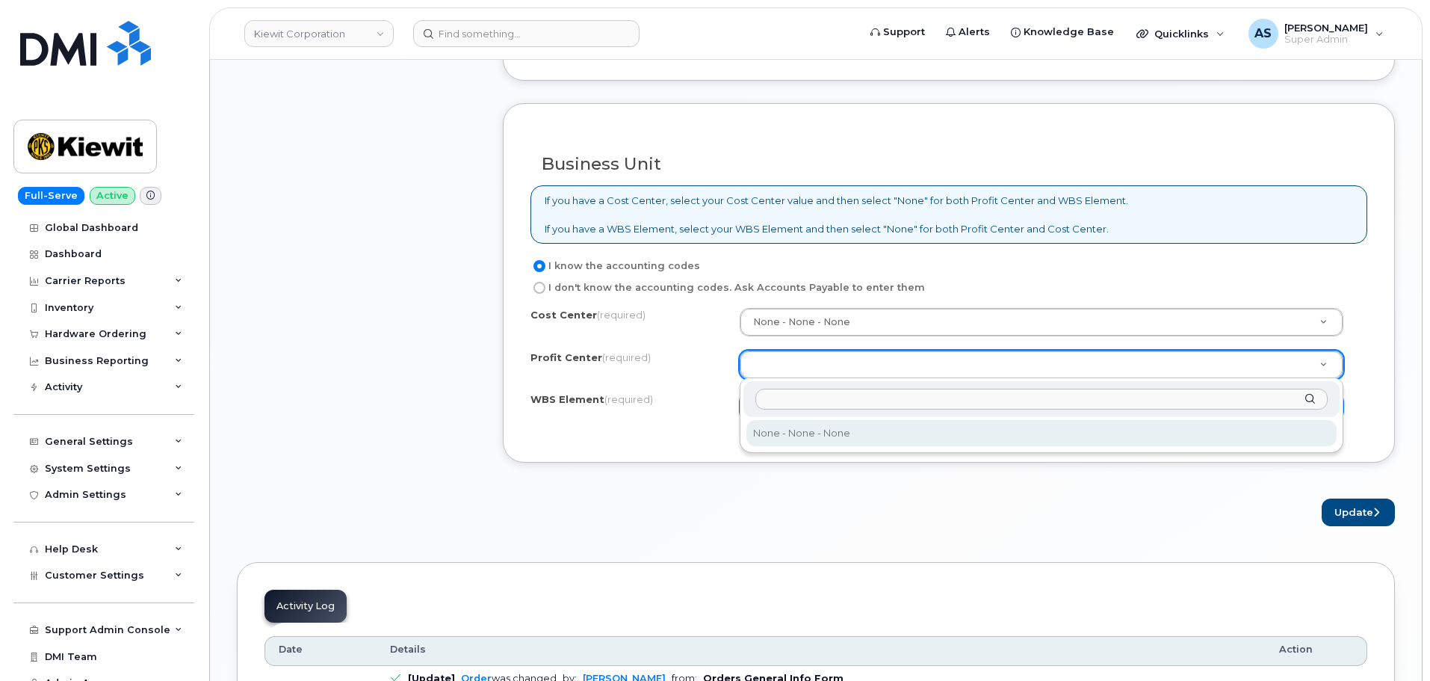
select select "None"
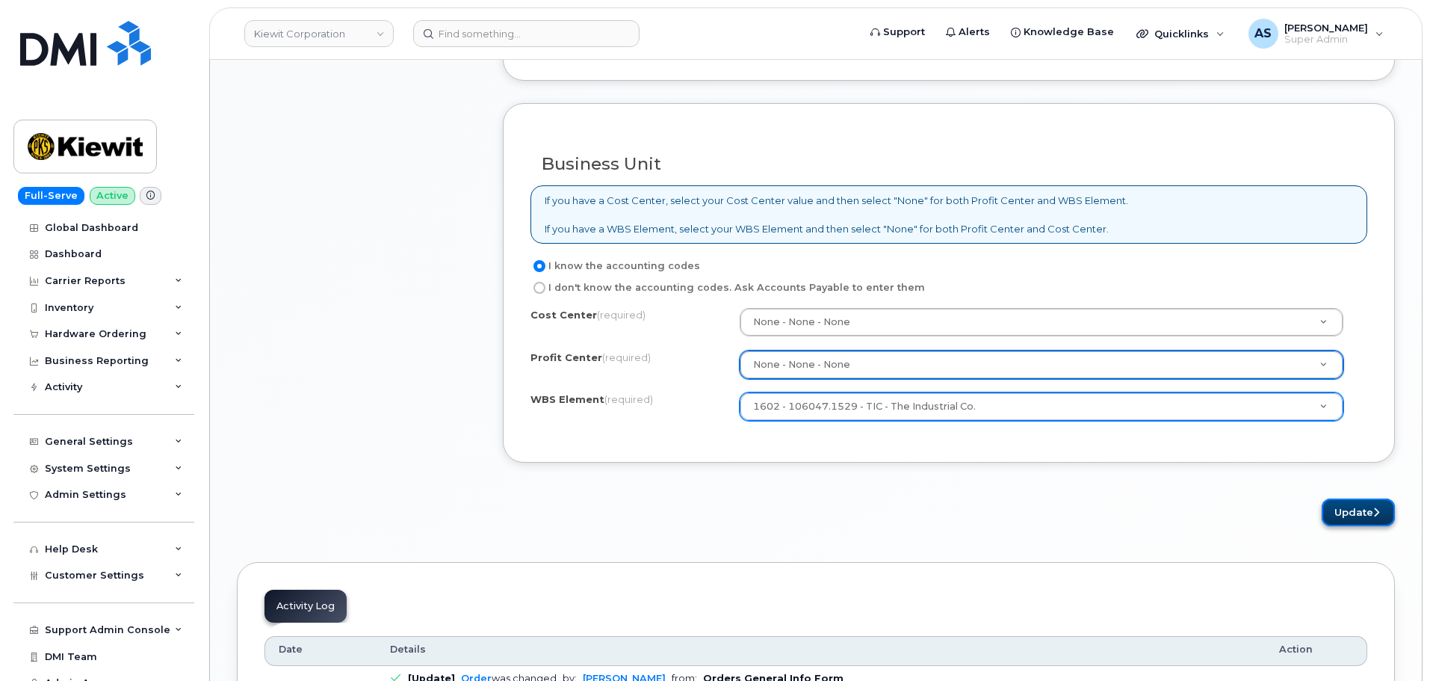
click at [1347, 511] on button "Update" at bounding box center [1357, 512] width 73 height 28
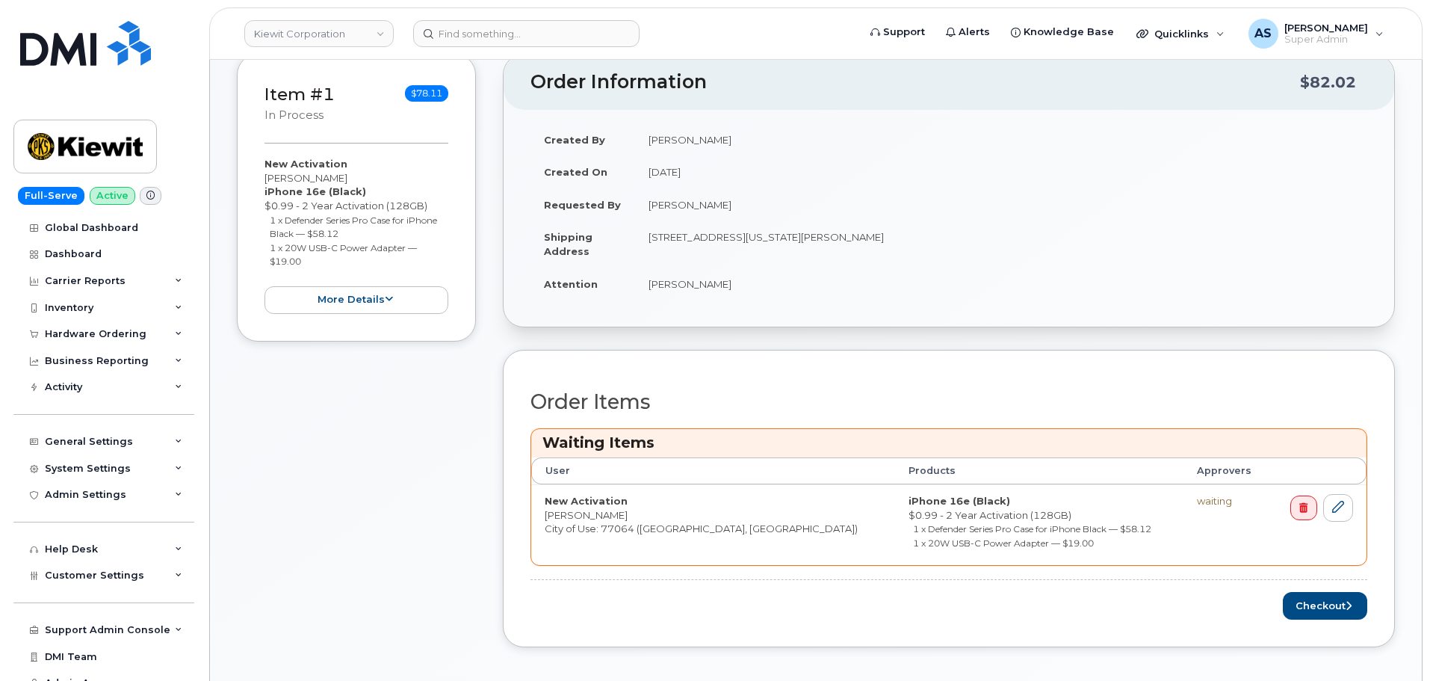
scroll to position [374, 0]
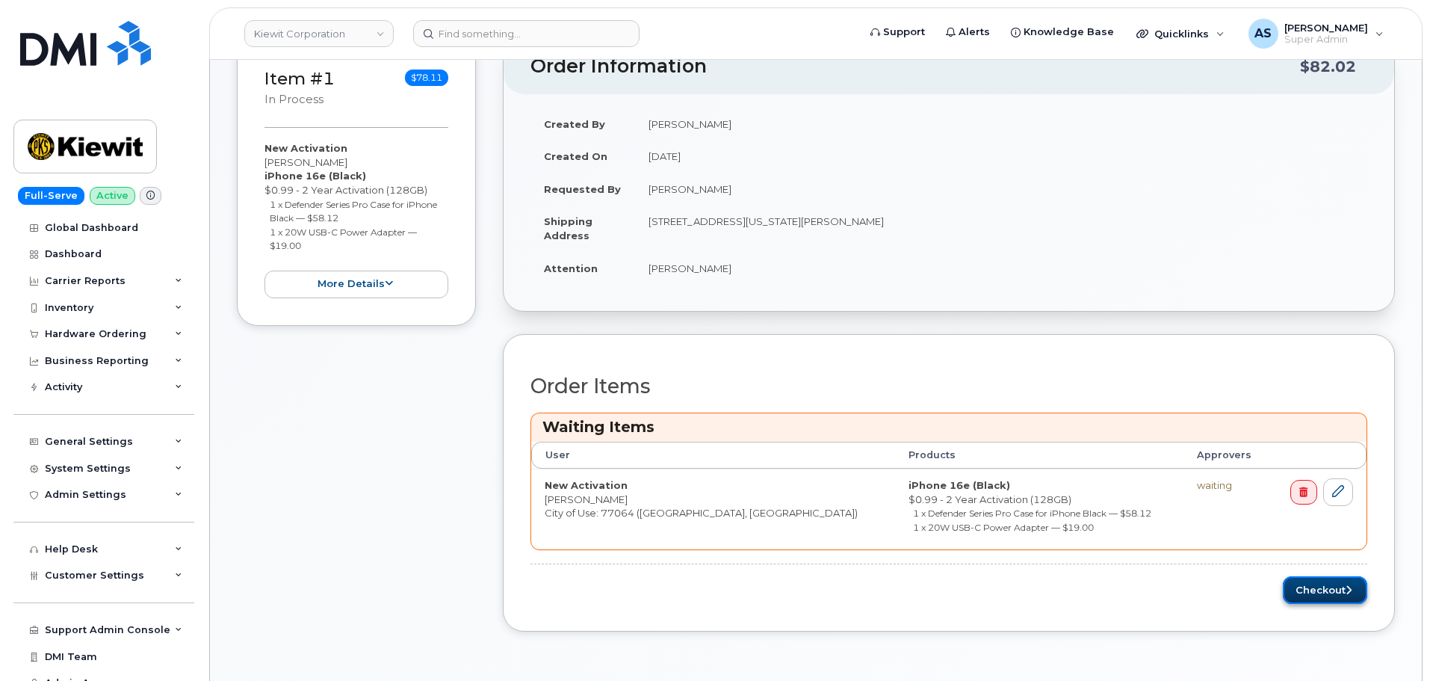
click at [1331, 591] on button "Checkout" at bounding box center [1325, 590] width 84 height 28
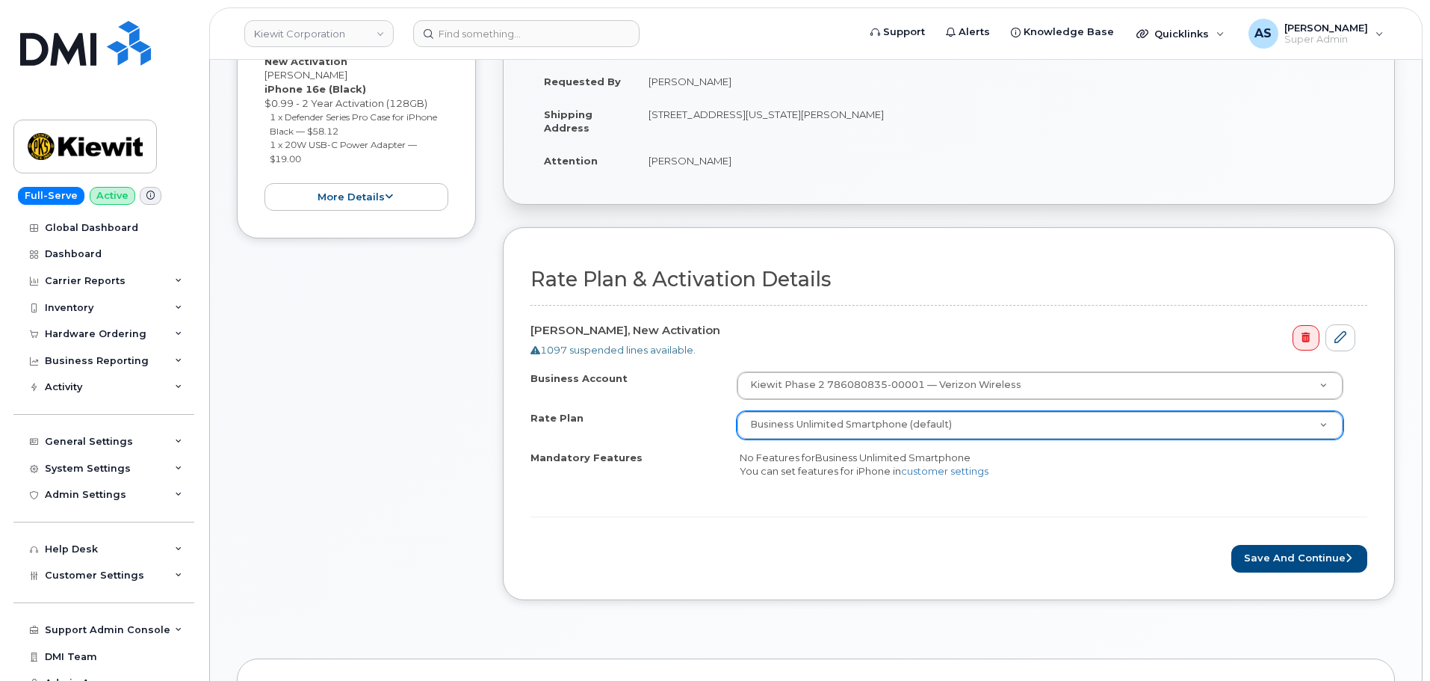
scroll to position [448, 0]
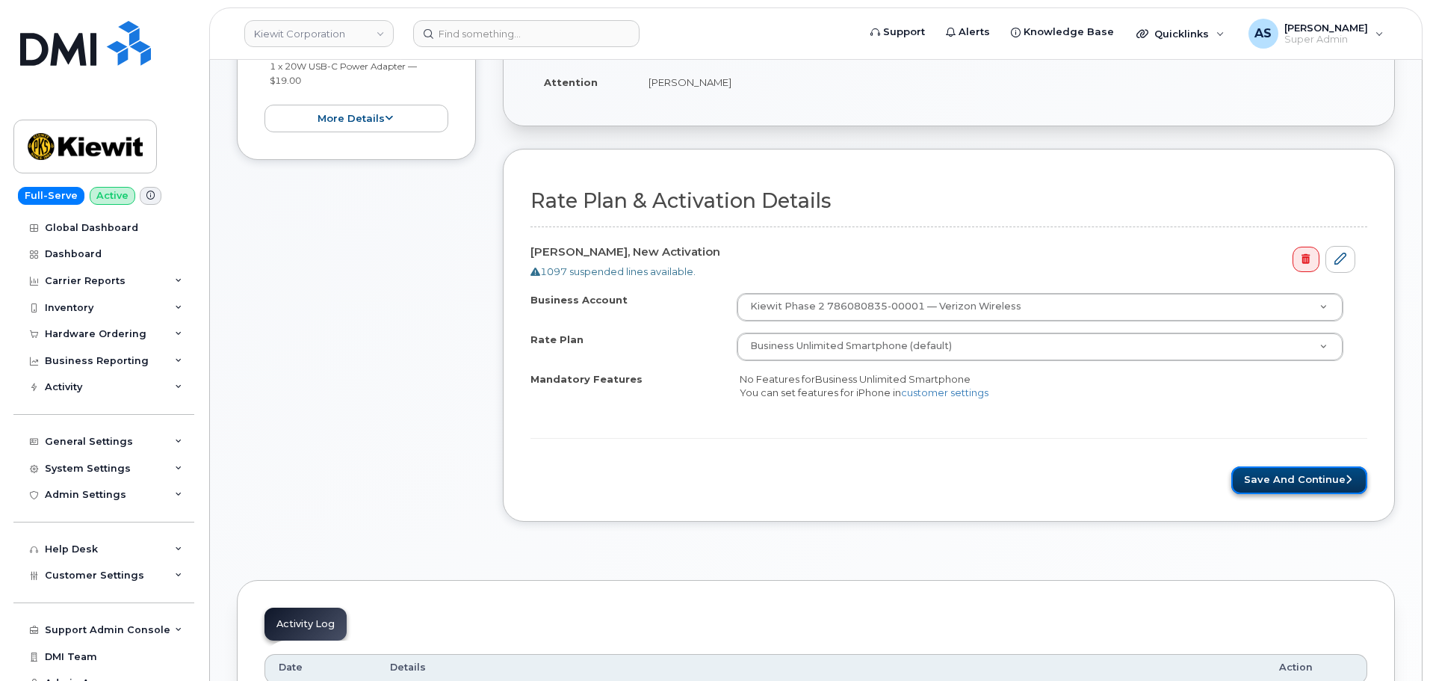
click at [1282, 476] on button "Save and Continue" at bounding box center [1299, 480] width 136 height 28
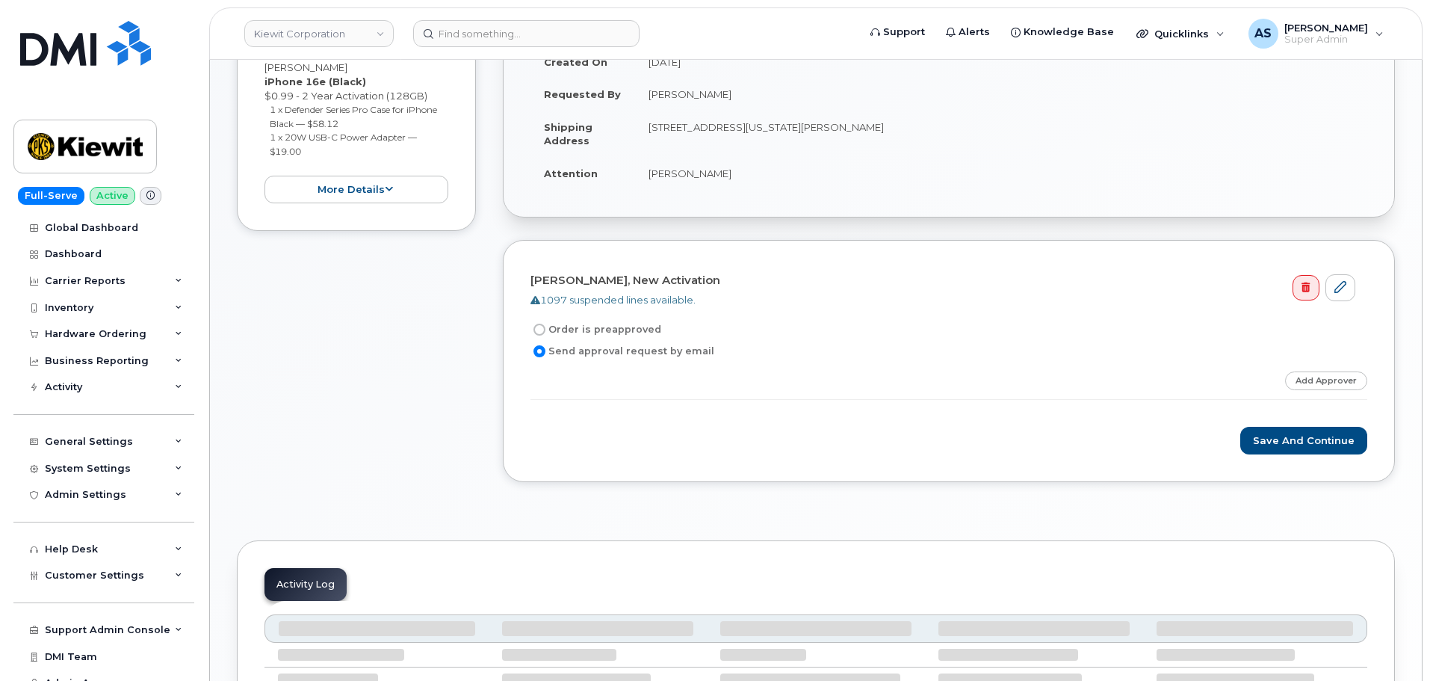
scroll to position [448, 0]
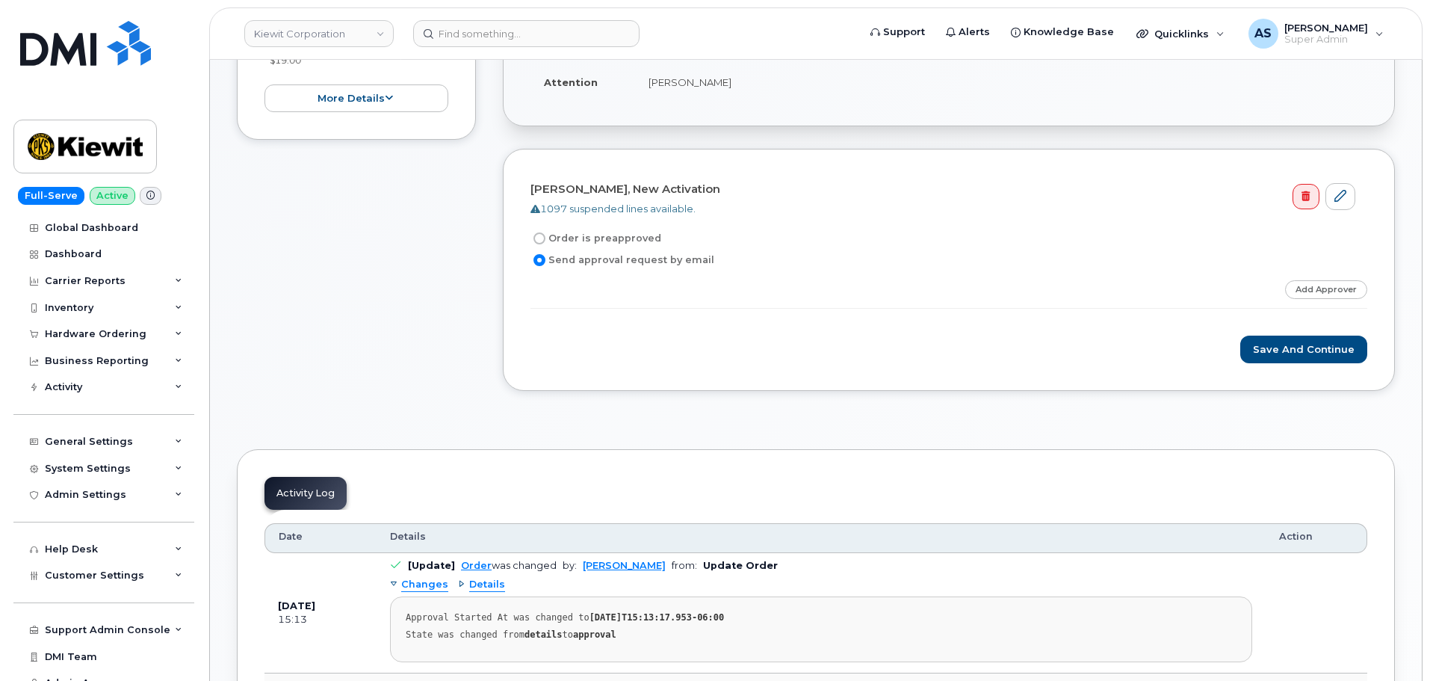
click at [545, 240] on label "Order is preapproved" at bounding box center [595, 238] width 131 height 18
click at [545, 240] on input "Order is preapproved" at bounding box center [539, 238] width 12 height 12
radio input "true"
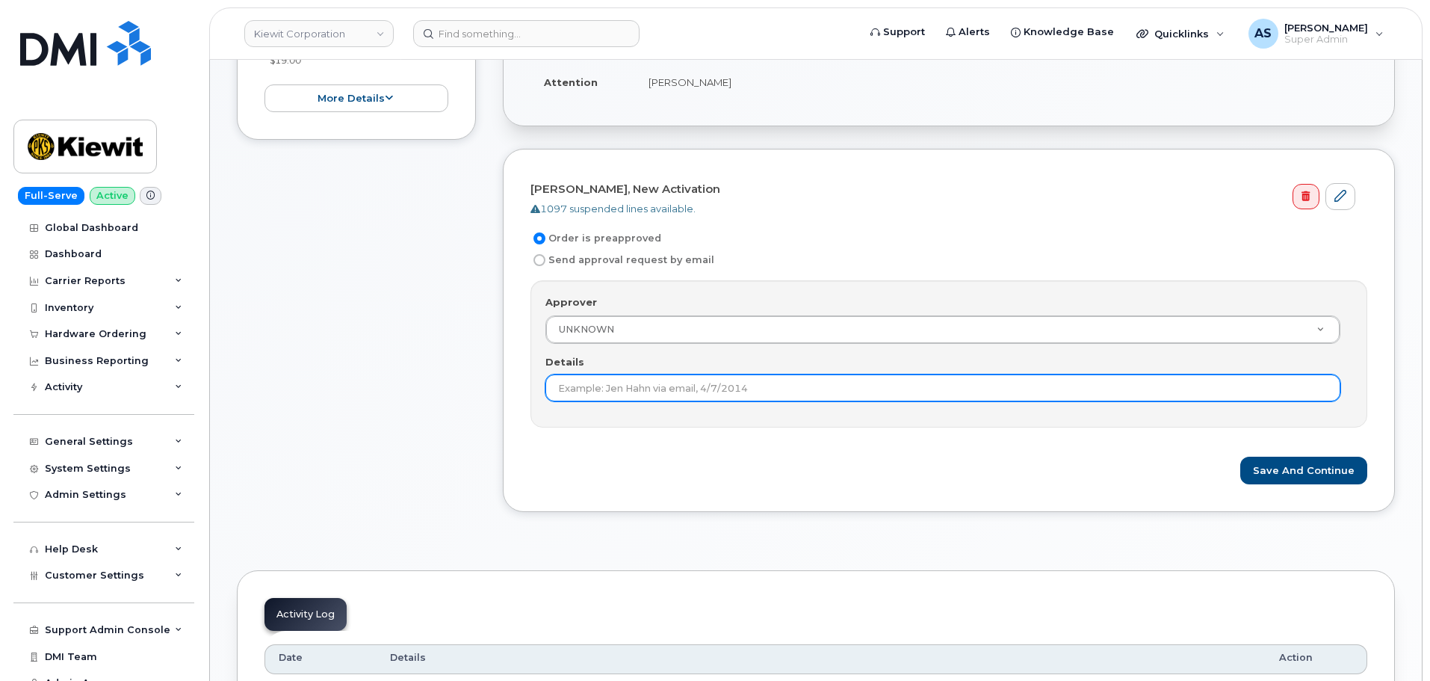
click at [695, 379] on input "Details" at bounding box center [942, 387] width 795 height 27
type input "preapproved"
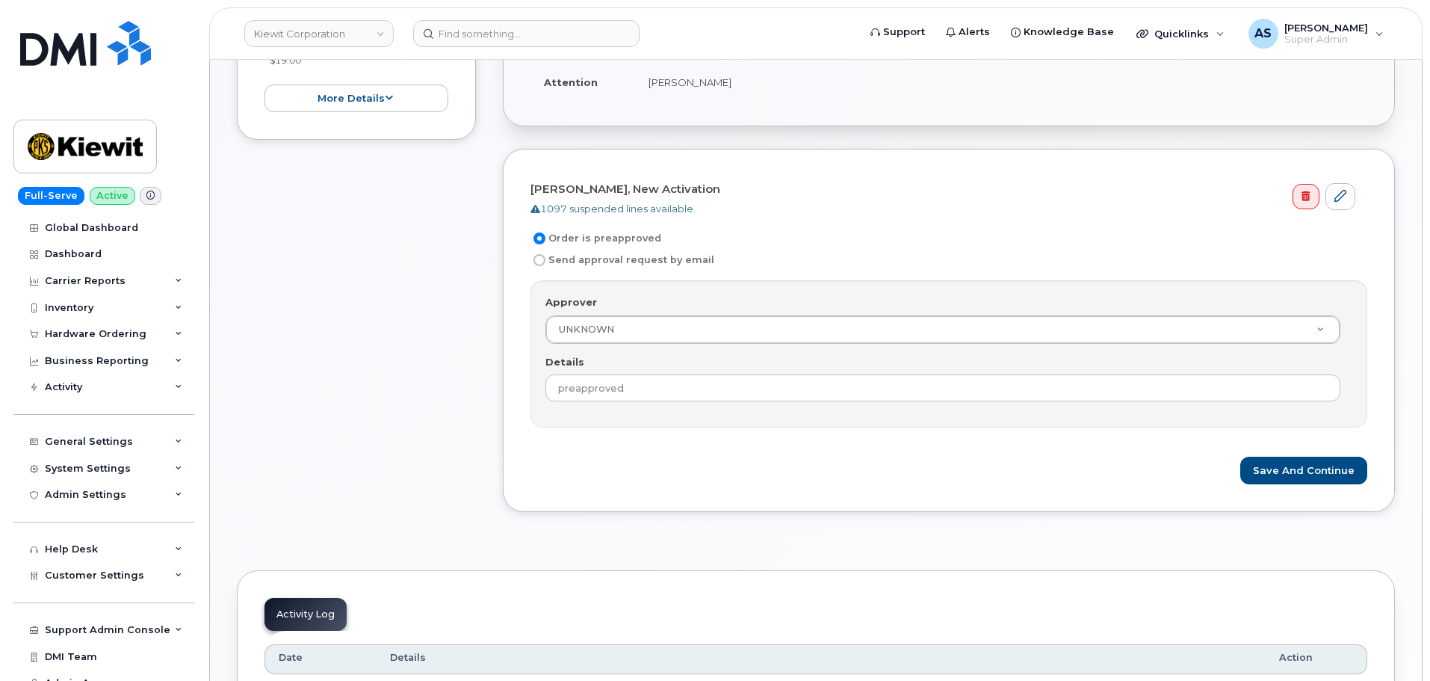
click at [403, 342] on div "Item #1 Waiting On Approval $78.11 New Activation [PERSON_NAME] iPhone 16e (Bla…" at bounding box center [356, 192] width 239 height 681
click at [1287, 474] on button "Save and Continue" at bounding box center [1303, 470] width 127 height 28
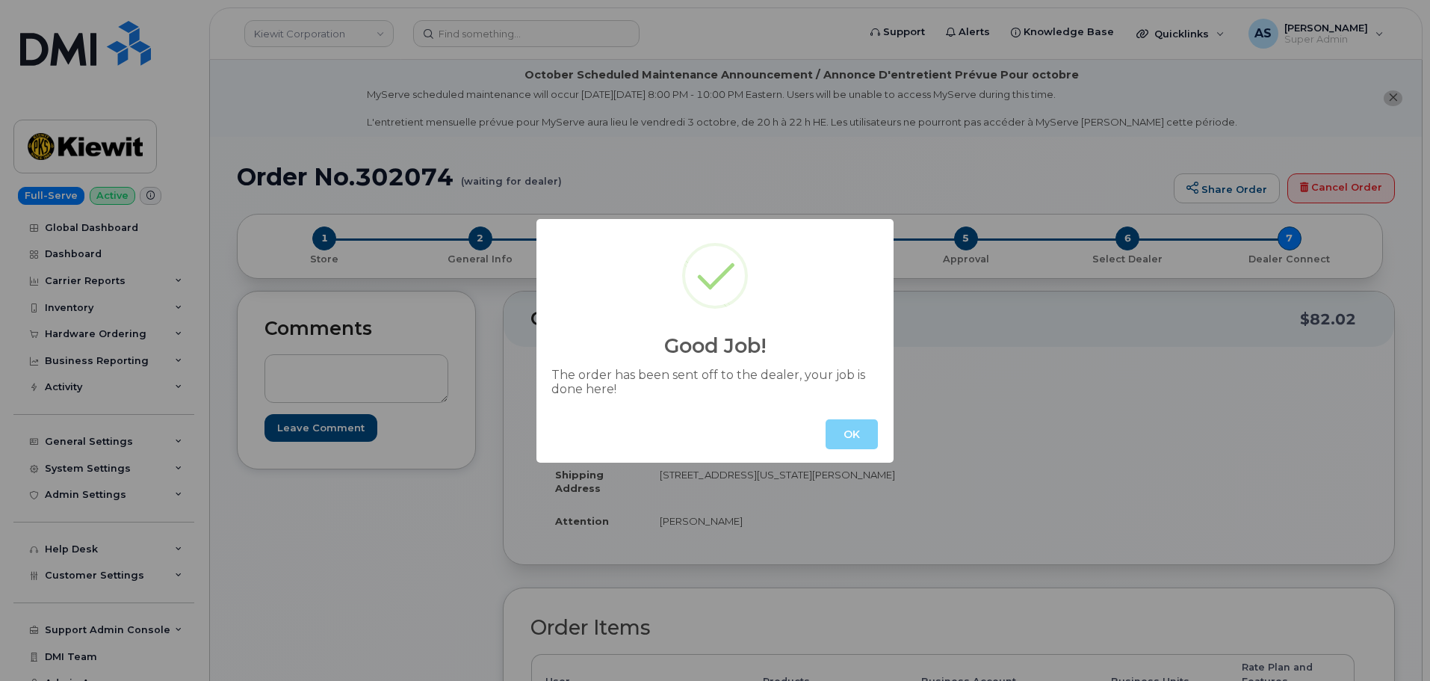
click at [849, 435] on button "OK" at bounding box center [851, 434] width 52 height 30
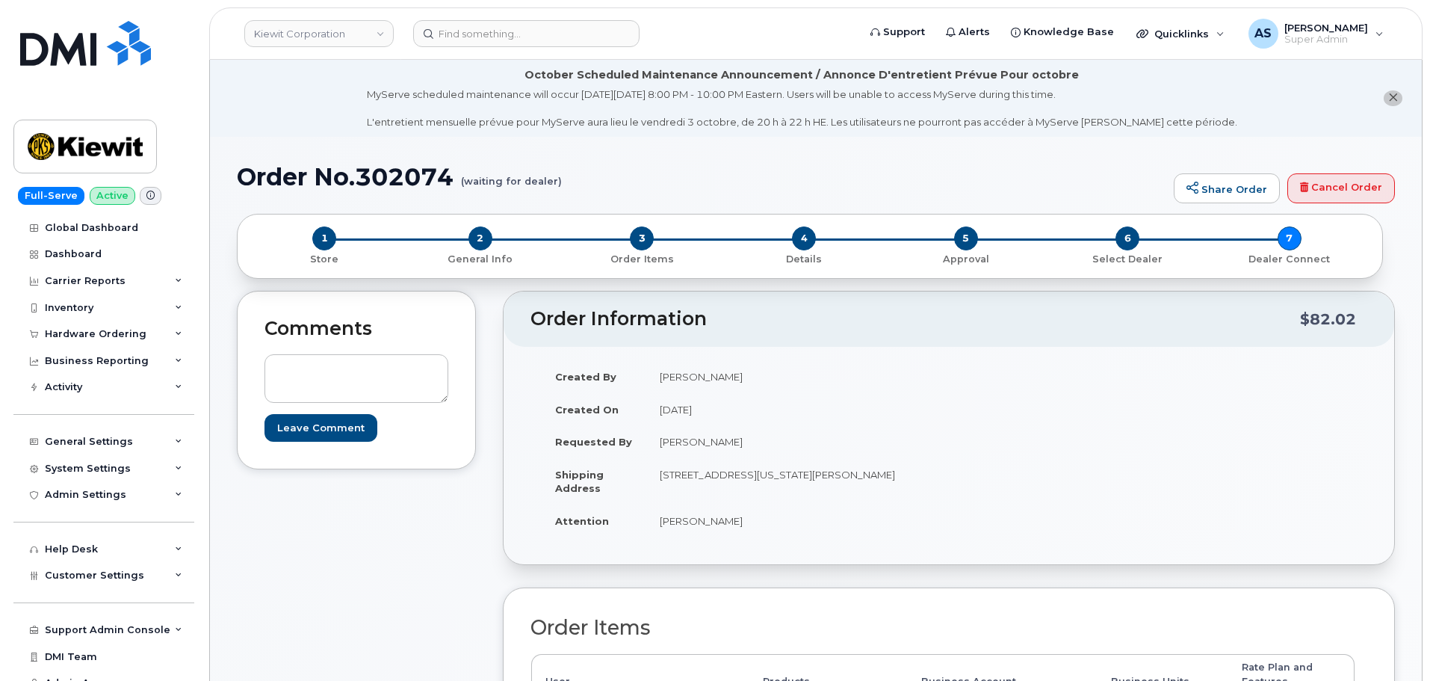
scroll to position [75, 0]
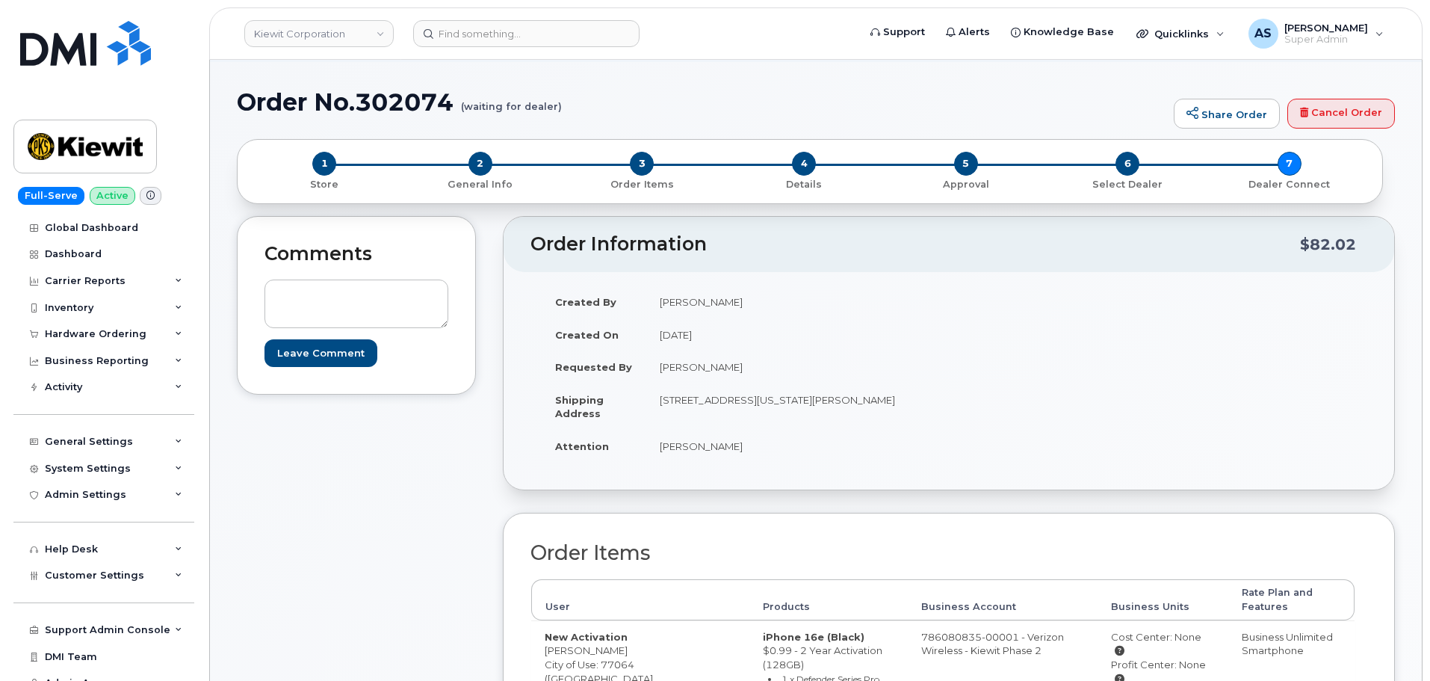
click at [372, 557] on div "Comments Leave Comment" at bounding box center [356, 575] width 239 height 718
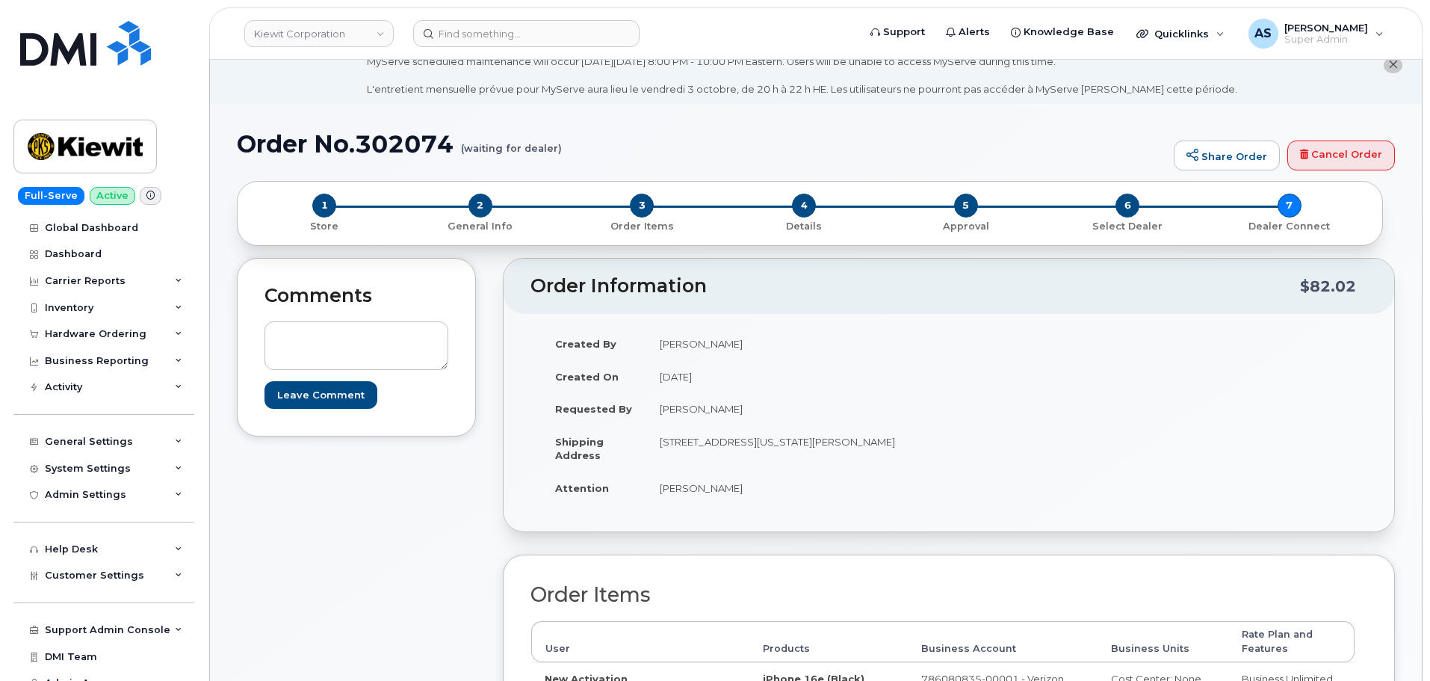
scroll to position [0, 0]
